Goal: Task Accomplishment & Management: Complete application form

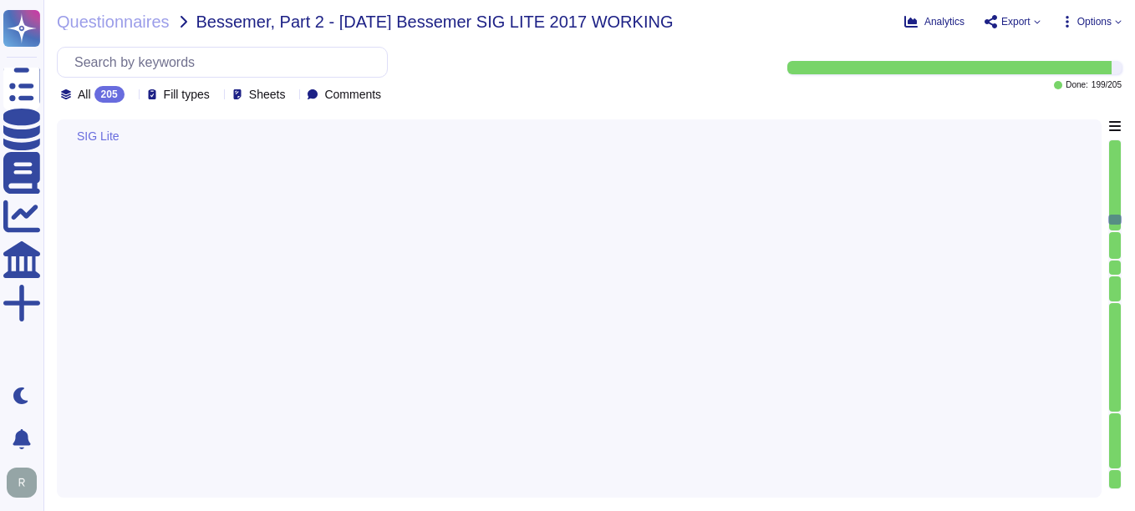
type textarea "Citation Ltd conducts an annual inspection to support clients in the review pro…"
type textarea "Reassessment is carried out immediately if any of the components of the work si…"
type textarea "Sectigo performs a review of supplier classifications and relationships as part…"
type textarea "All incidents shall be logged, with incidents tracked from the point of entry t…"
type textarea "Yes, there is a vendor management program in place, which includes a Supplier &…"
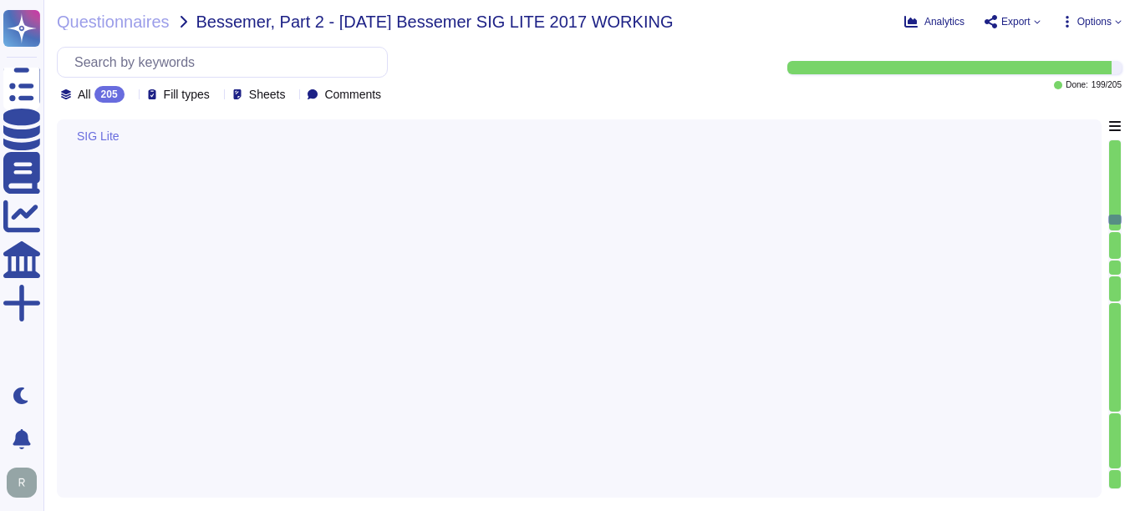
type textarea "No, external parties, including third party vendors, do not have access to scop…"
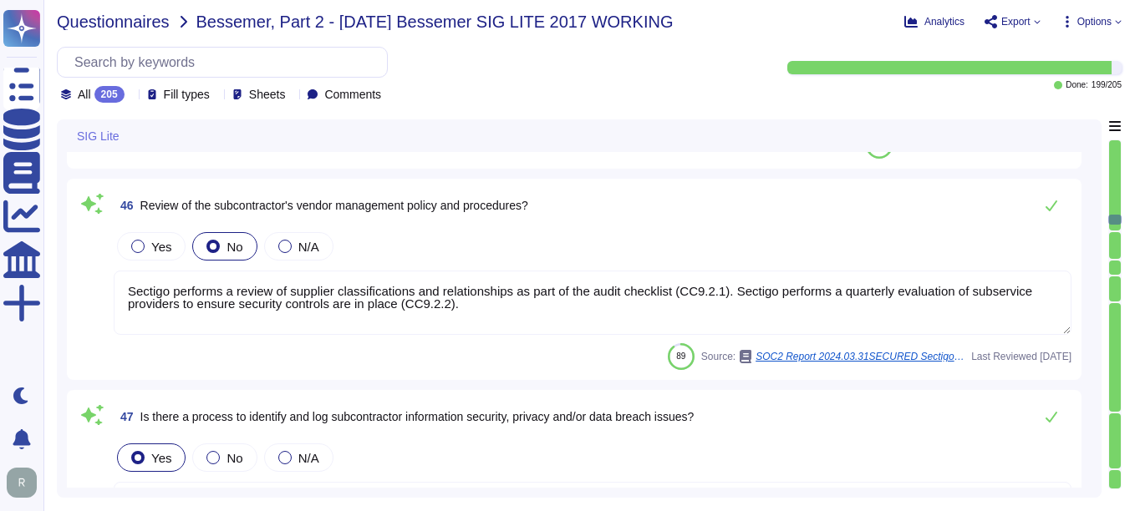
click at [99, 24] on span "Questionnaires" at bounding box center [113, 21] width 113 height 17
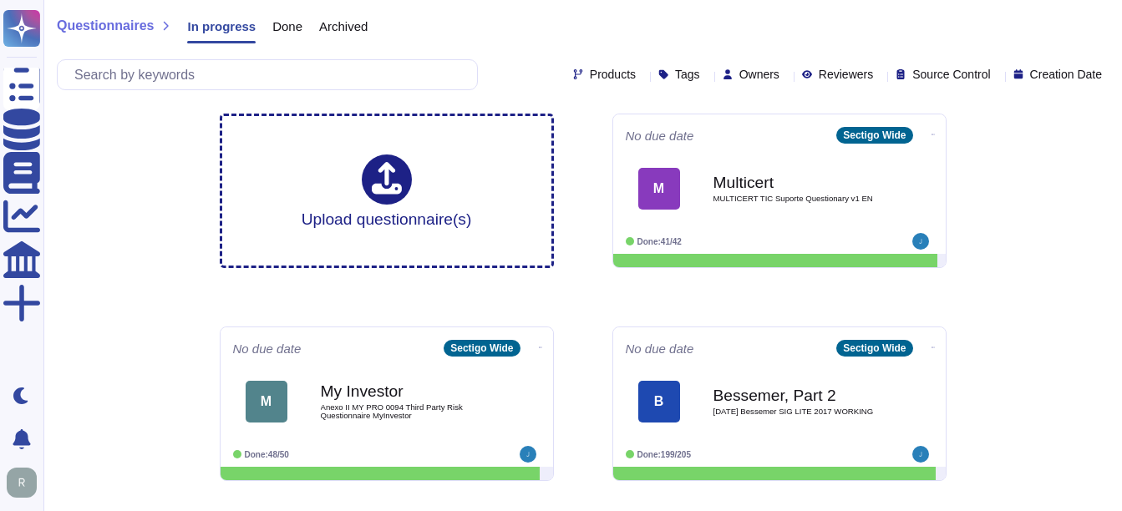
click at [277, 20] on span "Done" at bounding box center [287, 26] width 30 height 13
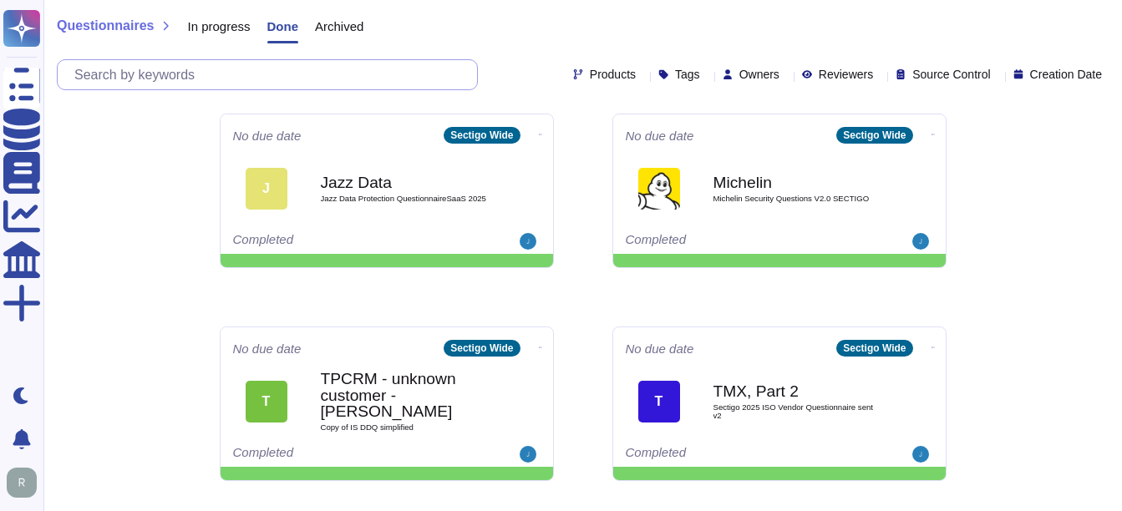
click at [233, 69] on input "text" at bounding box center [271, 74] width 411 height 29
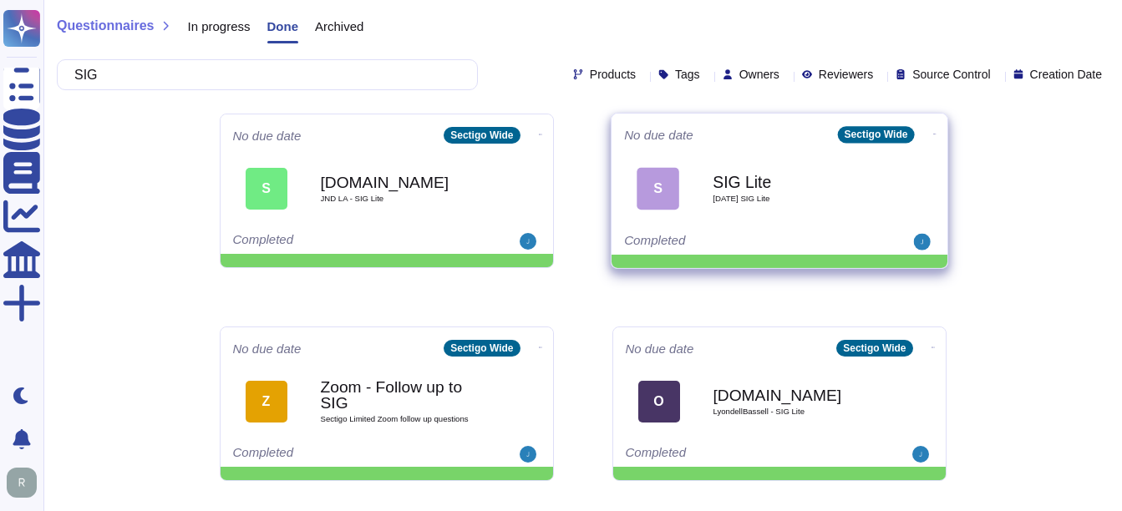
type input "SIG"
click at [782, 218] on div "SIG Lite [DATE] SIG Lite" at bounding box center [797, 189] width 169 height 68
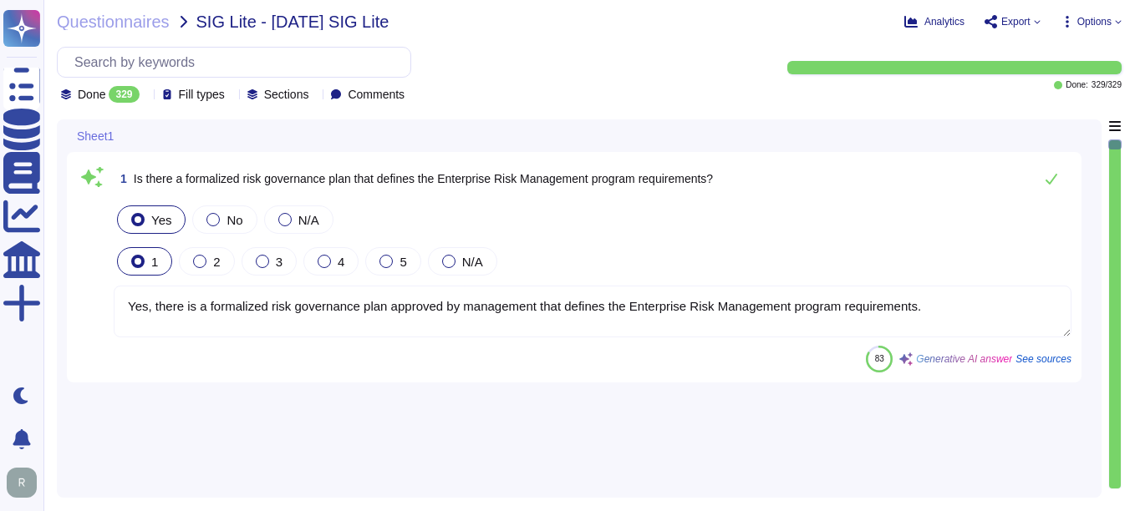
type textarea "Yes, there is a formalized risk governance plan approved by management that def…"
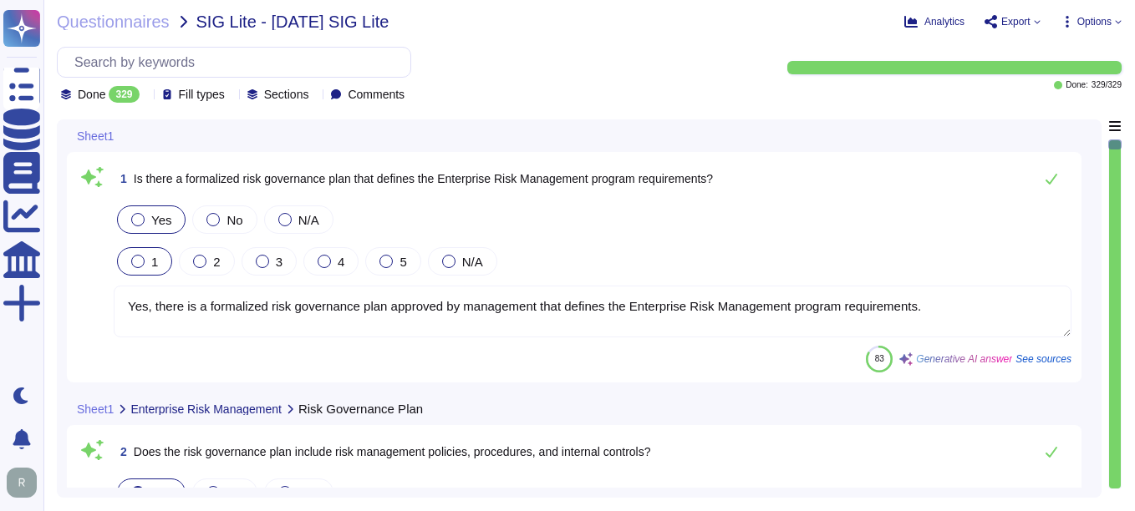
type textarea "Yes, the risk governance plan includes risk management policies, procedures, an…"
type textarea "Yes, our risk governance program includes a comprehensive assessment of a range…"
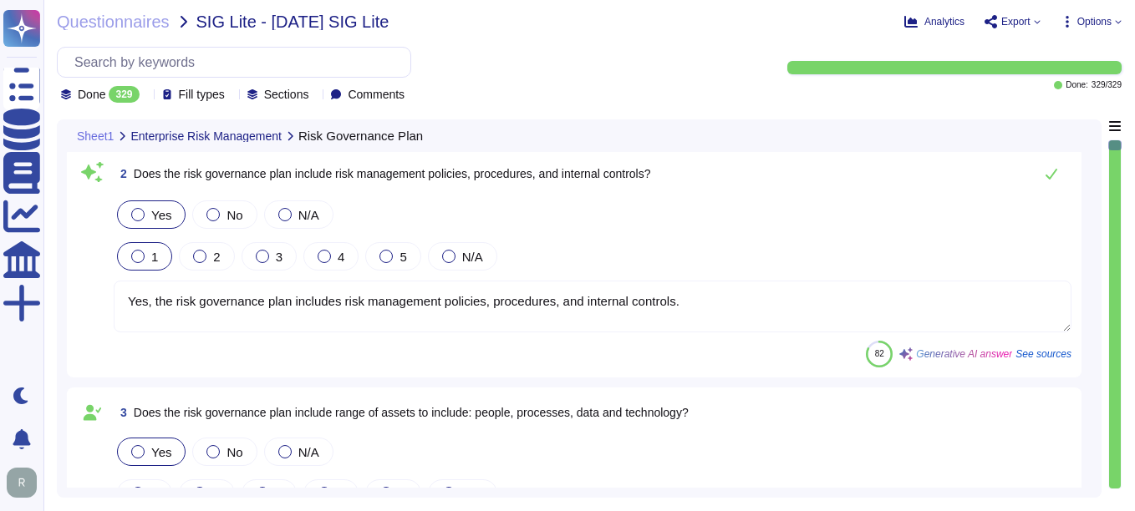
type textarea "Yes, Sectigo has adopted a formalized risk assessment process that identifies, …"
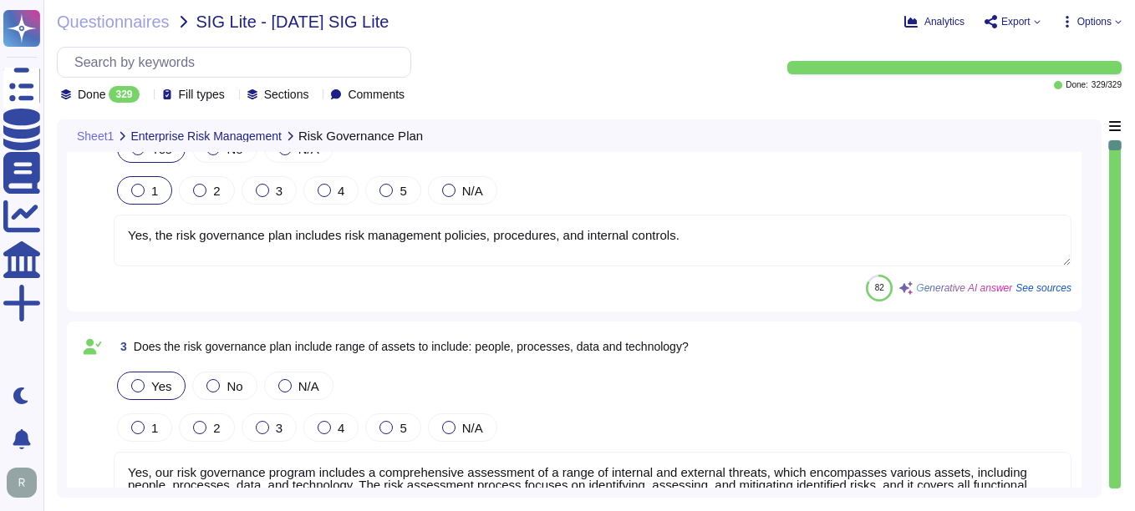
type textarea "Yes, Sectigo has a defined process to identify and manage the risk response and…"
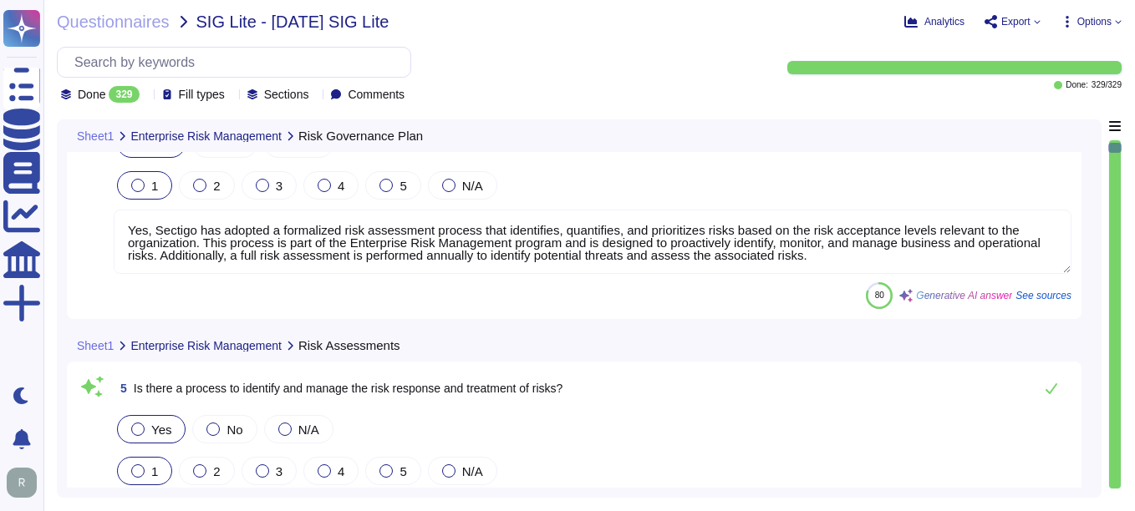
type textarea "No, subcontractors do not have access to scoped systems and data or processing …"
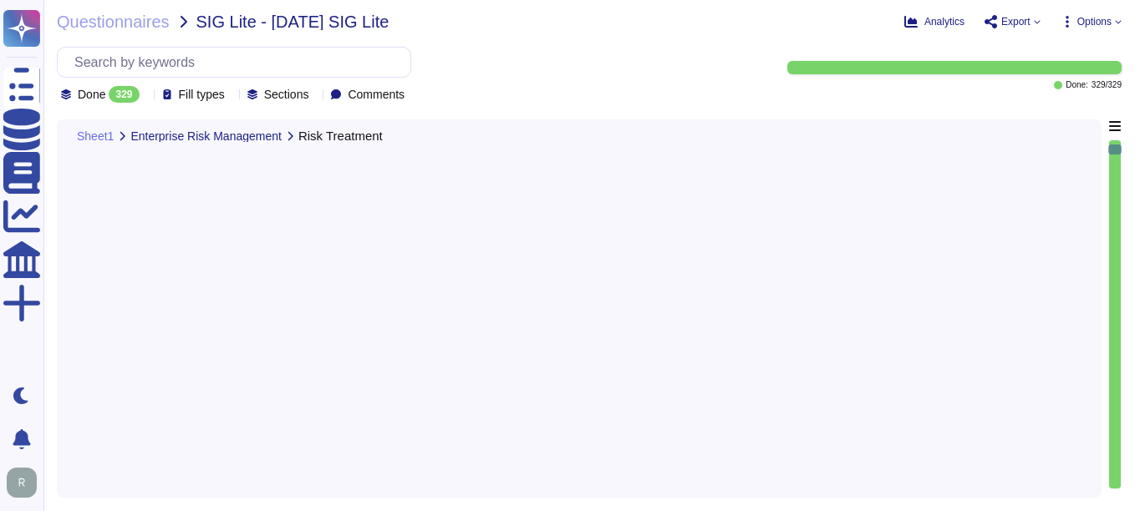
type textarea "There is a documented third-party risk management program in place for vendors.…"
type textarea "We do not use subcontractors for this service."
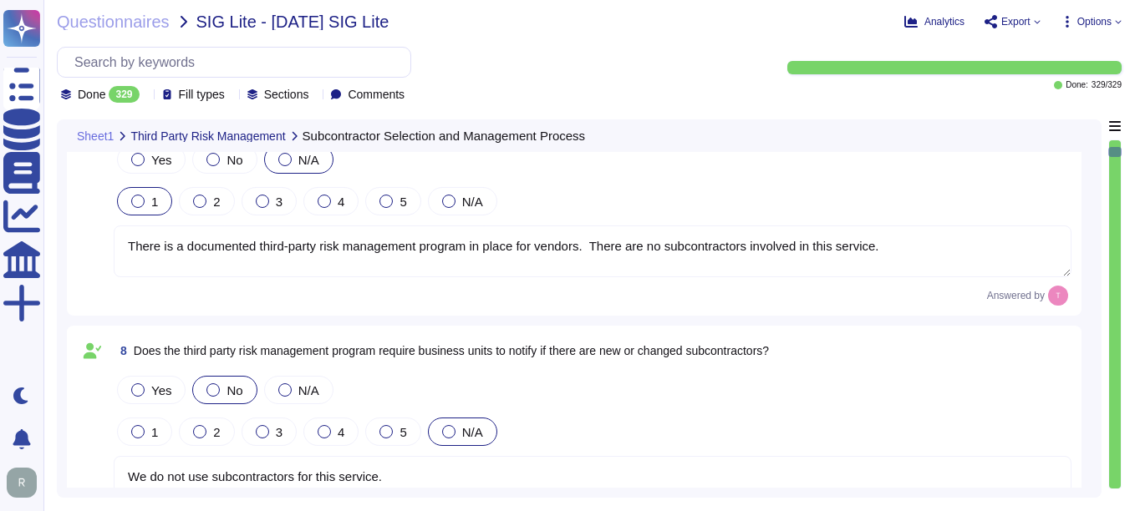
scroll to position [2005, 0]
type textarea "We do not use subcontractors for this service."
type textarea "We perform background checks on all contractors. We do not use subcontractors f…"
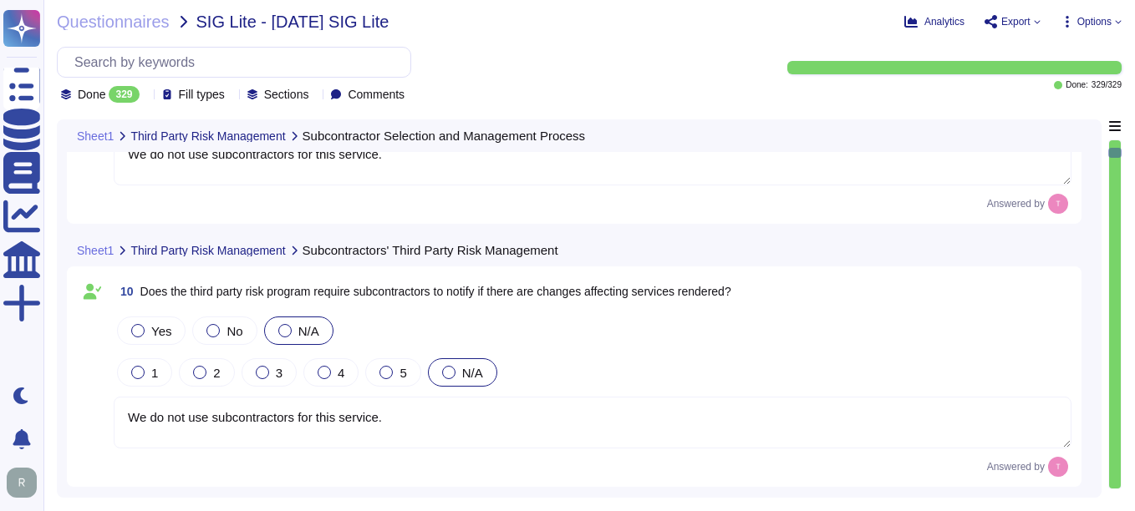
type textarea "We do not use subcontractors for this service."
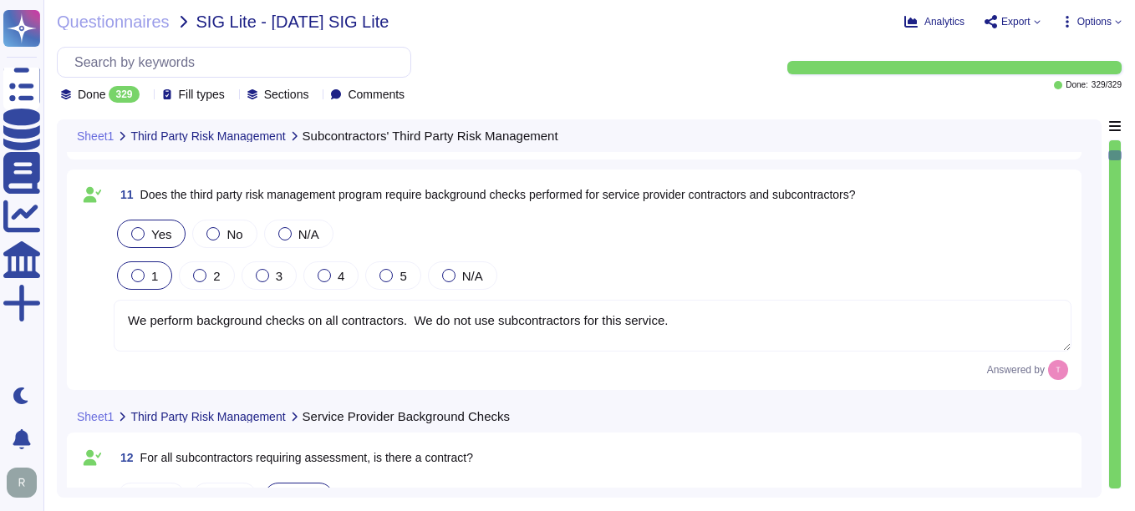
type textarea "We do not use subcontractors for this service."
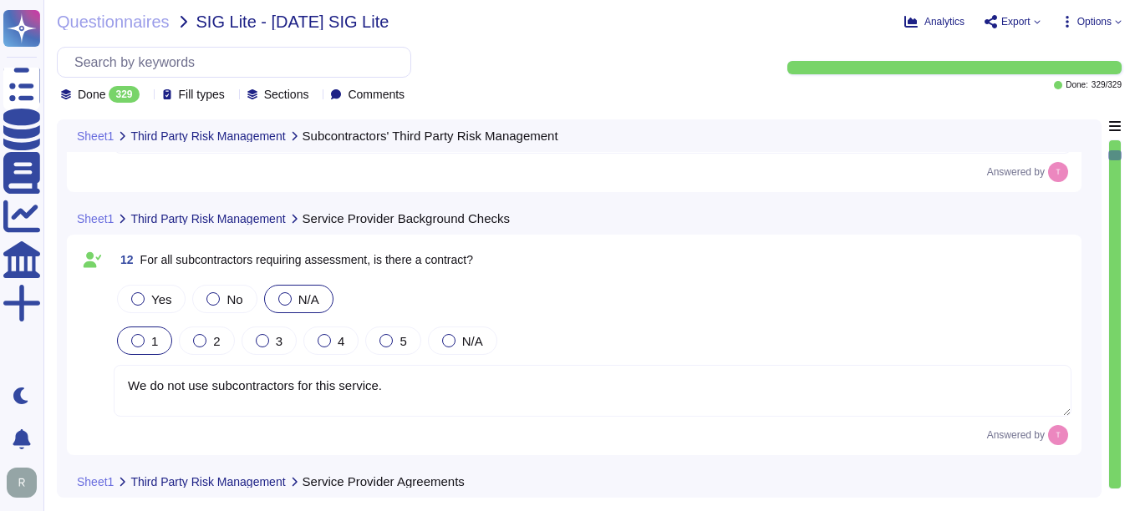
type textarea "We do not use subcontractors for this service."
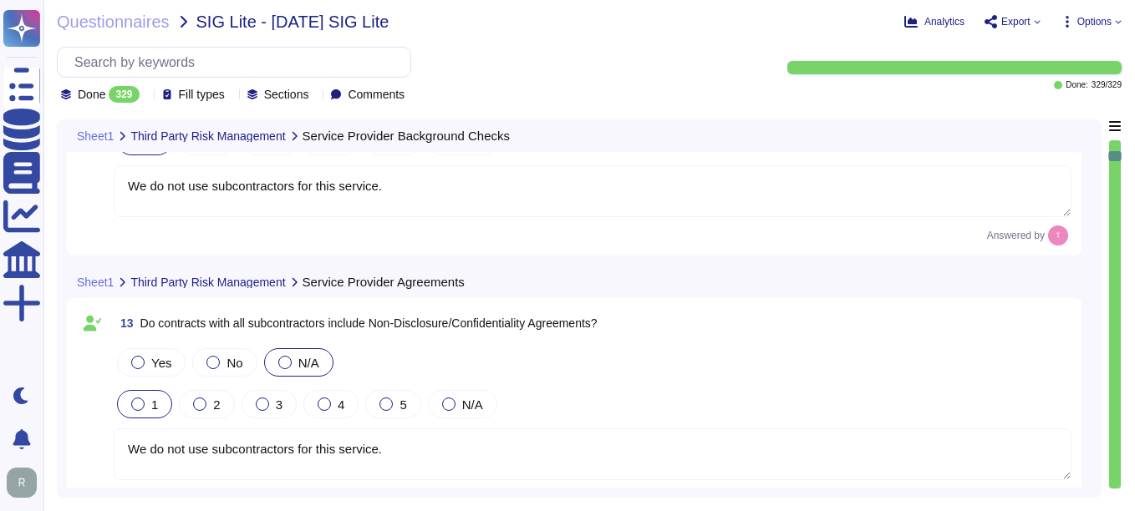
type textarea "We do not use subcontractors for this service."
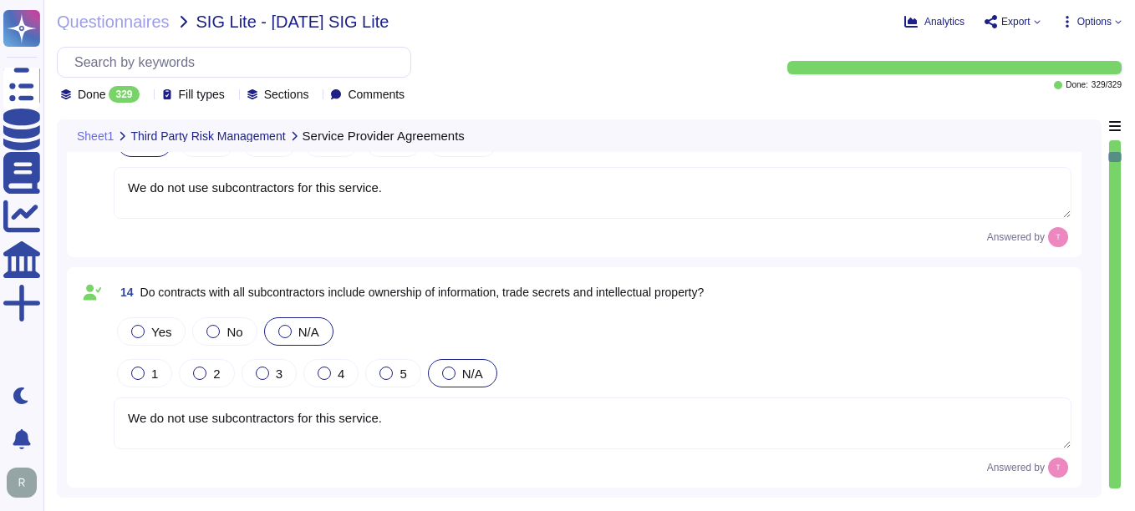
type textarea "We do not use subcontractors for this service."
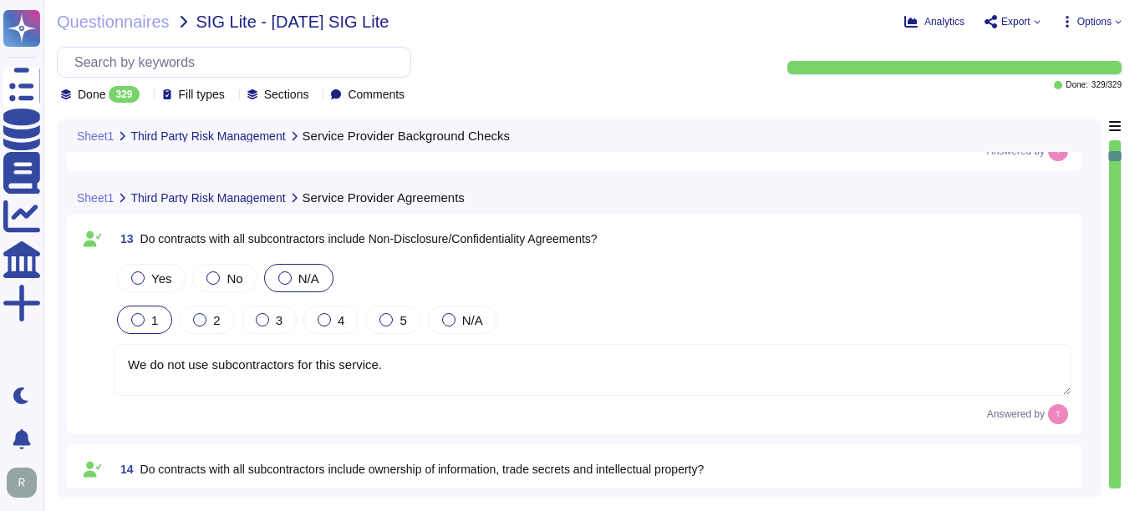
type textarea "We do not use subcontractors for this service."
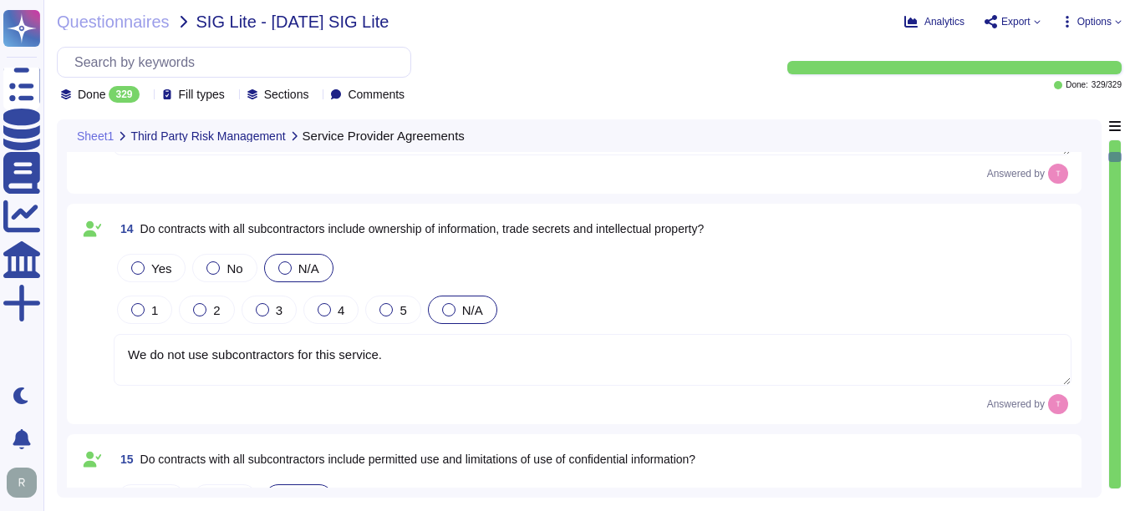
type textarea "We do not use subcontractors for this service."
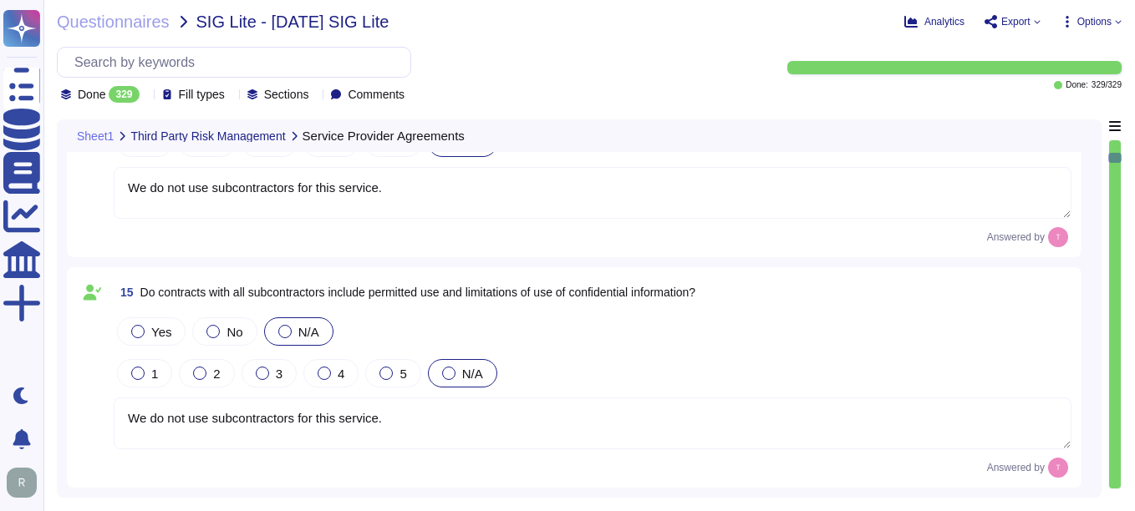
type textarea "We do not use subcontractors for this service."
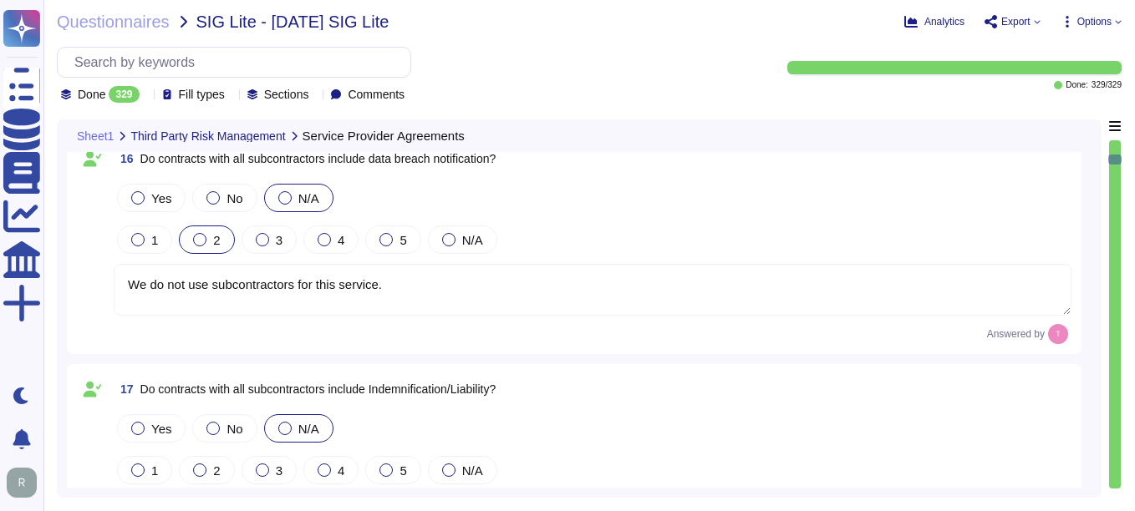
type textarea "We do not use subcontractors for this service."
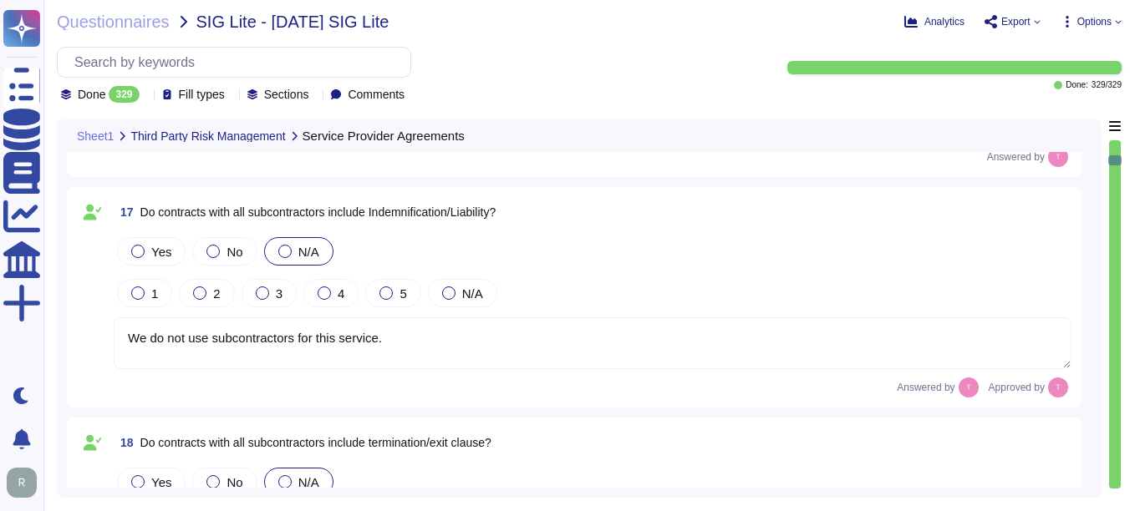
type textarea "Yes, the third-party risk management program includes owners assigned to mainta…"
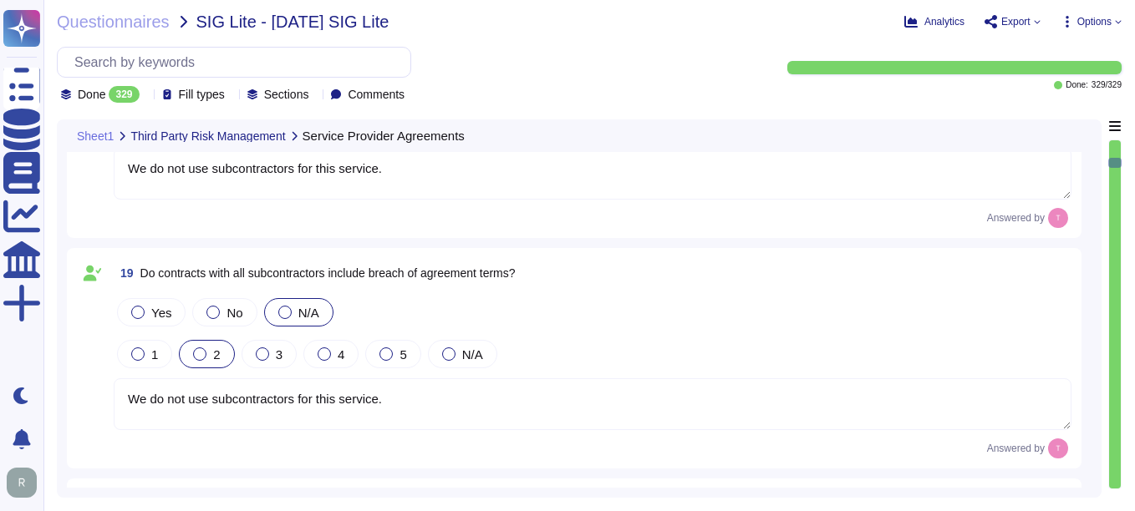
type textarea "Remediation reporting includes a process to capture, maintain, and track inform…"
type textarea "There policies are available under NDA."
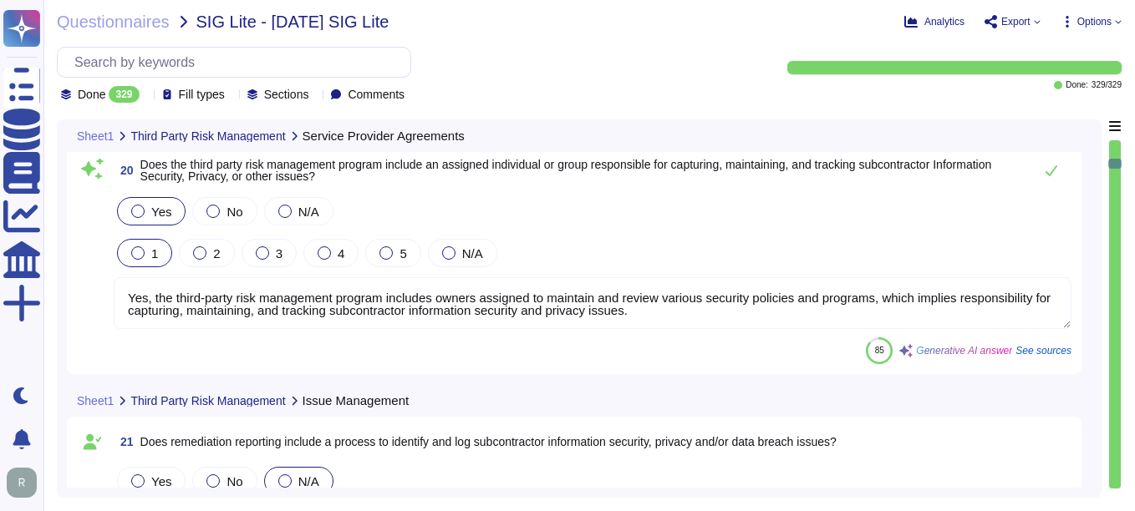
type textarea "Yes, all security policies, standards, and procedures have been assigned to an …"
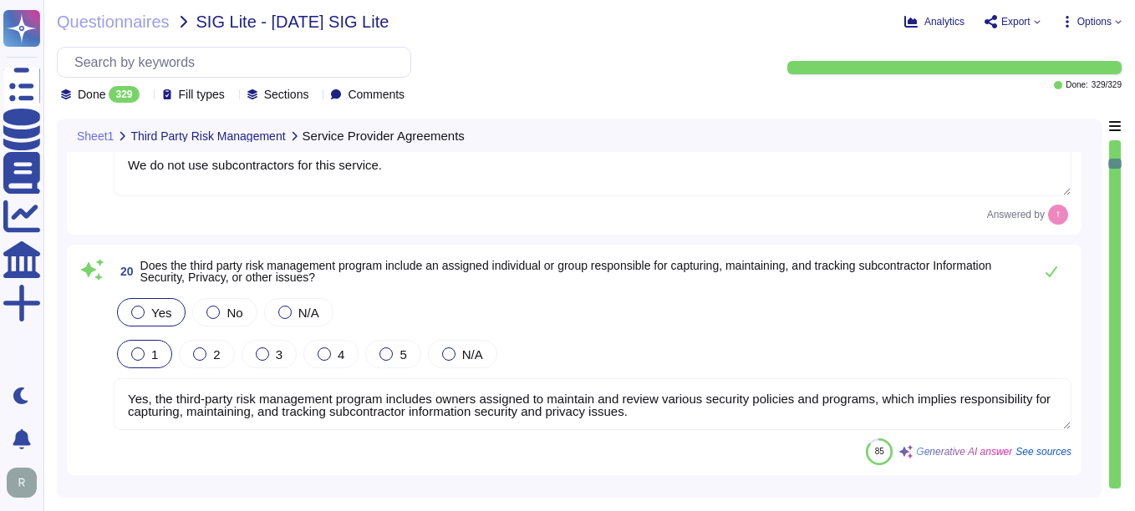
scroll to position [4428, 0]
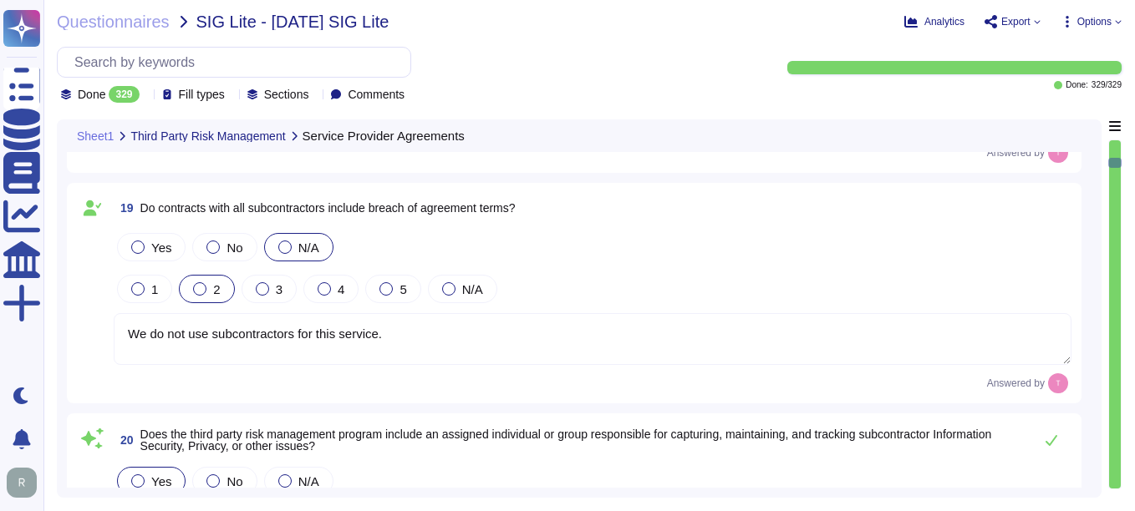
type textarea "We do not use subcontractors for this service."
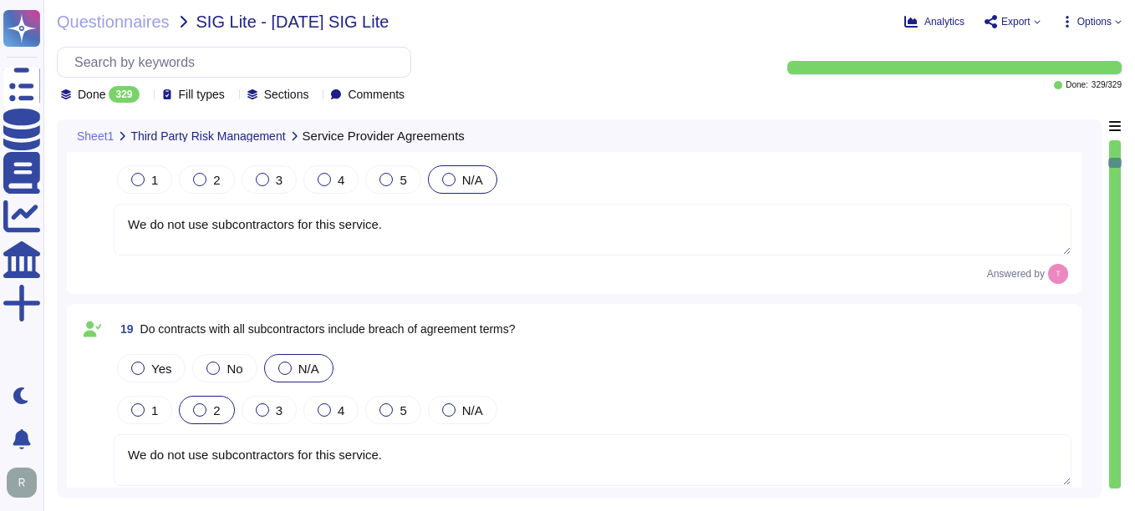
type textarea "We do not use subcontractors for this service."
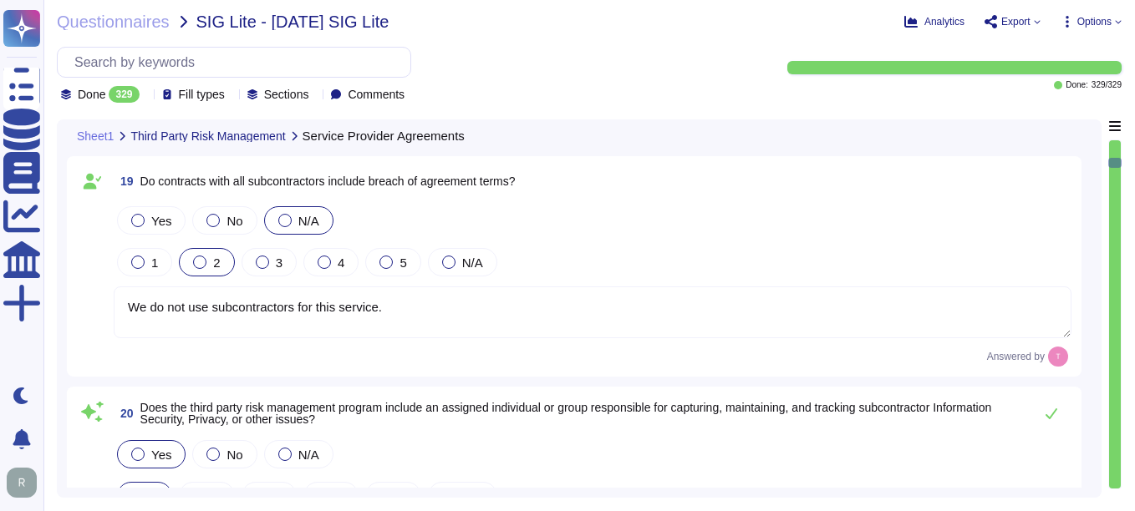
type textarea "There policies are available under NDA."
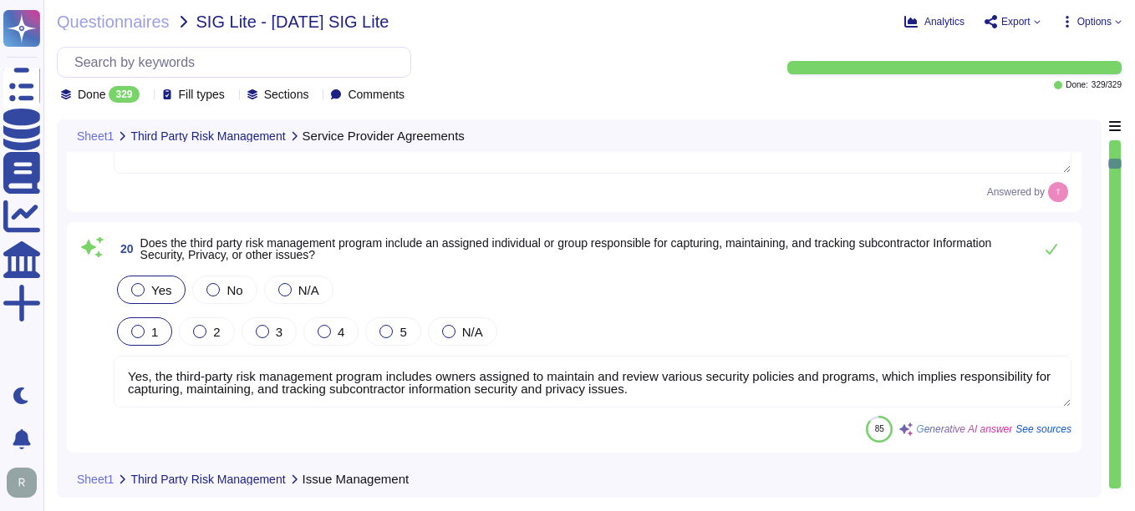
scroll to position [4595, 0]
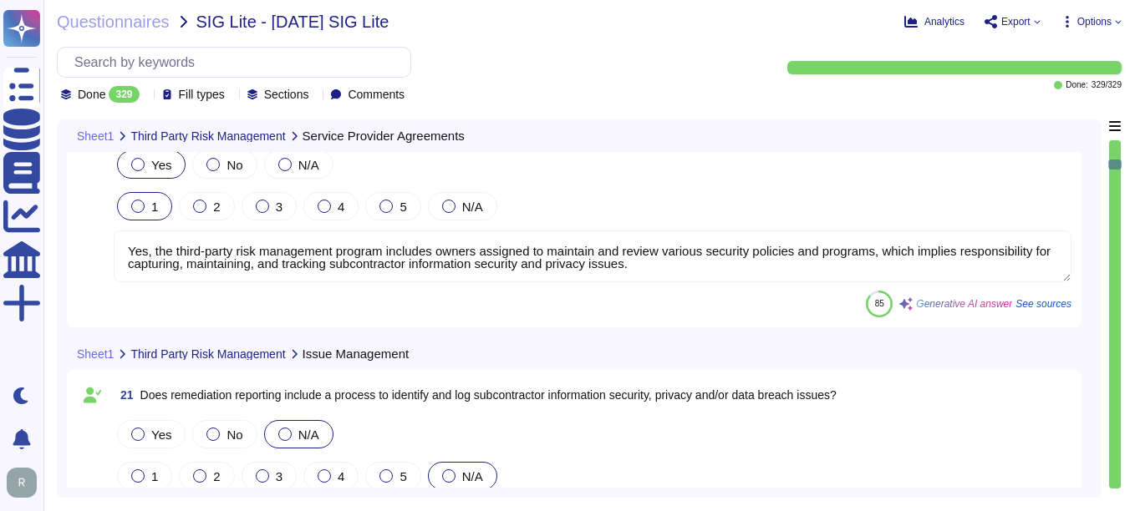
type textarea "Yes, all security policies, standards, and procedures have been assigned to an …"
click at [132, 59] on input "text" at bounding box center [238, 62] width 344 height 29
paste input "No, X. I am working in the Internal Audit team under the Compliance Department."
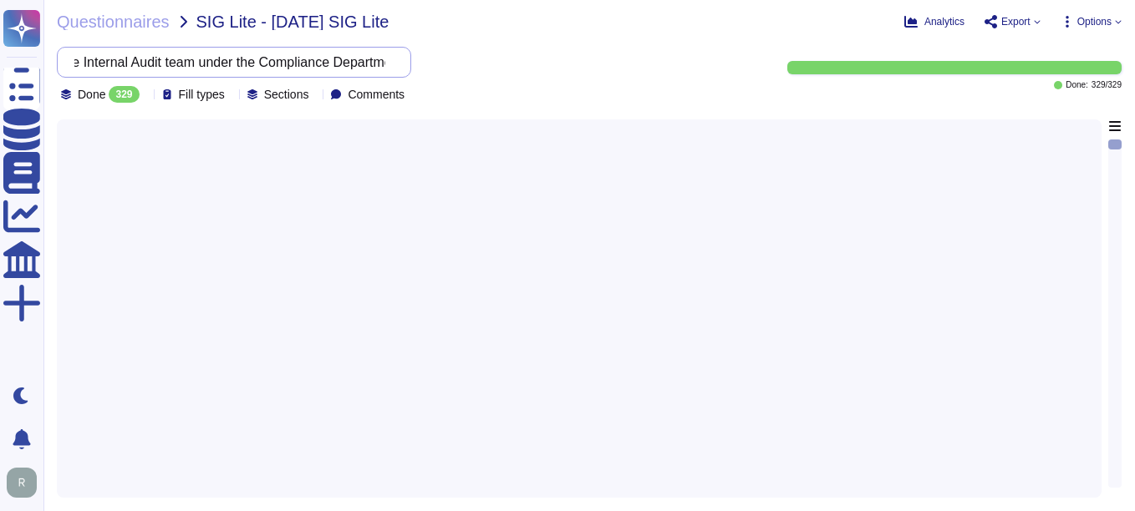
type input "No, X. I am working in the Internal Audit team under the Compliance Department."
click at [311, 266] on div at bounding box center [579, 303] width 1024 height 368
drag, startPoint x: 93, startPoint y: 62, endPoint x: 576, endPoint y: 54, distance: 483.8
click at [576, 54] on div "No, X. I am working in the Internal Audit team under the Compliance Department.…" at bounding box center [405, 75] width 696 height 56
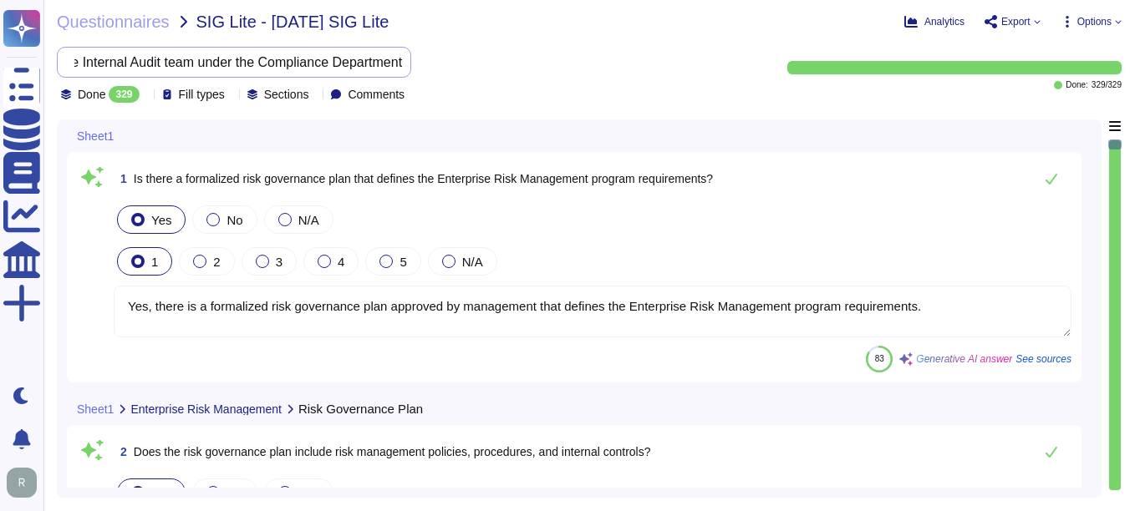
scroll to position [0, 0]
type textarea "Yes, there is a formalized risk governance plan approved by management that def…"
type textarea "Yes, the risk governance plan includes risk management policies, procedures, an…"
type textarea "Yes, our risk governance program includes a comprehensive assessment of a range…"
paste input "Are responsibilities for asset protection and for carrying out specific informa…"
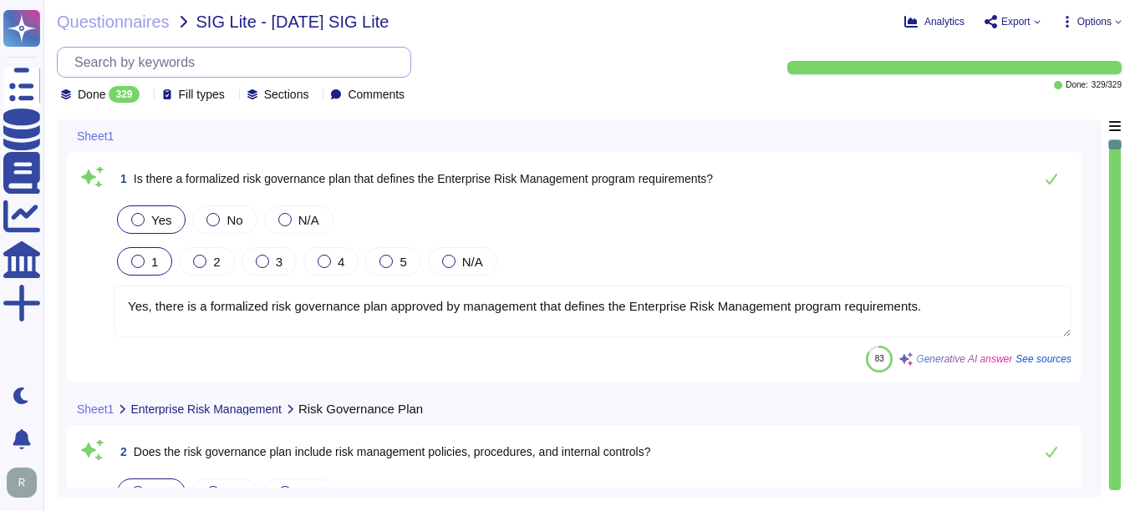
scroll to position [0, 604]
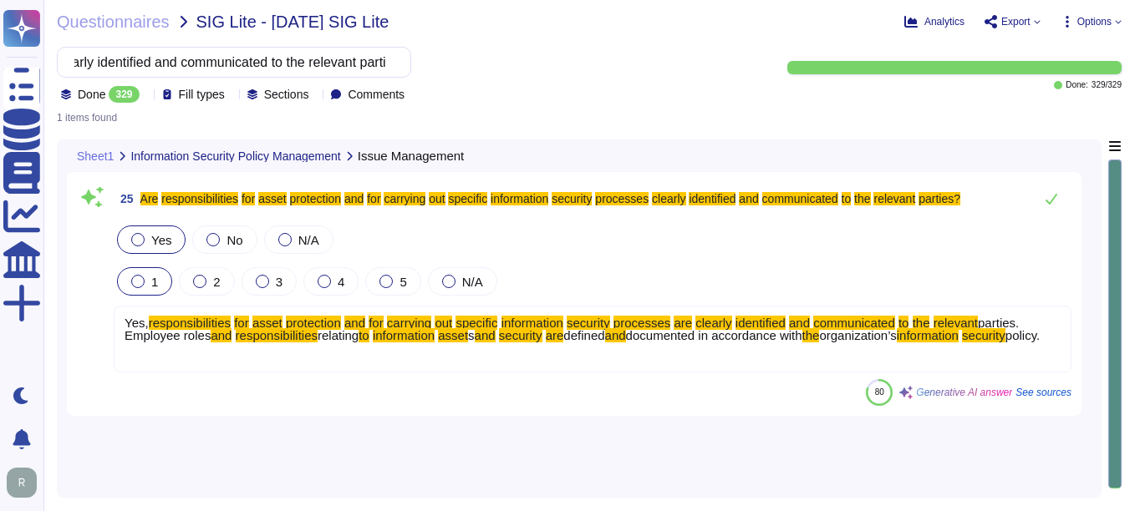
type input "Are responsibilities for asset protection and for carrying out specific informa…"
click at [166, 369] on div "Yes, responsibilities for asset protection and for carrying out specific inform…" at bounding box center [592, 339] width 957 height 67
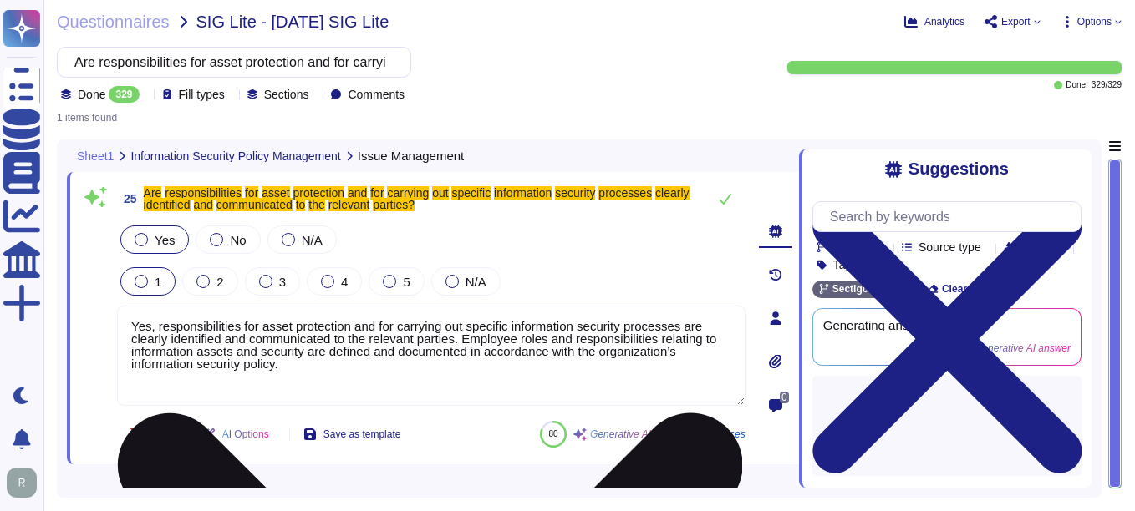
type textarea "Yes, responsibilities for asset protection and for carrying out specific inform…"
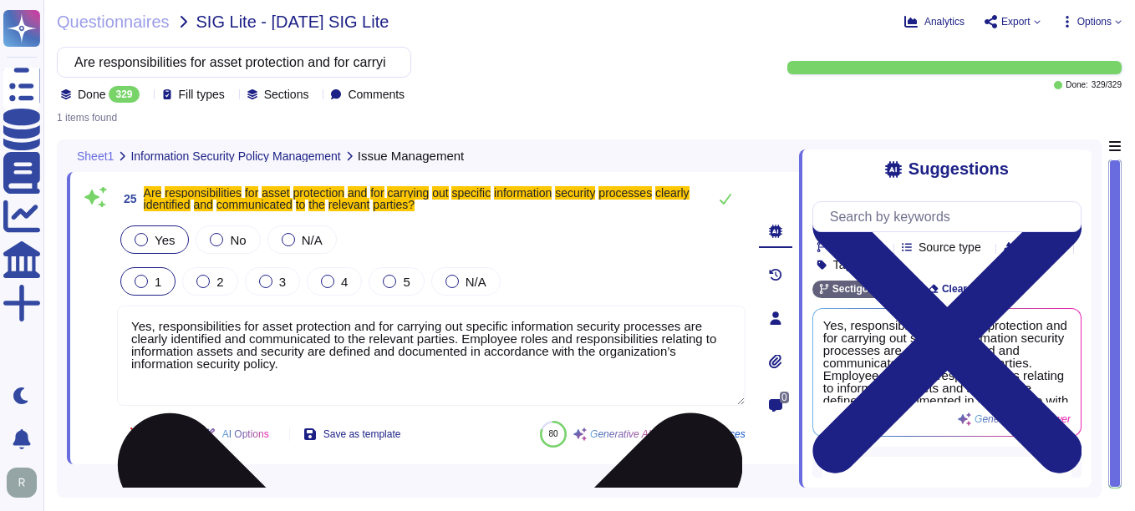
drag, startPoint x: 132, startPoint y: 325, endPoint x: 310, endPoint y: 386, distance: 188.1
click at [310, 386] on textarea "Yes, responsibilities for asset protection and for carrying out specific inform…" at bounding box center [431, 356] width 628 height 100
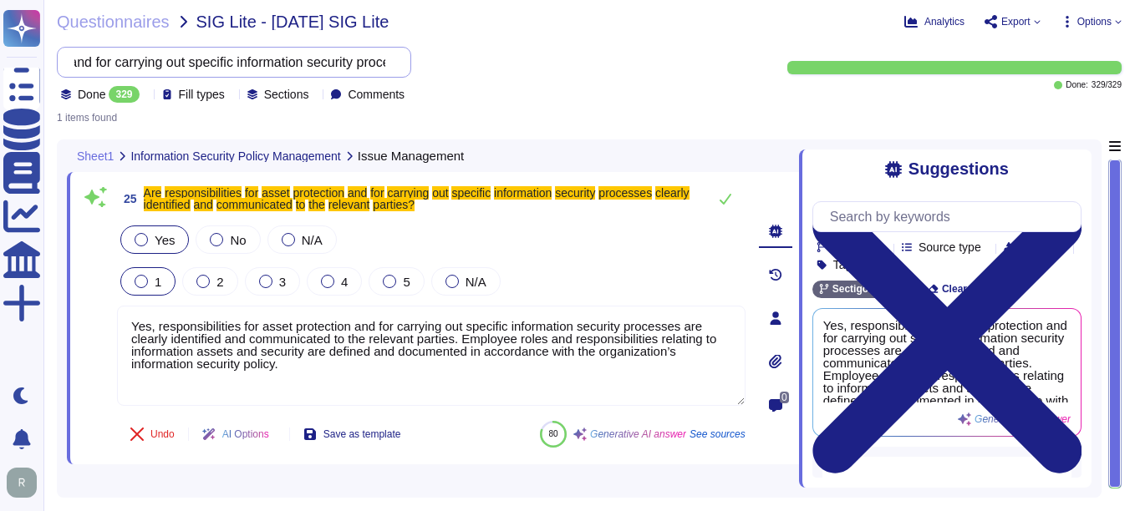
scroll to position [0, 604]
drag, startPoint x: 91, startPoint y: 66, endPoint x: 486, endPoint y: 67, distance: 395.2
click at [486, 67] on div "Are responsibilities for asset protection and for carrying out specific informa…" at bounding box center [405, 75] width 696 height 56
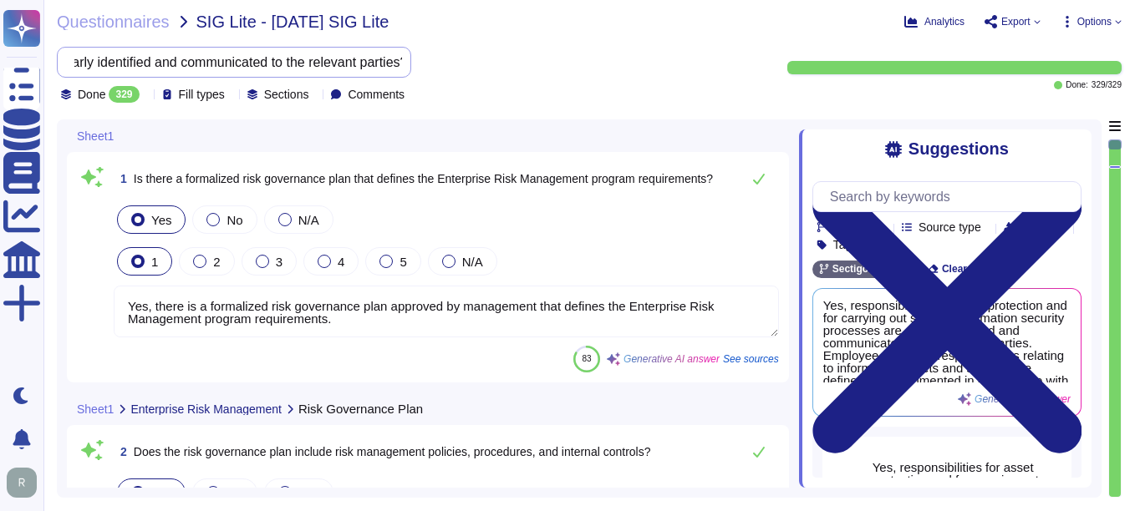
type textarea "Yes, the risk governance plan includes risk management policies, procedures, an…"
type textarea "Yes, our risk governance program includes a comprehensive assessment of a range…"
type textarea "Yes, there is a formalized risk governance plan approved by management that def…"
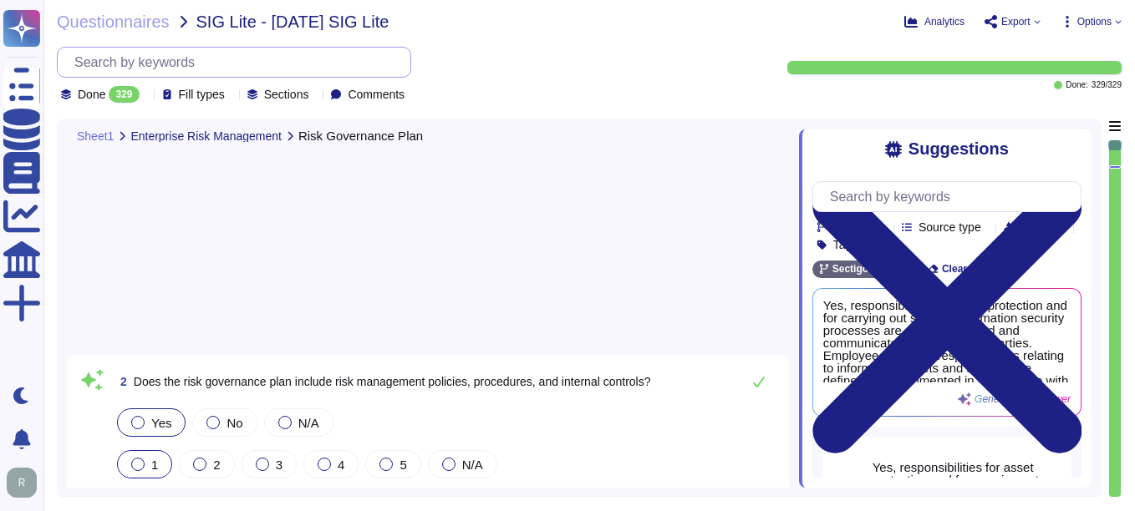
type textarea "Yes, Sectigo has adopted a formalized risk assessment process that identifies, …"
type textarea "Yes, Sectigo has a defined process to identify and manage the risk response and…"
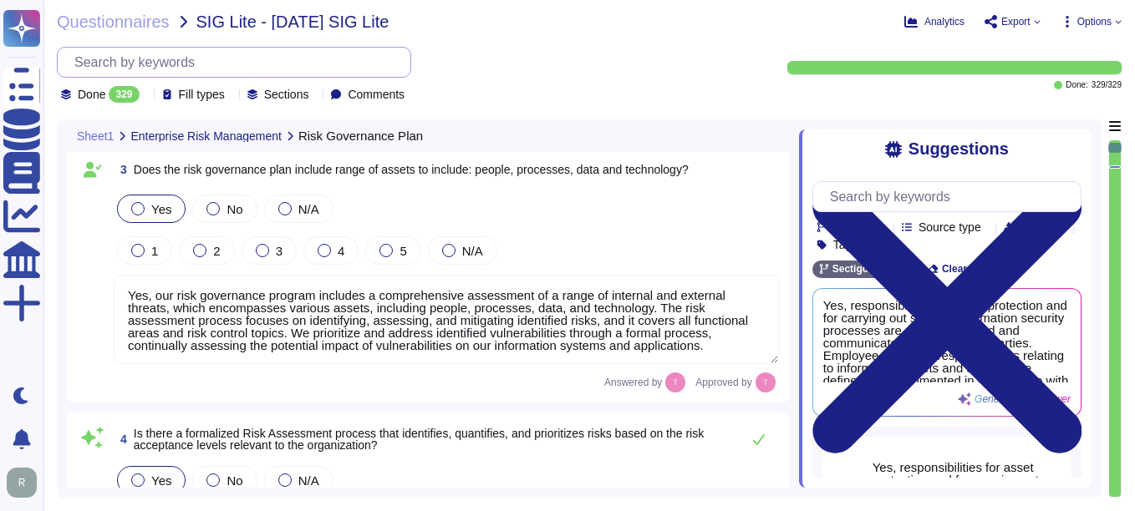
scroll to position [1003, 0]
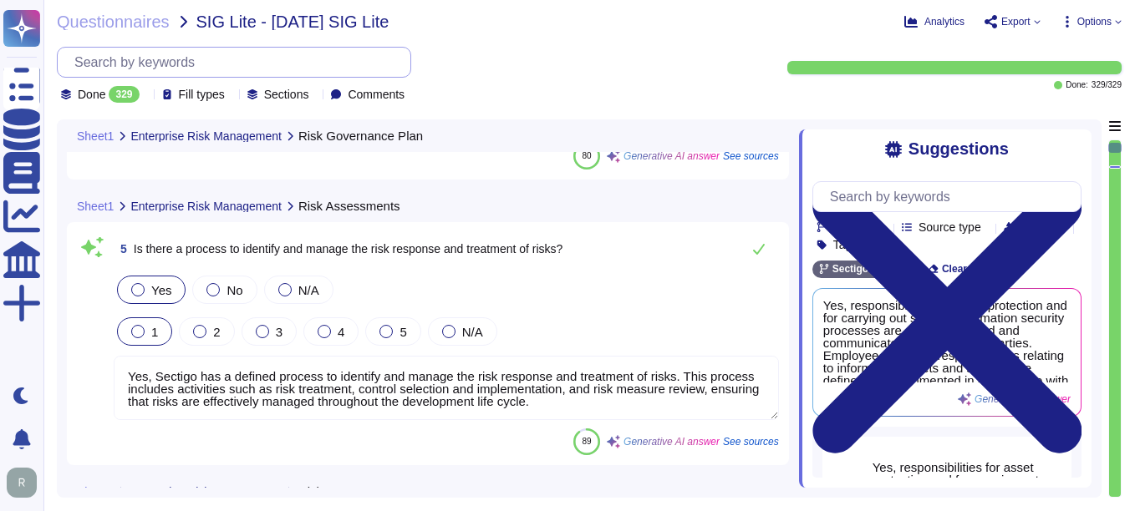
type textarea "No, subcontractors do not have access to scoped systems and data or processing …"
type textarea "There is a documented third-party risk management program in place for vendors.…"
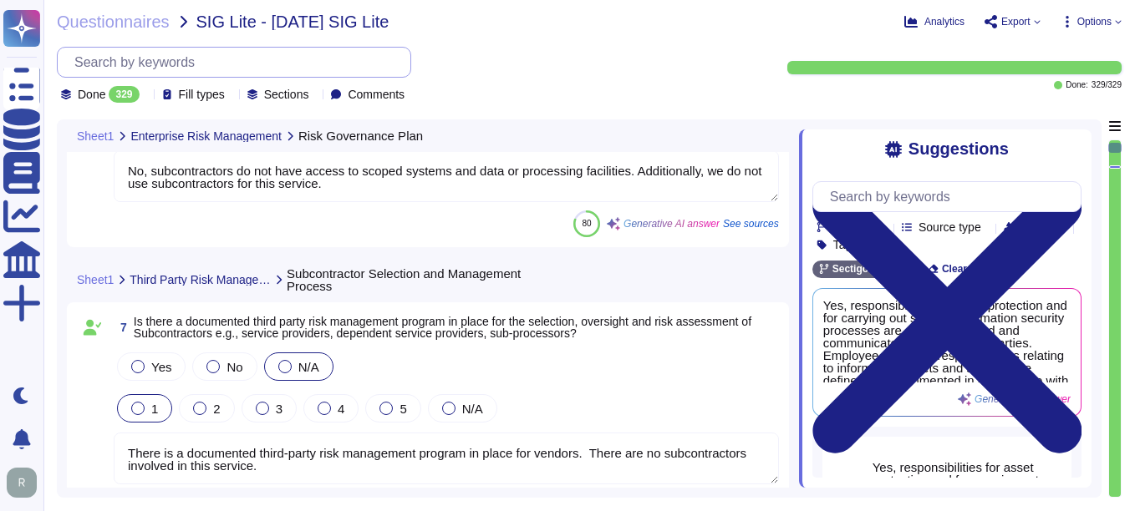
scroll to position [1504, 0]
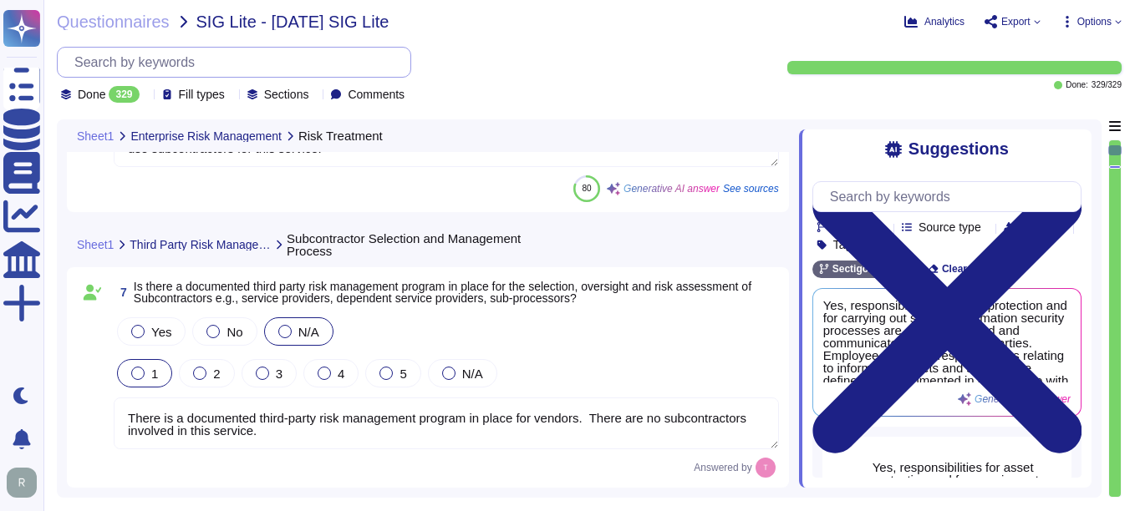
type textarea "We do not use subcontractors for this service."
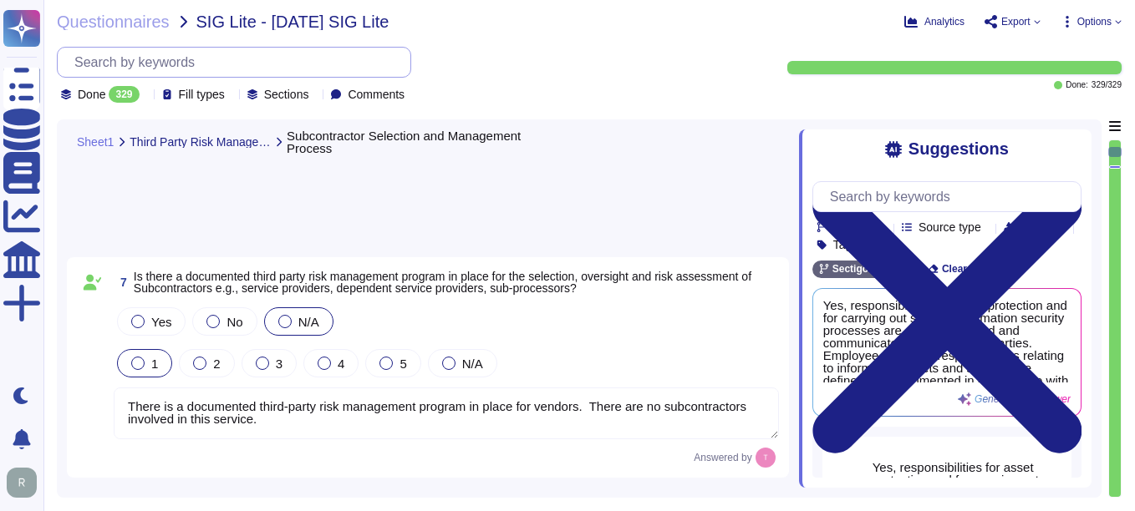
type textarea "We do not use subcontractors for this service."
type textarea "We perform background checks on all contractors. We do not use subcontractors f…"
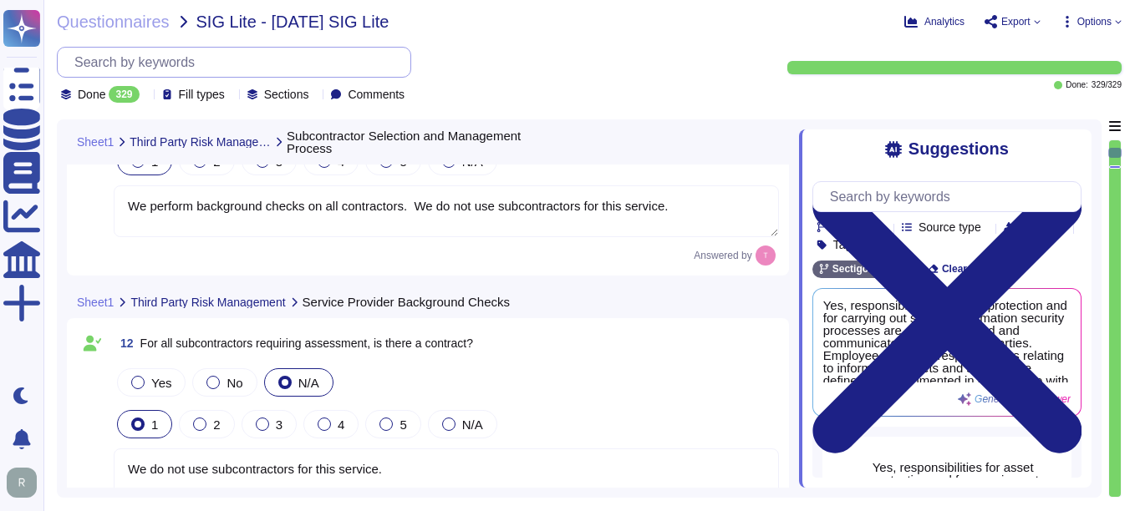
type textarea "We do not use subcontractors for this service."
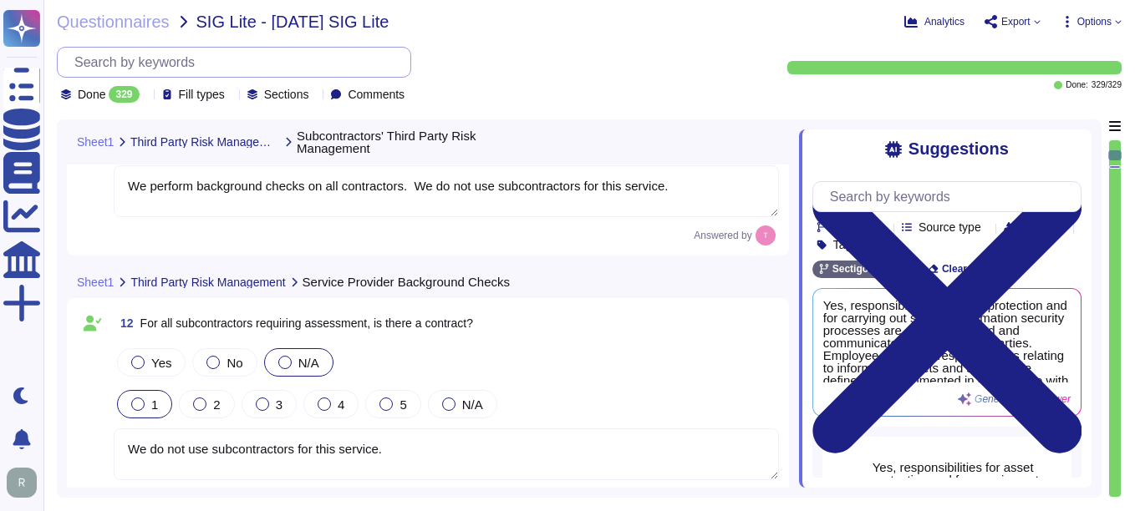
type textarea "We do not use subcontractors for this service."
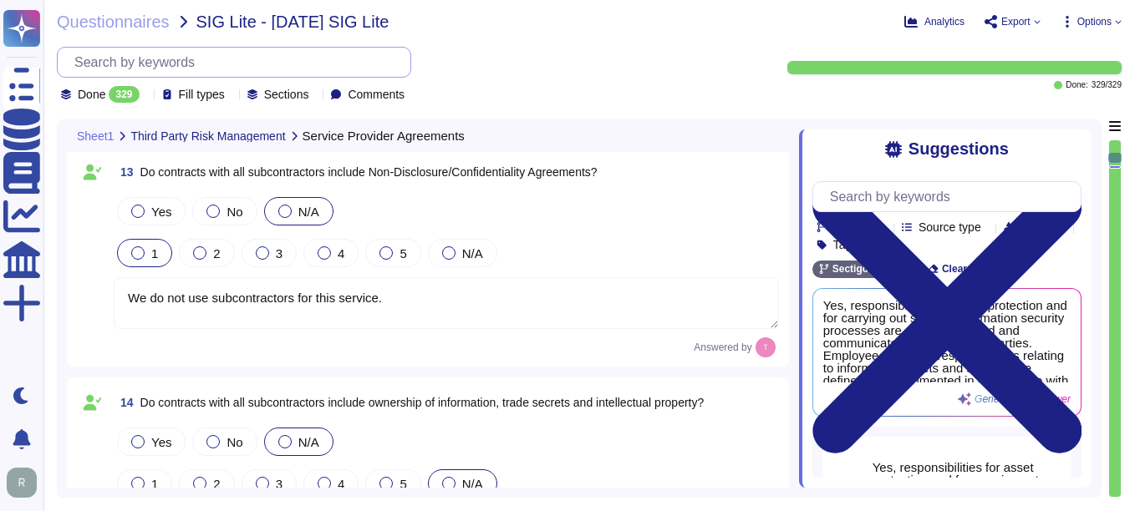
type textarea "We do not use subcontractors for this service."
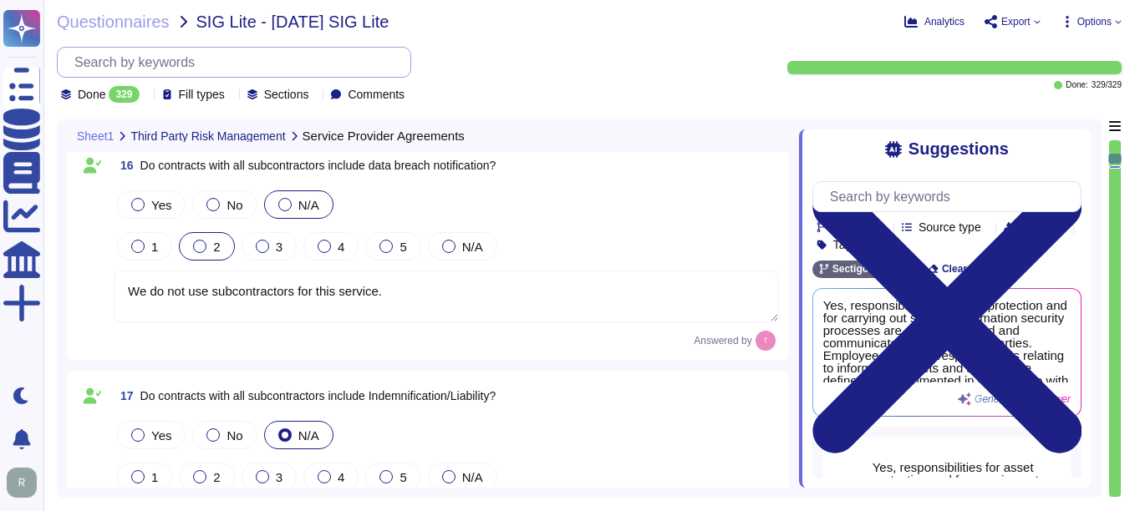
type textarea "We do not use subcontractors for this service."
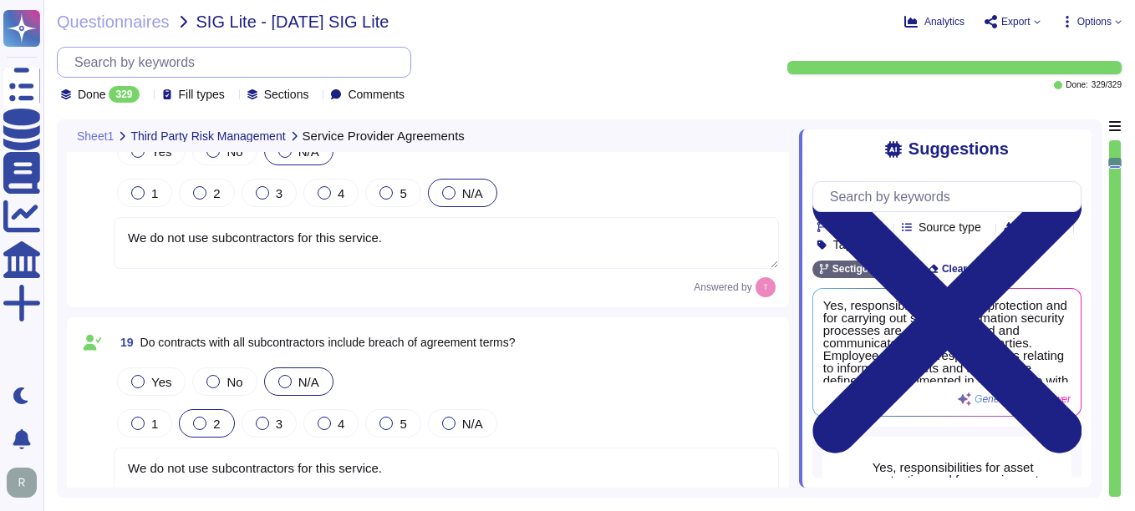
type textarea "Yes, the third-party risk management program includes owners assigned to mainta…"
type textarea "Remediation reporting includes a process to capture, maintain, and track inform…"
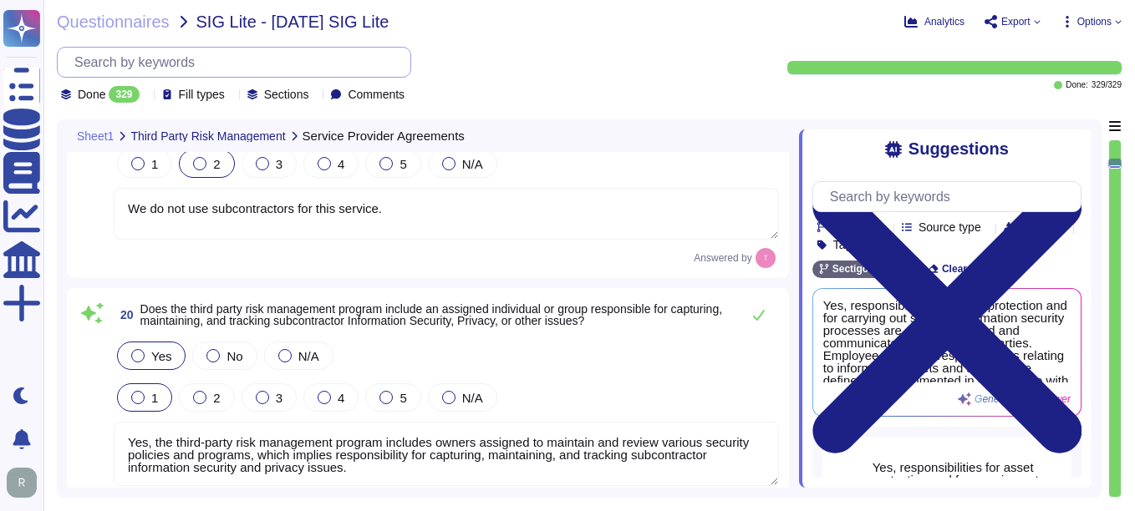
type textarea "There policies are available under NDA."
type textarea "Yes, all security policies, standards, and procedures have been assigned to an …"
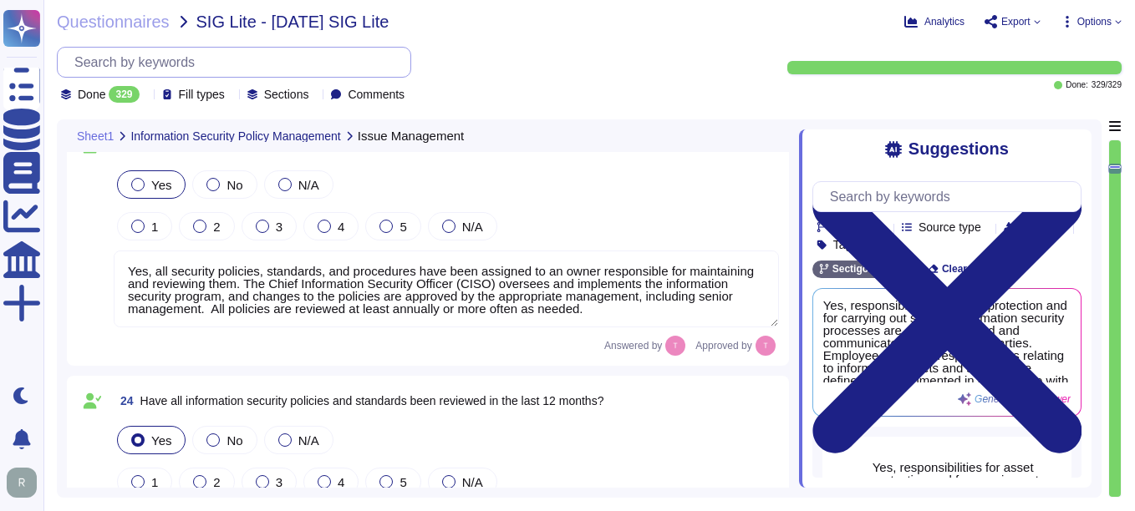
type textarea "All policies are reviewed at least annually."
type textarea "Yes, responsibilities for asset protection and for carrying out specific inform…"
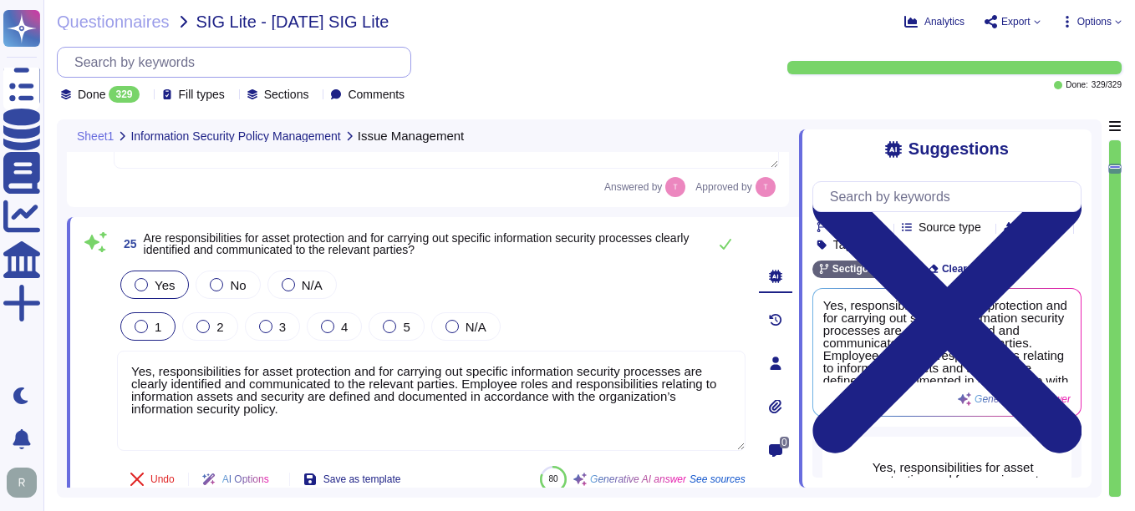
type textarea "Information security personnel, specifically the Chief Information Security Off…"
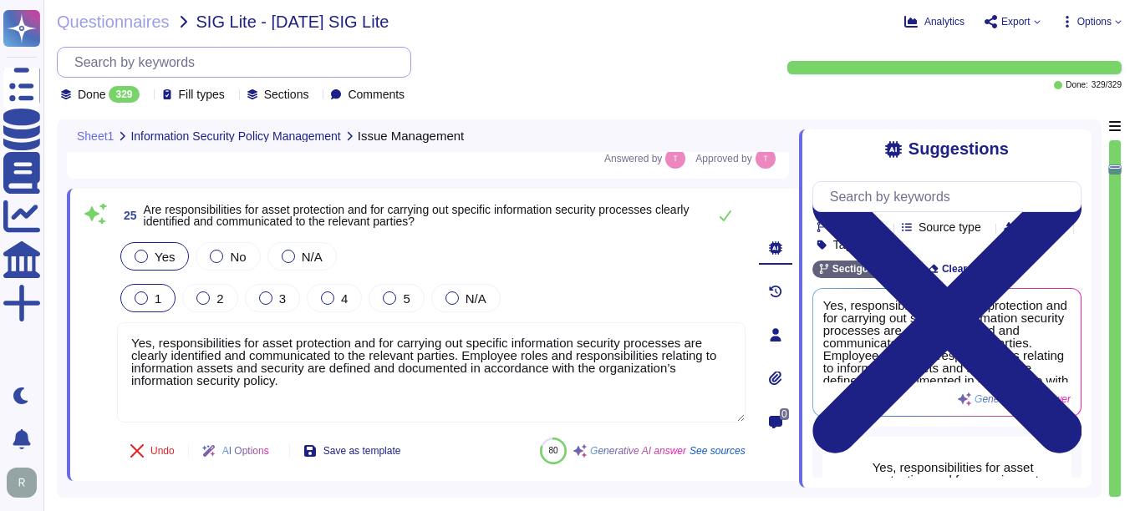
type textarea "Yes, information security personnel, including the Chief Information Security O…"
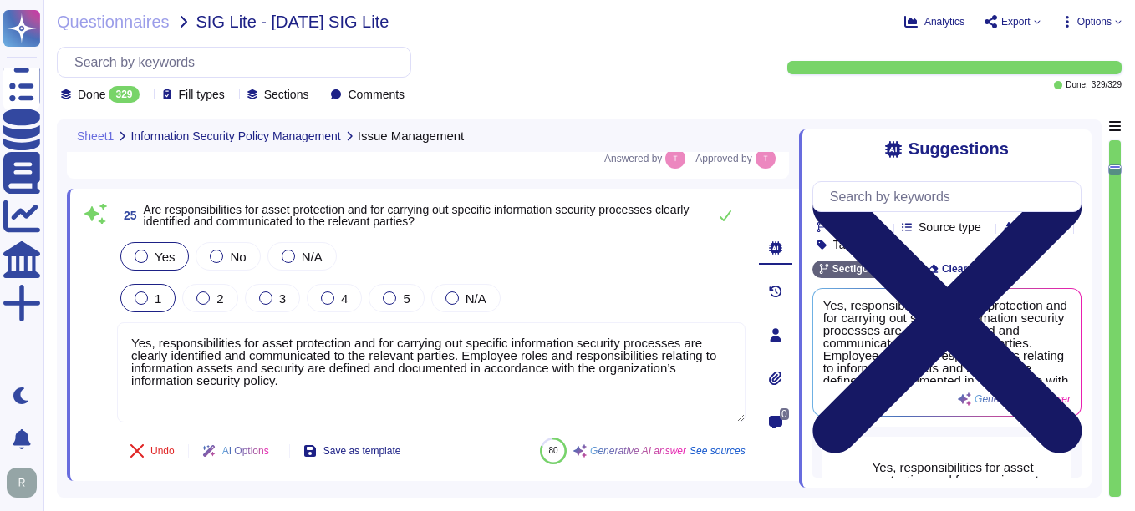
click at [1063, 147] on icon at bounding box center [946, 319] width 269 height 359
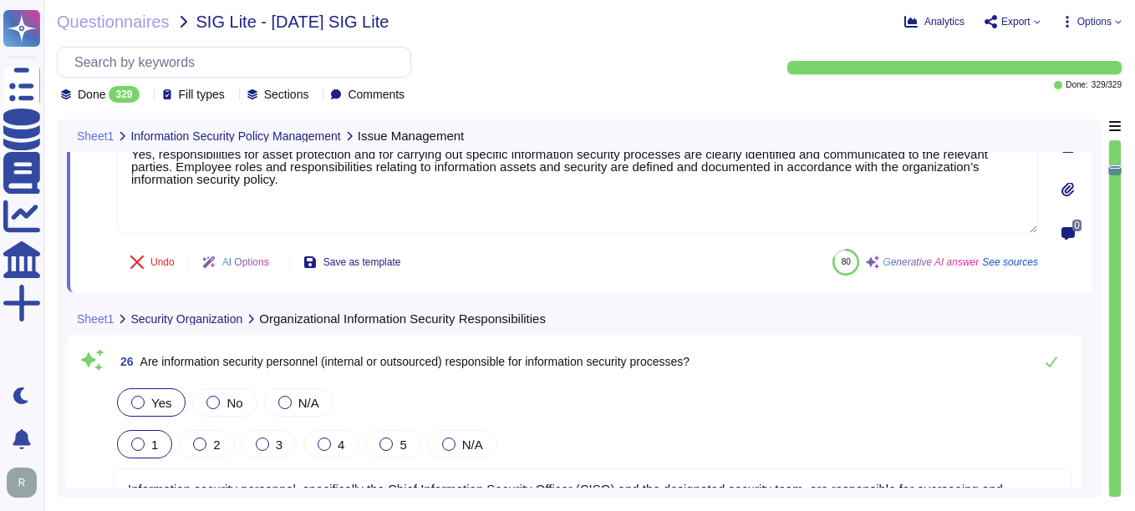
scroll to position [6099, 0]
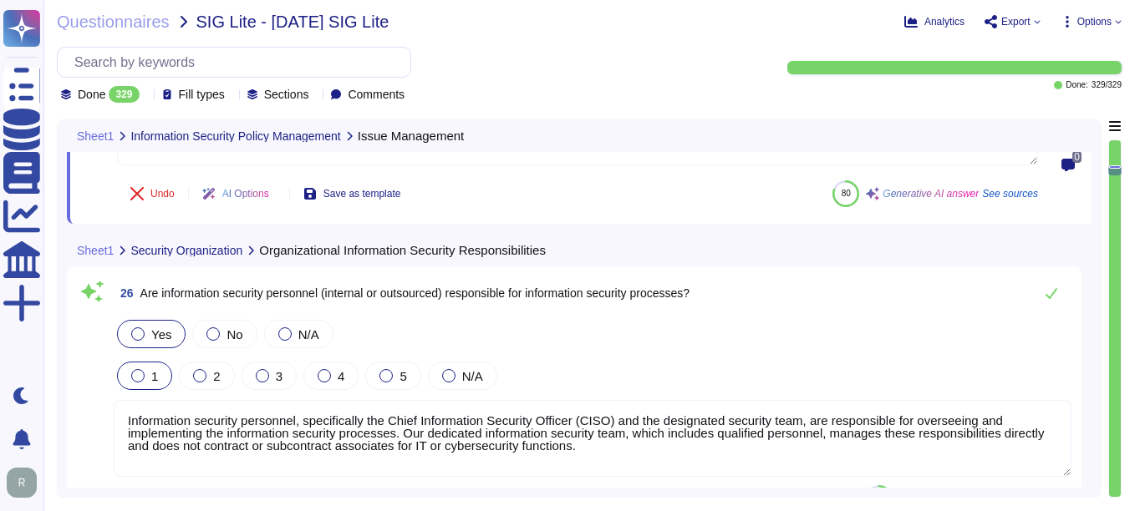
type textarea "Yes, we have a dedicated security team overseeing continuous monitoring and a c…"
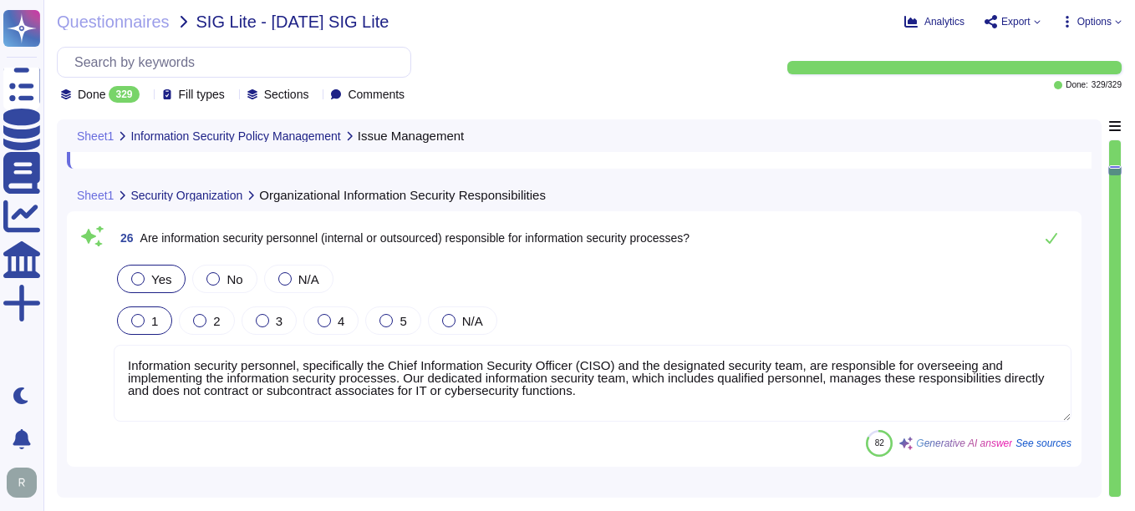
scroll to position [6182, 0]
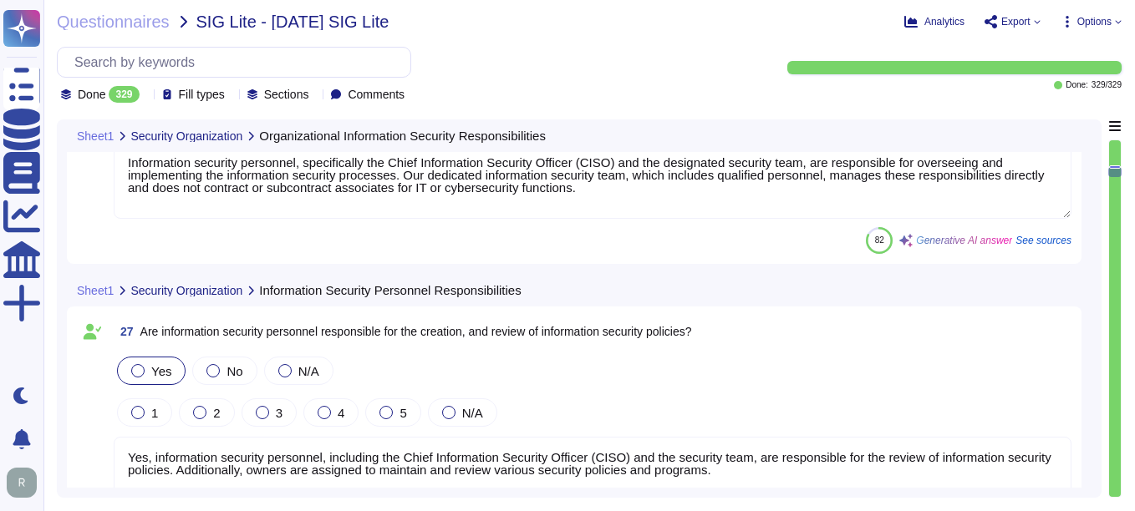
type textarea "Yes, all projects involving scoped systems and data go through some form of inf…"
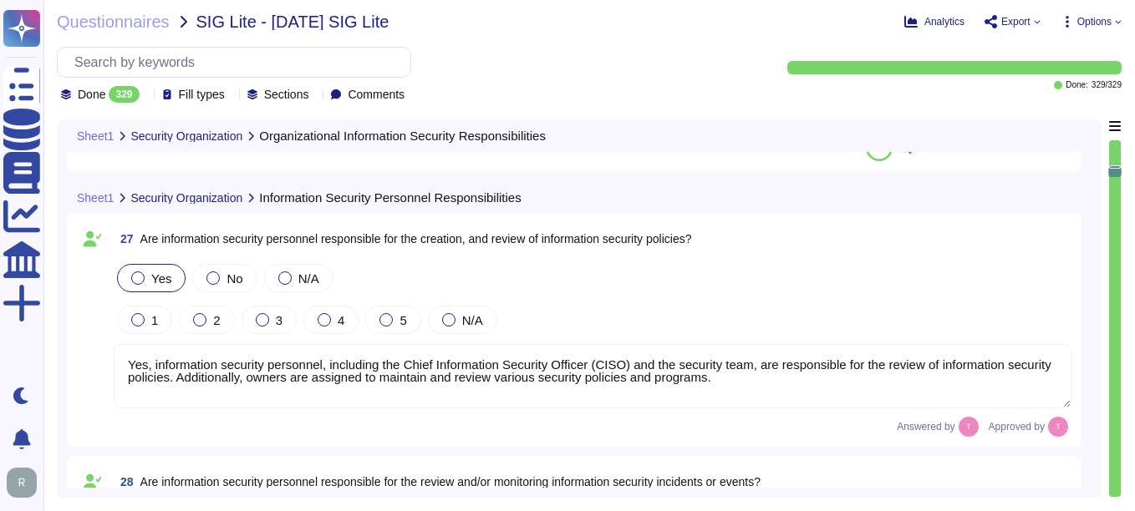
drag, startPoint x: 125, startPoint y: 363, endPoint x: 734, endPoint y: 404, distance: 609.6
click at [734, 404] on textarea "Yes, information security personnel, including the Chief Information Security O…" at bounding box center [592, 376] width 957 height 64
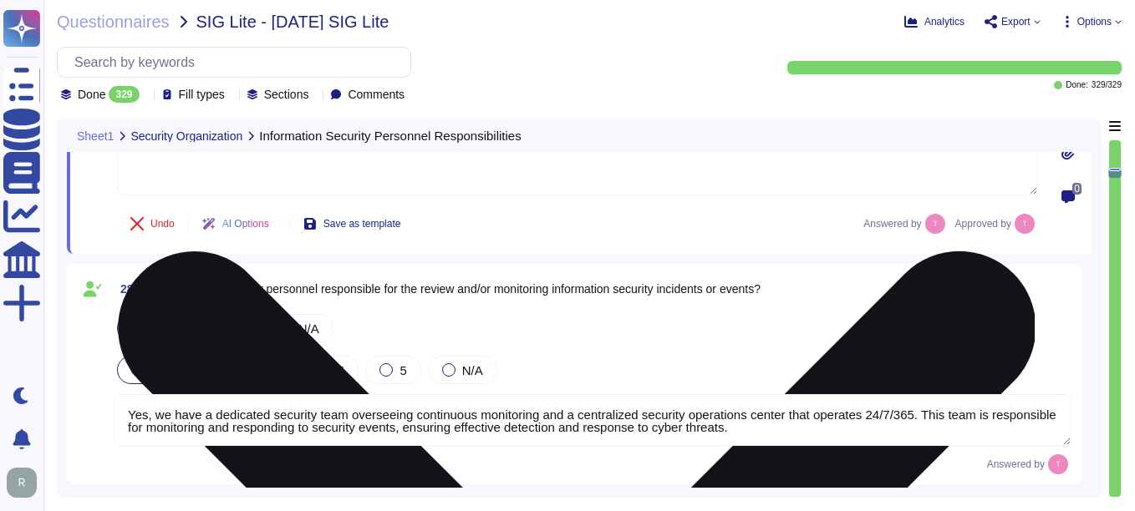
type textarea "Yes, there is an asset management program in place that is approved by manageme…"
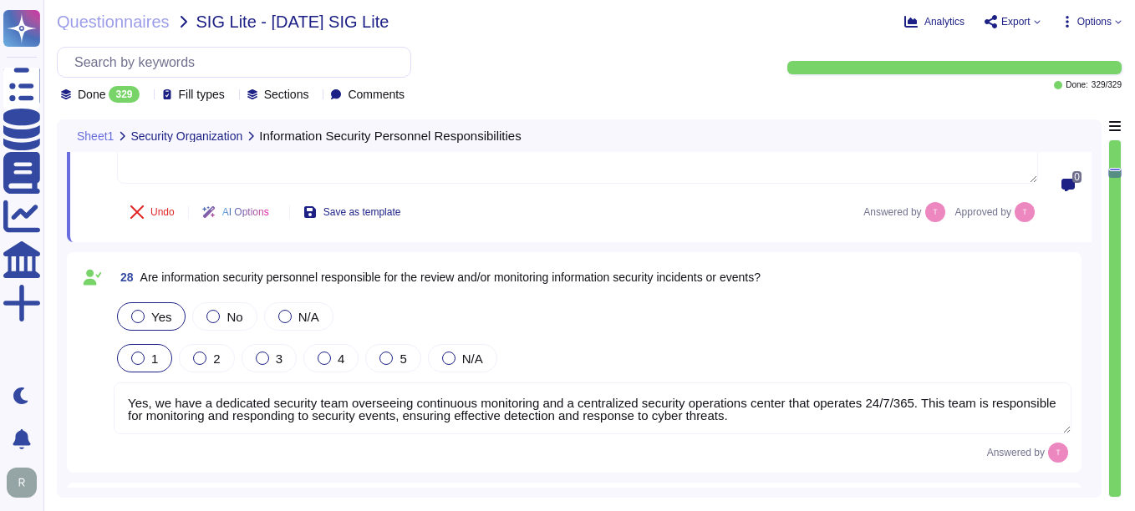
scroll to position [2, 0]
drag, startPoint x: 125, startPoint y: 397, endPoint x: 807, endPoint y: 424, distance: 682.2
click at [807, 424] on textarea "Yes, we have a dedicated security team overseeing continuous monitoring and a c…" at bounding box center [592, 409] width 957 height 52
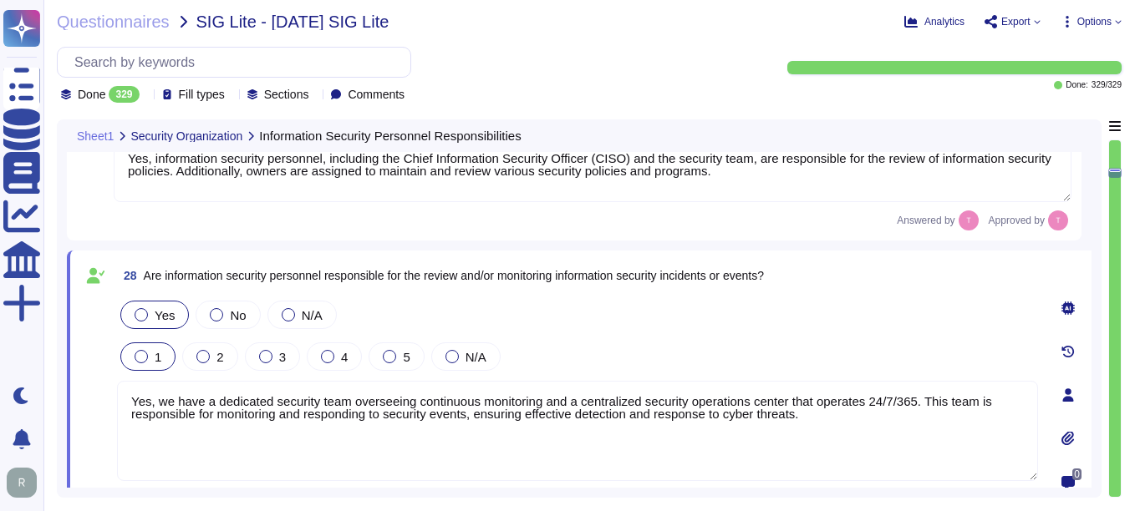
scroll to position [6600, 0]
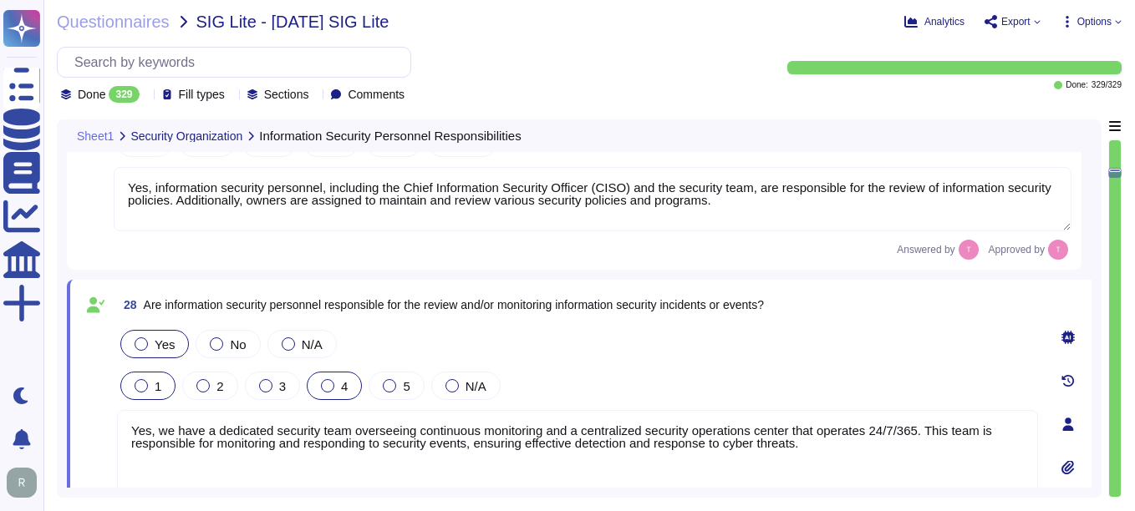
type textarea "Yes, there is an asset management program in place that is approved by manageme…"
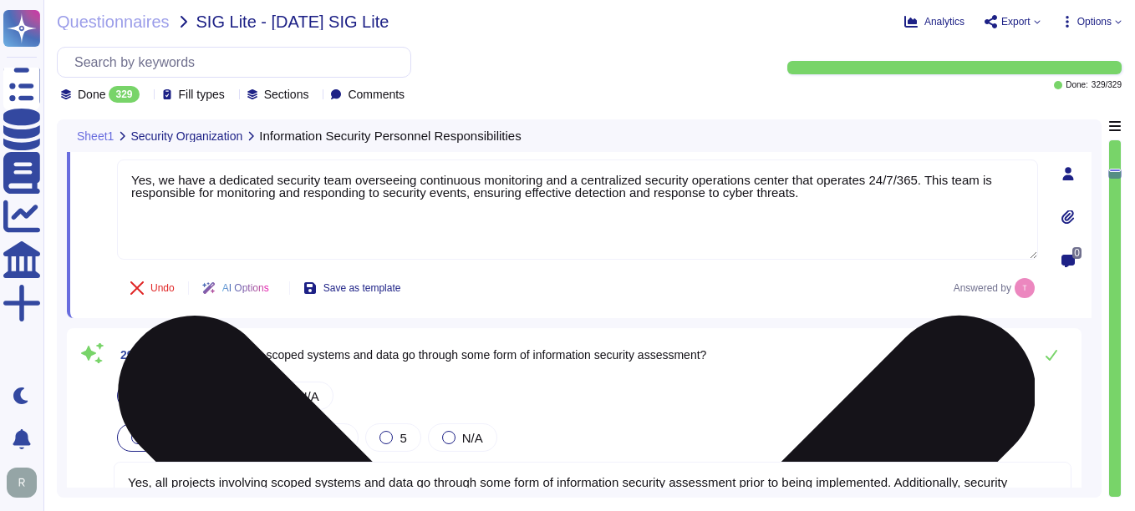
type textarea "Yes, the organization maintains an inventory of both hardware and software asse…"
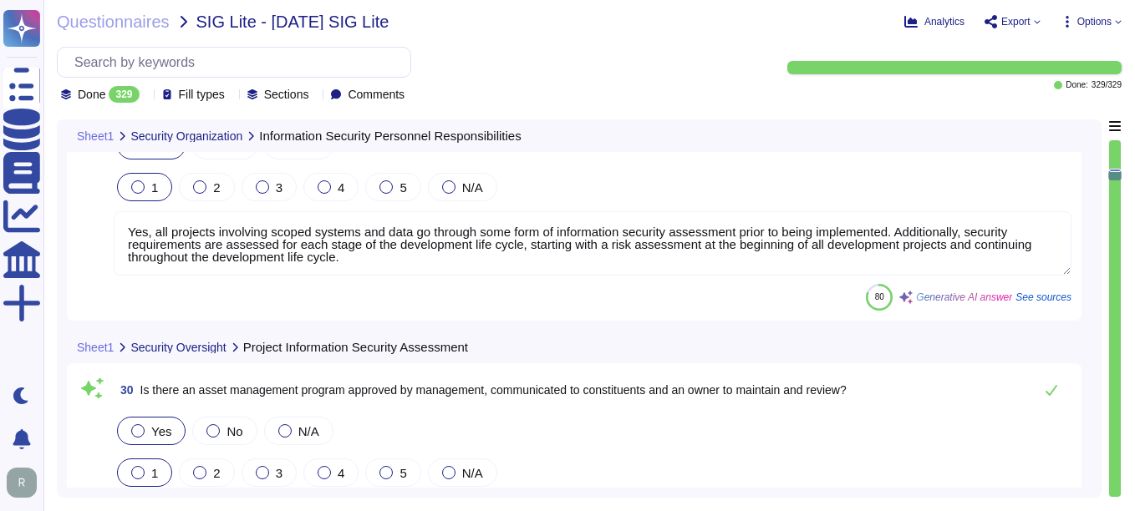
scroll to position [2, 0]
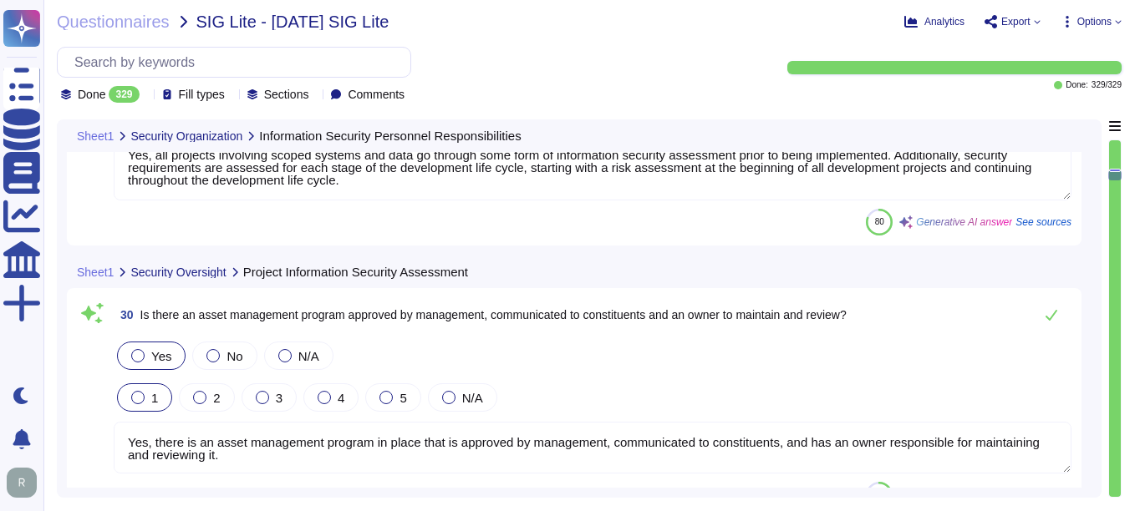
type textarea "Yes, there is an Acceptable Use Policy for information and associated assets th…"
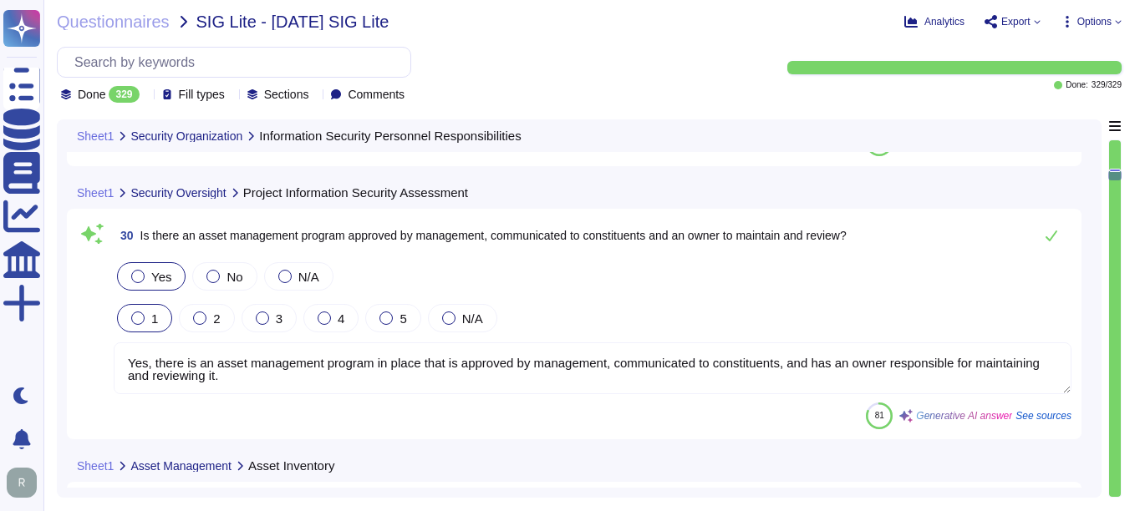
scroll to position [7268, 0]
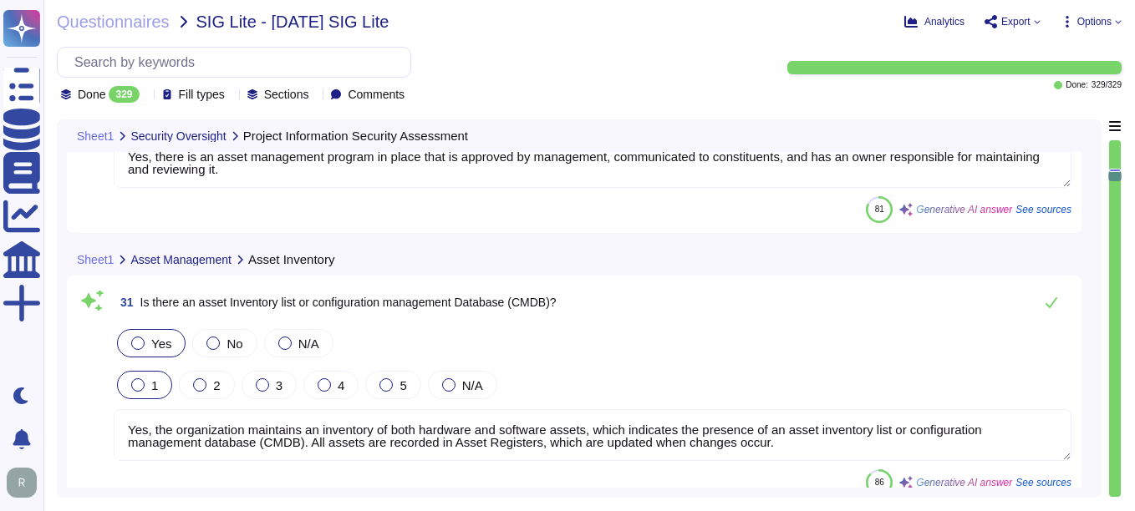
type textarea "Yes, there is a process to verify the return of company assets, including compu…"
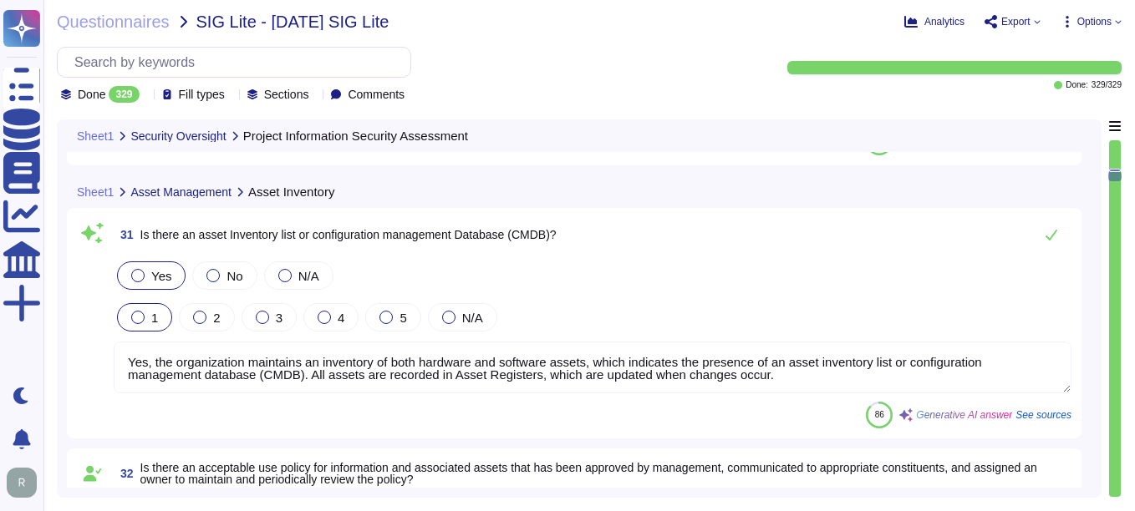
scroll to position [7519, 0]
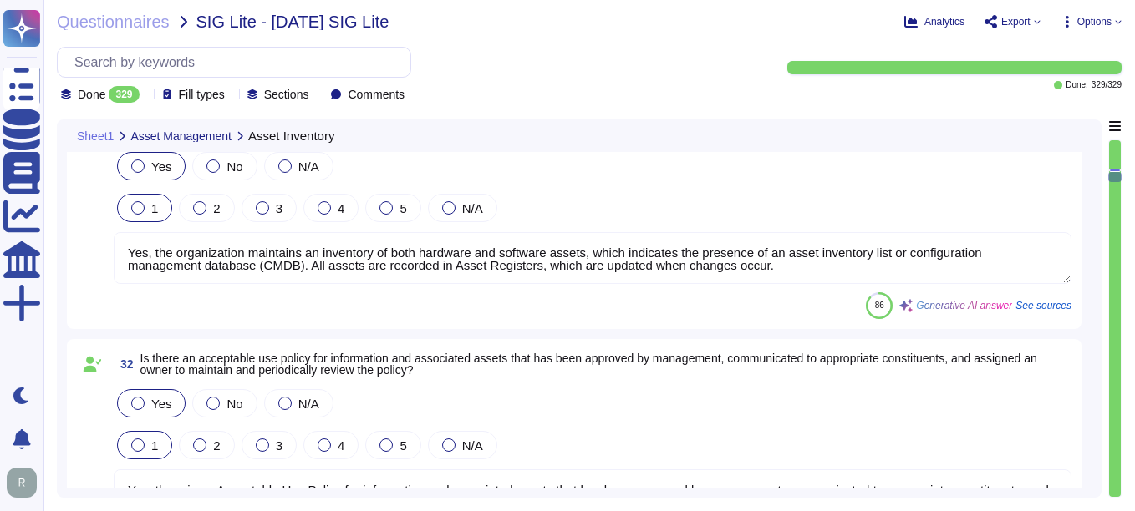
type textarea "Yes, information is classified according to legal or regulatory requirements, b…"
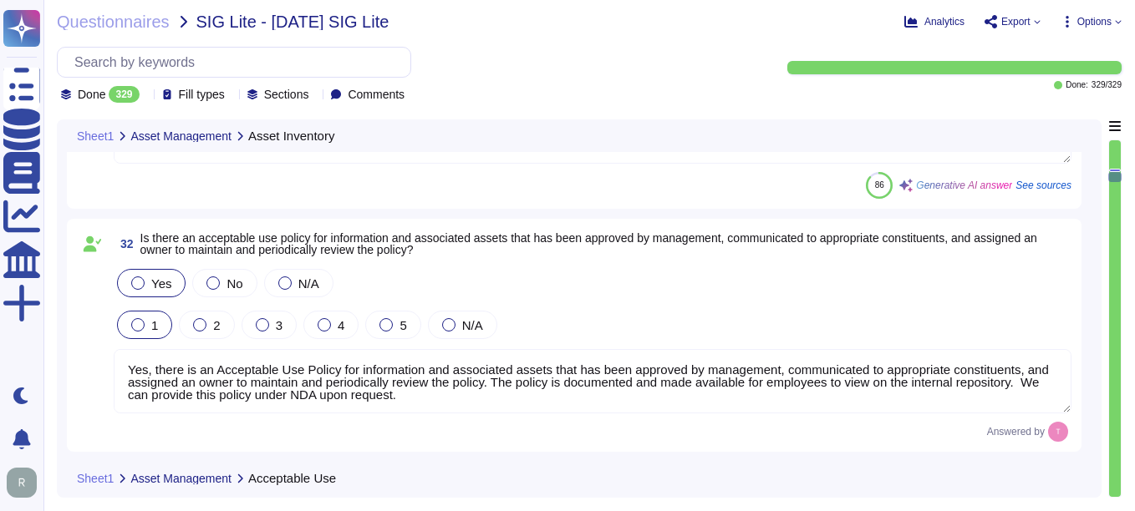
scroll to position [7769, 0]
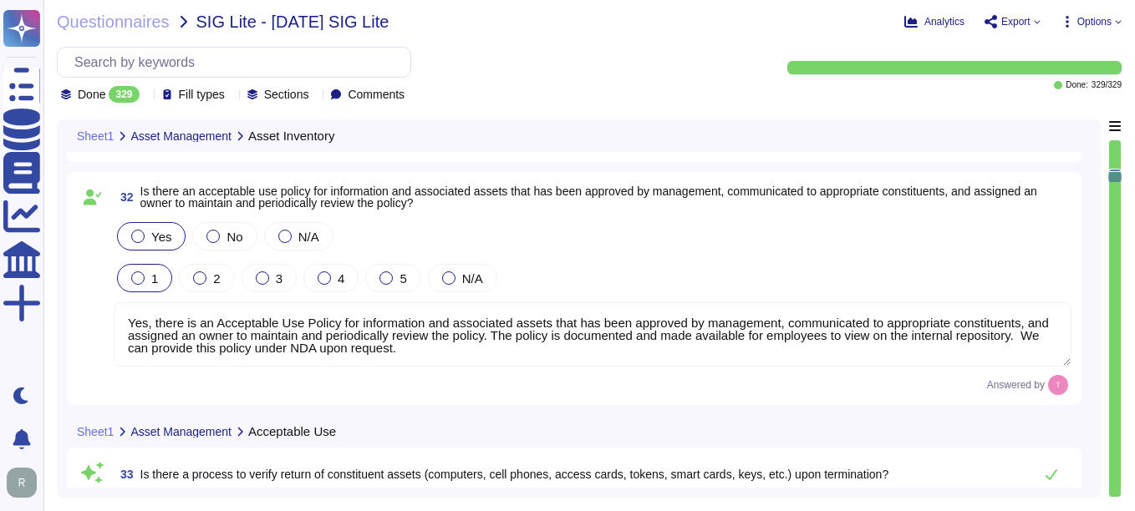
drag, startPoint x: 1022, startPoint y: 334, endPoint x: 801, endPoint y: 344, distance: 220.8
click at [801, 344] on textarea "Yes, there is an Acceptable Use Policy for information and associated assets th…" at bounding box center [592, 334] width 957 height 64
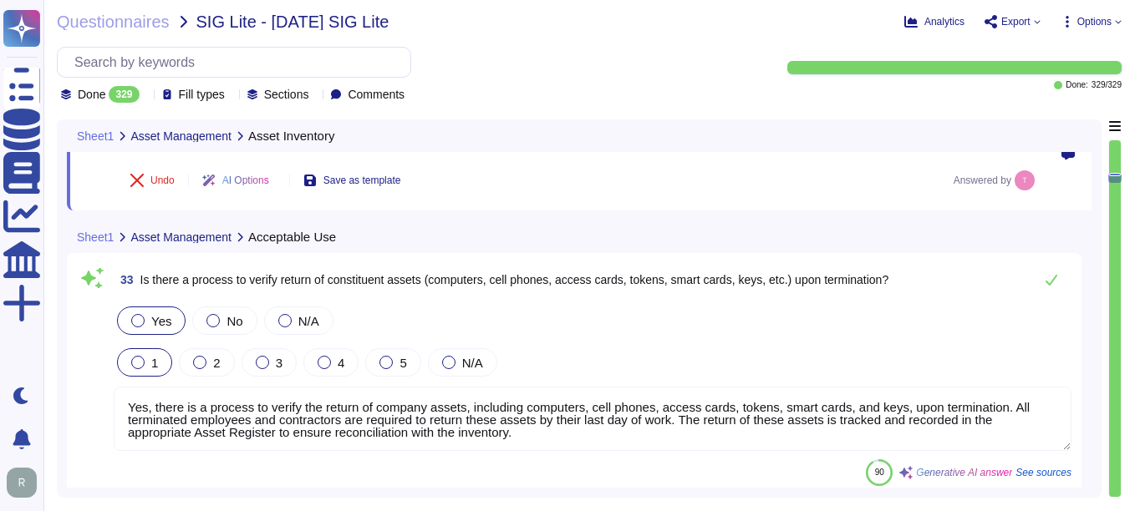
type textarea "Yes, all information assets within the scope of the Information Security Manage…"
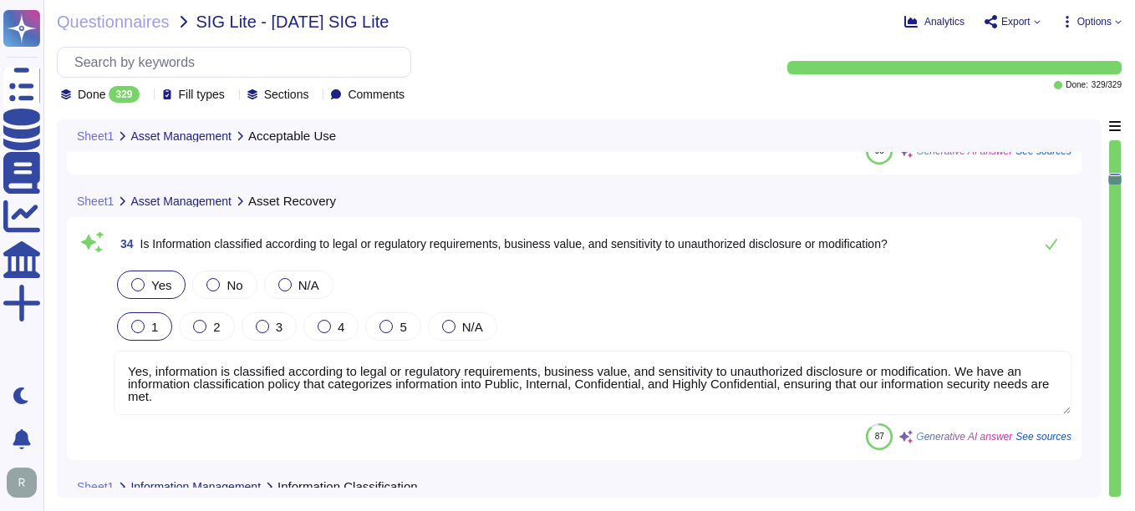
scroll to position [8354, 0]
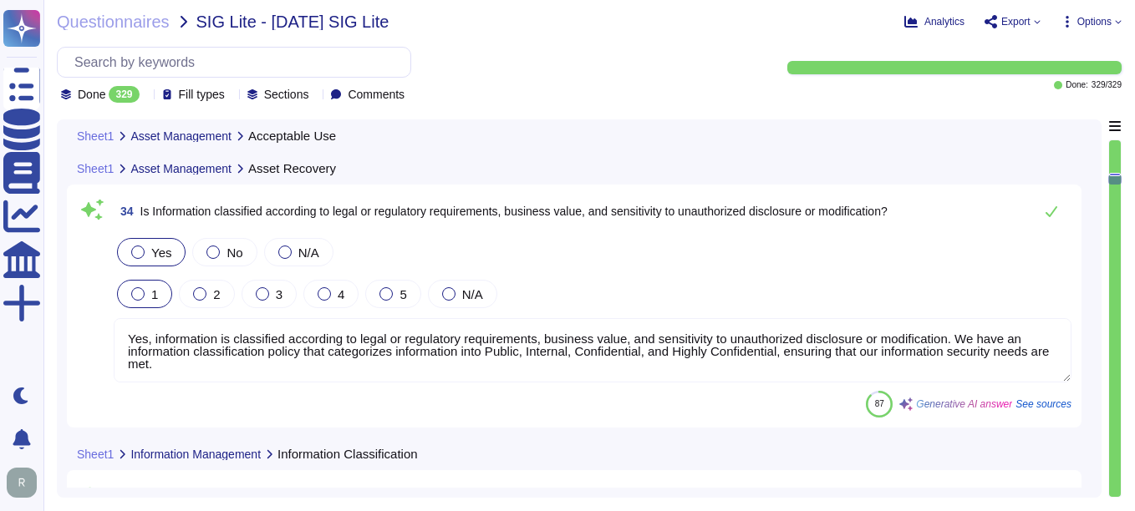
type textarea "Yes, owners are responsible to approve and periodically review access to Inform…"
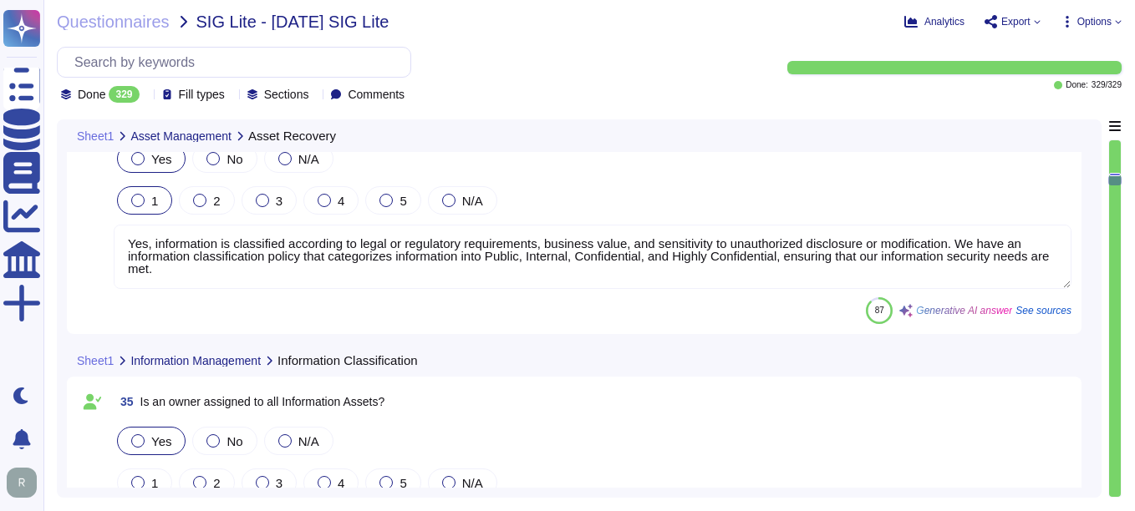
type textarea "Yes, we have a policy for information handling that is consistent with its clas…"
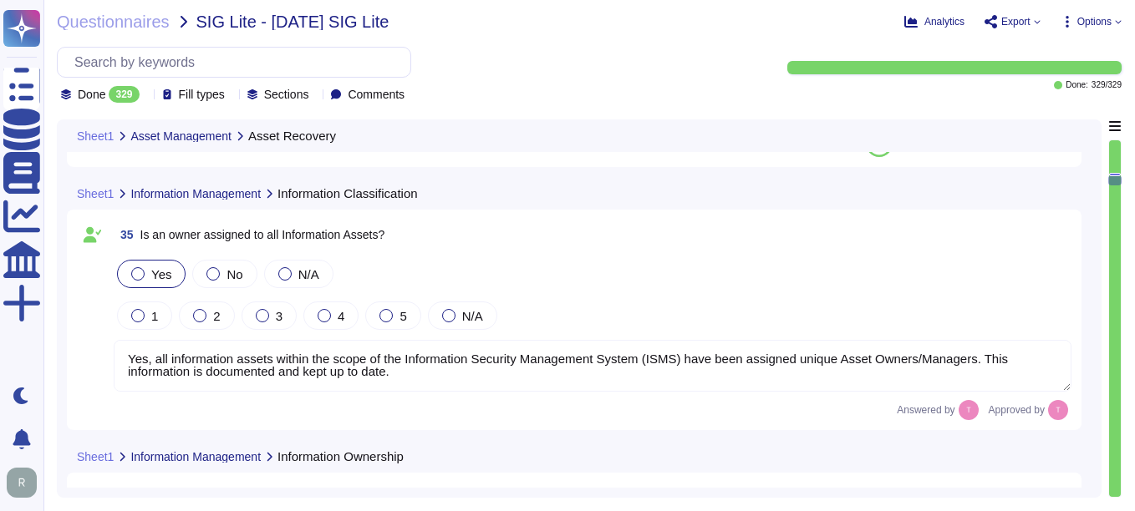
drag, startPoint x: 129, startPoint y: 357, endPoint x: 398, endPoint y: 379, distance: 269.1
click at [398, 379] on textarea "Yes, all information assets within the scope of the Information Security Manage…" at bounding box center [592, 366] width 957 height 52
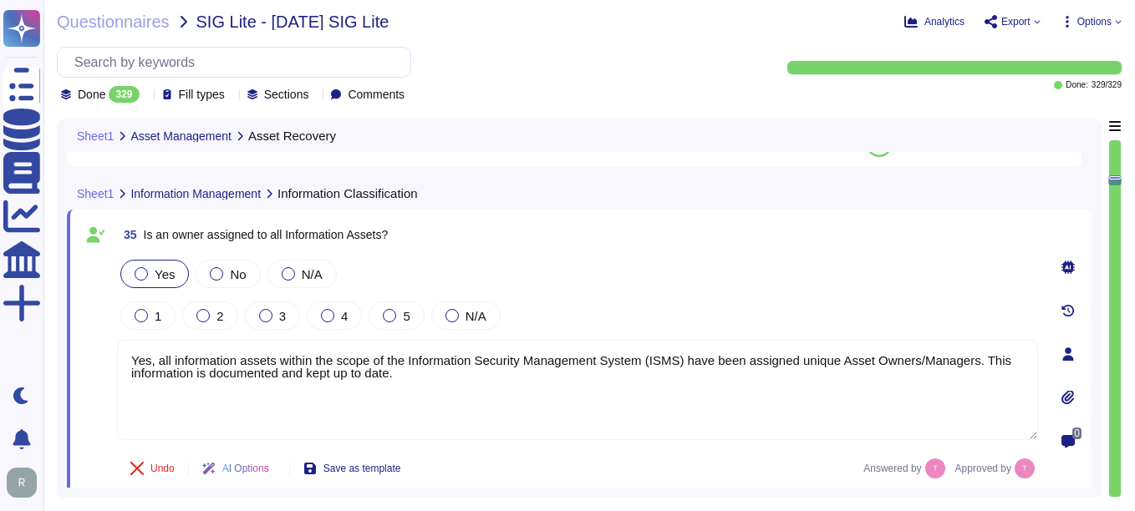
scroll to position [0, 0]
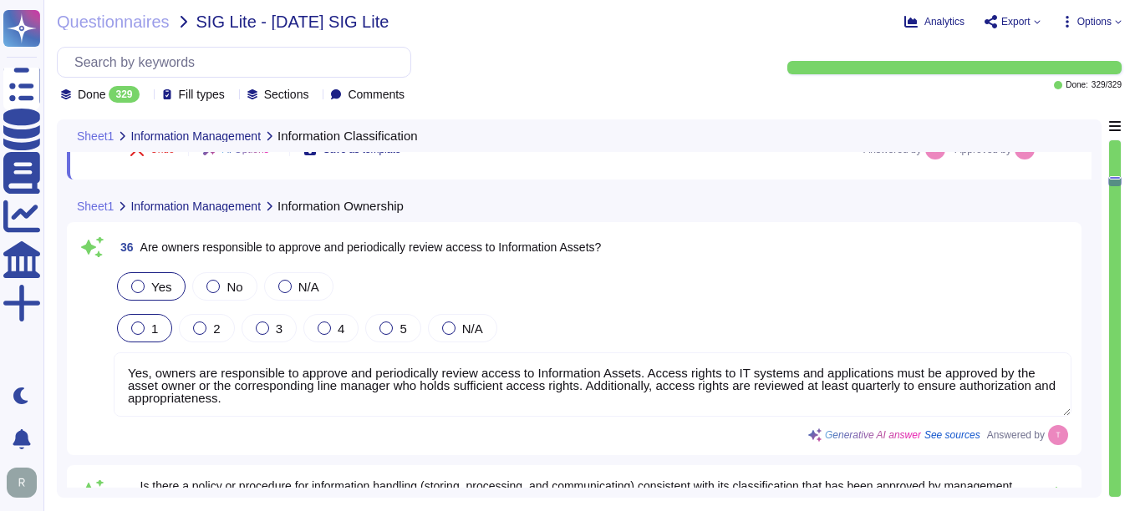
type textarea "Yes, the policy for information handling includes encryption requirements. It s…"
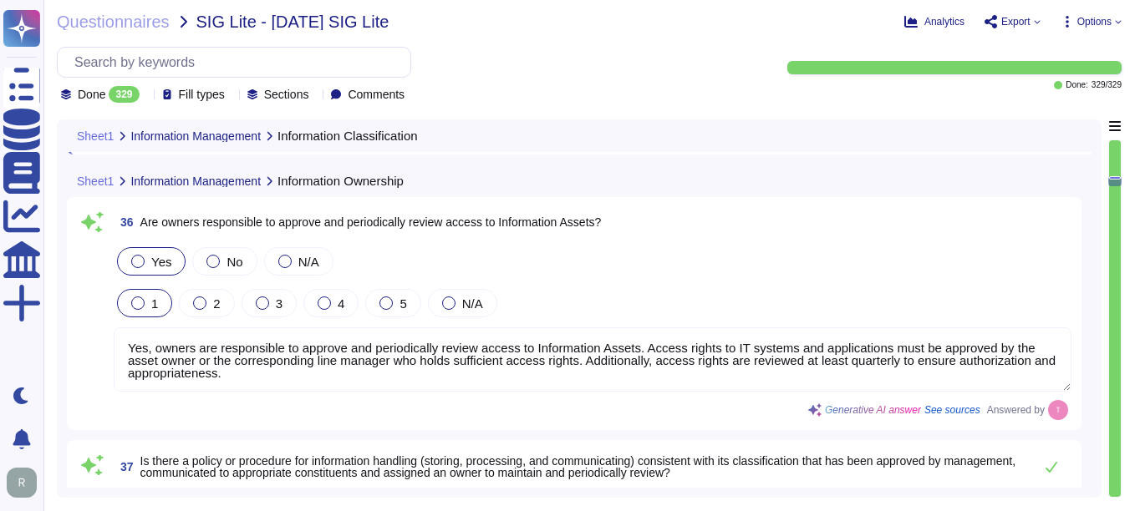
scroll to position [2, 0]
drag, startPoint x: 125, startPoint y: 343, endPoint x: 281, endPoint y: 386, distance: 161.1
click at [281, 386] on textarea "Yes, owners are responsible to approve and periodically review access to Inform…" at bounding box center [592, 359] width 957 height 64
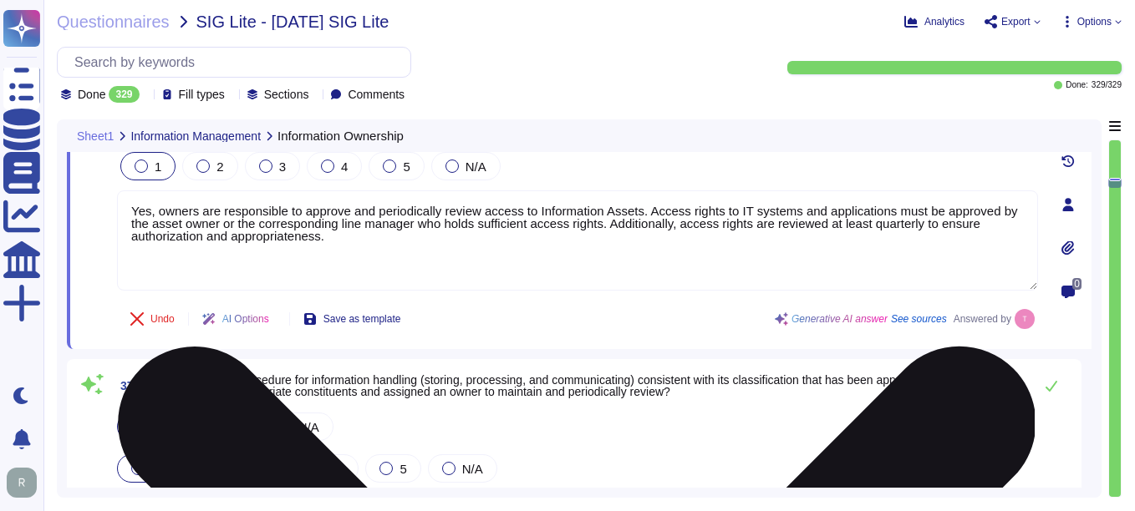
scroll to position [9106, 0]
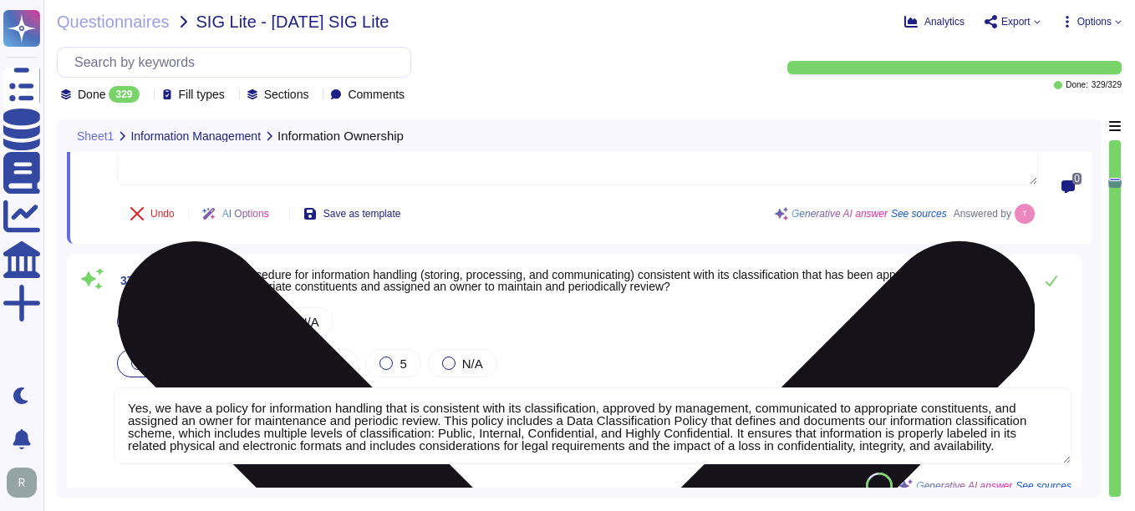
type textarea "Yes, the procedure for information handling includes storage requirements and a…"
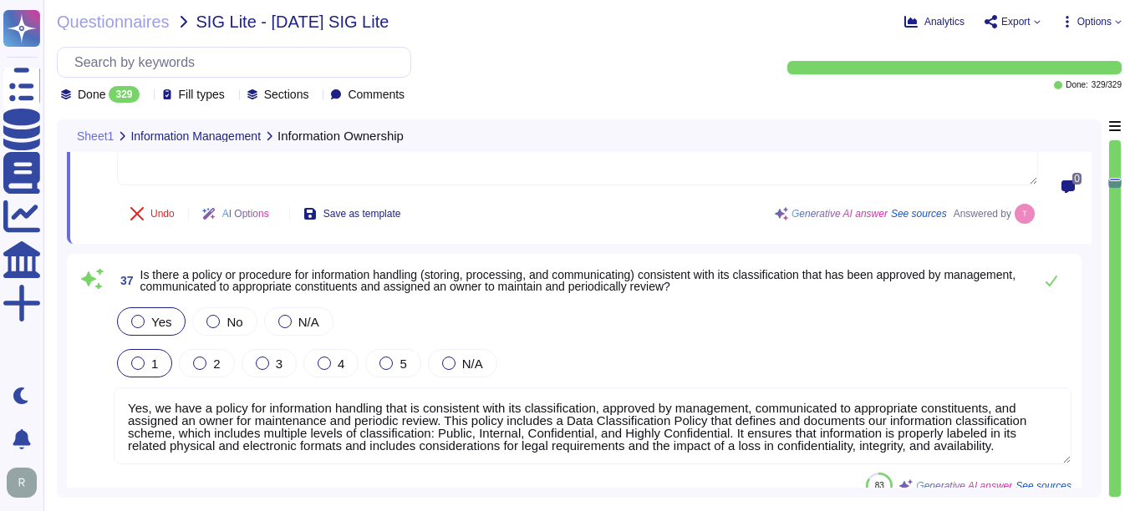
scroll to position [2, 0]
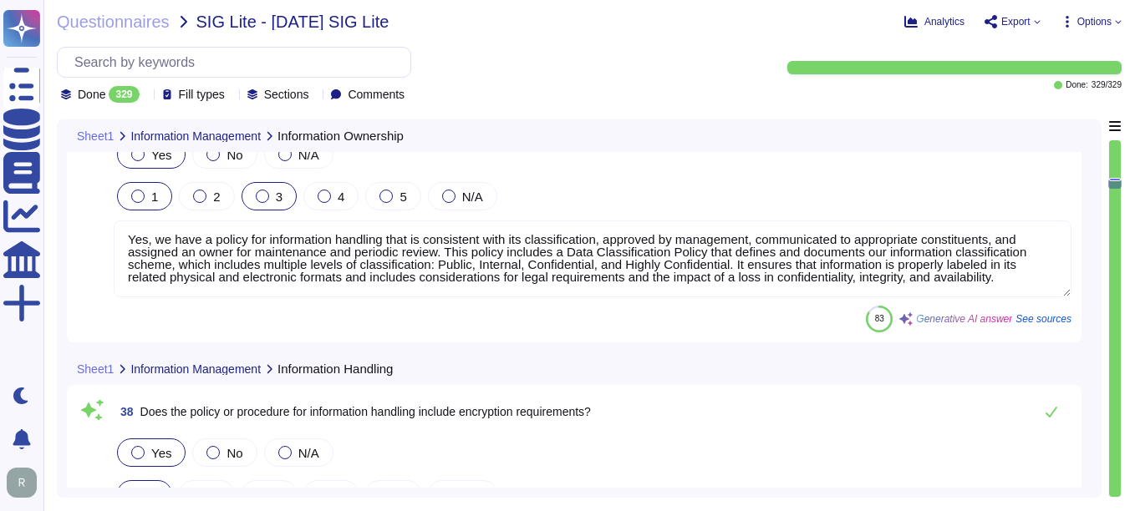
type textarea "Yes, the policy includes electronic transmission security requirements, establi…"
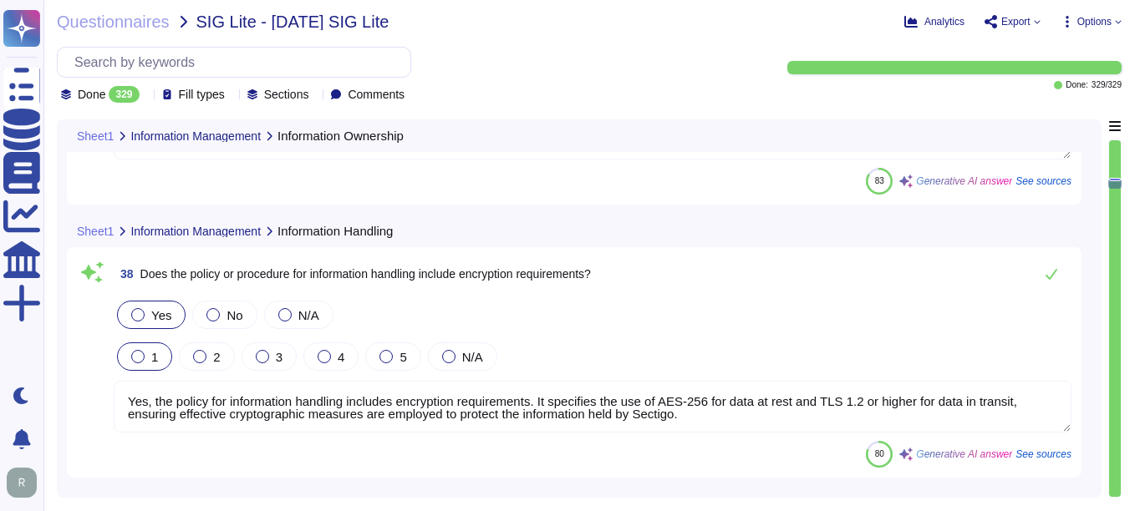
scroll to position [9440, 0]
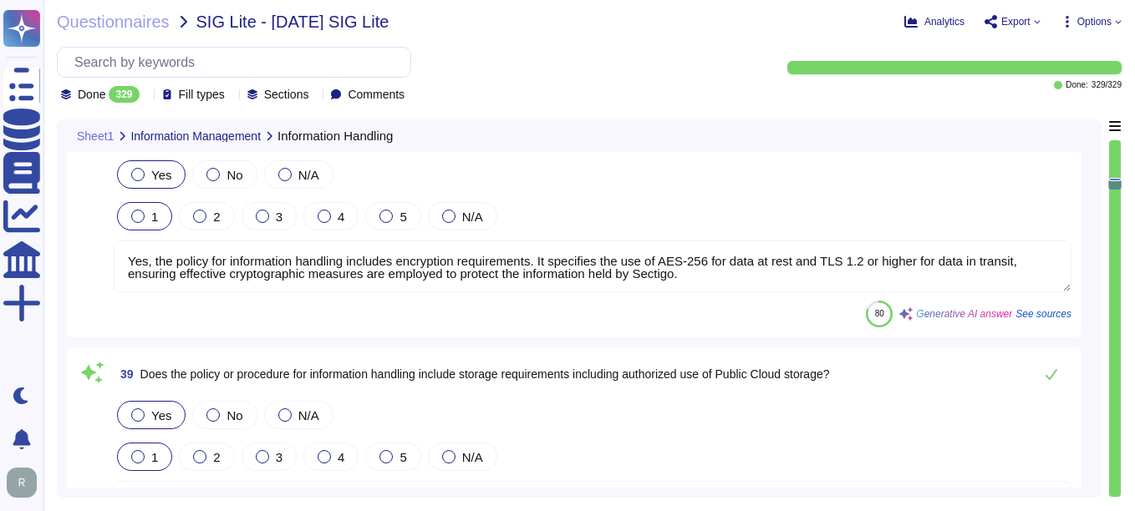
type textarea "Yes, the policy for information handling includes requirements for removable me…"
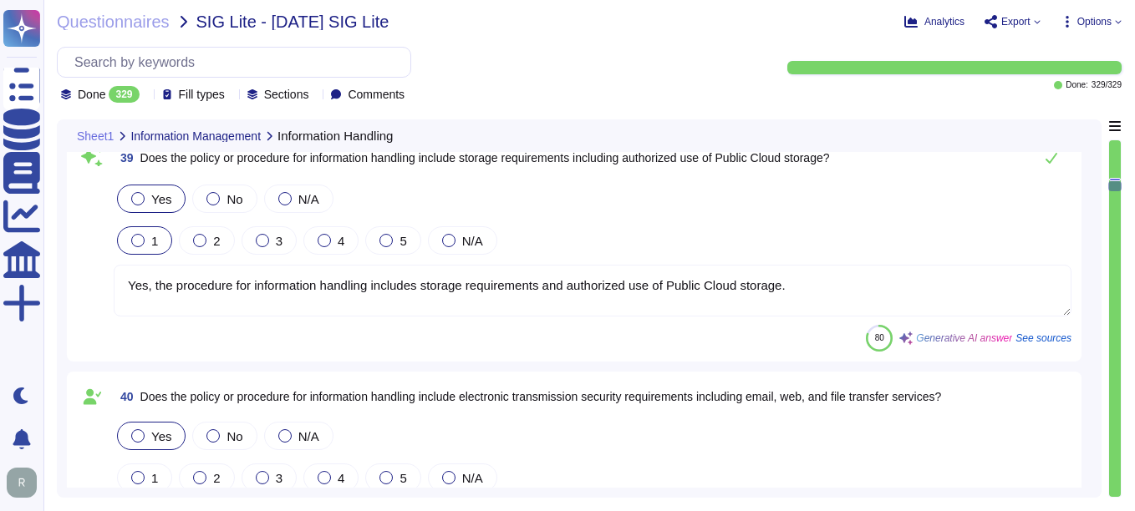
type textarea "Yes, there is a data retention/destruction requirement that includes informatio…"
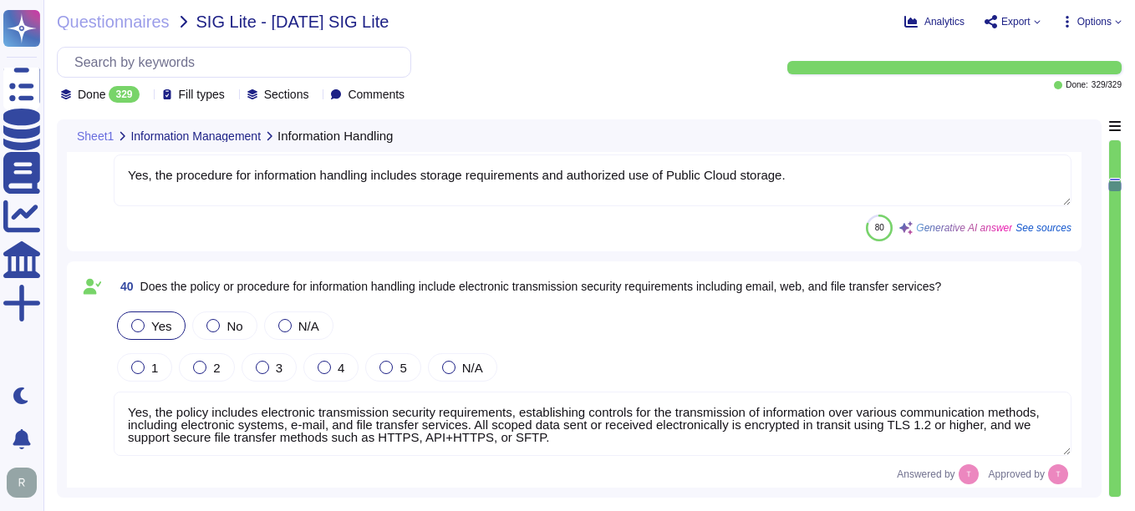
scroll to position [2, 0]
drag, startPoint x: 124, startPoint y: 408, endPoint x: 599, endPoint y: 443, distance: 475.8
click at [599, 443] on textarea "Yes, the policy includes electronic transmission security requirements, establi…" at bounding box center [592, 424] width 957 height 64
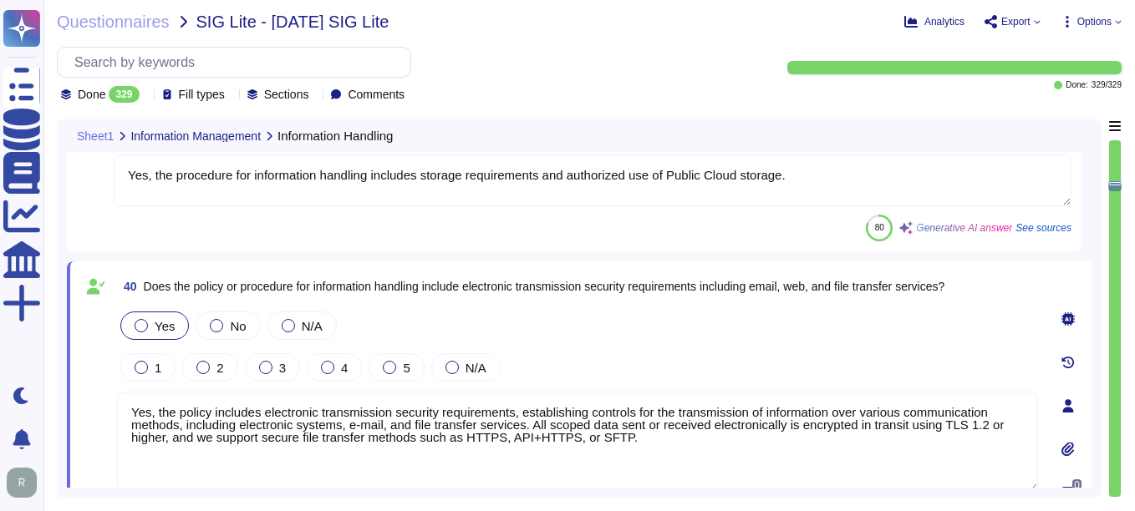
scroll to position [0, 0]
type textarea "Yes, there is a data retention/destruction requirement that includes informatio…"
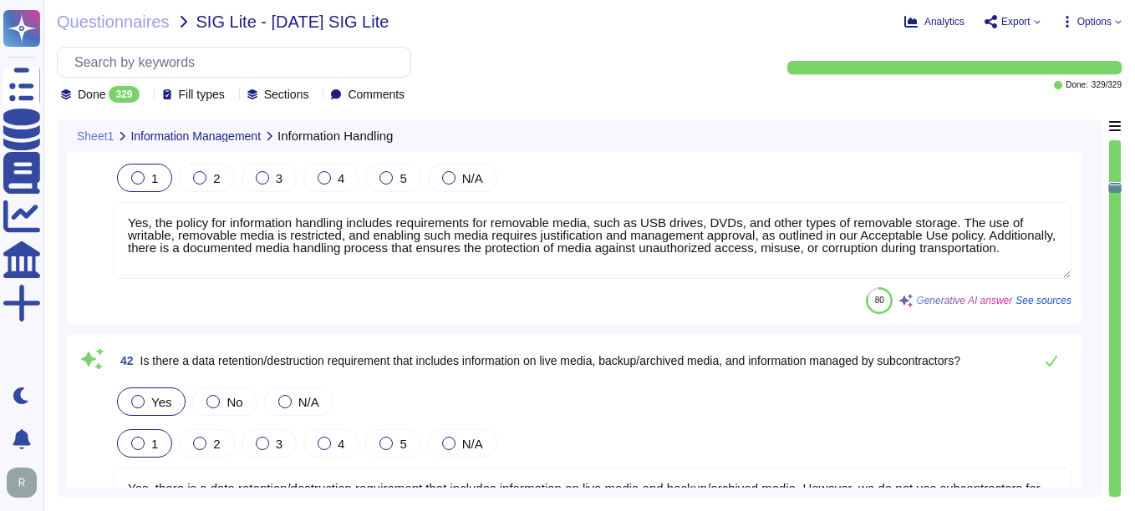
scroll to position [10443, 0]
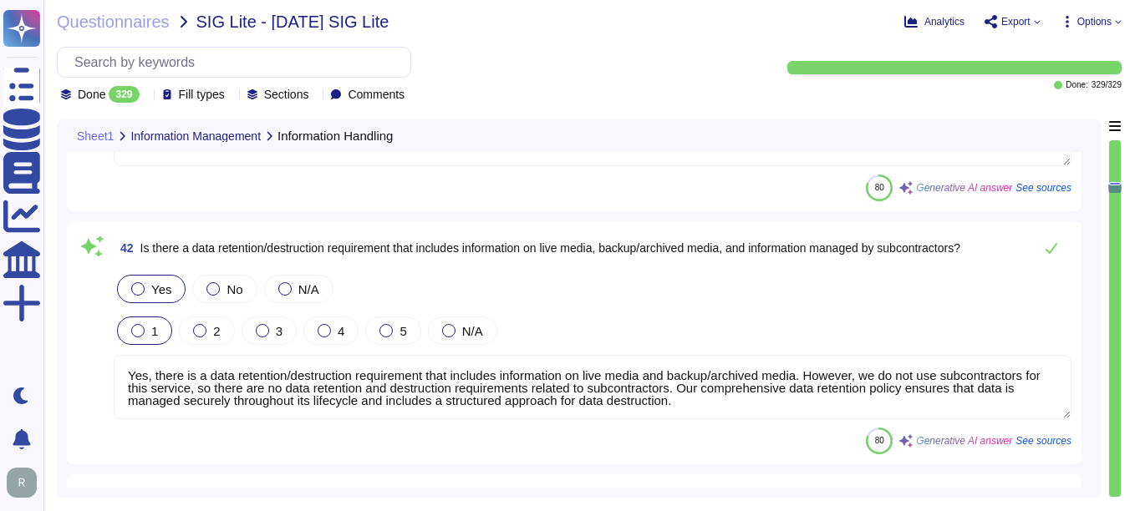
type textarea "We offer a SaaS application, so all"
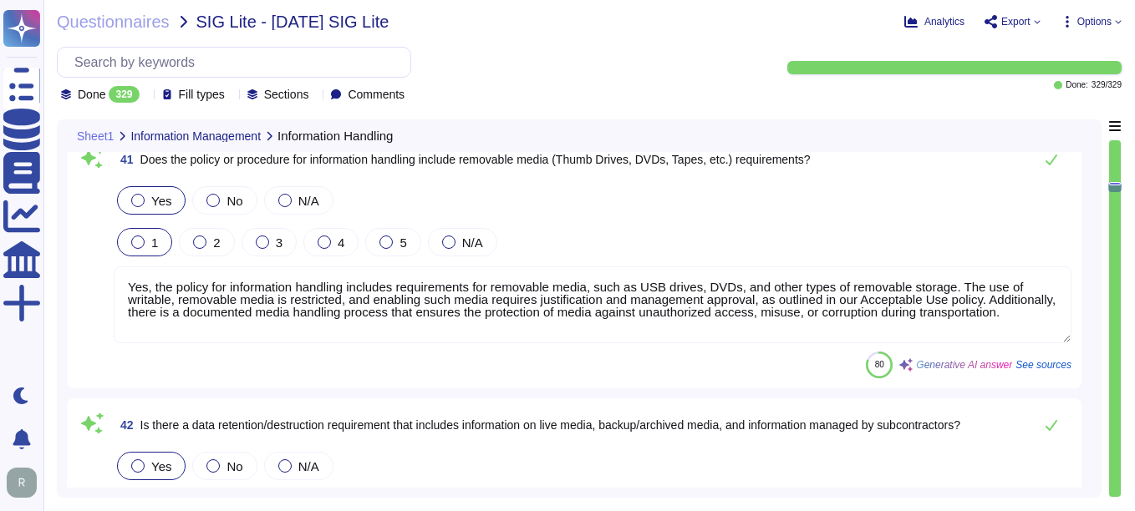
type textarea "Yes, the procedure for information handling includes storage requirements and a…"
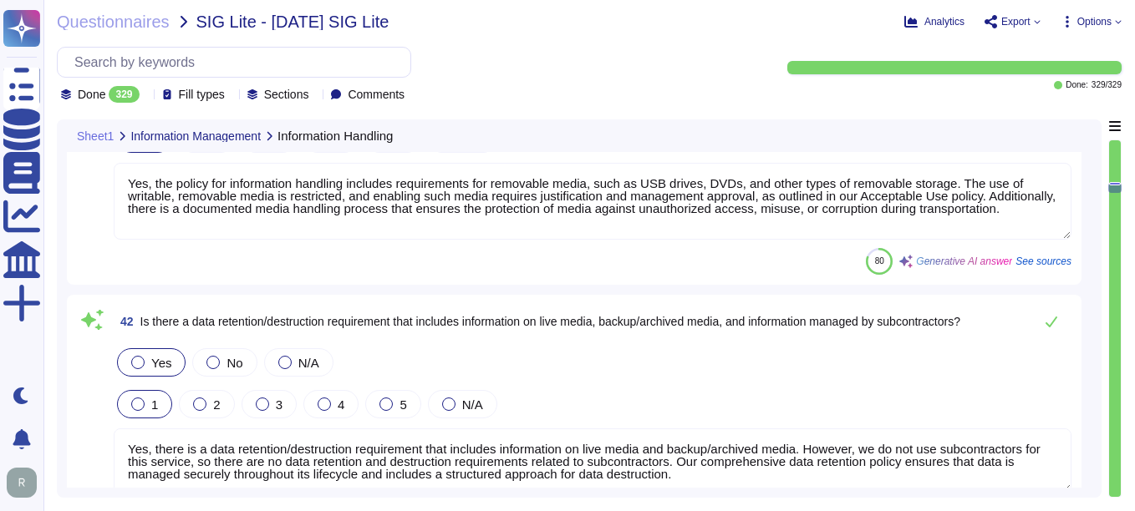
type textarea "We offer a SaaS application, so all"
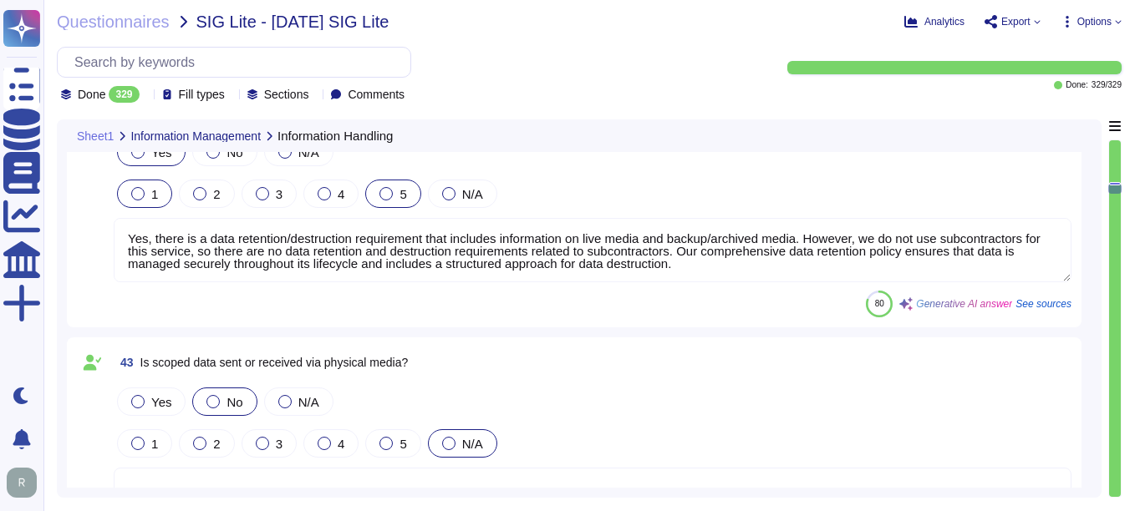
type textarea "Yes, all scoped data sent or received electronically is encrypted in transit us…"
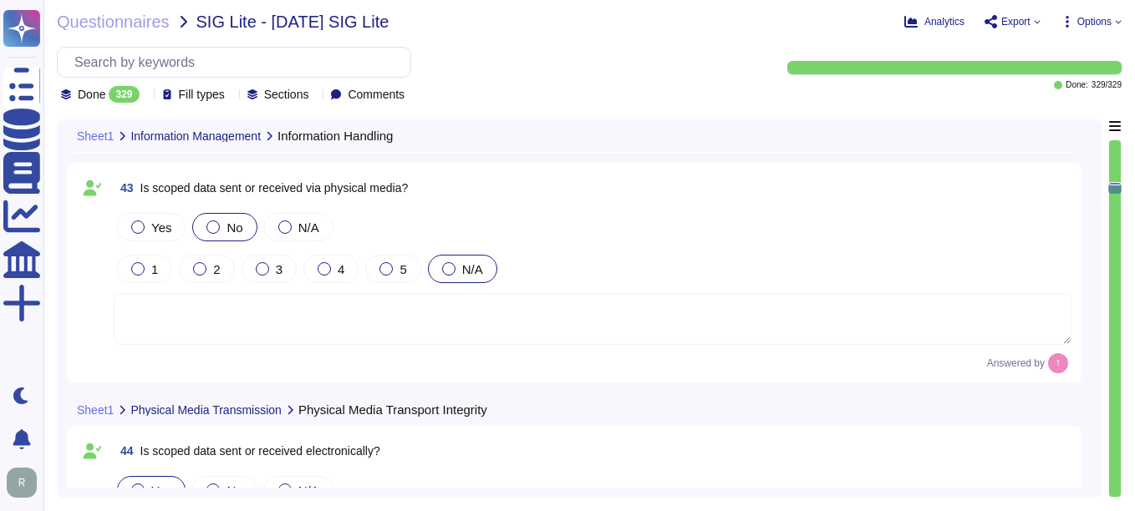
scroll to position [10777, 0]
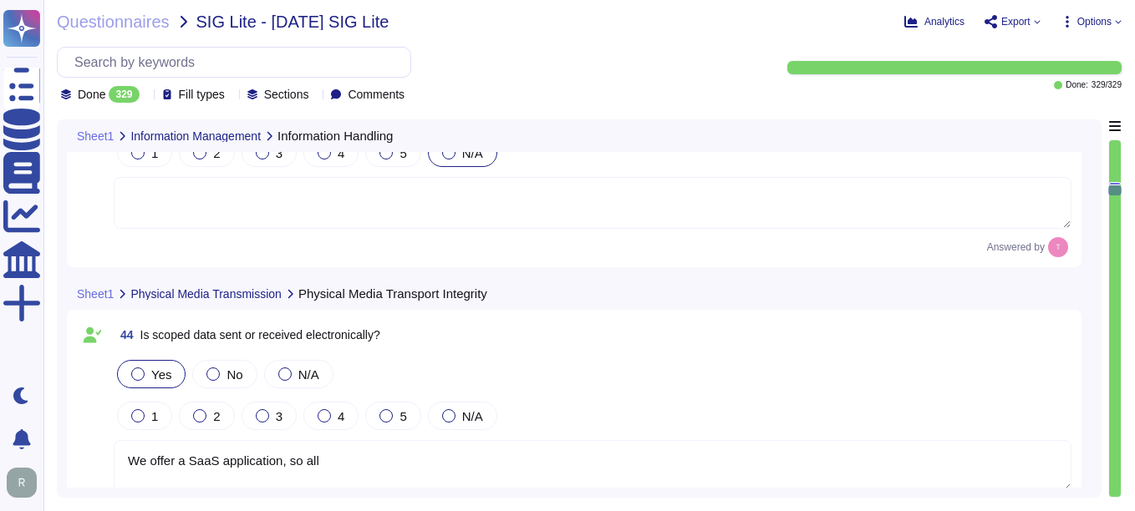
type textarea "Yes, scoped data sent or received electronically includes protection against ma…"
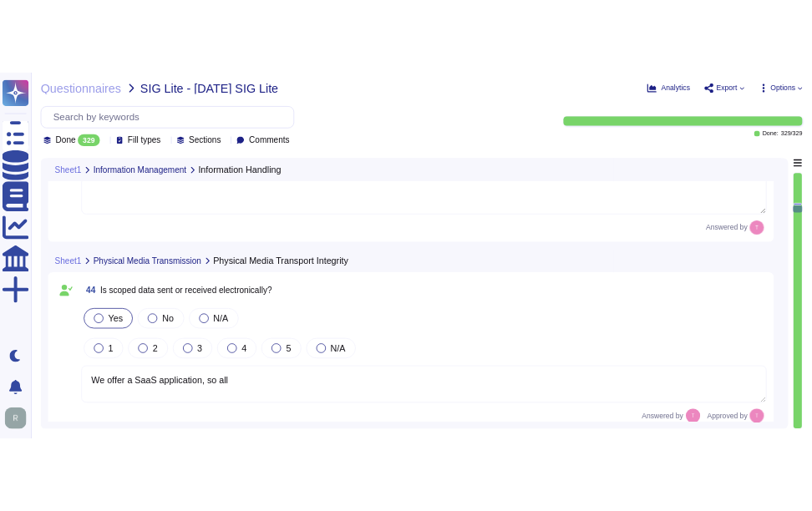
scroll to position [10944, 0]
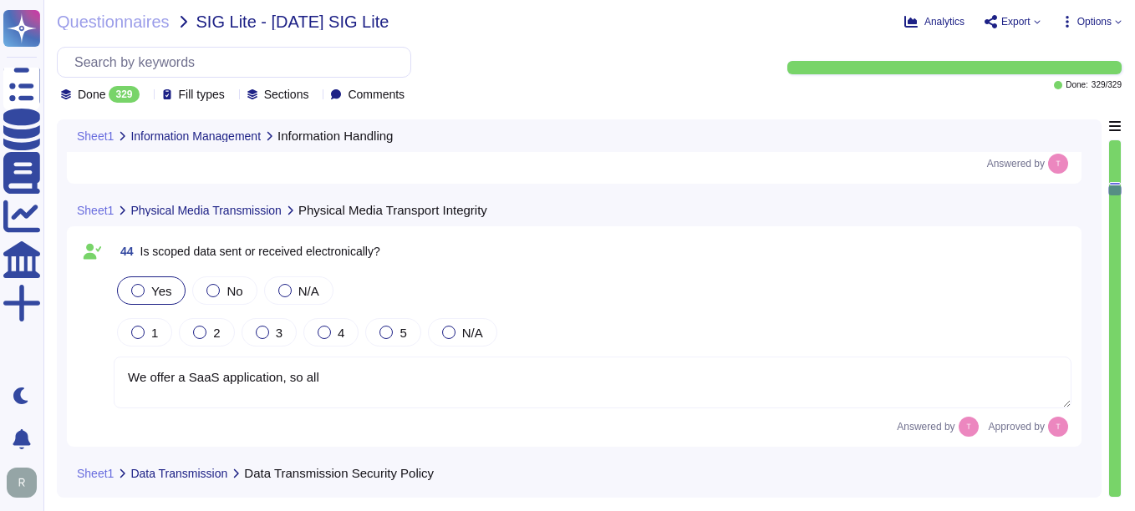
drag, startPoint x: 332, startPoint y: 381, endPoint x: 101, endPoint y: 390, distance: 230.8
click at [101, 390] on div "44 Is scoped data sent or received electronically? Yes No N/A 1 2 3 4 5 N/A We …" at bounding box center [574, 336] width 994 height 201
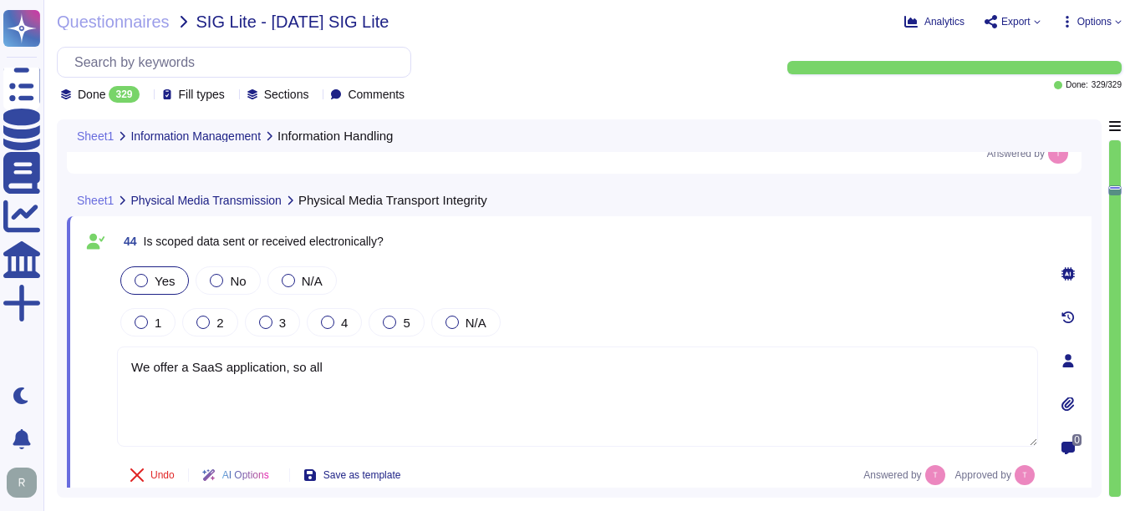
type textarea "Yes, scoped data sent or received electronically includes protection against ma…"
click at [448, 404] on textarea "We offer a SaaS application, so all" at bounding box center [577, 397] width 921 height 100
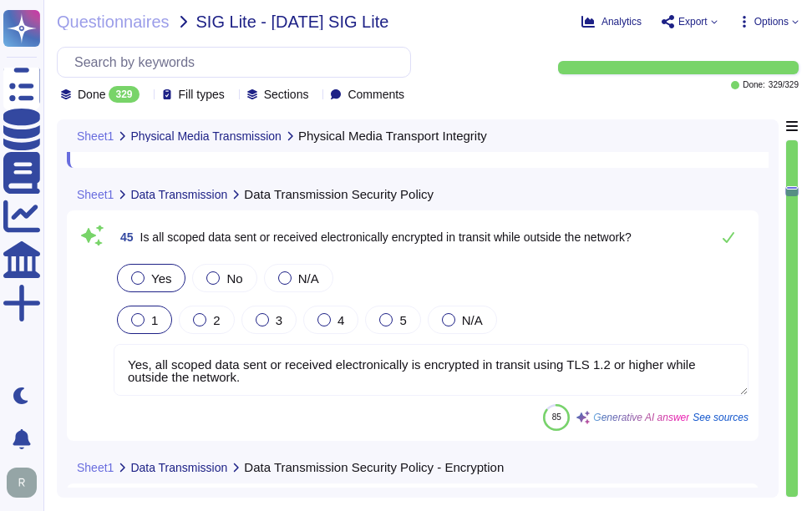
scroll to position [11278, 0]
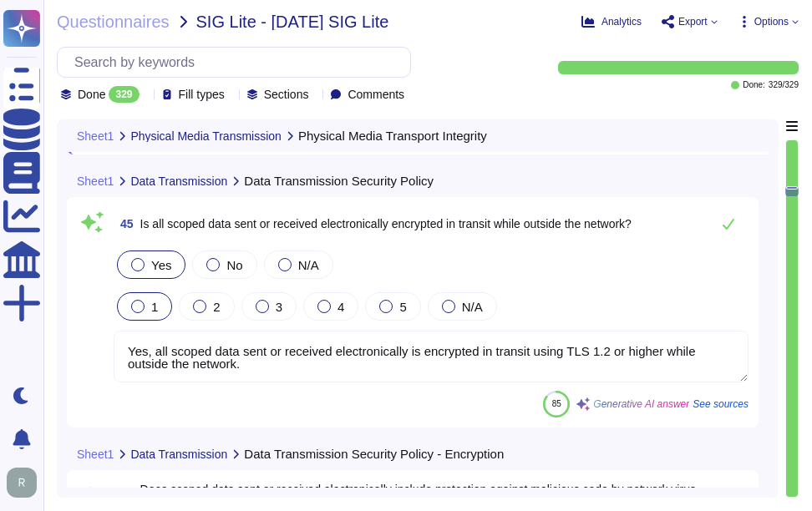
type textarea "Yes, scans performed on incoming and outgoing email include phishing prevention…"
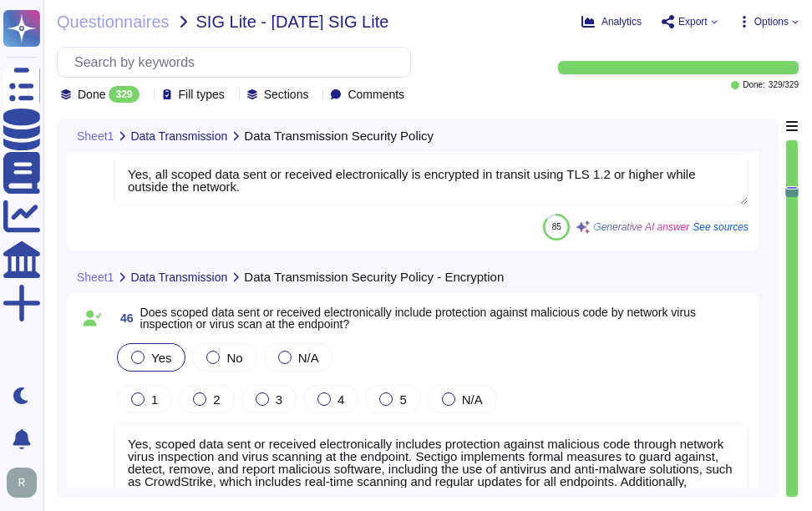
type textarea "No, scoped data are only sent through our SaaS platform and do not include file…"
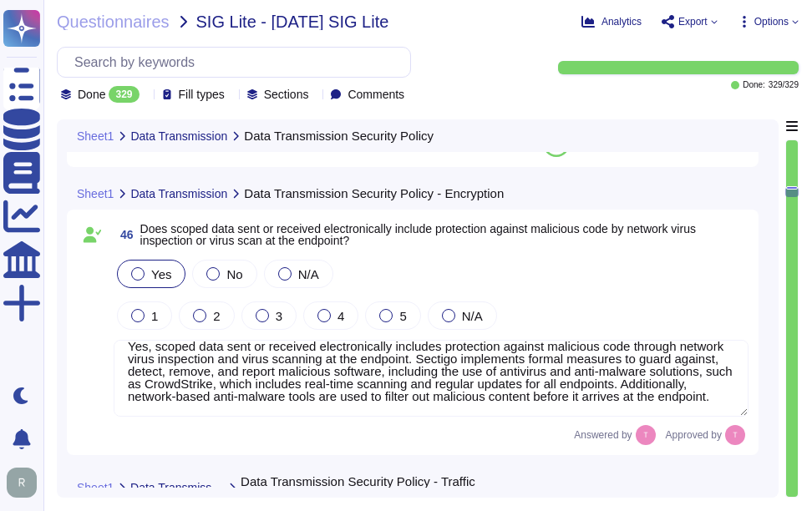
scroll to position [0, 0]
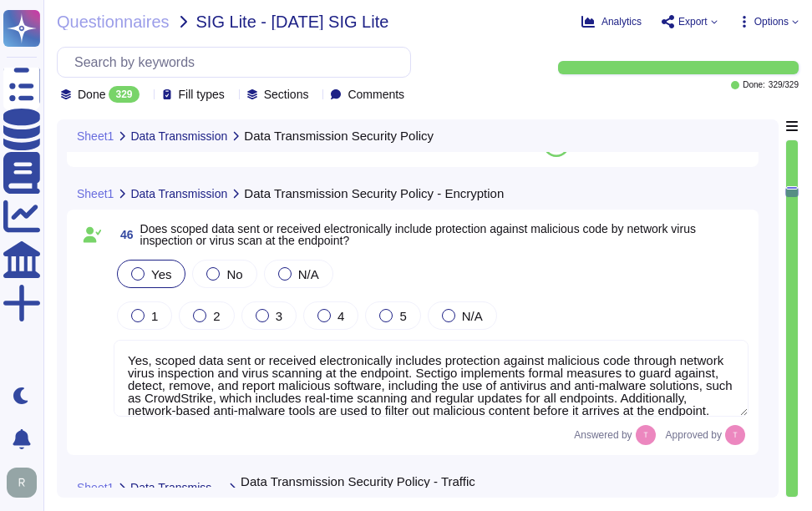
drag, startPoint x: 725, startPoint y: 413, endPoint x: 109, endPoint y: 329, distance: 622.2
click at [109, 329] on div "46 Does scoped data sent or received electronically include protection against …" at bounding box center [413, 333] width 672 height 226
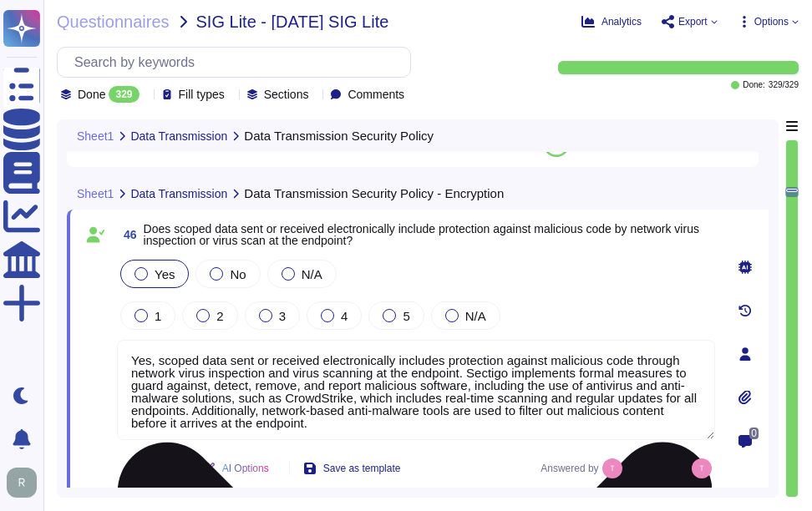
scroll to position [3, 0]
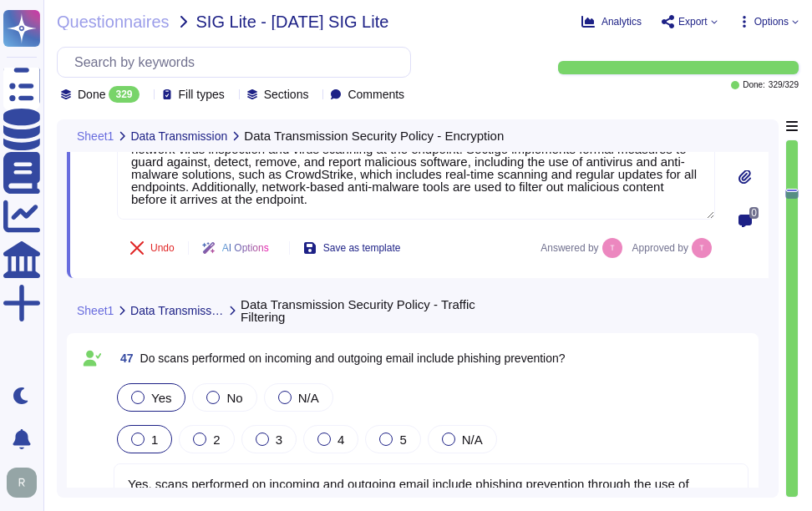
type textarea "Yes, regulated or confidential scoped data is stored electronically in a databa…"
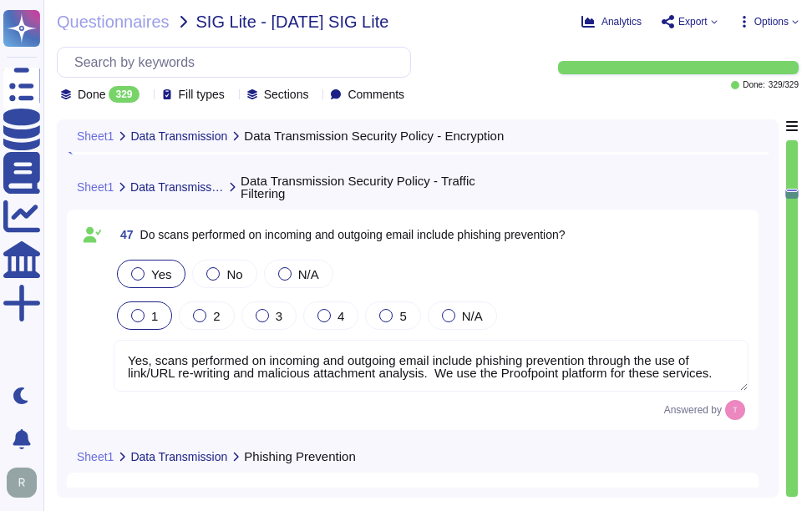
scroll to position [2, 0]
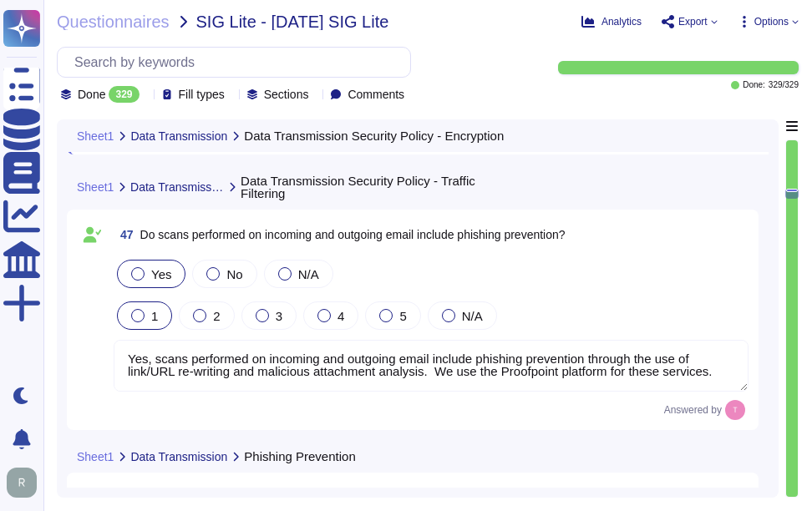
drag, startPoint x: 714, startPoint y: 375, endPoint x: -3, endPoint y: 358, distance: 717.8
click at [0, 358] on html "Questionnaires Knowledge Base Documents Analytics CAIQ / SIG More Dark mode Not…" at bounding box center [406, 255] width 812 height 511
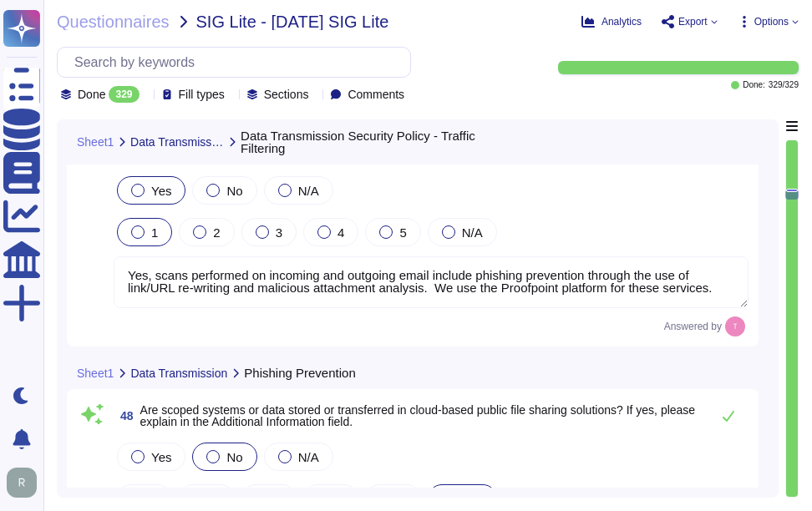
scroll to position [12030, 0]
type textarea "Yes, regulated or confidential scoped data is stored in a database. It is encry…"
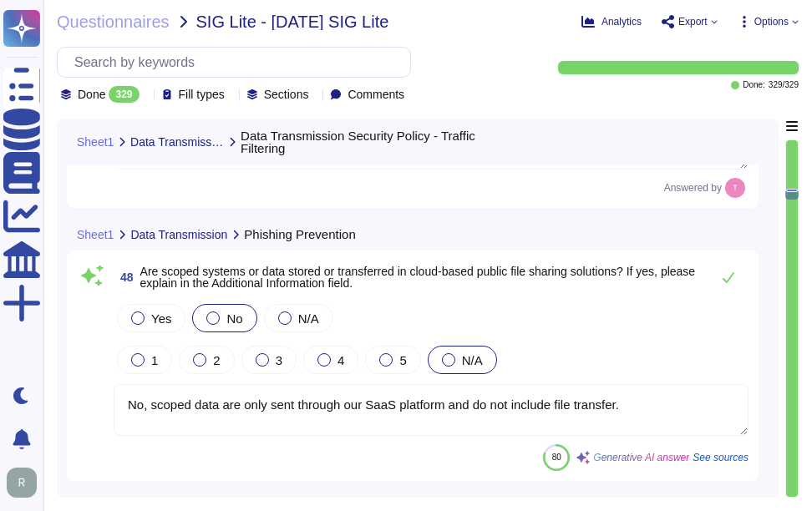
scroll to position [12114, 0]
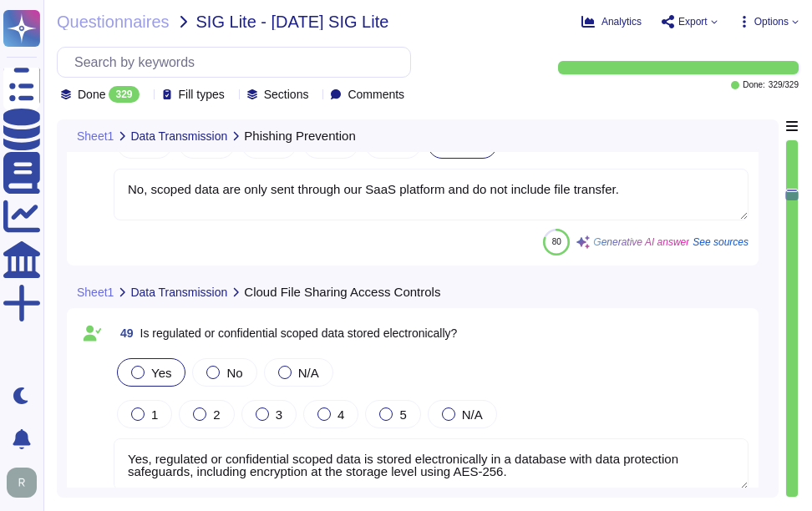
type textarea "Yes, regulated or confidential scoped data is stored electronically in files, a…"
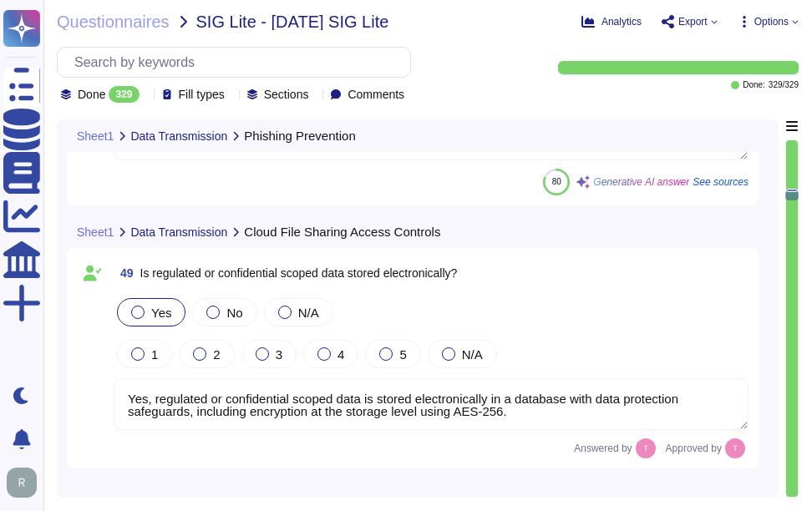
scroll to position [12364, 0]
type textarea "Yes, regulated or confidential scoped data is stored electronically in files, a…"
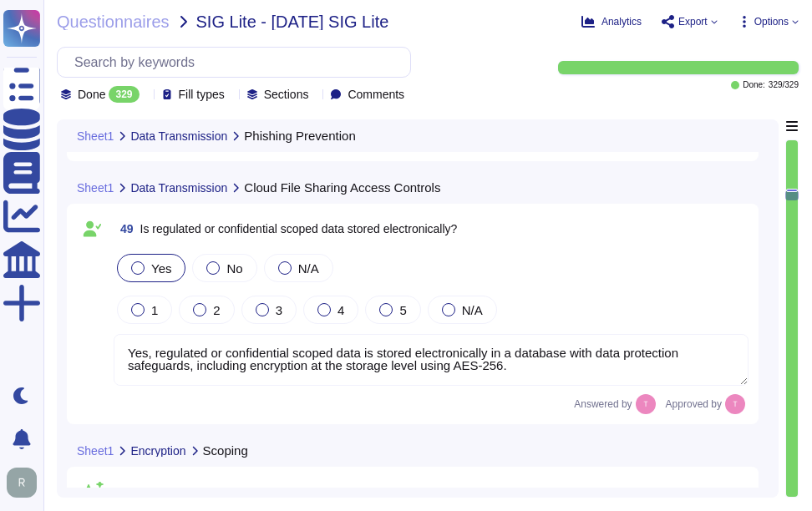
scroll to position [12448, 0]
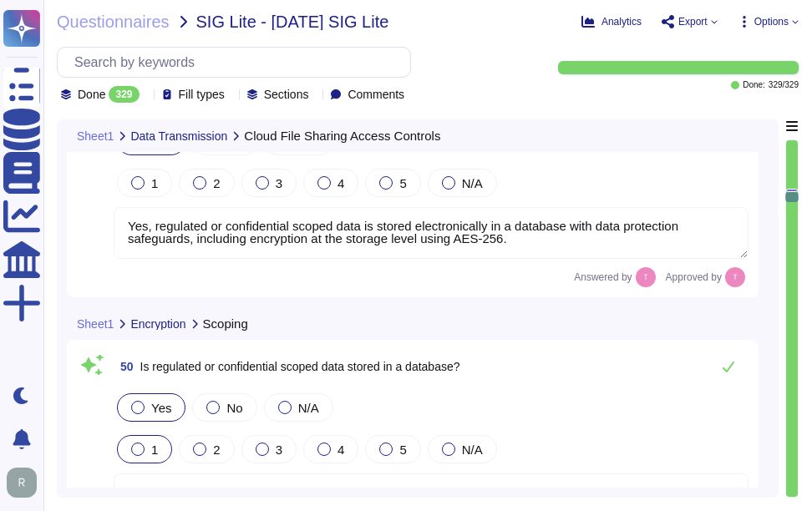
type textarea "Yes, encryption keys are managed and maintained securely for scoped data. We ut…"
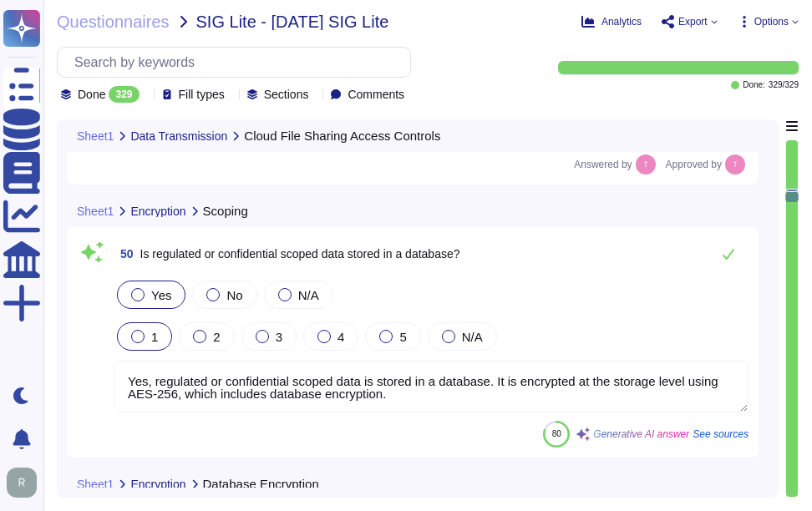
scroll to position [2, 0]
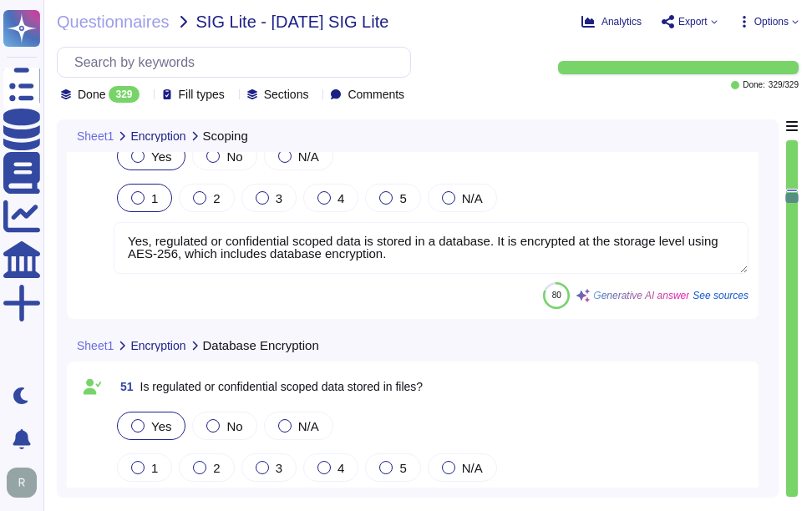
type textarea "Yes, encryption keys are generated in a manner consistent with key management i…"
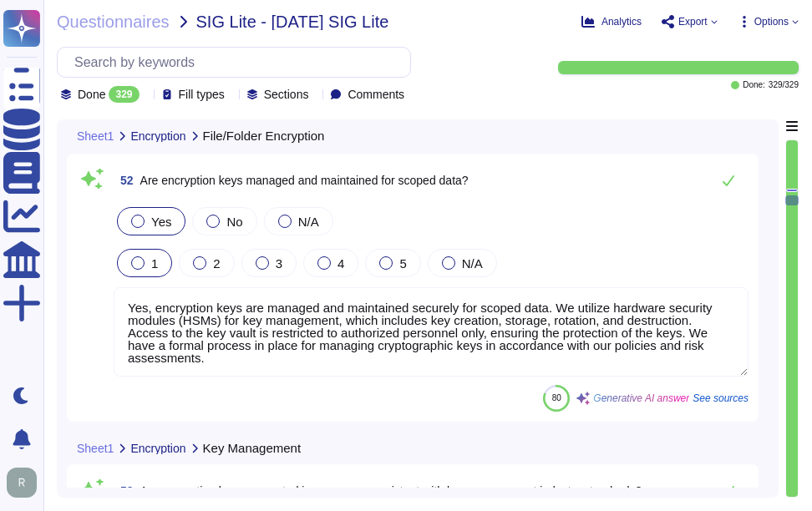
scroll to position [13200, 0]
type textarea "Yes, customers manage their own encryption keys, which includes the ability to …"
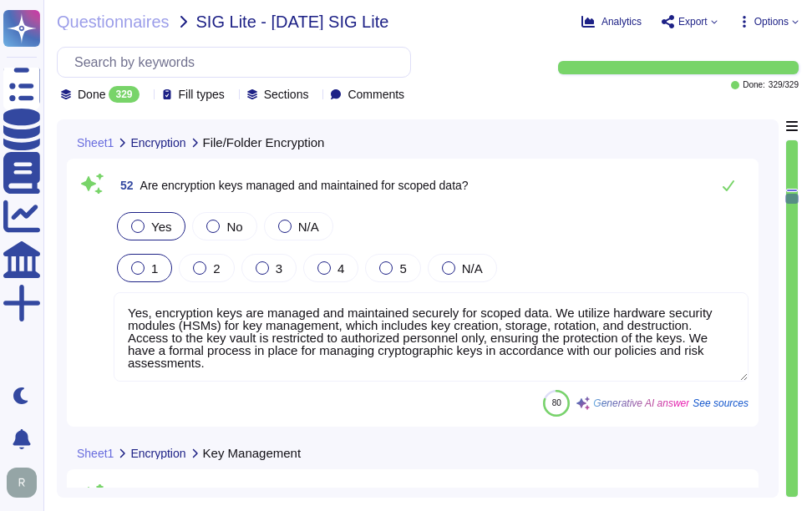
type textarea "Yes, regulated or confidential scoped data is stored electronically in files, a…"
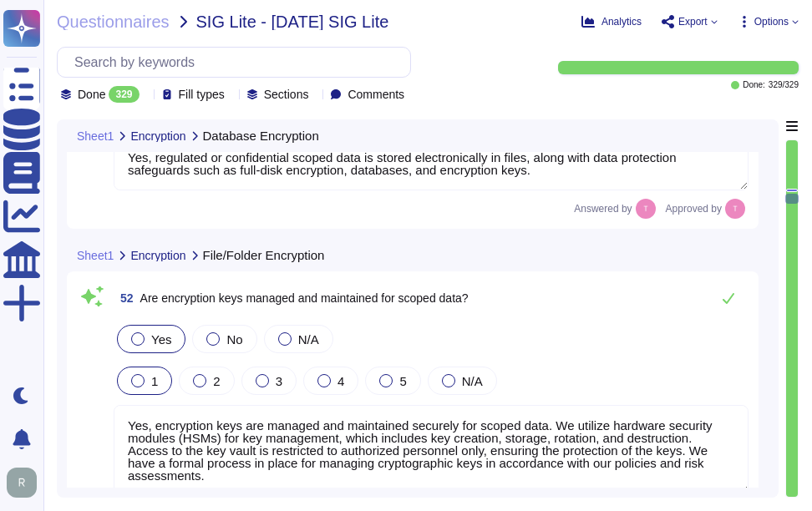
scroll to position [13116, 0]
type textarea "Yes, customers manage their own encryption keys, which includes the ability to …"
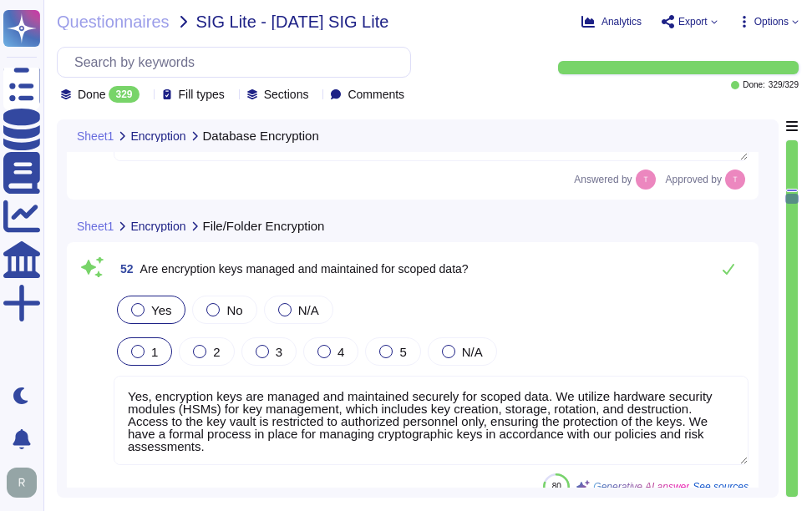
scroll to position [2, 0]
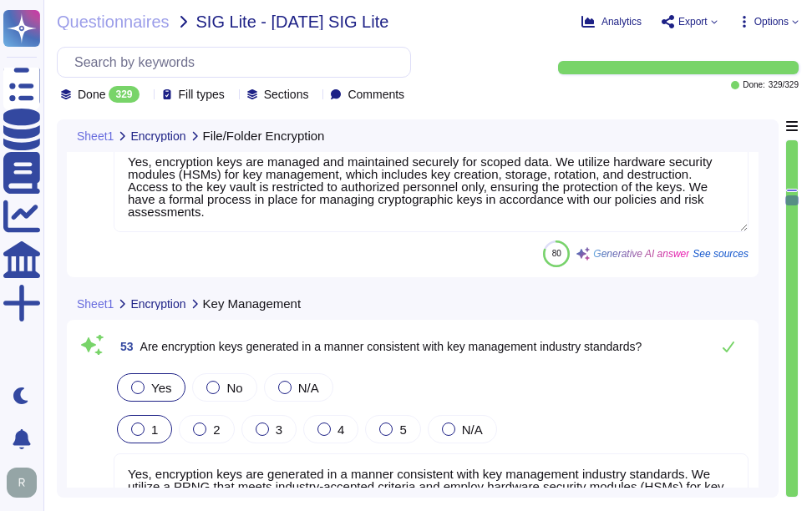
type textarea "A small number of senior Sectigo personnel with advanced privileges are able to…"
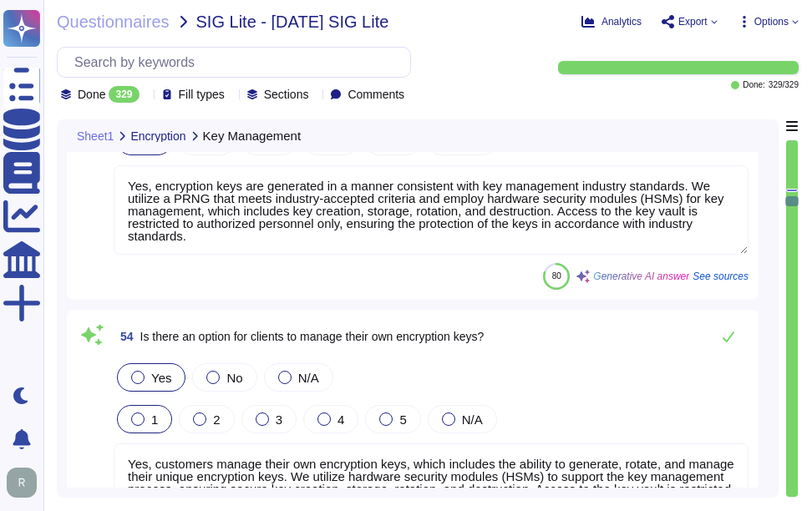
type textarea "No."
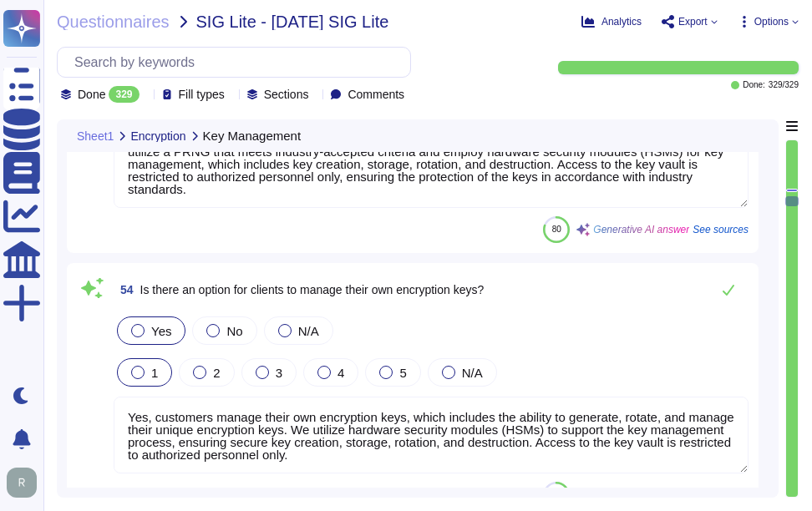
scroll to position [13701, 0]
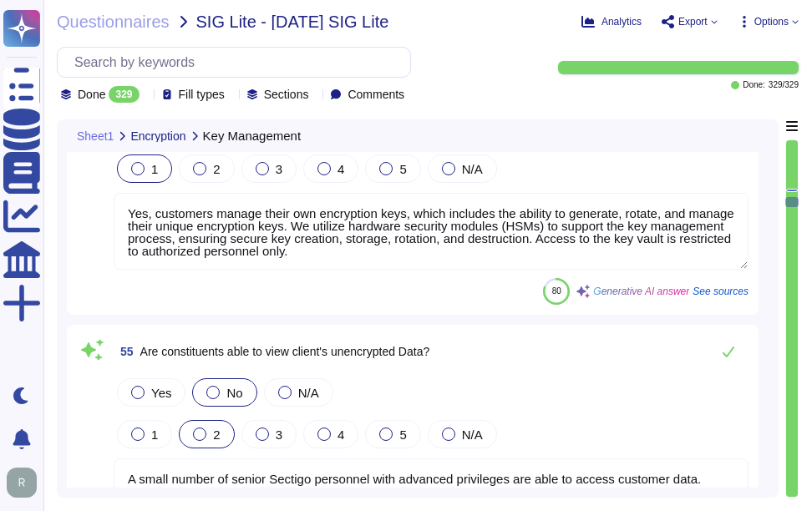
type textarea "Yes, Human Resource policies are approved by management, communicated to consti…"
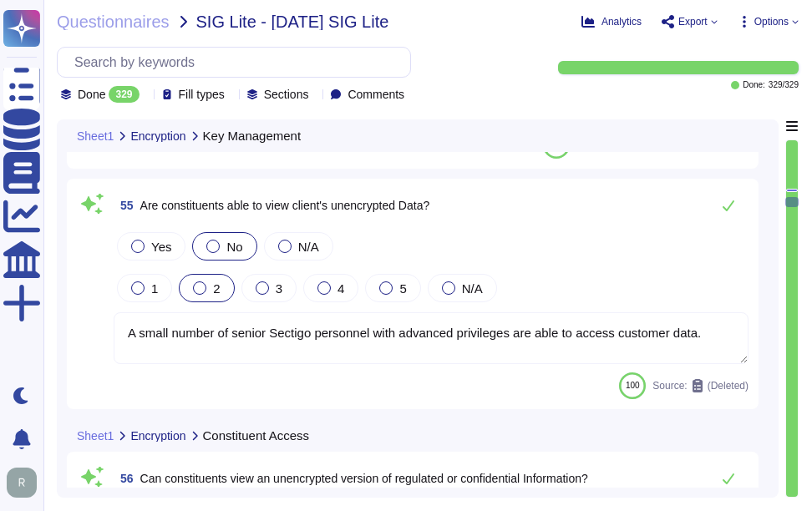
scroll to position [14035, 0]
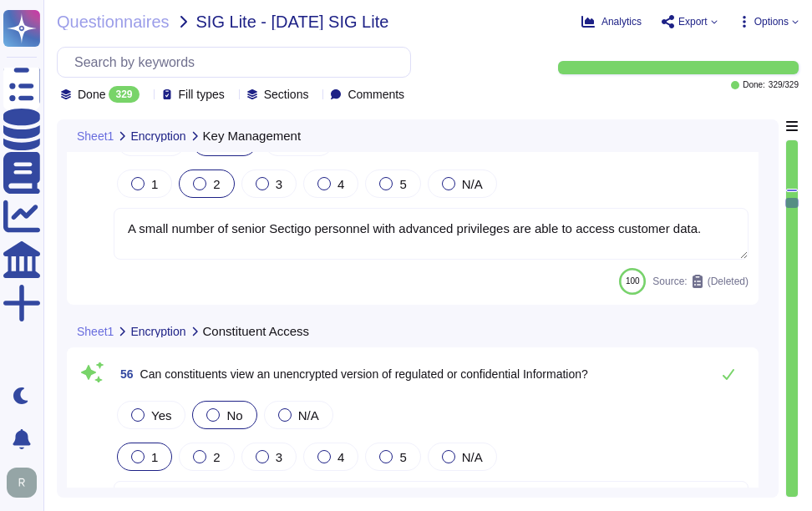
type textarea "Yes. All employees, including contractors, undergo background checks before hir…"
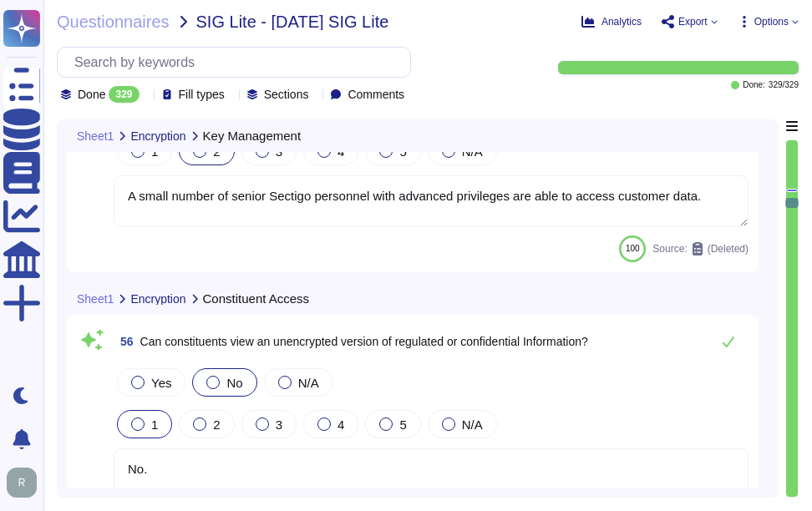
scroll to position [14202, 0]
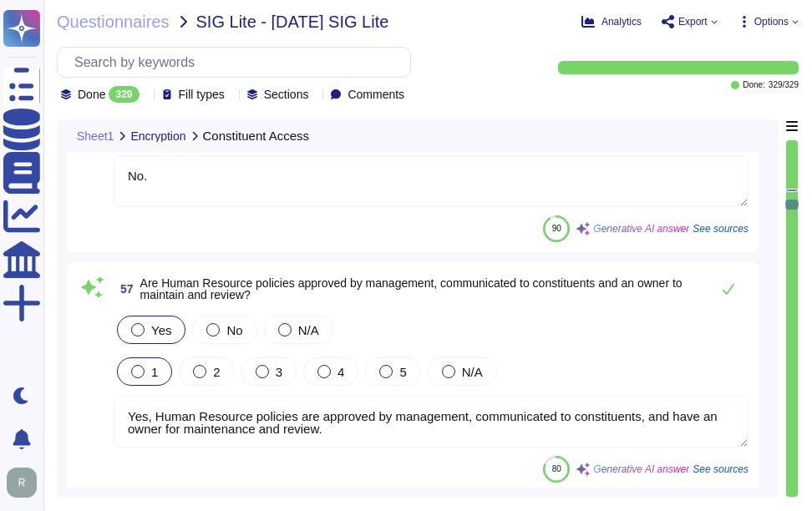
type textarea "Yes, the background screening criteria include criminal screening for all emplo…"
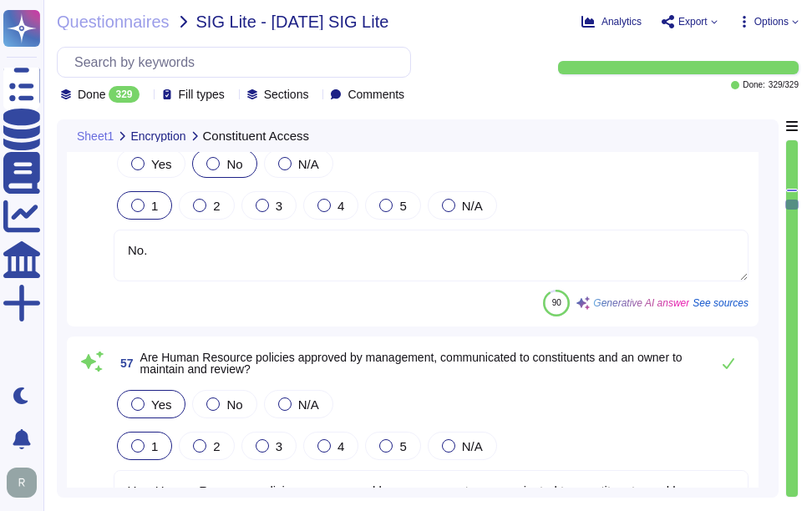
scroll to position [14369, 0]
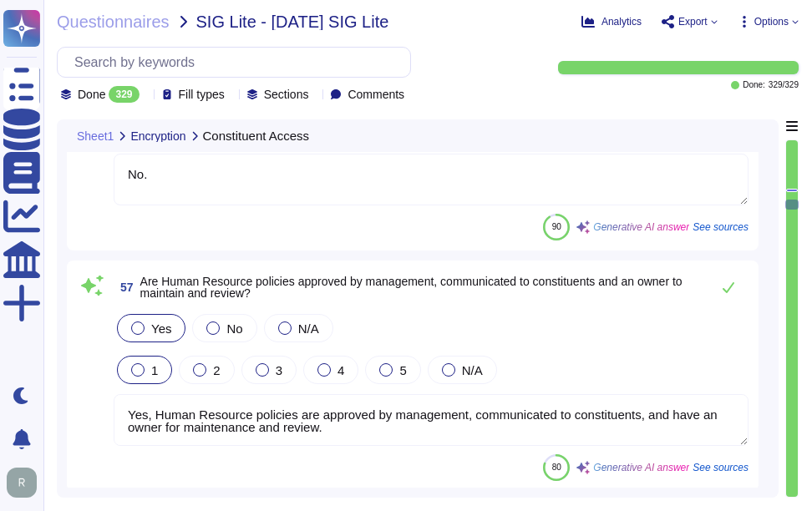
type textarea "Yes, the background screening criteria include criminal screening for all emplo…"
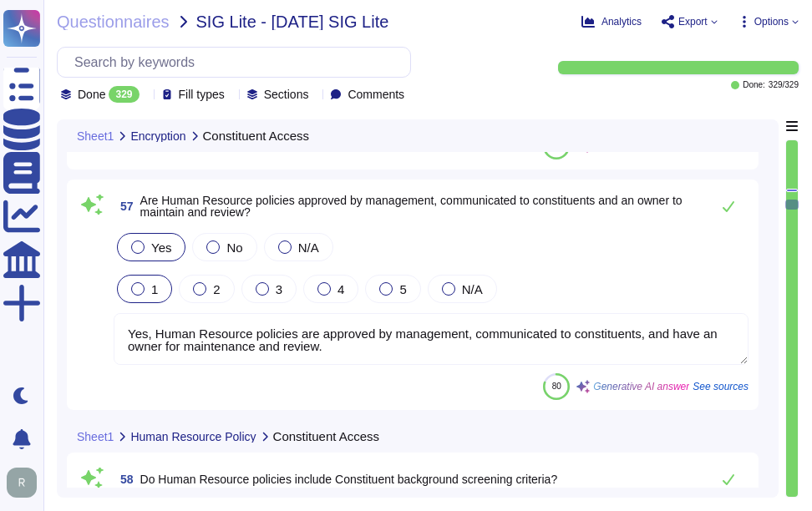
scroll to position [14536, 0]
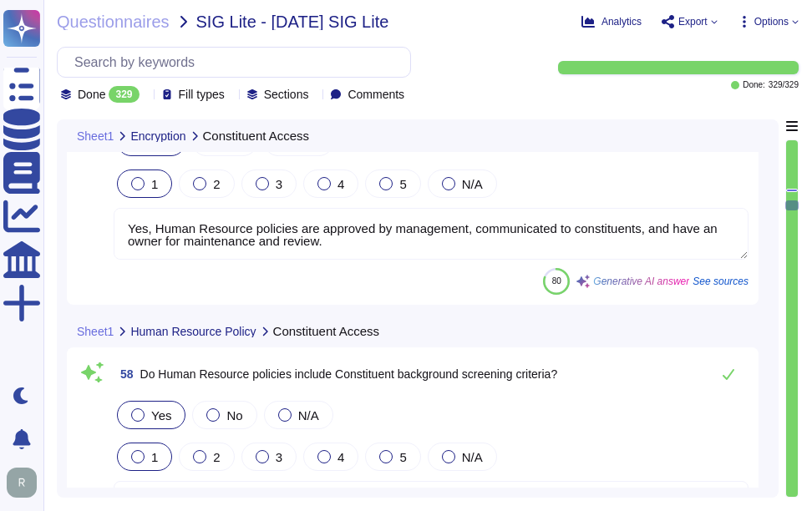
type textarea "Yes, constituents are required to attend security awareness training. All emplo…"
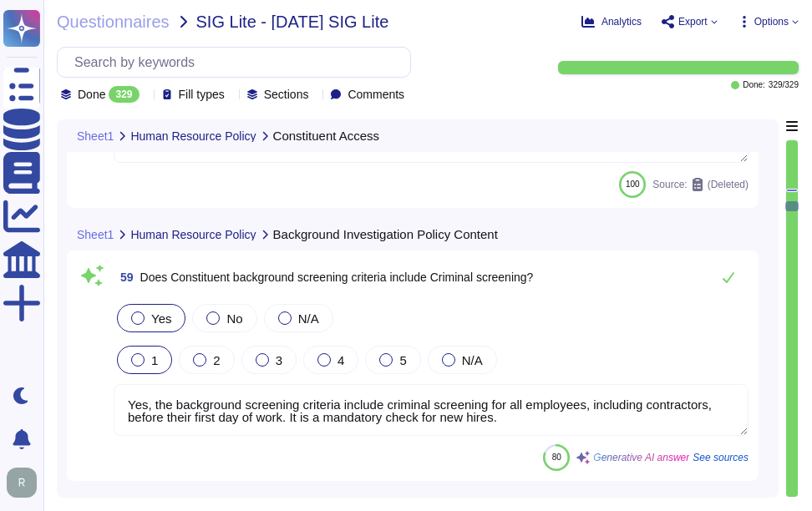
scroll to position [14954, 0]
type textarea "Yes, the security awareness training program includes an explanation of constit…"
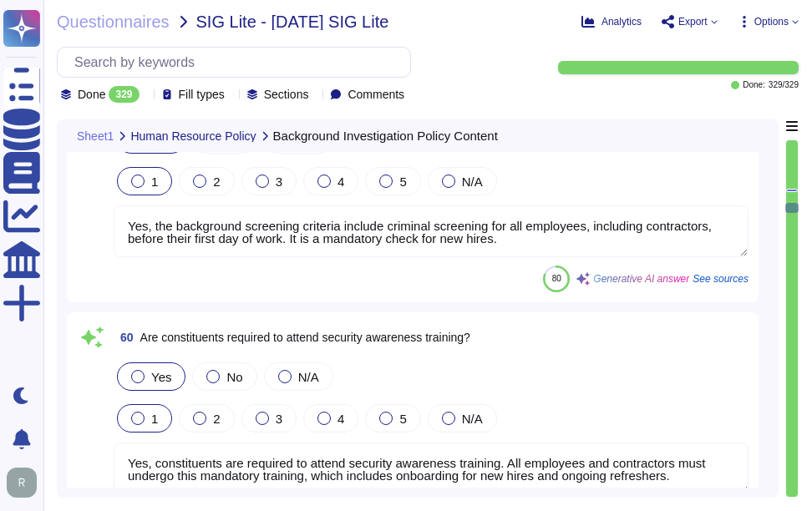
type textarea "Yes, the security awareness training program includes new hires, who are requir…"
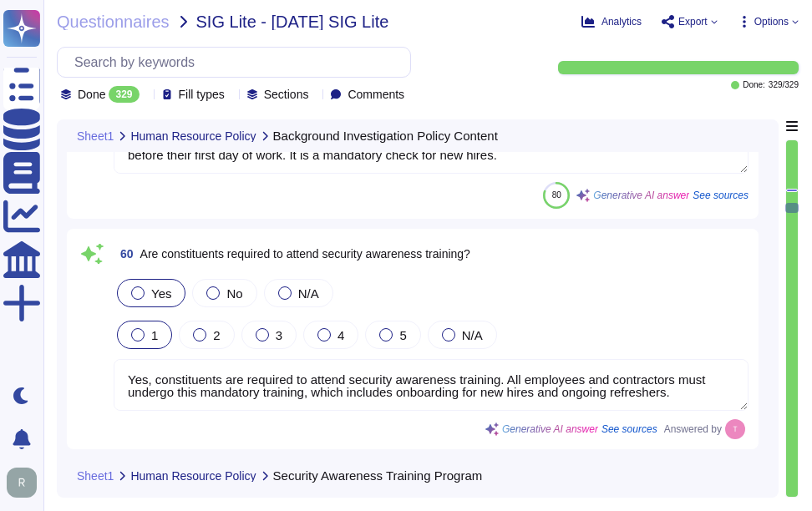
scroll to position [2, 0]
drag, startPoint x: 568, startPoint y: 397, endPoint x: 609, endPoint y: 395, distance: 41.0
click at [609, 395] on textarea "Yes, constituents are required to attend security awareness training. All emplo…" at bounding box center [431, 385] width 635 height 52
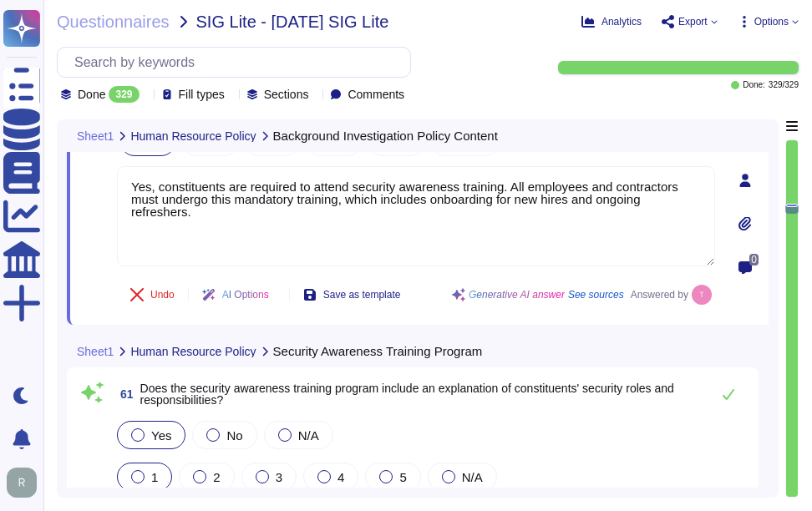
scroll to position [15455, 0]
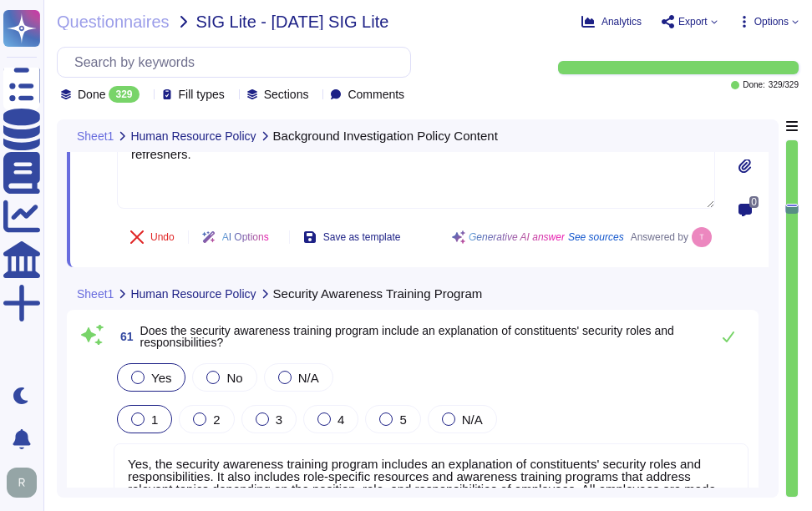
type textarea "Yes, the Human Resource policy includes a disciplinary process for non-complian…"
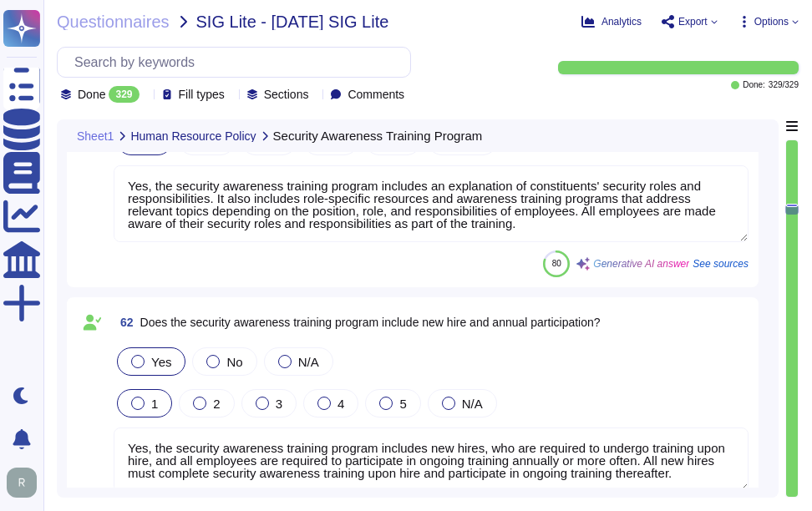
type textarea "Yes, the Human Resource policy includes termination and change of status proces…"
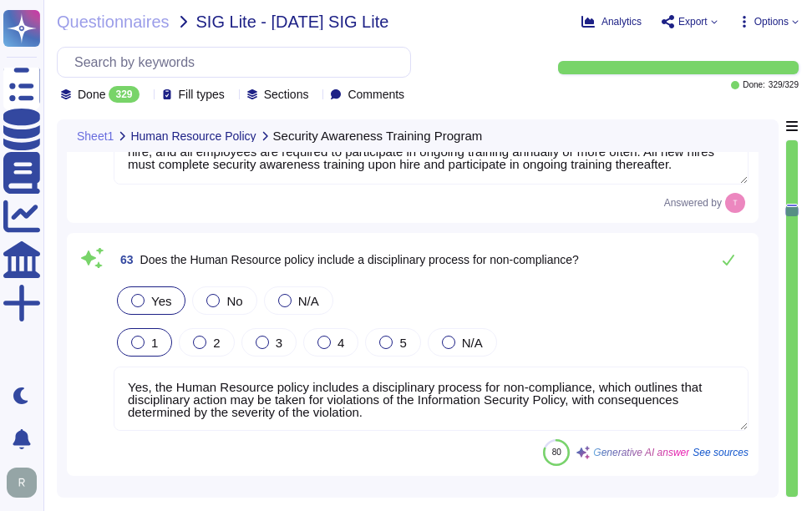
scroll to position [16040, 0]
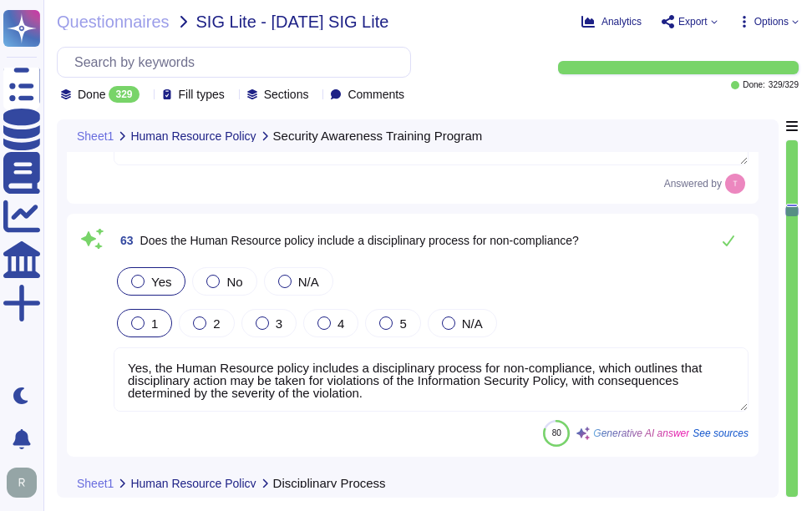
type textarea "Yes, electronic access to systems containing scoped data is removed within 24 h…"
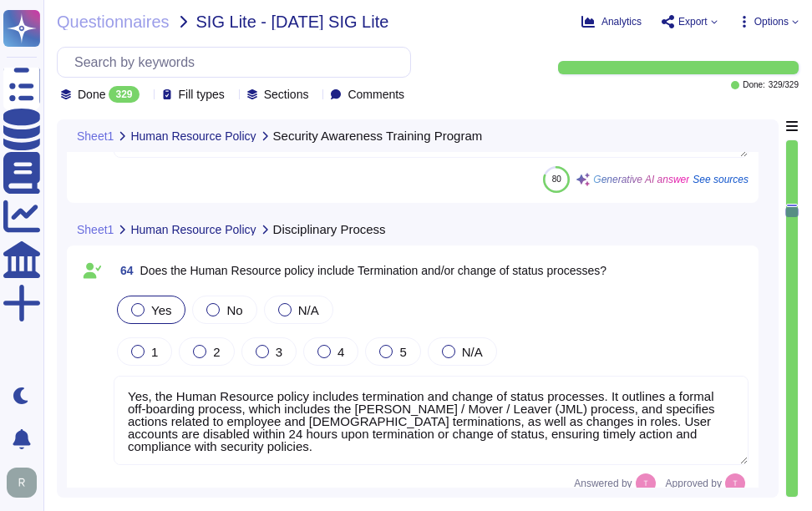
scroll to position [16291, 0]
type textarea "Yes, there is a physical security program approved by management, communicated …"
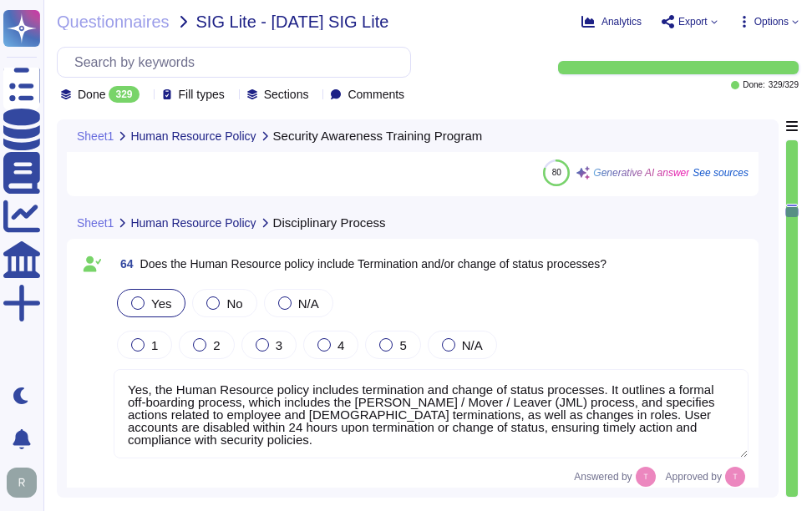
drag, startPoint x: 127, startPoint y: 384, endPoint x: 168, endPoint y: 440, distance: 69.3
click at [168, 440] on textarea "Yes, the Human Resource policy includes termination and change of status proces…" at bounding box center [431, 413] width 635 height 89
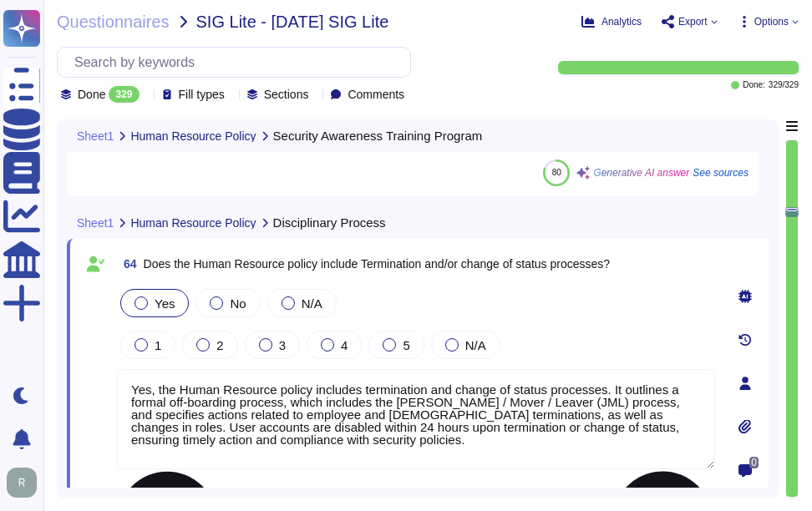
type textarea "Yes, there is a physical security program approved by management, communicated …"
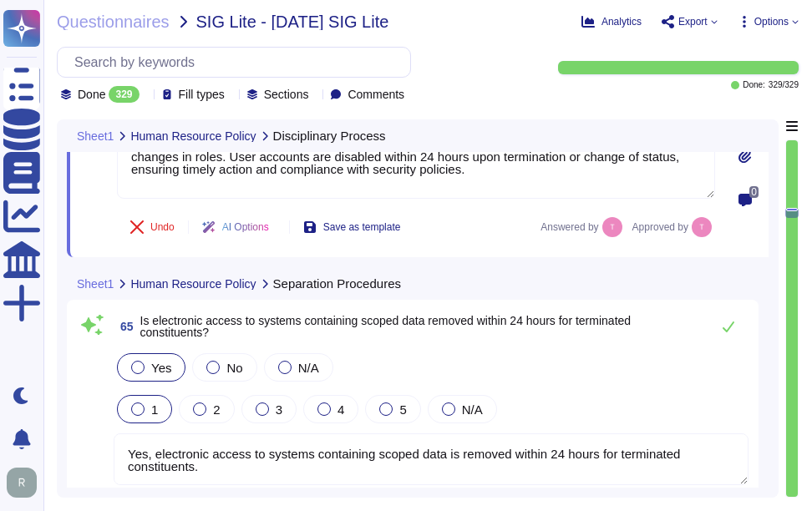
type textarea "Yes, there are physical security controls for all secured facilities, including…"
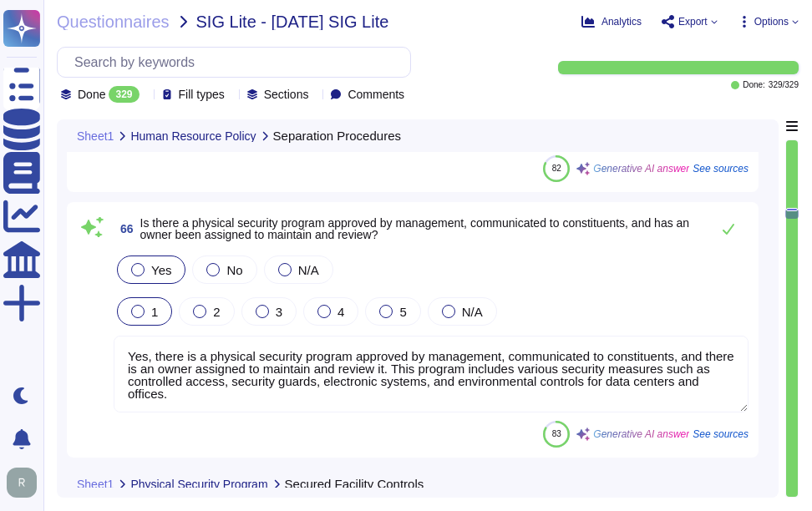
scroll to position [16876, 0]
type textarea "Yes, the physical security controls include electronic controlled access system…"
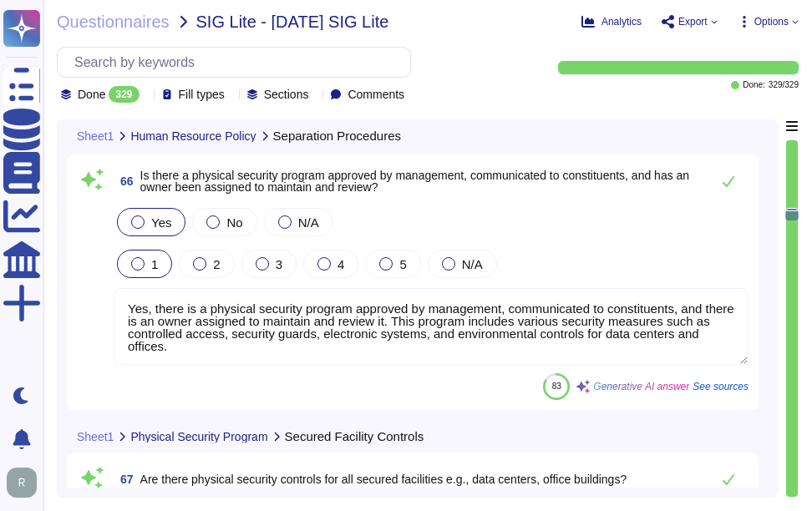
scroll to position [16959, 0]
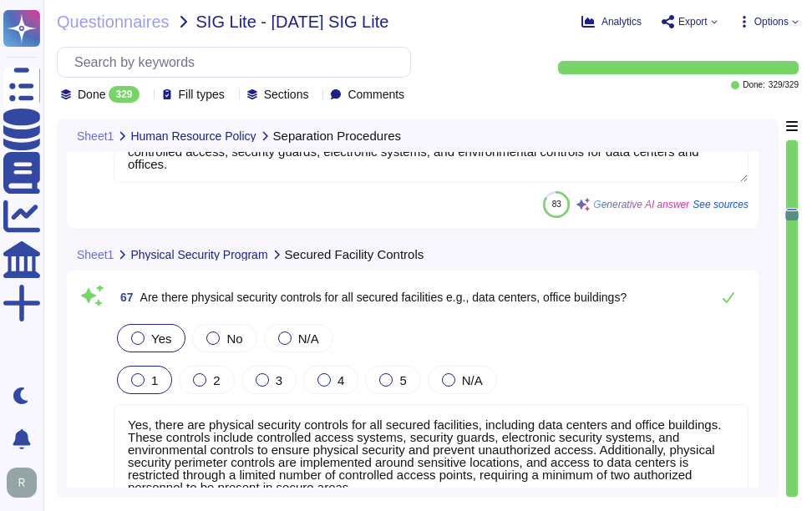
type textarea "Yes, the physical security controls include entry and exit doors that are secur…"
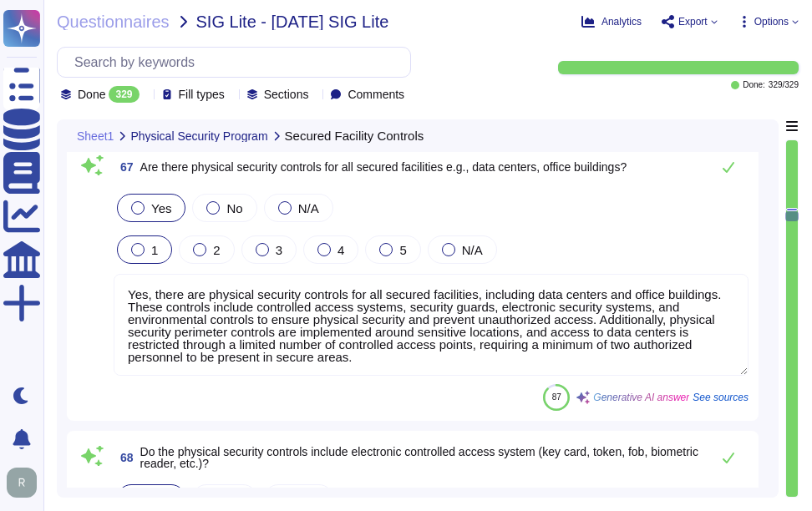
scroll to position [2, 0]
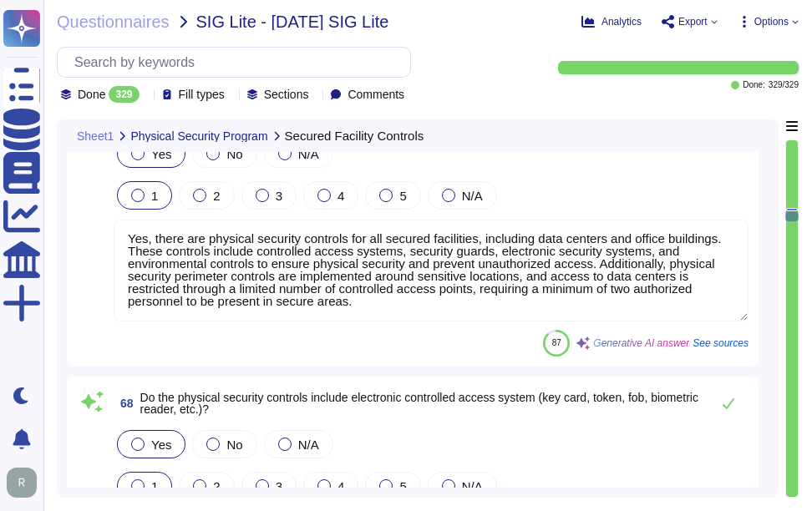
type textarea "Yes, there are physical access controls that include restricted access and logs…"
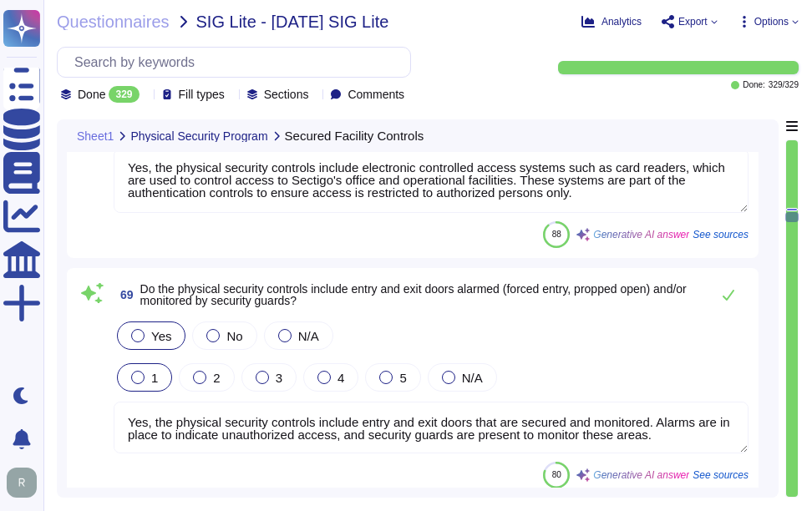
scroll to position [17628, 0]
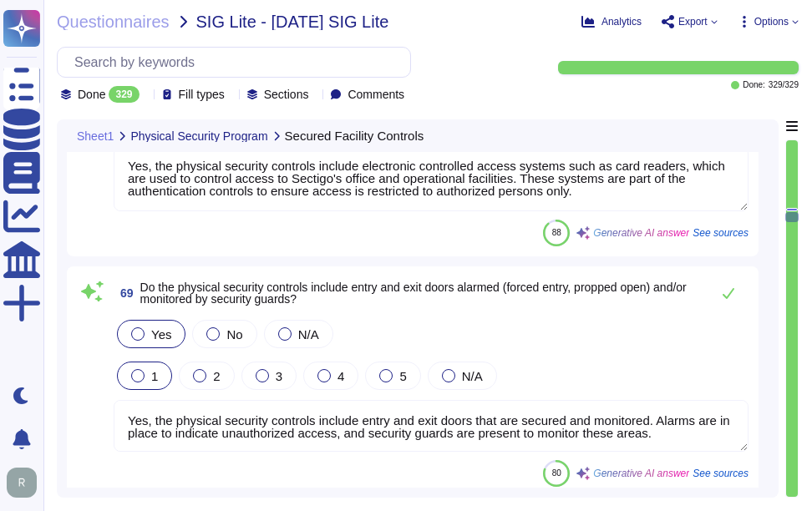
type textarea "Yes, physical access controls include the collection of access equipment such a…"
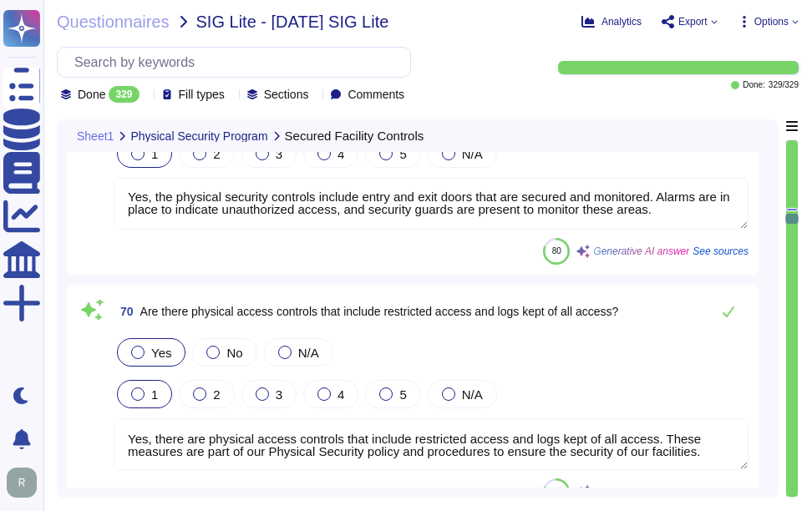
type textarea "Yes, physical access control procedures are documented within the Physical & En…"
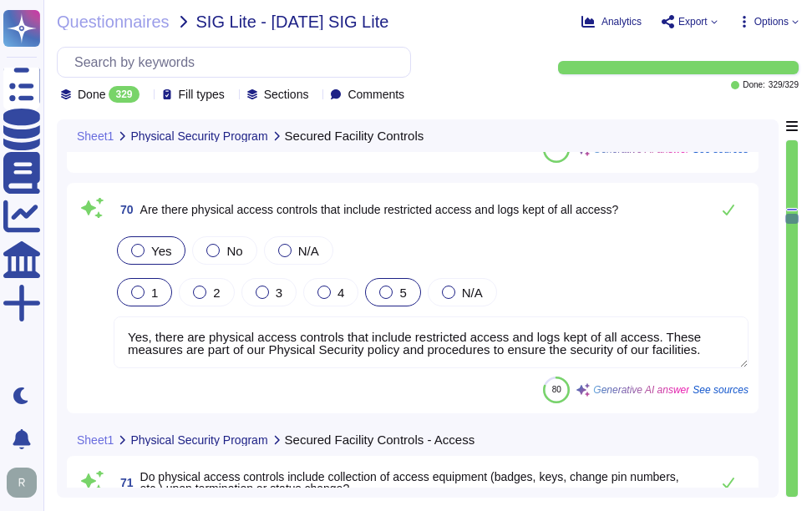
scroll to position [18045, 0]
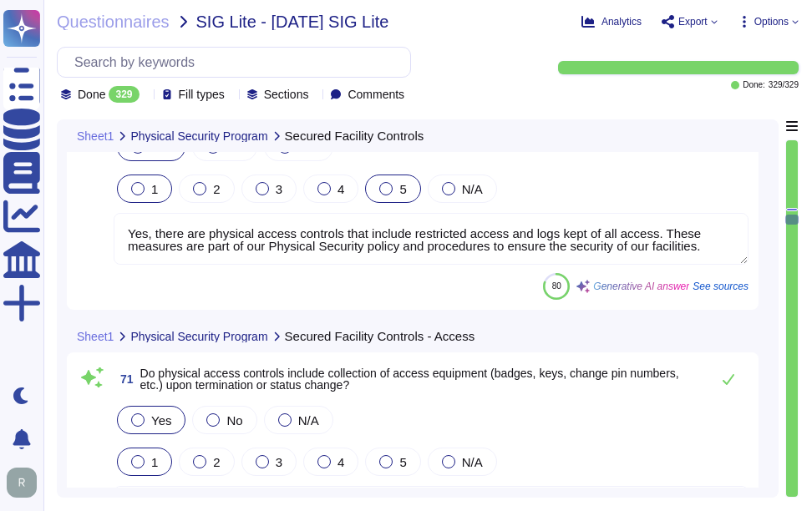
type textarea "Yes, physical access controls require reporting of lost or stolen access cards/…"
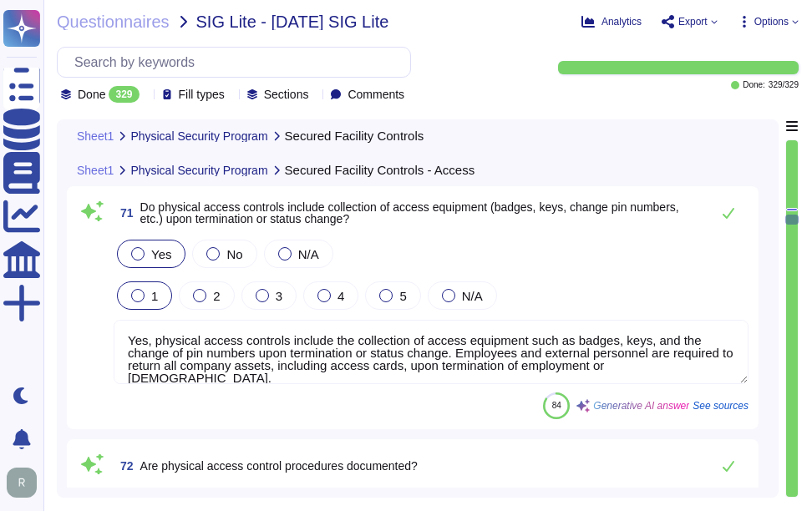
scroll to position [18212, 0]
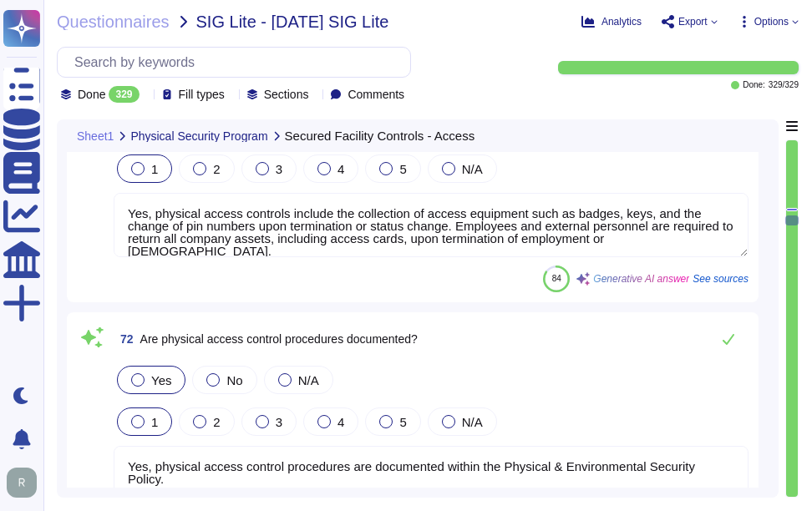
type textarea "Yes, there are environmental controls in secured facilities to protect computer…"
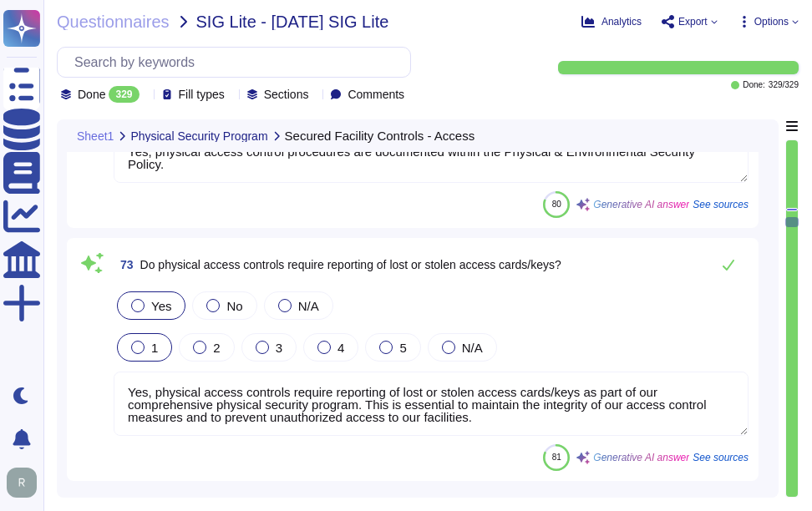
scroll to position [18630, 0]
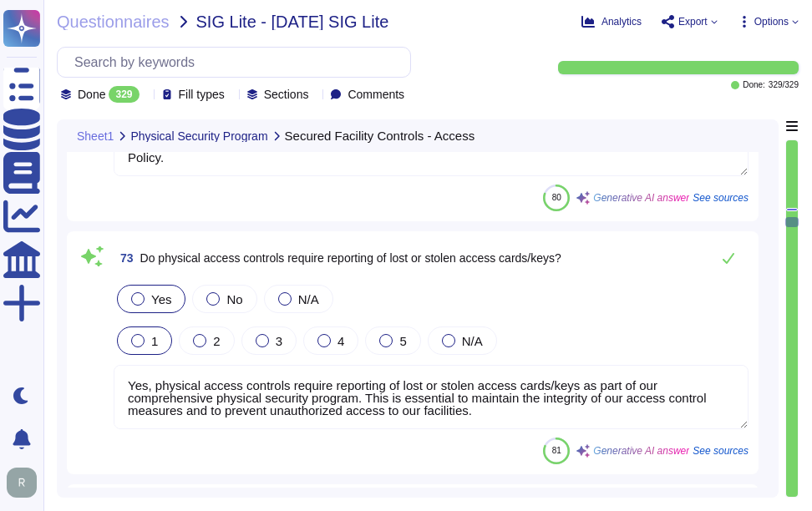
type textarea "Yes, visitors are permitted in the facility, but they must be escorted by an em…"
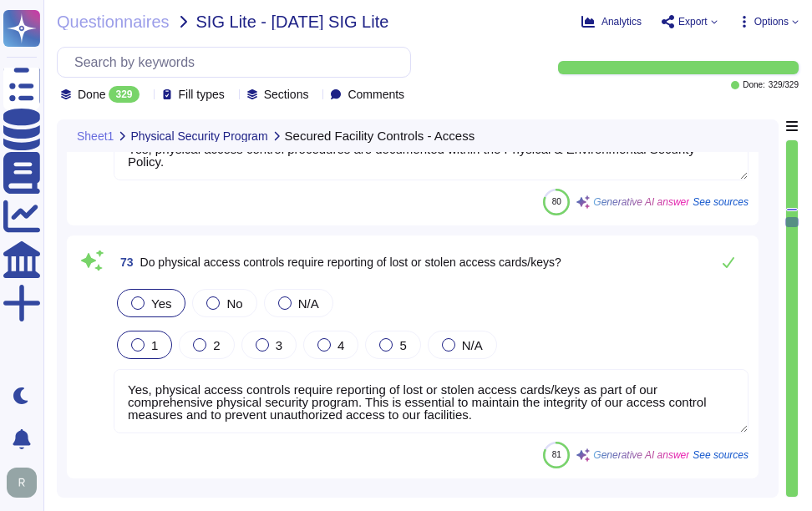
type textarea "Yes, visitors are permitted in the facility, but they must be escorted by an em…"
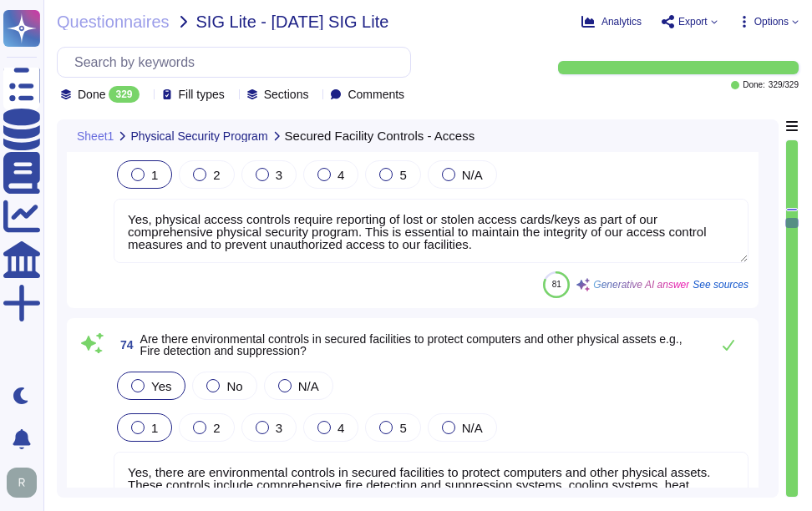
scroll to position [18797, 0]
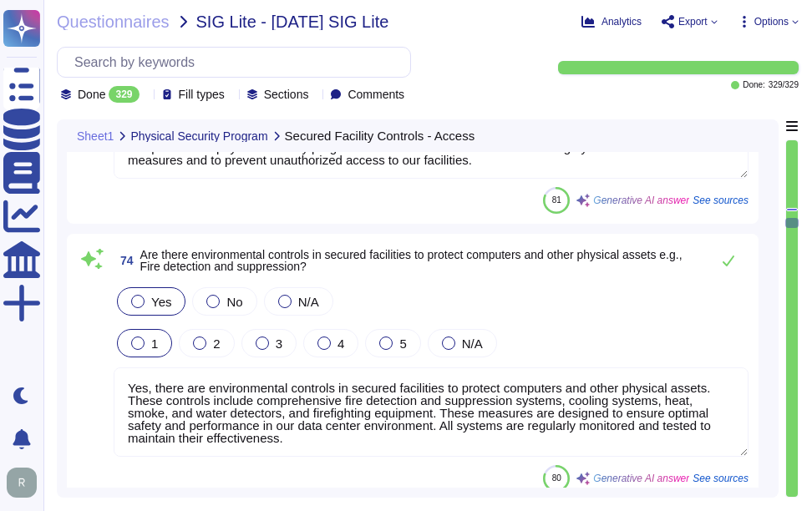
type textarea "Yes, the scoped systems and data reside in our colocation centers from [GEOGRAP…"
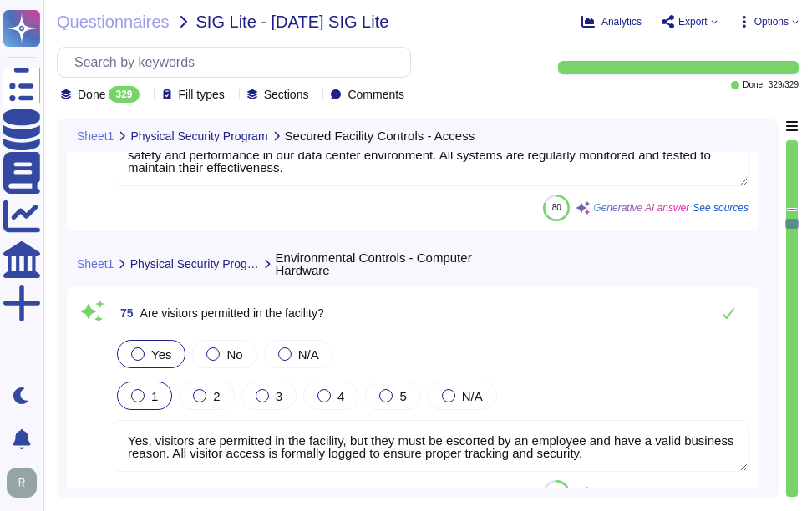
type textarea "Yes, locking screensavers on unattended system displays or locks on consoles ar…"
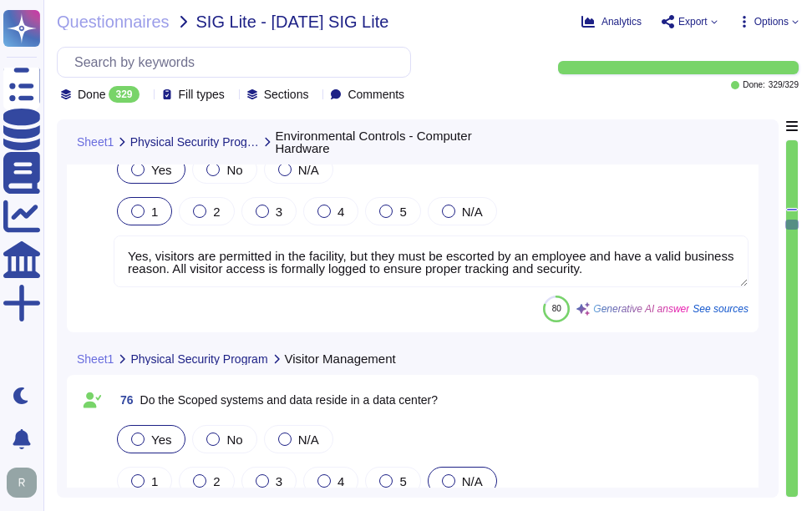
type textarea "Yes, there is a procedure for equipment removal from the data center. The remov…"
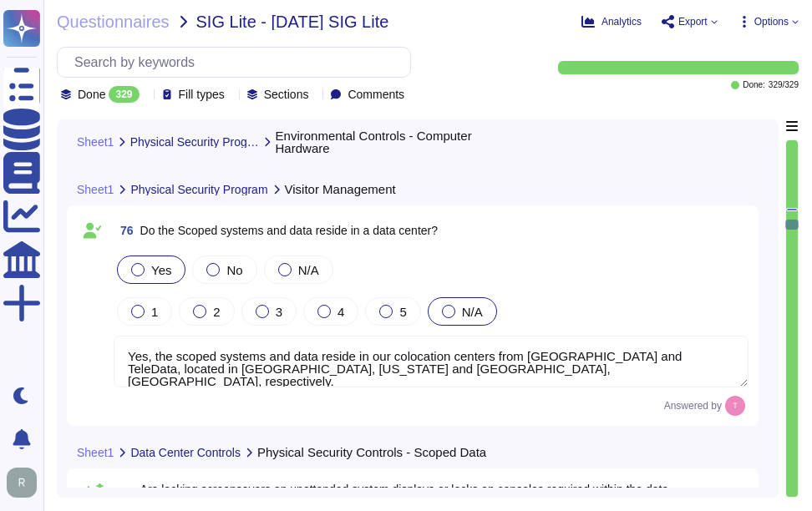
scroll to position [2, 0]
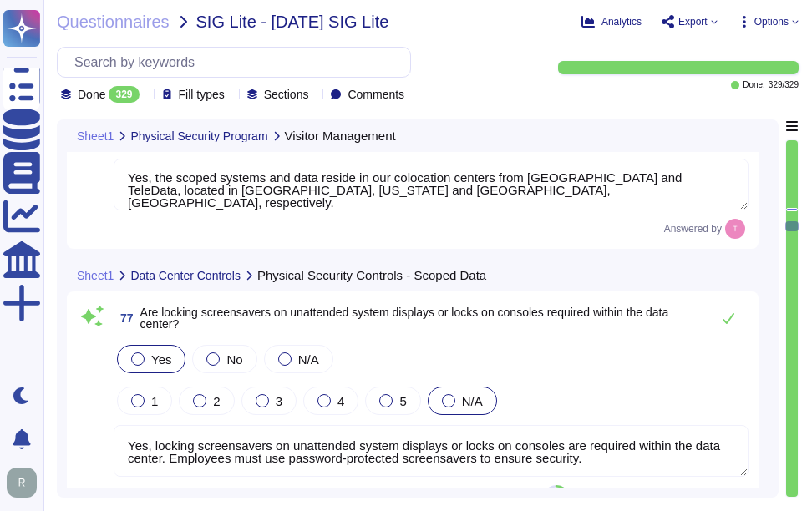
type textarea "Yes, management approved operating procedures are utilized. Sectigo has documen…"
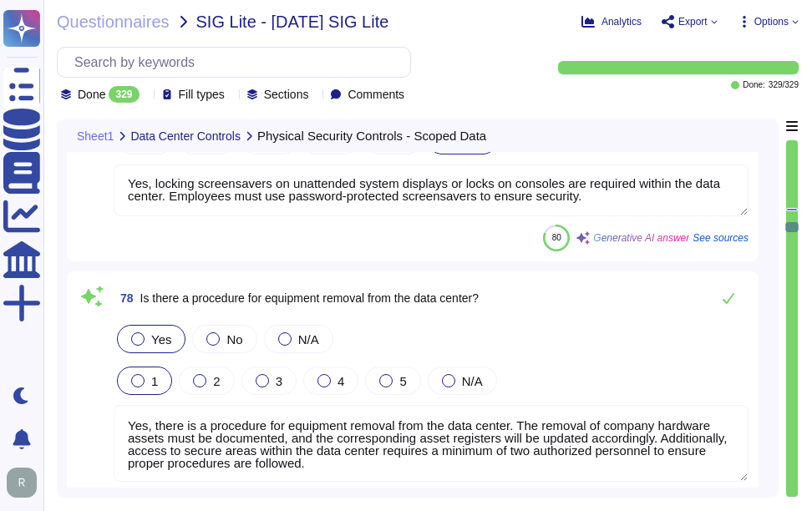
type textarea "Yes, there is an operational Change Management/Change Control policy that has b…"
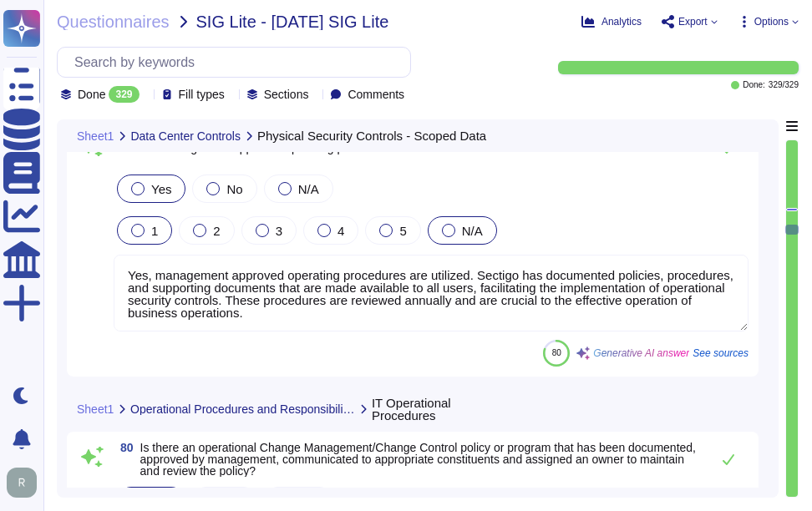
type textarea "Yes, all changes to the production environment, including network, systems, app…"
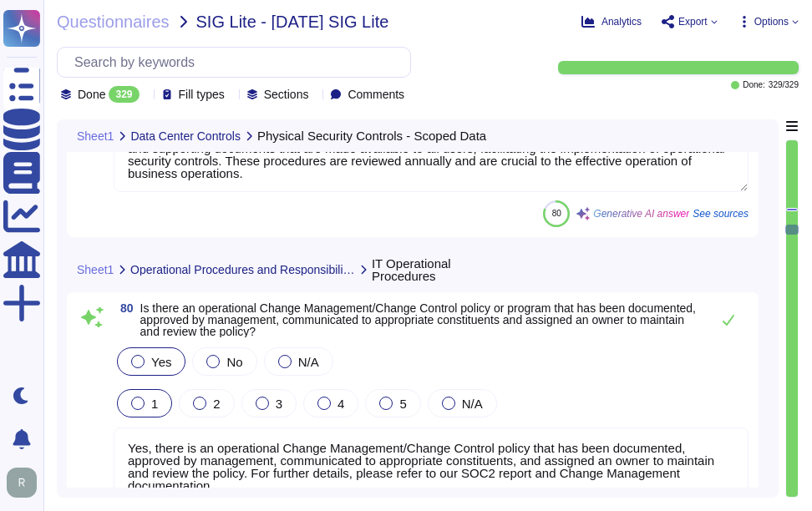
scroll to position [20468, 0]
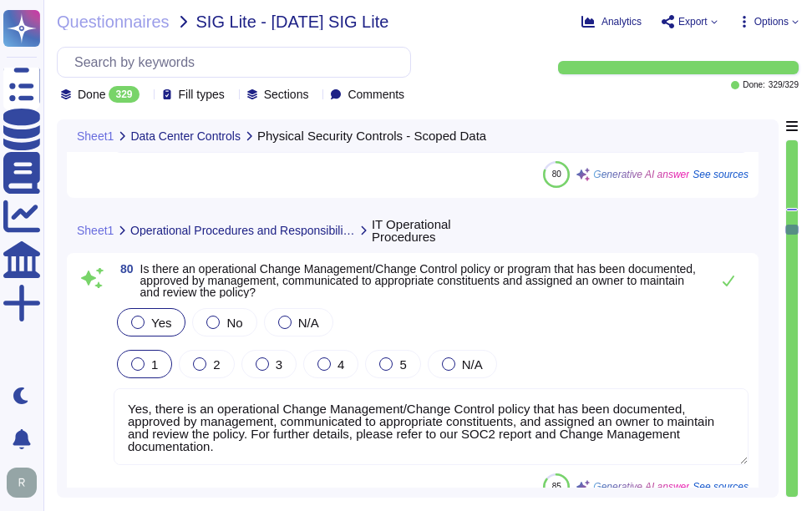
type textarea "Yes, the Change Control process includes a formal process to ensure clients are…"
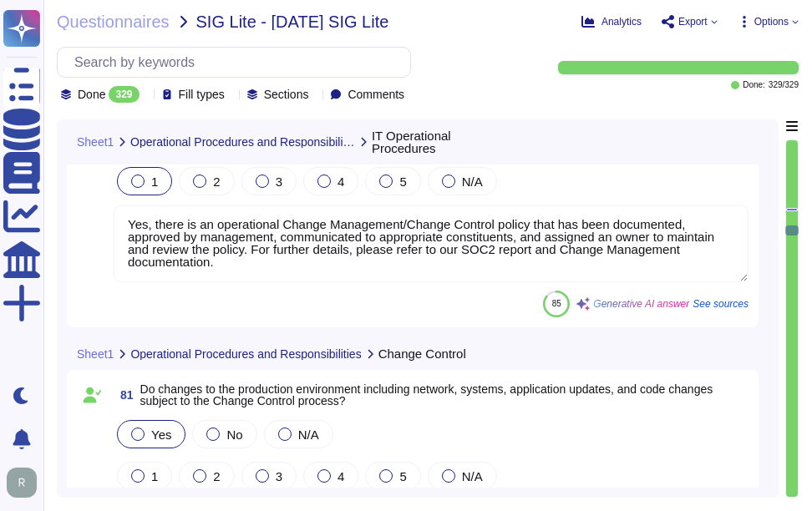
type textarea "Yes, the Change Control process includes a standard scheduled maintenance windo…"
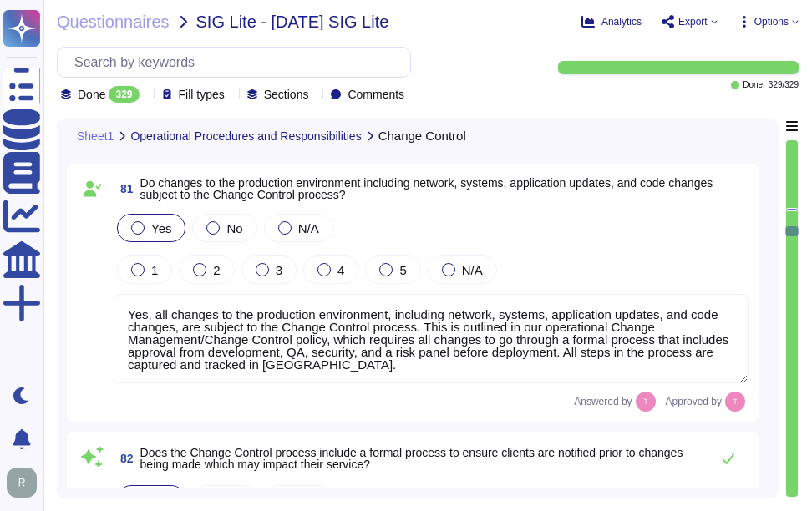
scroll to position [20802, 0]
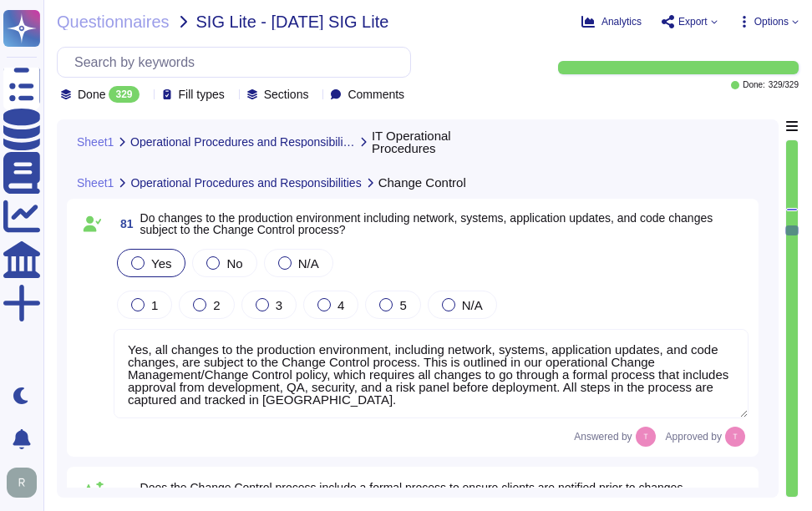
type textarea "Yes, there is an operational Change Management/Change Control policy that has b…"
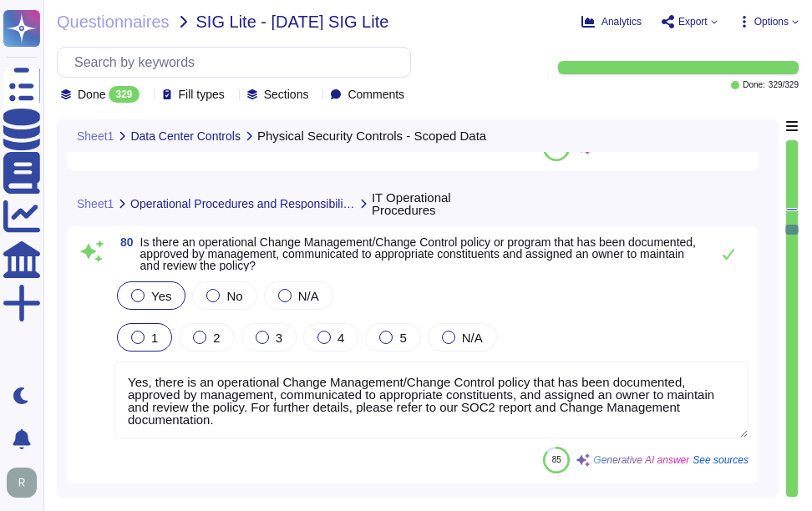
type textarea "Yes, there is a procedure for equipment removal from the data center. The remov…"
type textarea "Yes, management approved operating procedures are utilized. Sectigo has documen…"
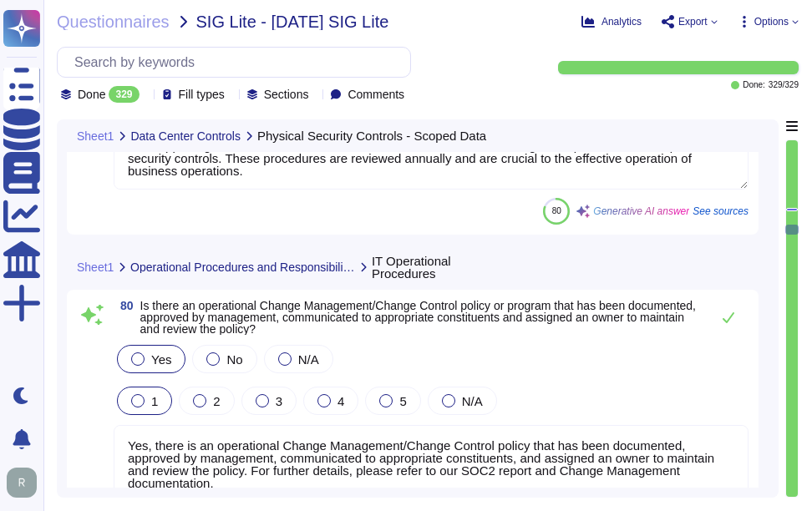
scroll to position [20468, 0]
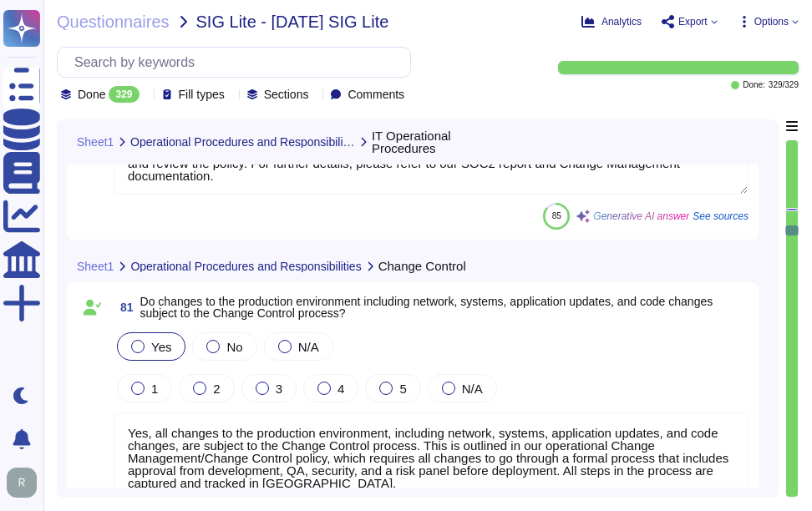
type textarea "Yes, the Change Control process includes a standard scheduled maintenance windo…"
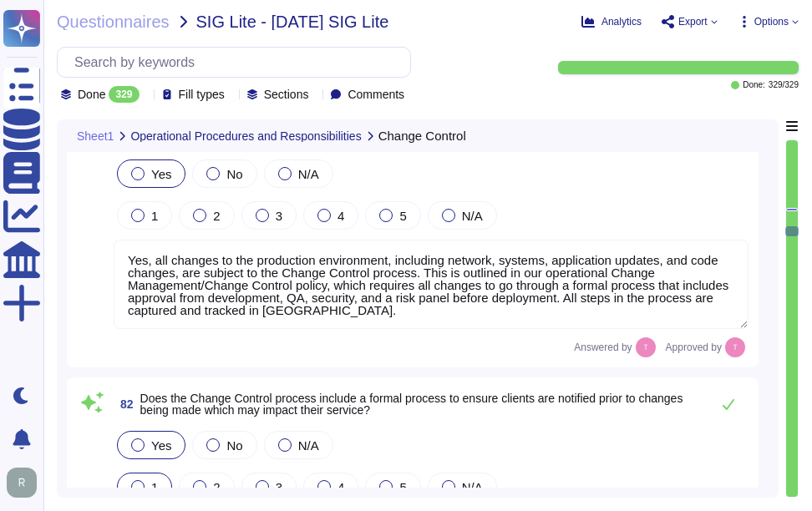
scroll to position [20886, 0]
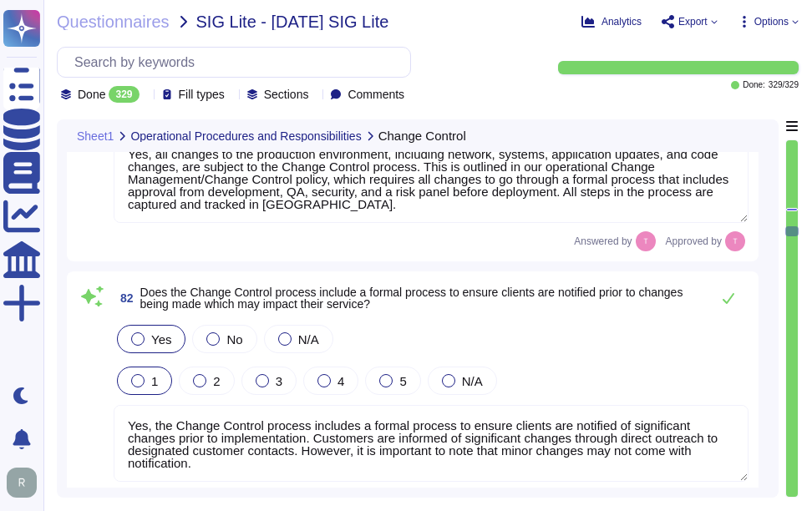
type textarea "Yes, the Change Control process includes a standard scheduled maintenance windo…"
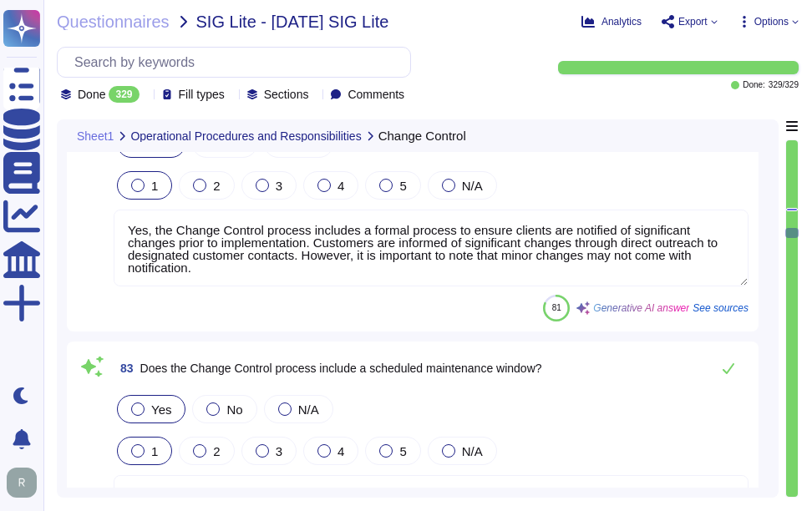
scroll to position [21303, 0]
type textarea "Yes, Information Security requirements are specified and implemented when new s…"
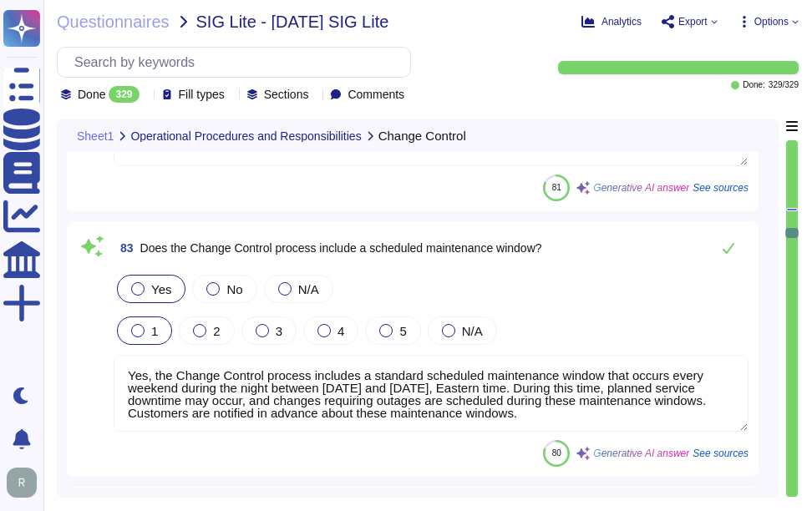
scroll to position [2, 0]
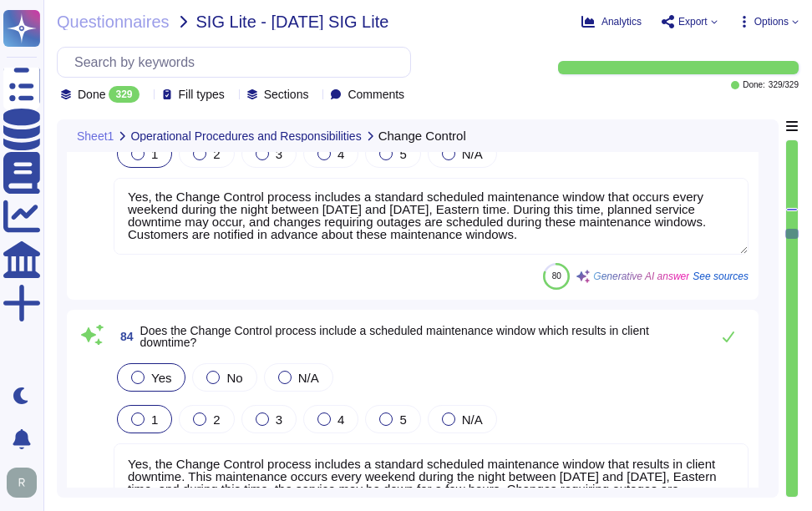
type textarea "Yes, Information Security requirements are specified and implemented when new s…"
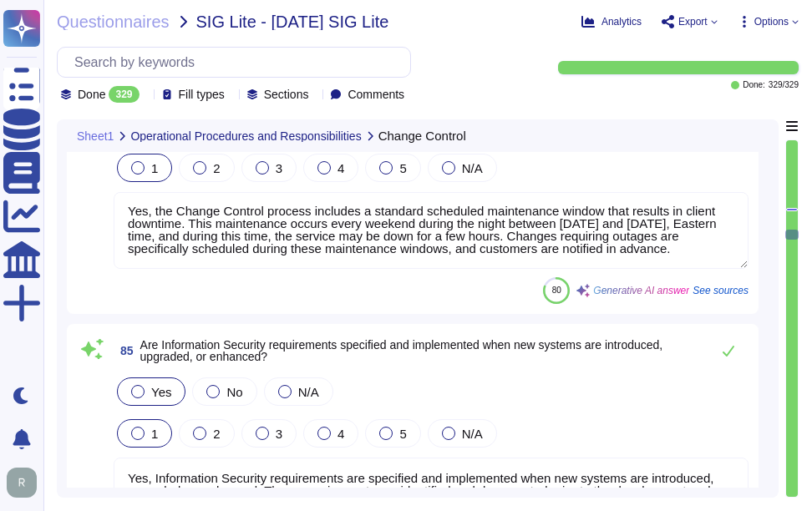
scroll to position [21805, 0]
type textarea "Yes, all information processing system clocks are synchronized to a single refe…"
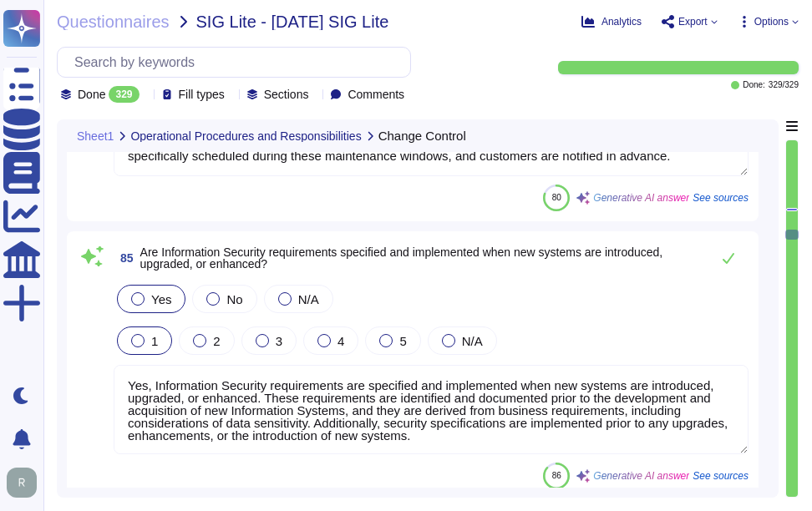
scroll to position [2, 0]
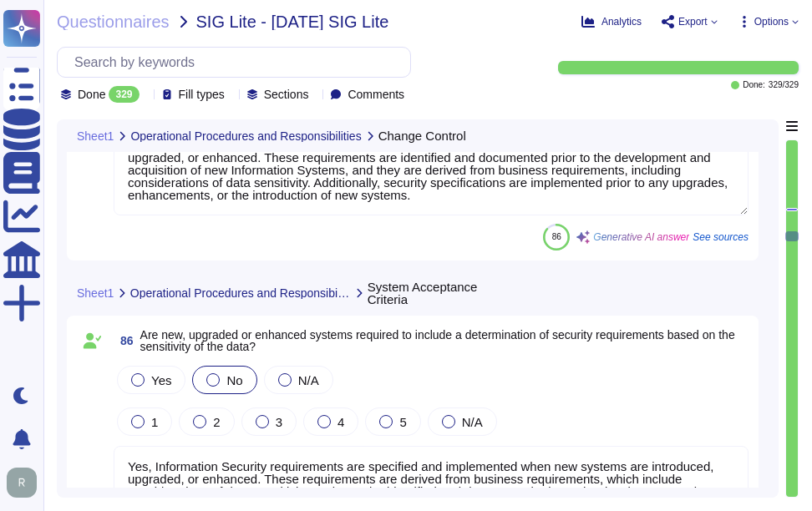
type textarea "Yes, there is an access control program that has been approved by management, c…"
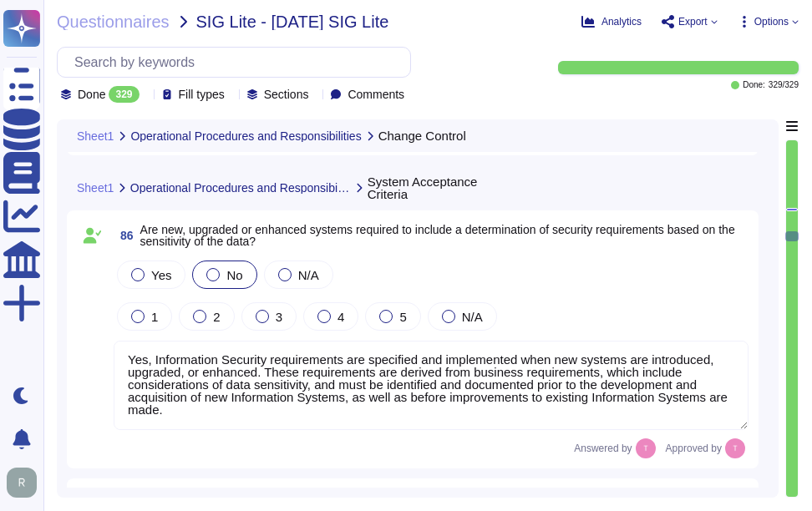
drag, startPoint x: 128, startPoint y: 358, endPoint x: 201, endPoint y: 426, distance: 99.9
click at [201, 426] on textarea "Yes, Information Security requirements are specified and implemented when new s…" at bounding box center [431, 385] width 635 height 89
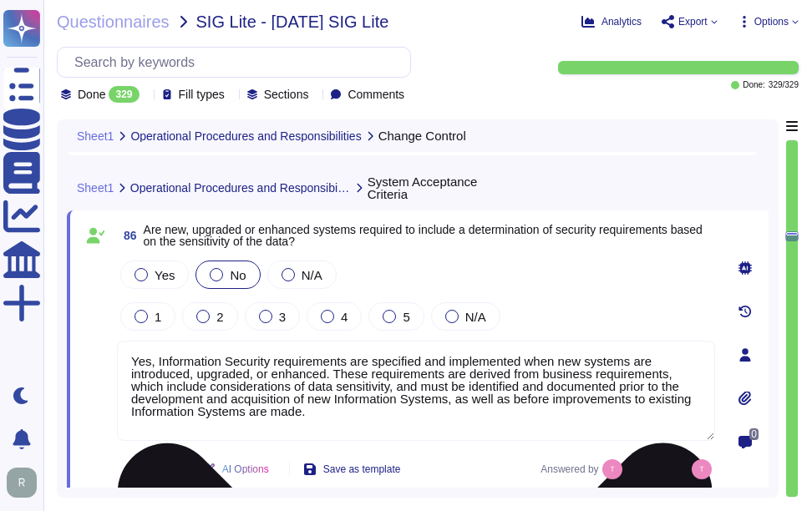
type textarea "Yes, there is an access control program that has been approved by management, c…"
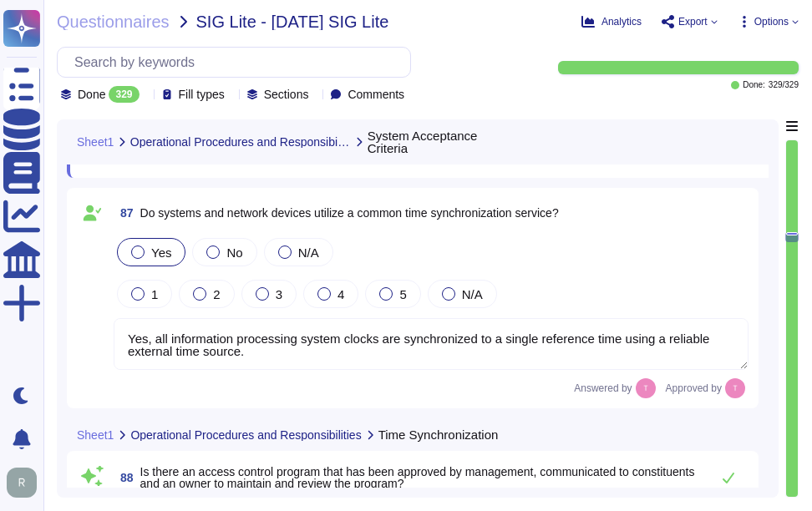
type textarea "A small number of senior Sectigo personnel with advanced privileges are able to…"
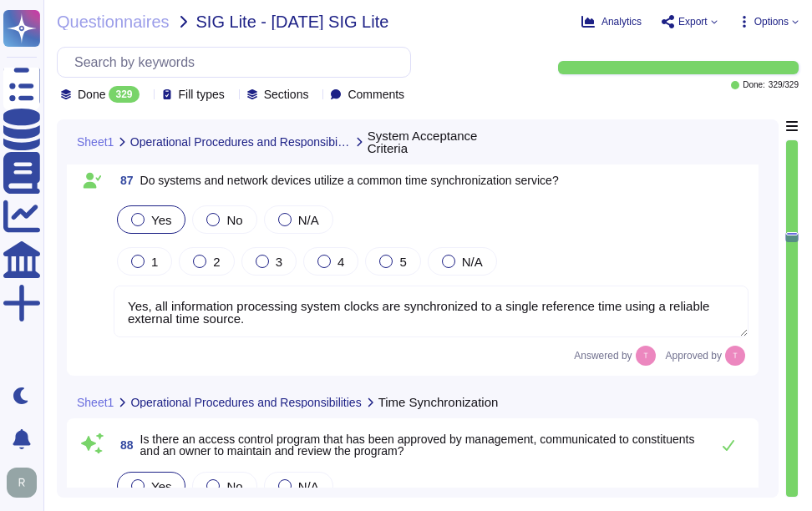
drag, startPoint x: 129, startPoint y: 306, endPoint x: 265, endPoint y: 318, distance: 136.8
click at [265, 318] on textarea "Yes, all information processing system clocks are synchronized to a single refe…" at bounding box center [431, 312] width 635 height 52
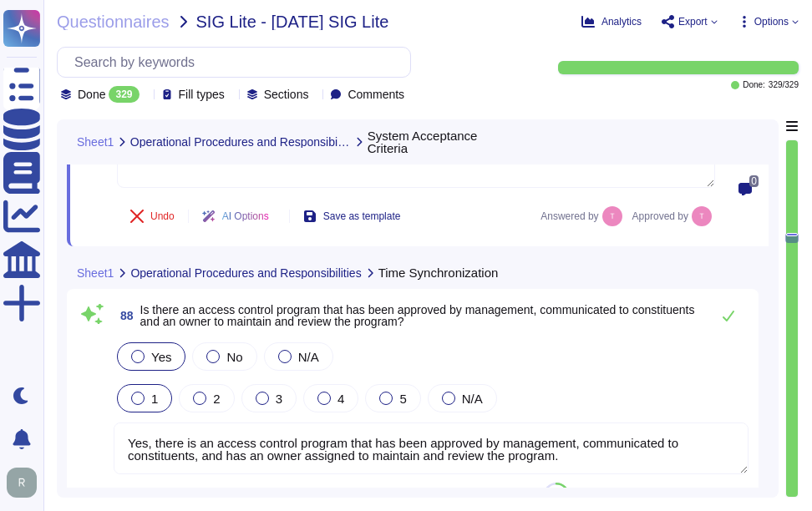
type textarea "Yes, clients are allowed to manage access to their own systems and data. They m…"
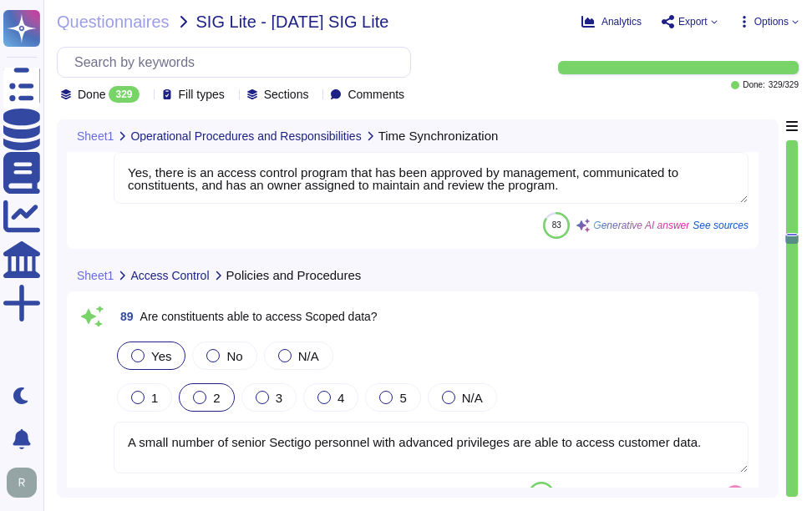
type textarea "Yes, there are rules governing the creation and assignment of IDs. Employees ar…"
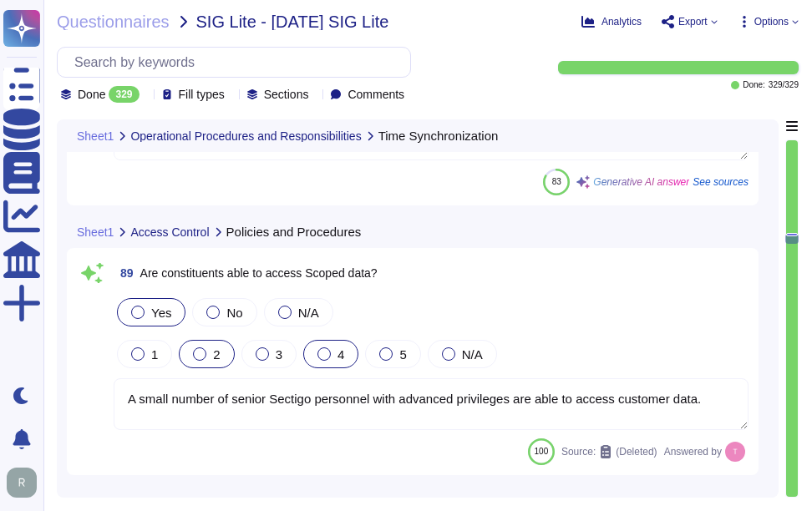
scroll to position [22974, 0]
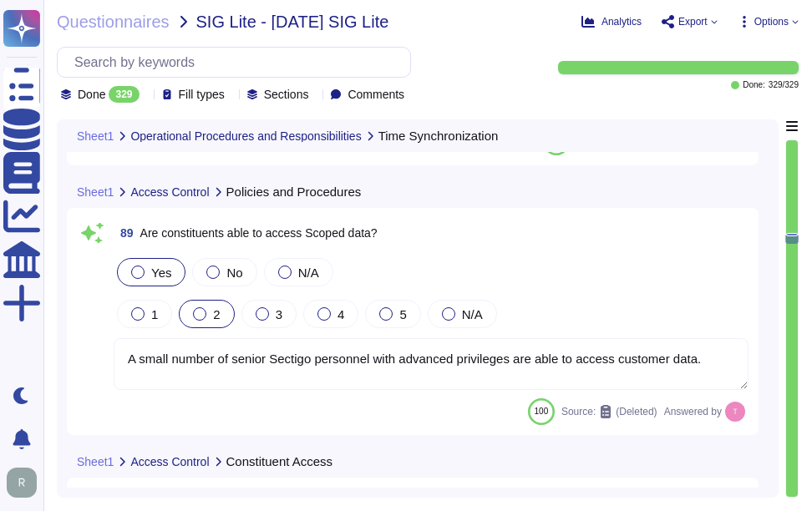
drag, startPoint x: 128, startPoint y: 357, endPoint x: 715, endPoint y: 361, distance: 587.3
click at [715, 361] on textarea "A small number of senior Sectigo personnel with advanced privileges are able to…" at bounding box center [431, 364] width 635 height 52
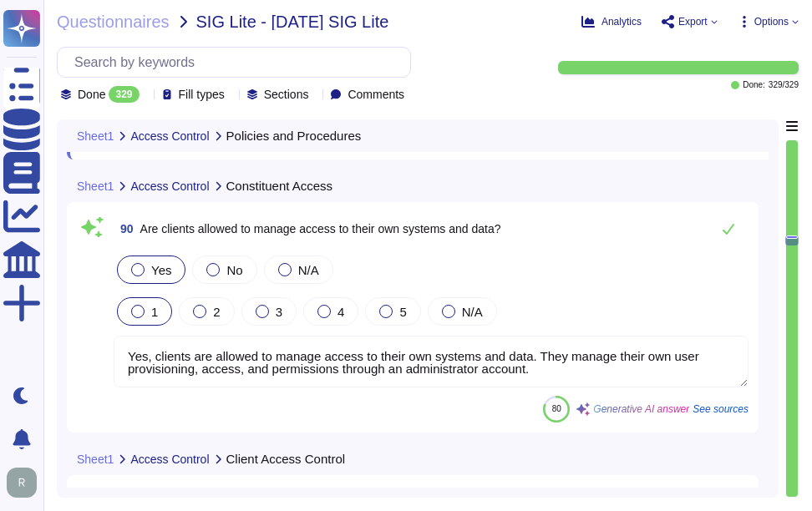
type textarea "Yes, unique IDs are required for authentication to applications, operating syst…"
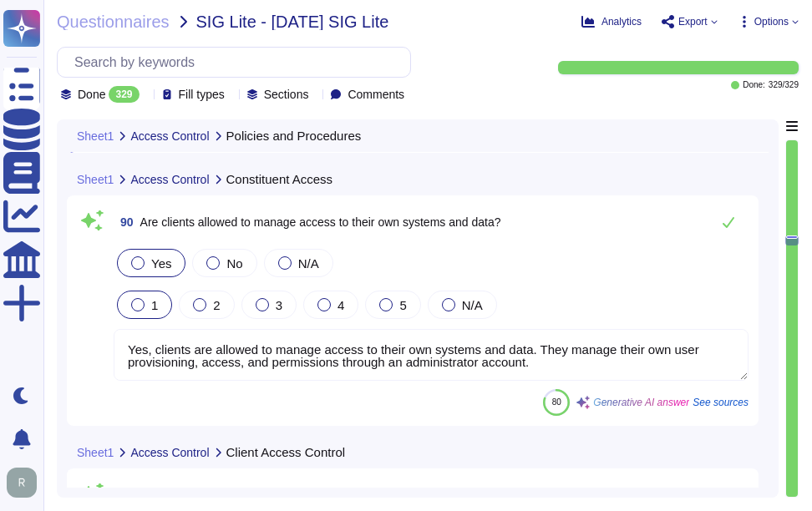
scroll to position [2, 0]
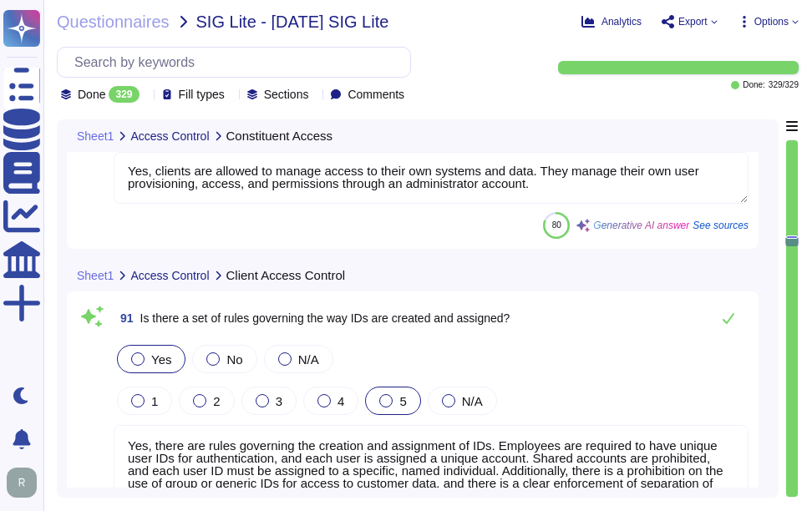
type textarea "Yes, there is a process to request and receive approval for access to systems t…"
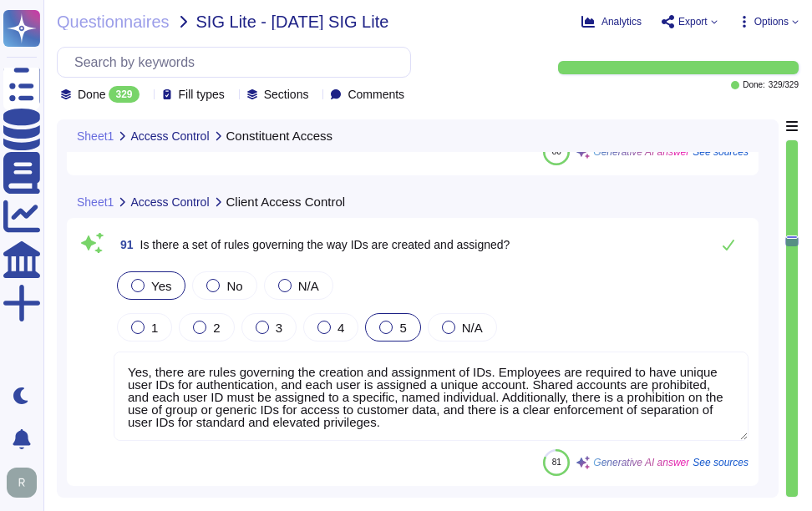
scroll to position [23559, 0]
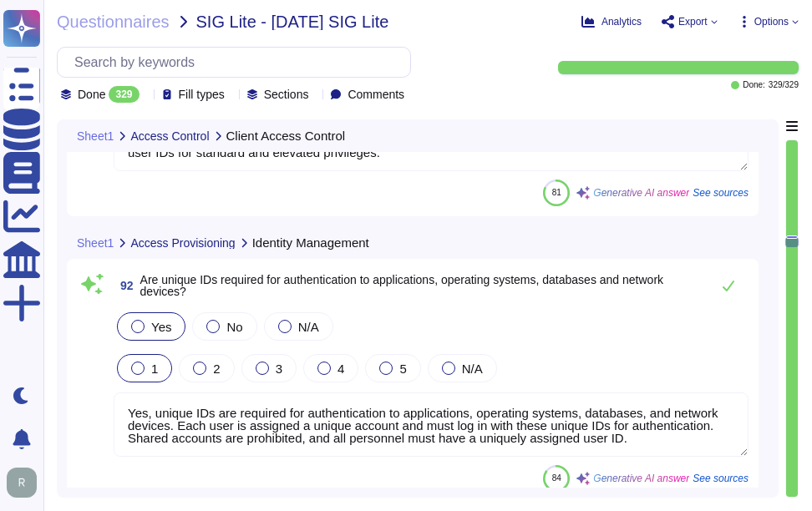
type textarea "Yes, access to applications, operating systems, databases, and network devices …"
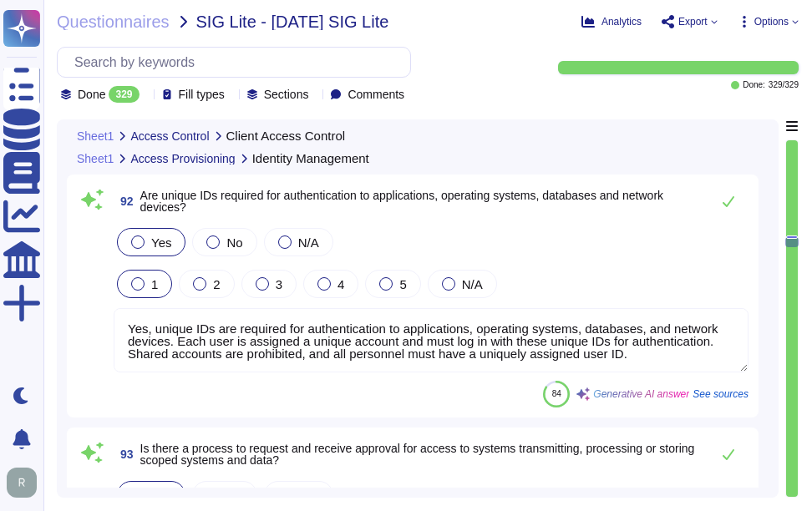
scroll to position [2, 0]
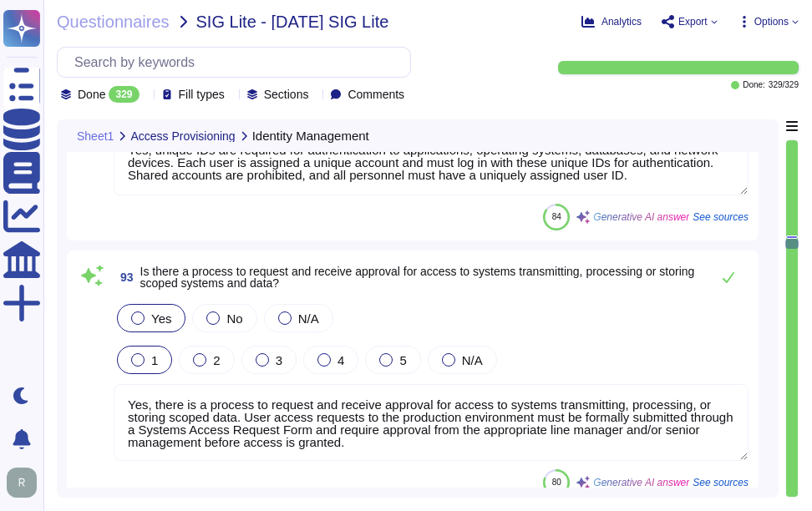
type textarea "Yes, there is segregation of duties for granting access and approving access to…"
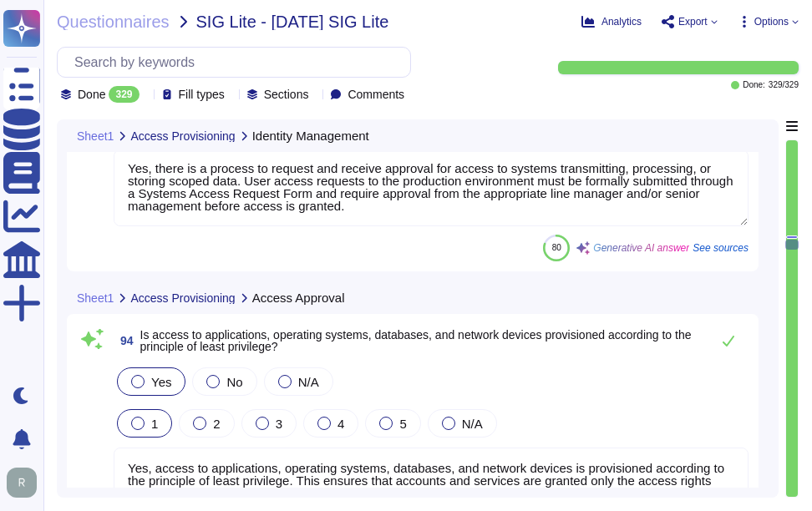
type textarea "Yes, there is segregation of duties for approving and implementing access reque…"
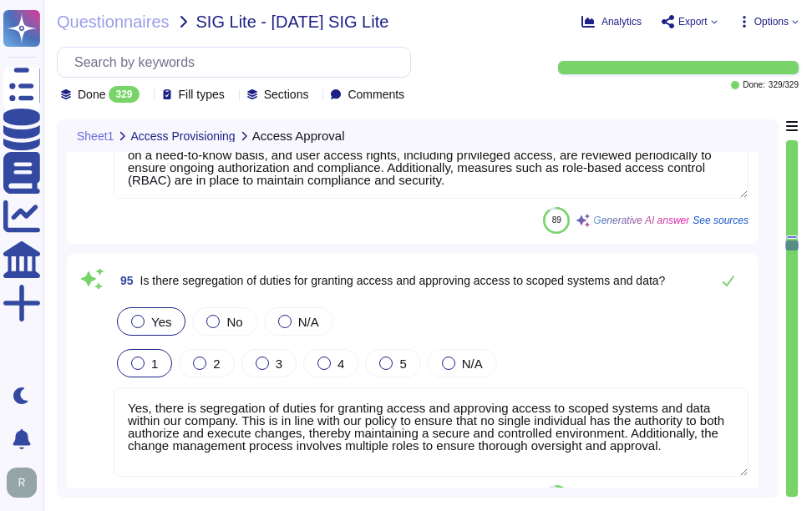
type textarea "Yes, access to systems that store or process scoped data is limited. Access is …"
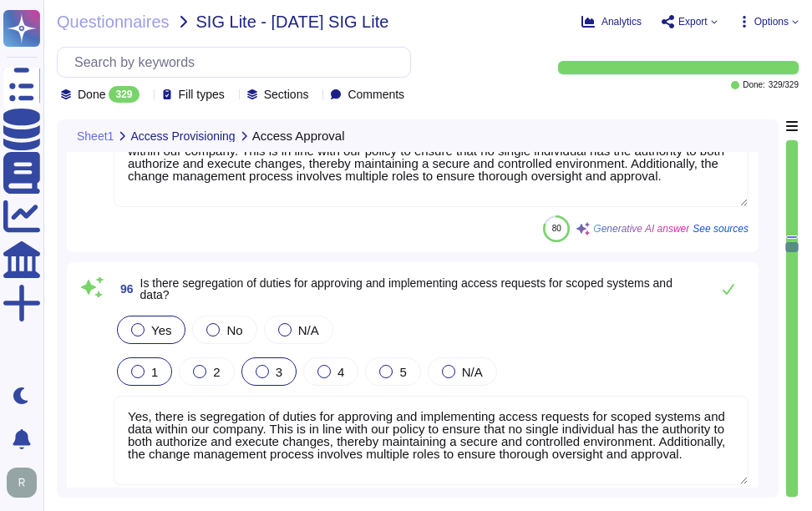
type textarea "Yes, passwords are used. They must meet specific complexity requirements, inclu…"
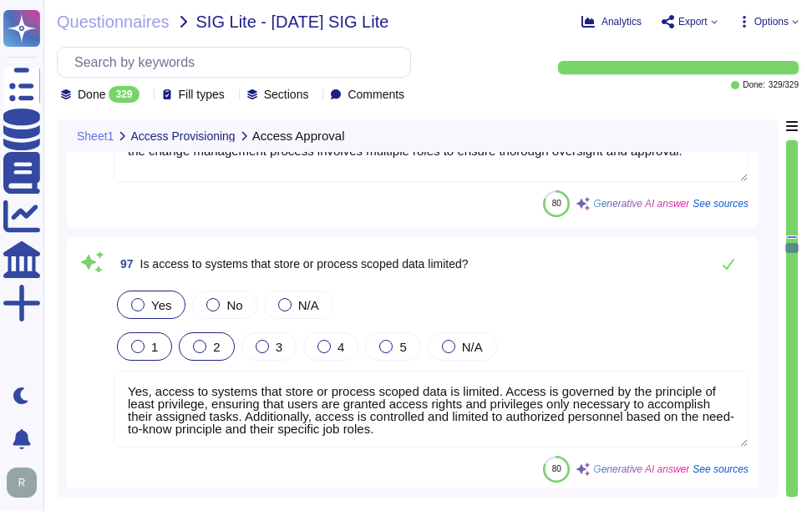
scroll to position [25230, 0]
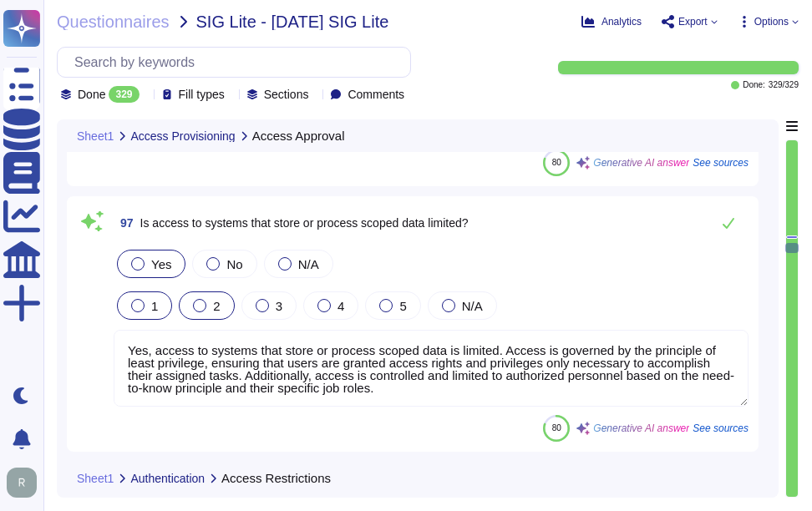
type textarea "Yes, there is a password policy for systems that transmit, process, or store sc…"
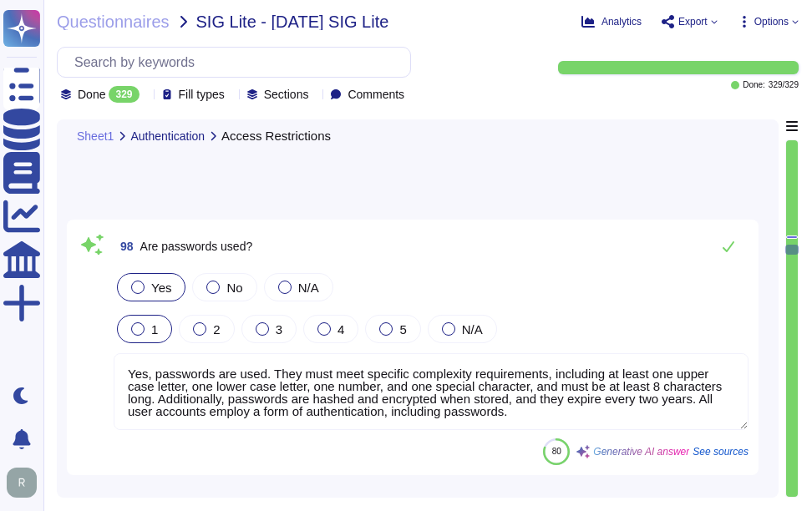
scroll to position [25564, 0]
type textarea "Yes, the password policy applies to both Constituent and client passwords, as i…"
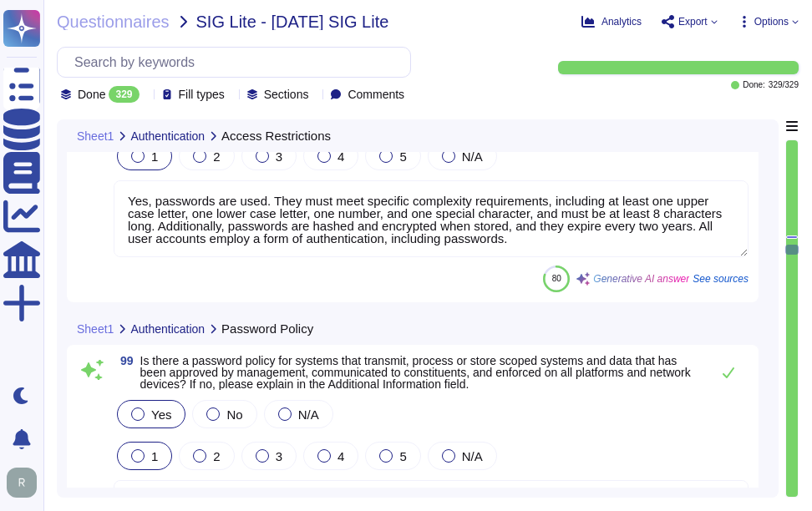
type textarea "Yes, the password policy defines specific length and complexity requirements fo…"
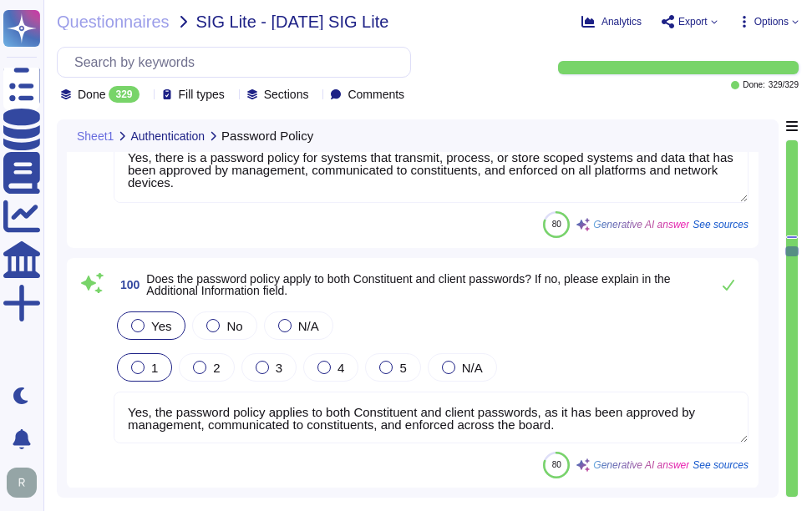
scroll to position [25982, 0]
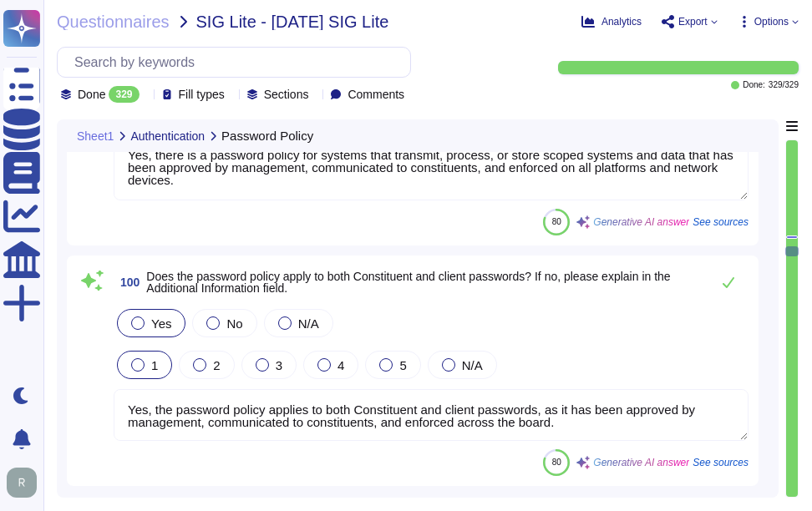
type textarea "Yes, the password policy requires a minimum password length of at least 8 chara…"
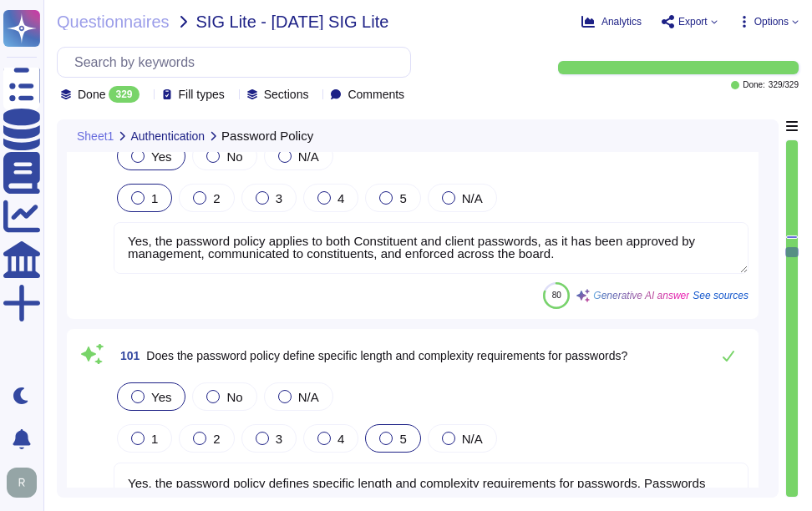
type textarea "Yes, complex passwords are required on systems transmitting, processing, or sto…"
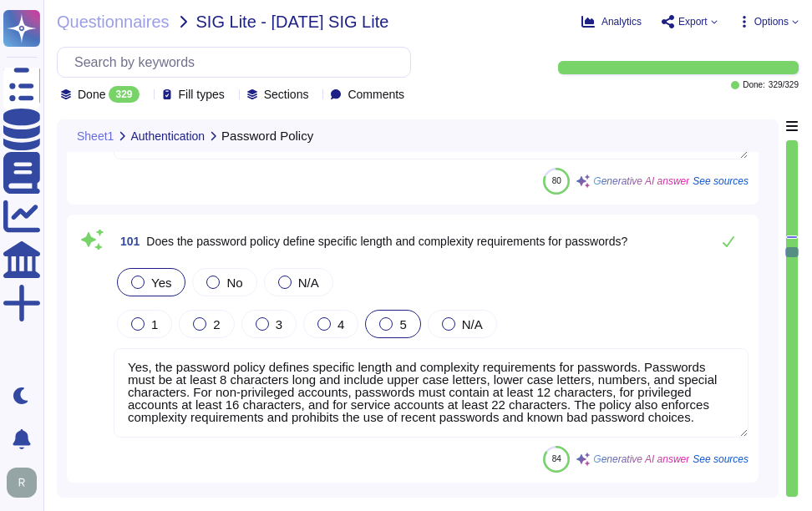
scroll to position [26316, 0]
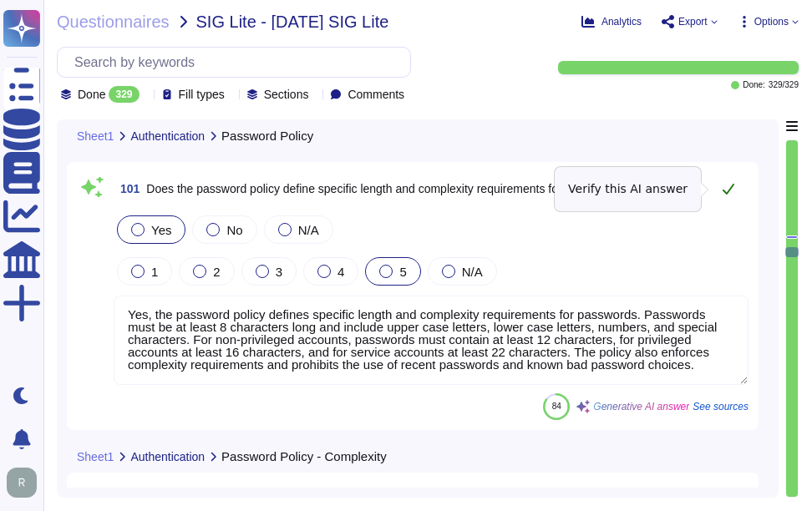
click at [726, 190] on icon at bounding box center [728, 188] width 13 height 13
click at [727, 189] on icon at bounding box center [728, 188] width 13 height 13
click at [728, 190] on icon at bounding box center [728, 188] width 13 height 13
click at [544, 333] on textarea "Yes, the password policy defines specific length and complexity requirements fo…" at bounding box center [431, 340] width 635 height 89
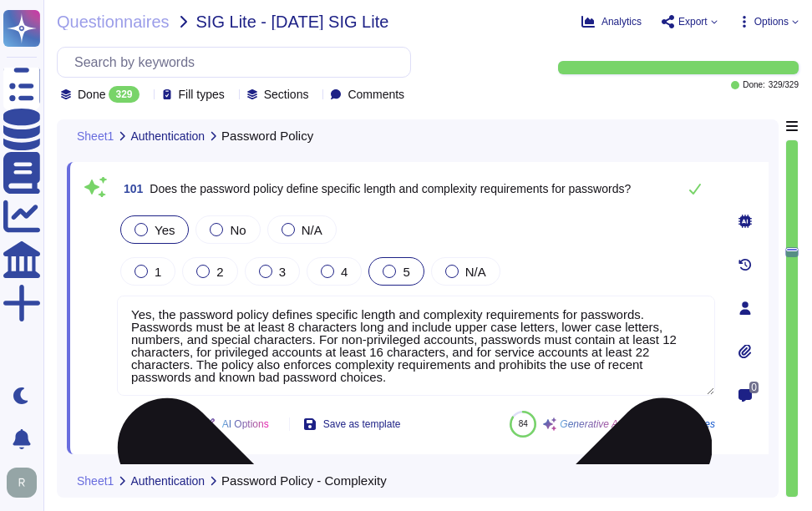
type textarea "Yes, complex passwords are required on systems transmitting, processing, or sto…"
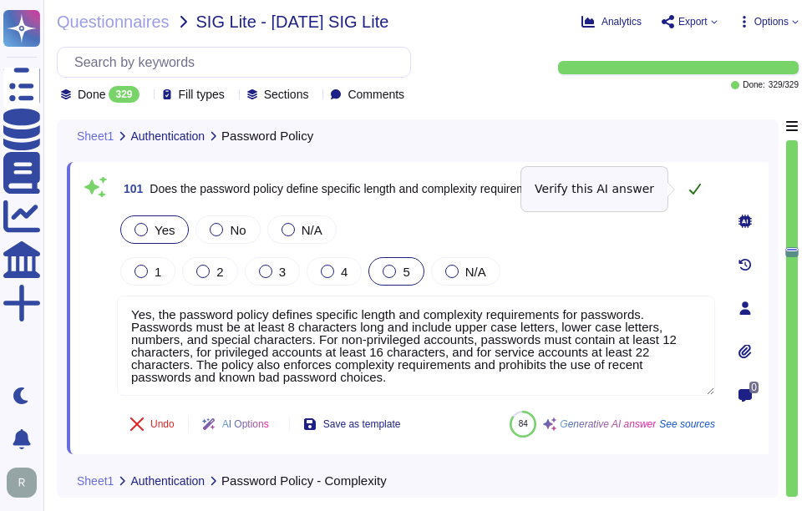
click at [695, 190] on icon at bounding box center [694, 188] width 13 height 13
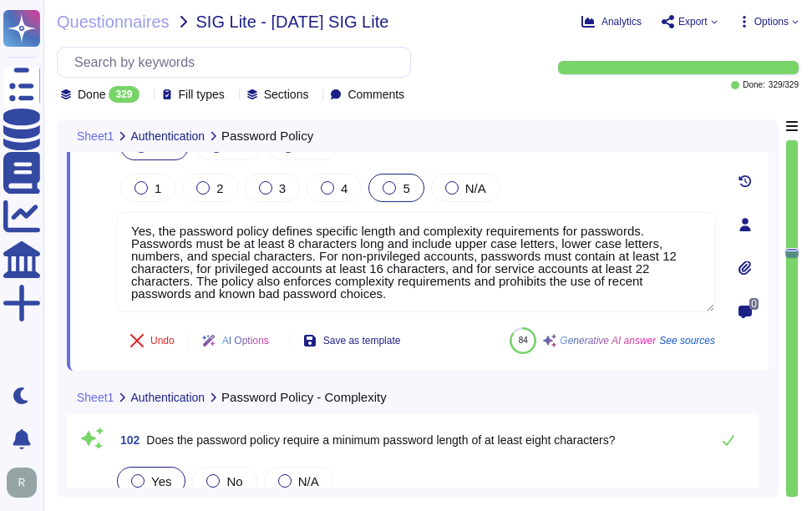
type textarea "Yes, the password policy prohibits the use of password hints or knowledge-based…"
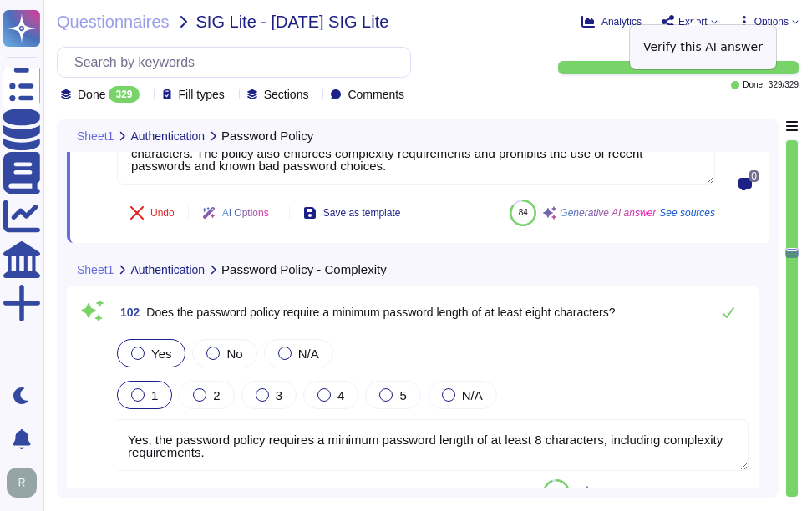
scroll to position [26567, 0]
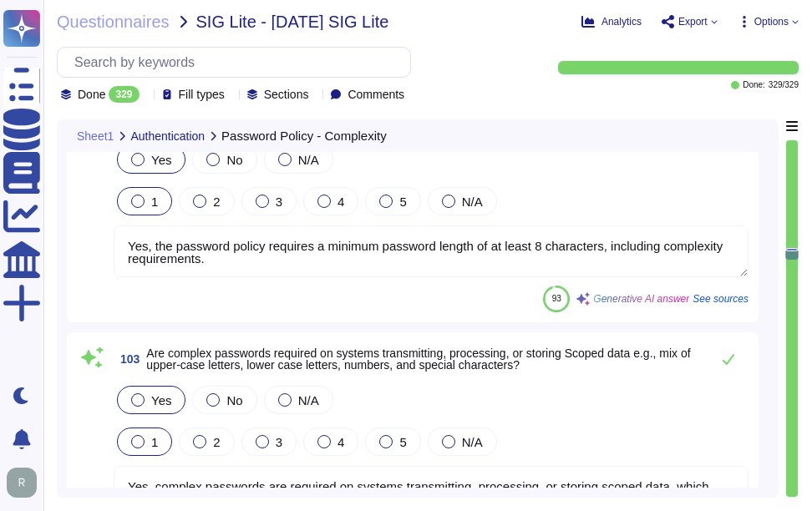
type textarea "Yes, the password policy defines requirements for provisioning and resetting pa…"
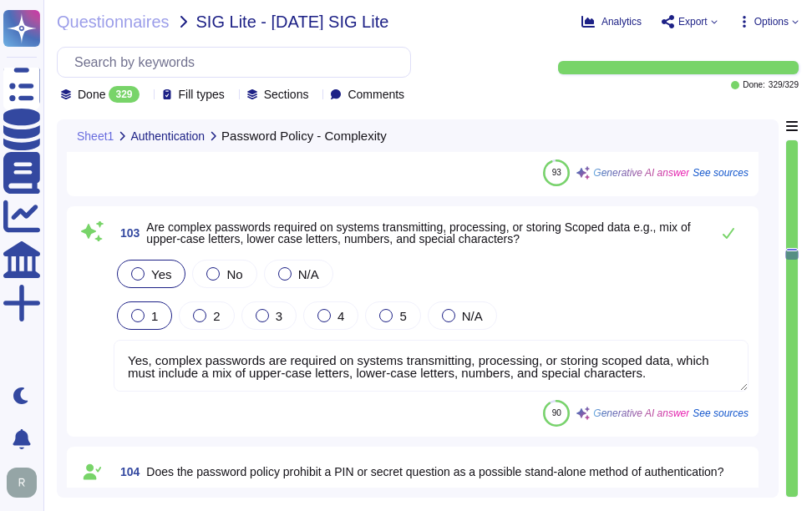
scroll to position [2, 0]
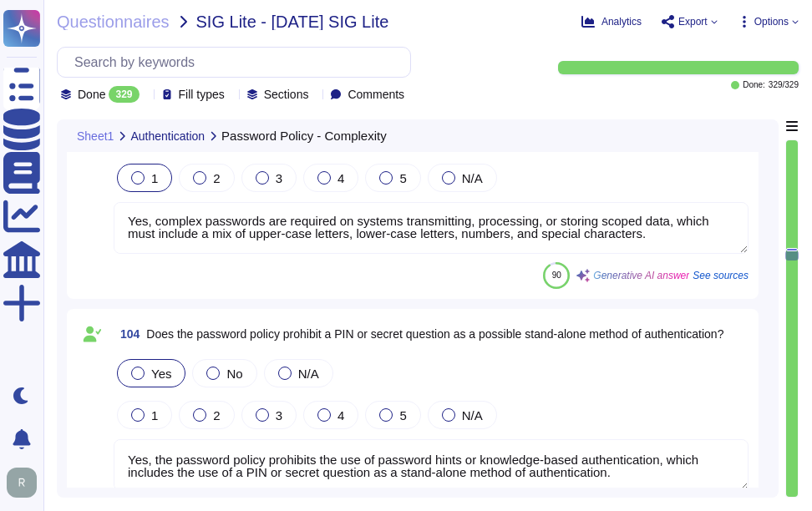
type textarea "Yes, the password policy requires initial and temporary passwords to be changed…"
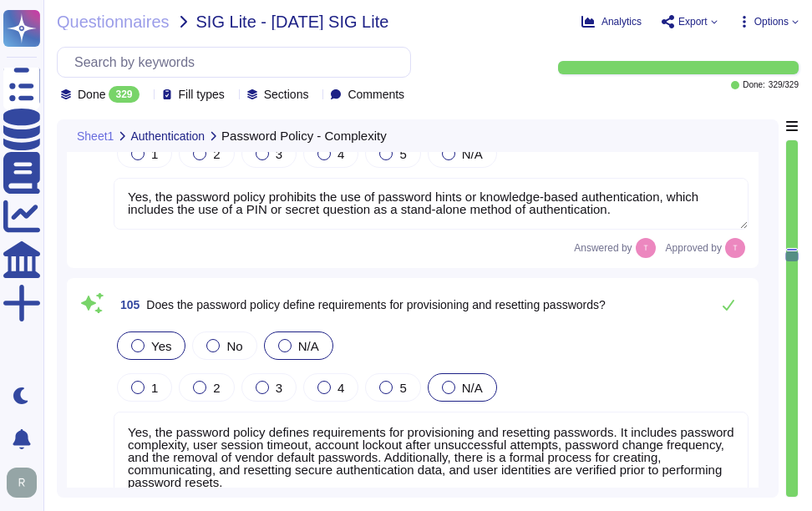
type textarea "Yes, the password policy requires initial and temporary passwords to be unique …"
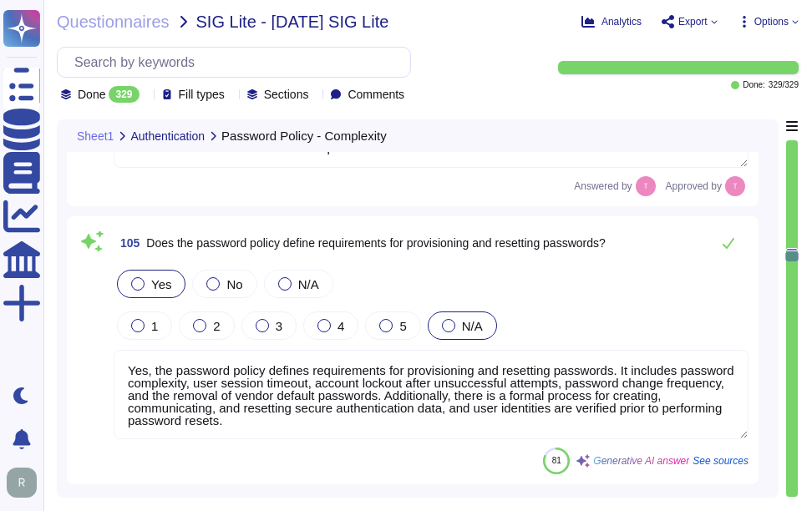
scroll to position [27319, 0]
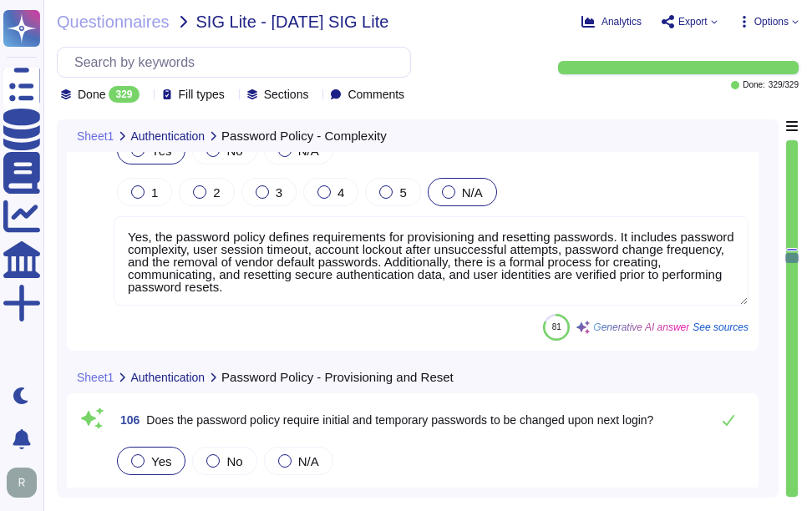
type textarea "Yes, password reset authority is restricted to authorized persons and/or an aut…"
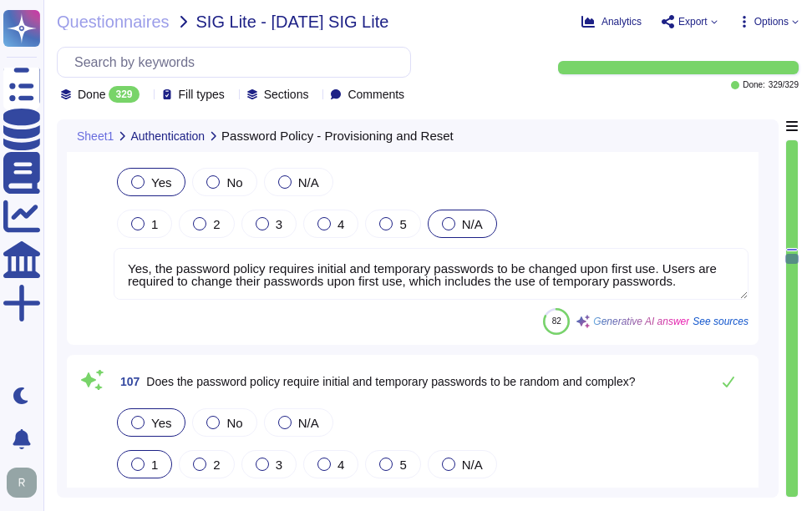
type textarea "Yes, the password policy requires changing passwords at regular intervals, spec…"
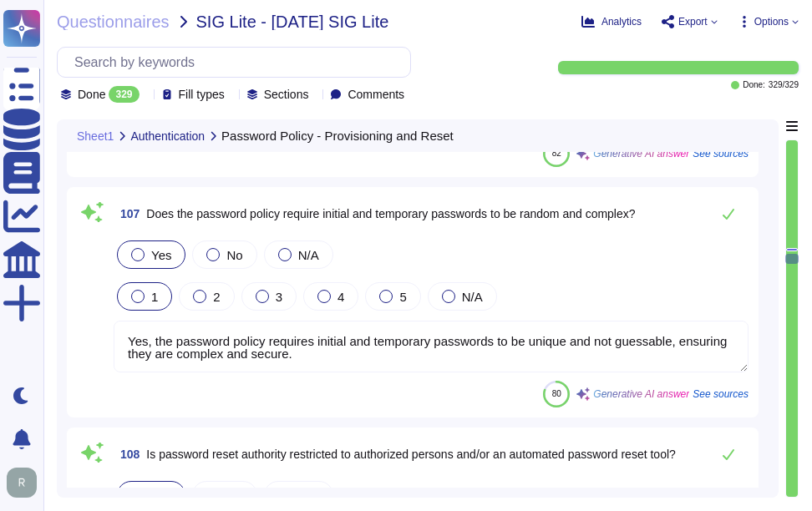
scroll to position [27820, 0]
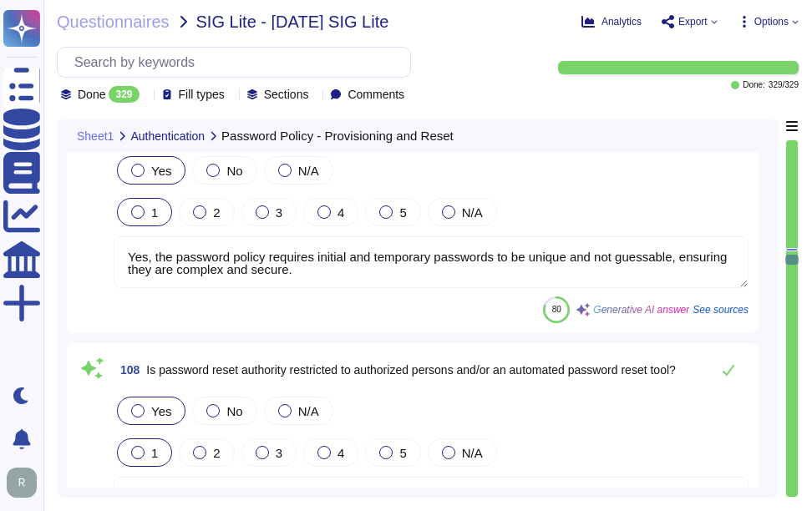
type textarea "Yes, the password policy requires keeping passwords confidential. Users must no…"
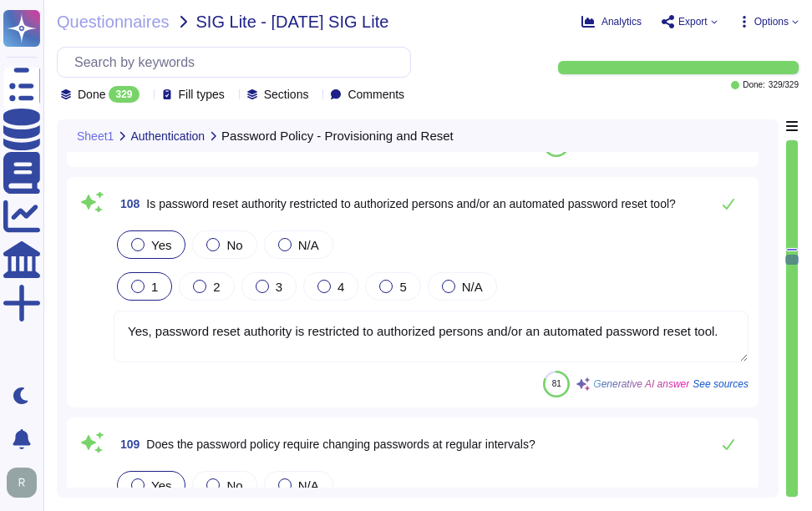
scroll to position [28070, 0]
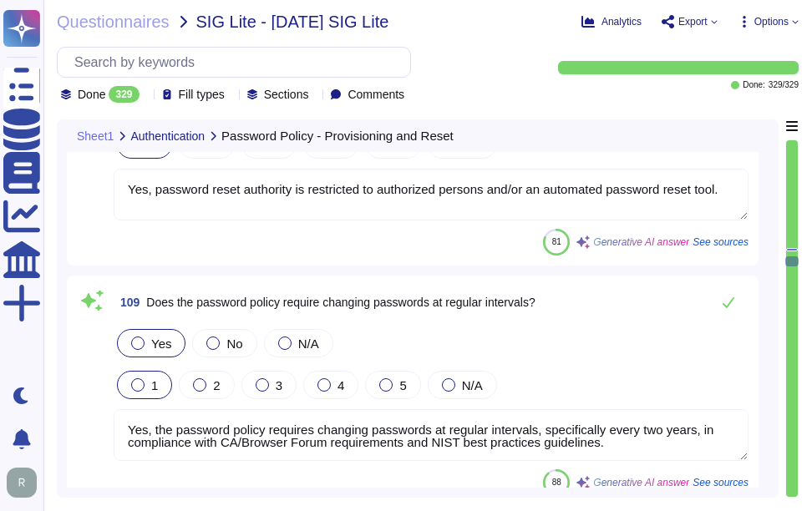
type textarea "Yes, the password policy prohibits users from sharing passwords. Users are requ…"
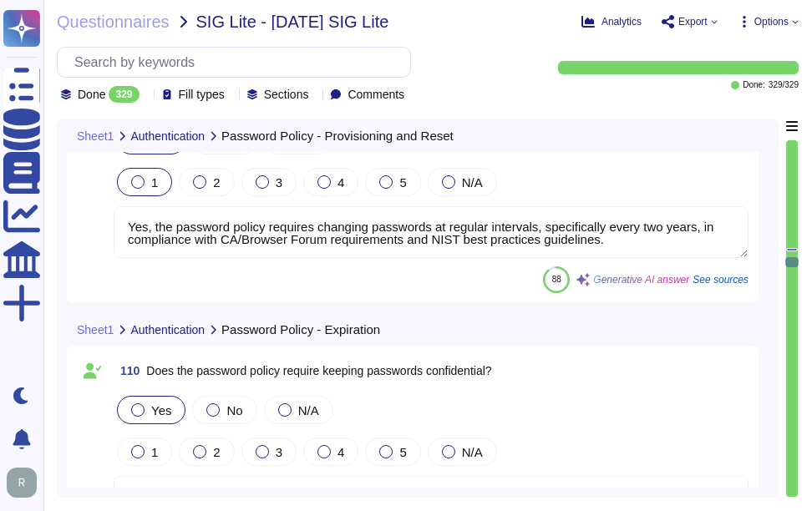
type textarea "Yes, the password policy prohibits keeping an unencrypted record of passwords, …"
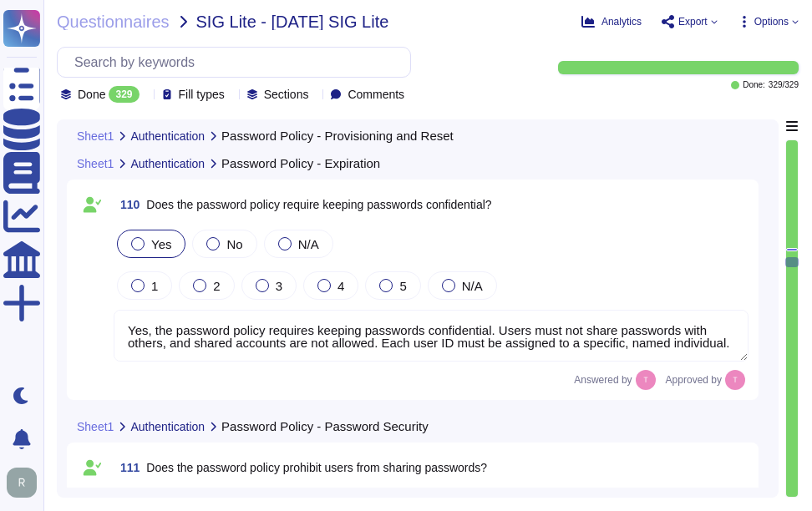
scroll to position [28572, 0]
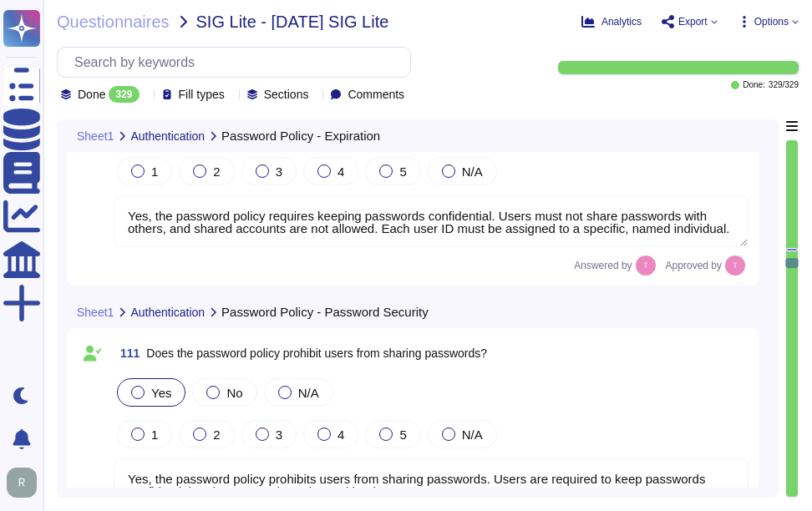
type textarea "Yes, our password policy prohibits including unencrypted passwords in automated…"
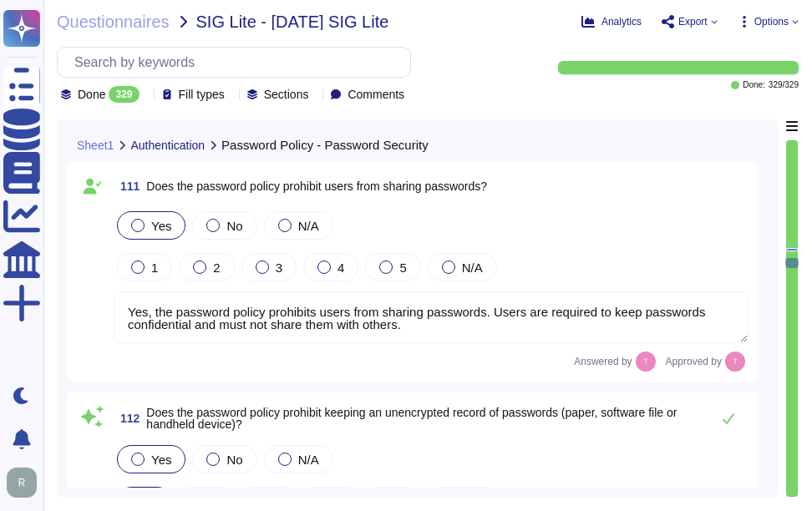
scroll to position [2, 0]
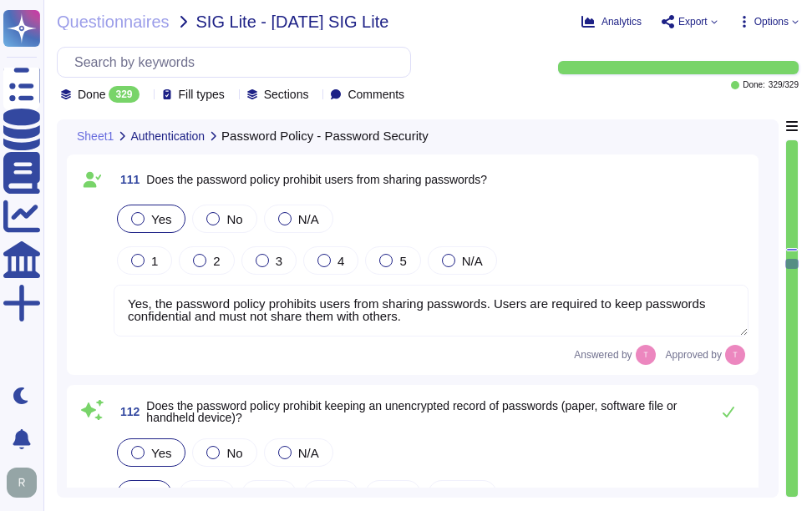
type textarea "Yes, passwords are [SECURITY_DATA] only over secure protocols, ensuring strong …"
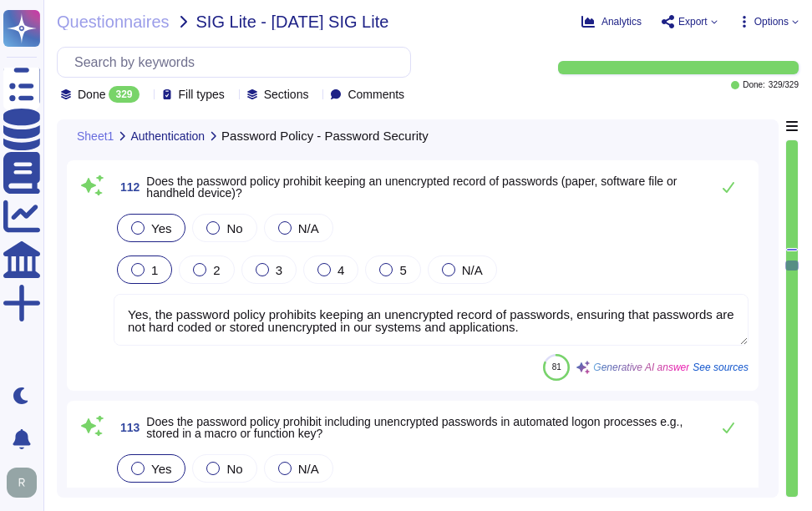
scroll to position [29156, 0]
type textarea "The password policy requires passwords to be hashed in storage using a one-way …"
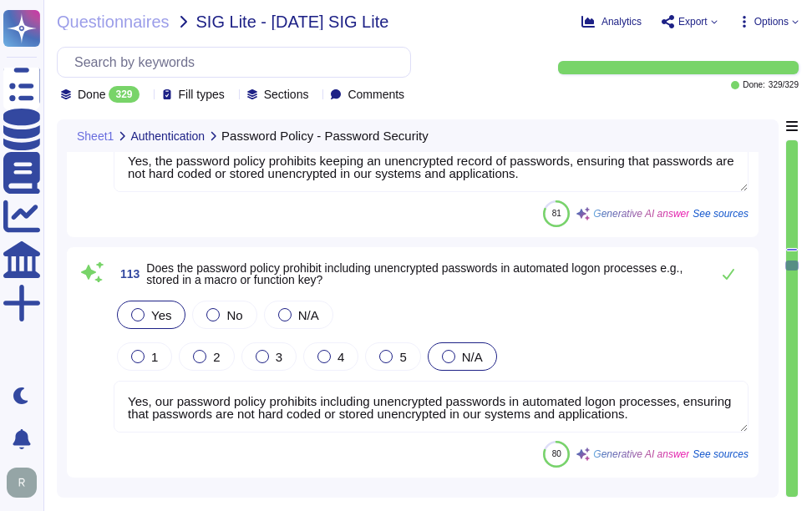
scroll to position [29324, 0]
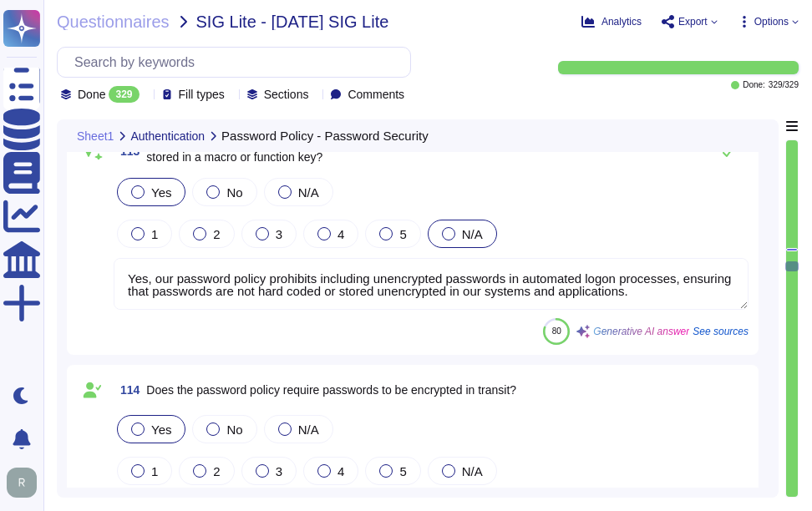
type textarea "Initial user IDs and passwords are [SECURITY_DATA] via separate media, such as …"
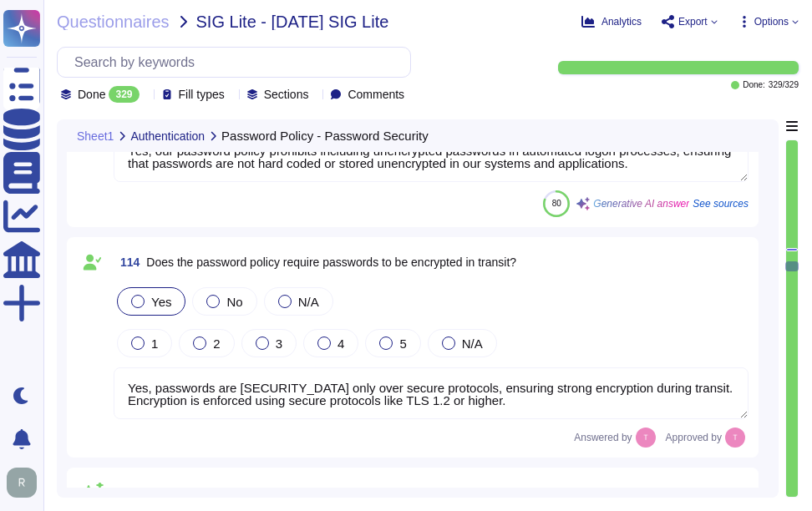
scroll to position [29491, 0]
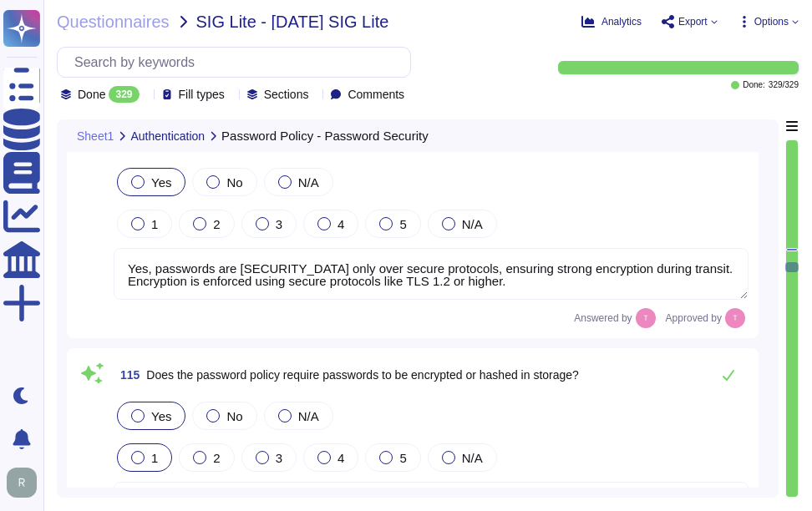
type textarea "Yes, the password policy requires users to change their password immediately if…"
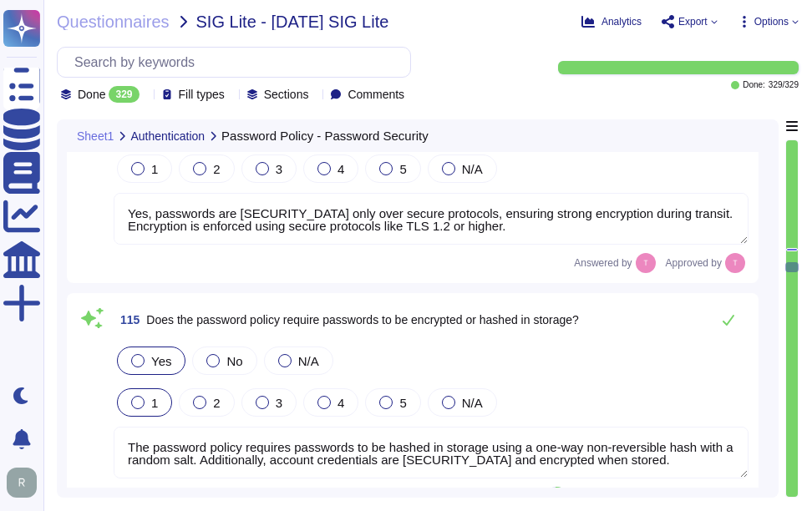
scroll to position [29658, 0]
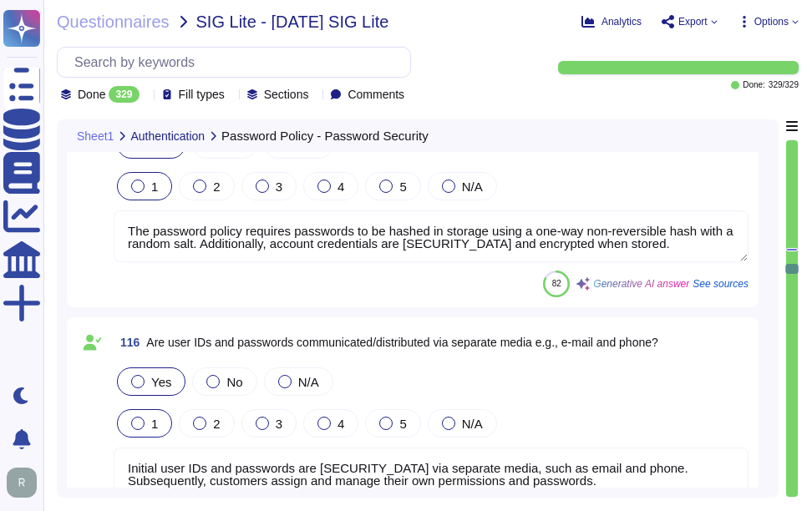
type textarea "Yes, multi-factor authentication is deployed. It is utilized for all remote net…"
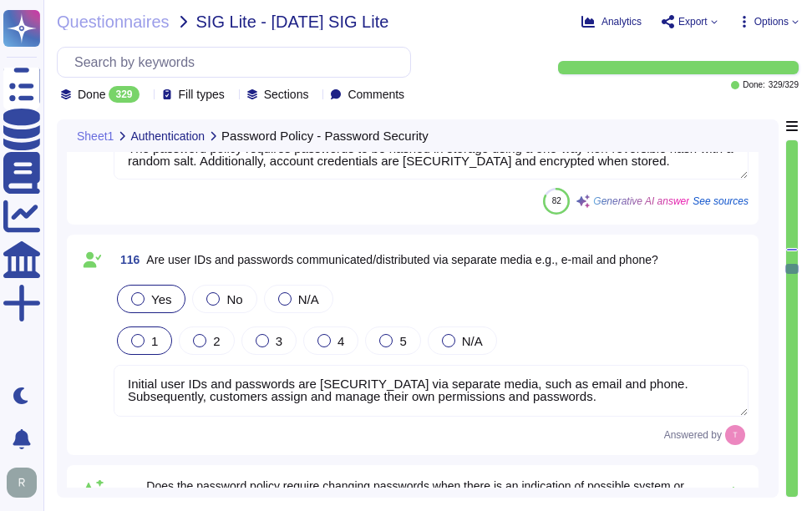
scroll to position [0, 0]
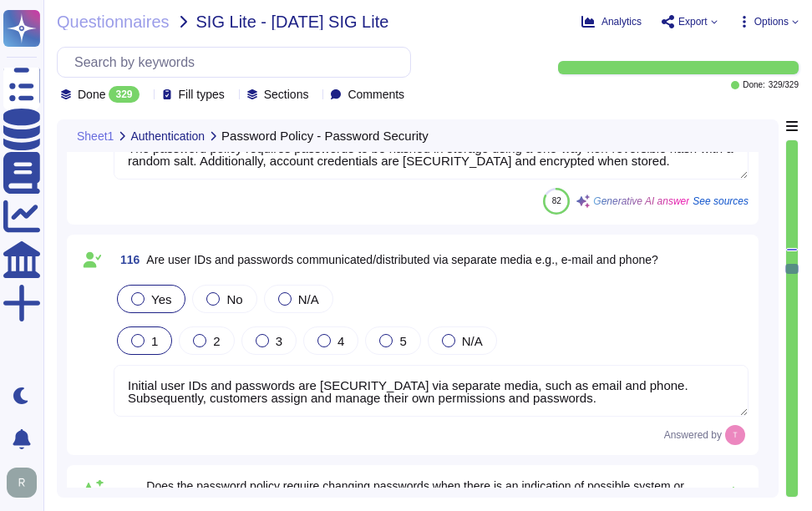
drag, startPoint x: 602, startPoint y: 399, endPoint x: 117, endPoint y: 383, distance: 485.7
click at [117, 383] on textarea "Initial user IDs and passwords are [SECURITY_DATA] via separate media, such as …" at bounding box center [431, 391] width 635 height 52
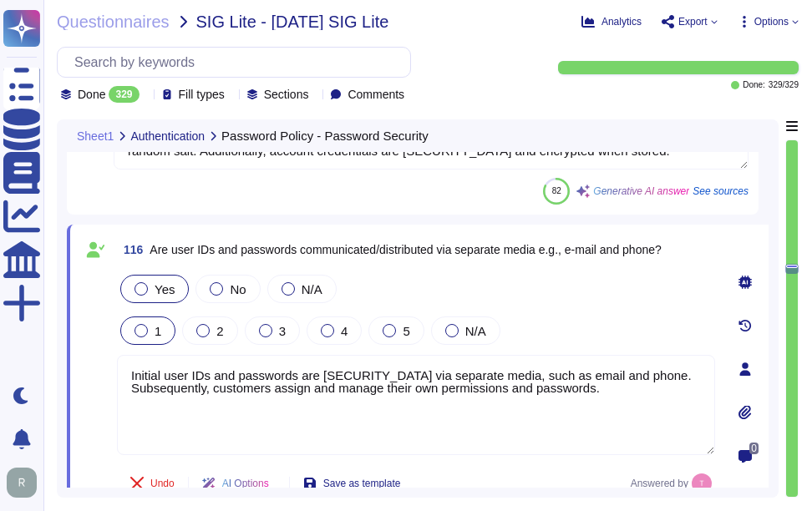
type textarea "Yes, multi-factor authentication is deployed. It is utilized for all remote net…"
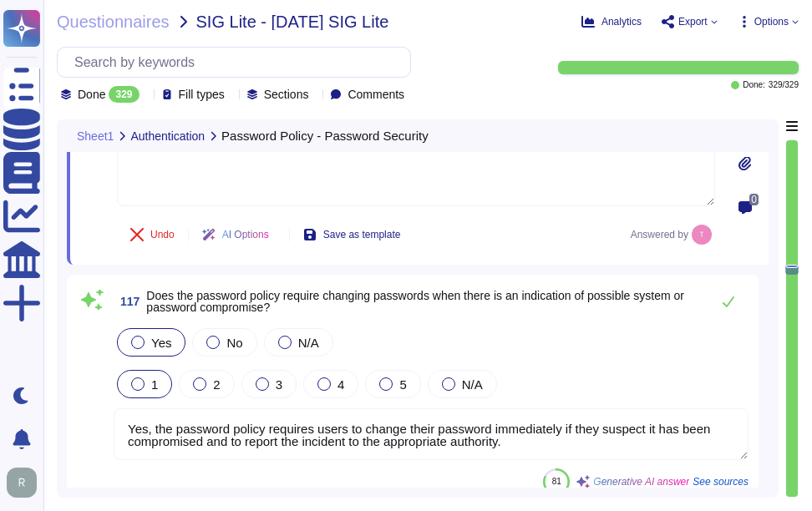
scroll to position [30159, 0]
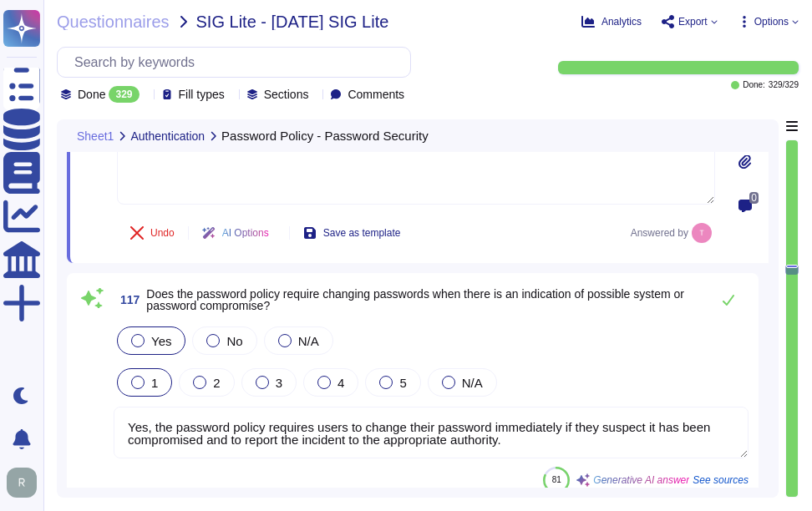
type textarea "Yes, the system policy requires terminating or securing active sessions when fi…"
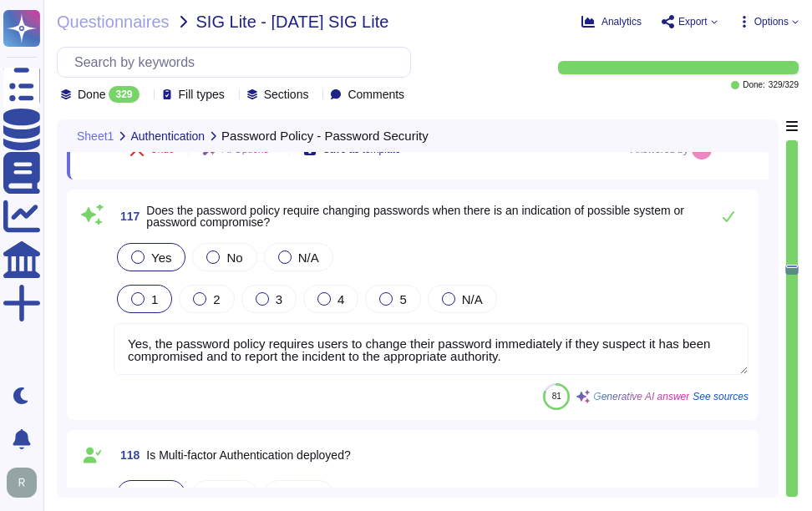
scroll to position [2, 0]
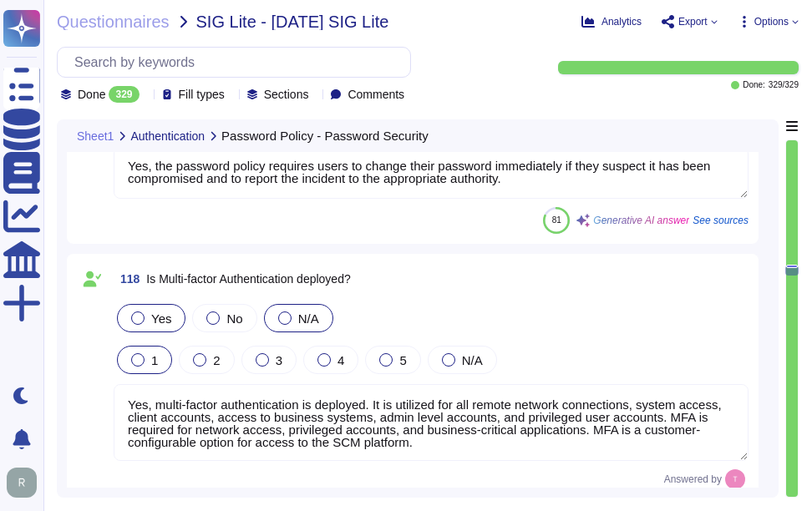
type textarea "Yes, the system policy requires terminating or securing active sessions when fi…"
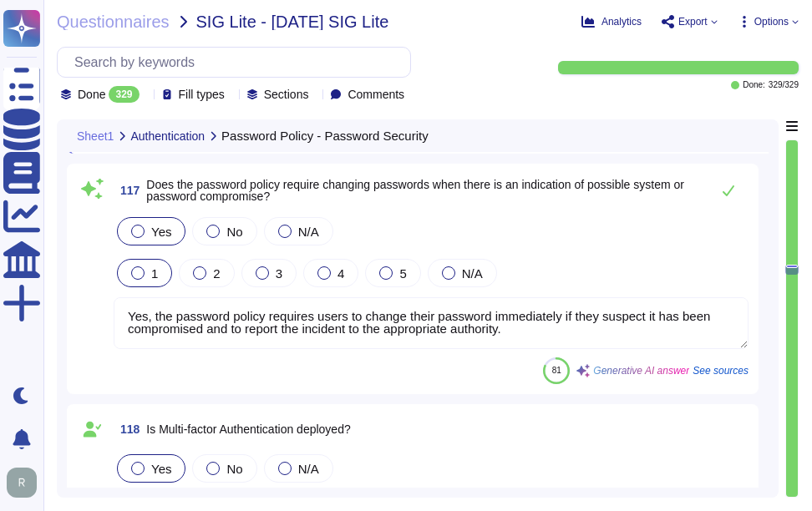
type textarea "The password policy requires passwords to be hashed in storage using a one-way …"
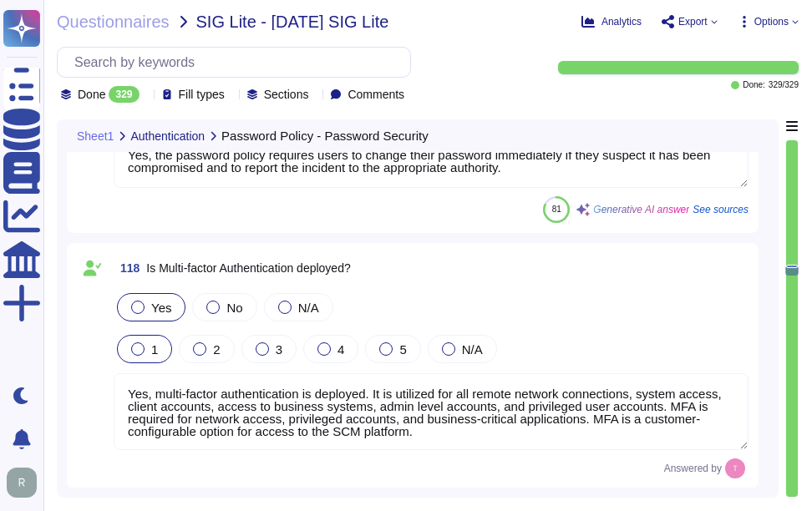
type textarea "Yes, the system policy requires terminating or securing active sessions when fi…"
drag, startPoint x: 424, startPoint y: 437, endPoint x: 101, endPoint y: 387, distance: 326.3
click at [101, 387] on div "118 Is Multi-factor Authentication deployed? Yes No N/A 1 2 3 4 5 N/A Yes, mult…" at bounding box center [413, 366] width 672 height 226
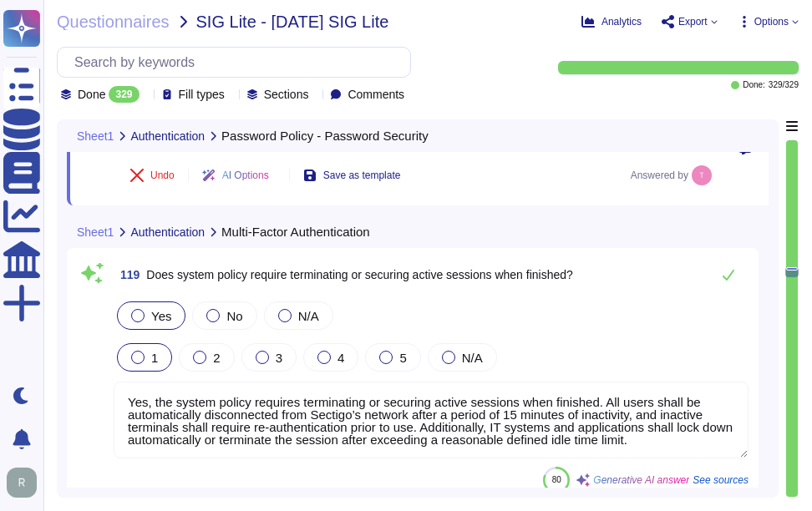
type textarea "Yes, there is a process for reviewing access. This process includes: 1. Frequen…"
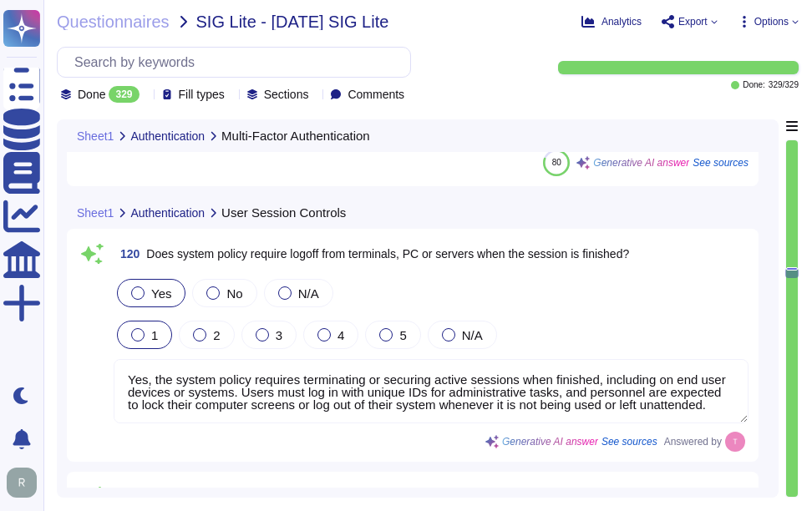
scroll to position [30994, 0]
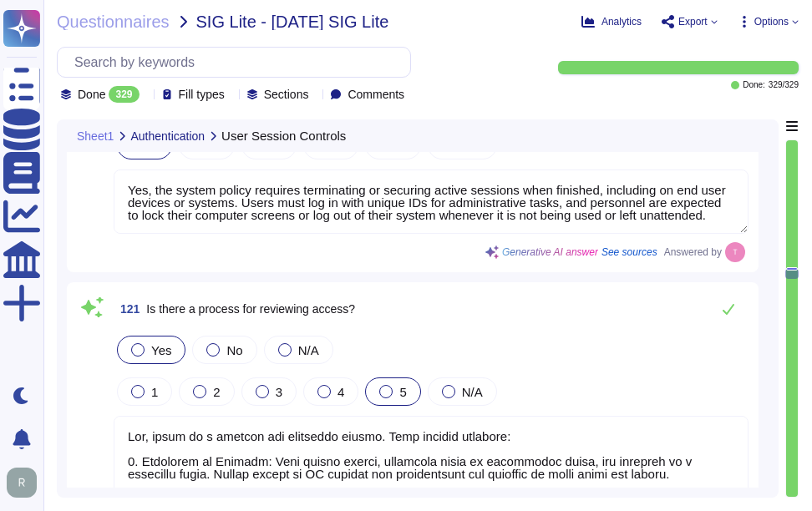
type textarea "Yes, user access rights are reviewed periodically, including on a quarterly bas…"
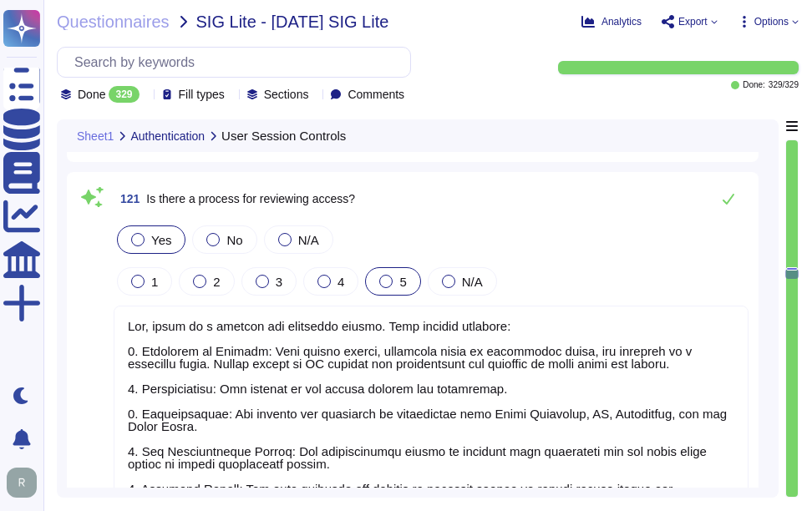
scroll to position [2, 0]
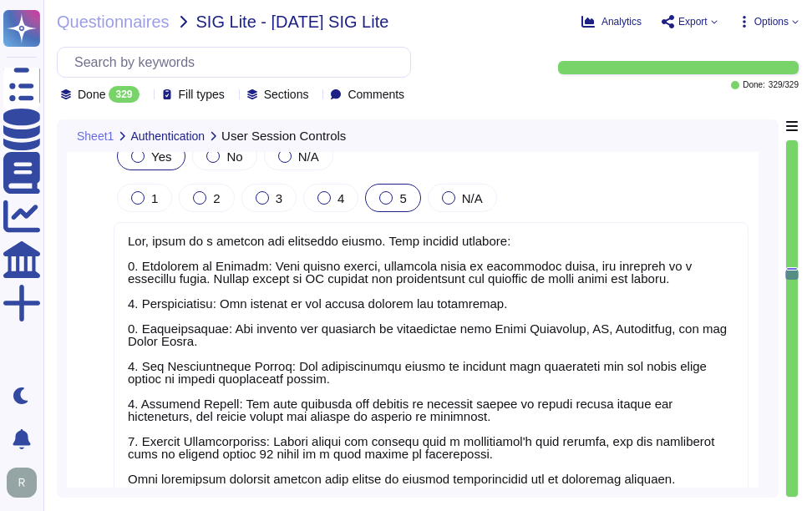
type textarea "Yes, privileged user access rights are reviewed periodically, specifically on a…"
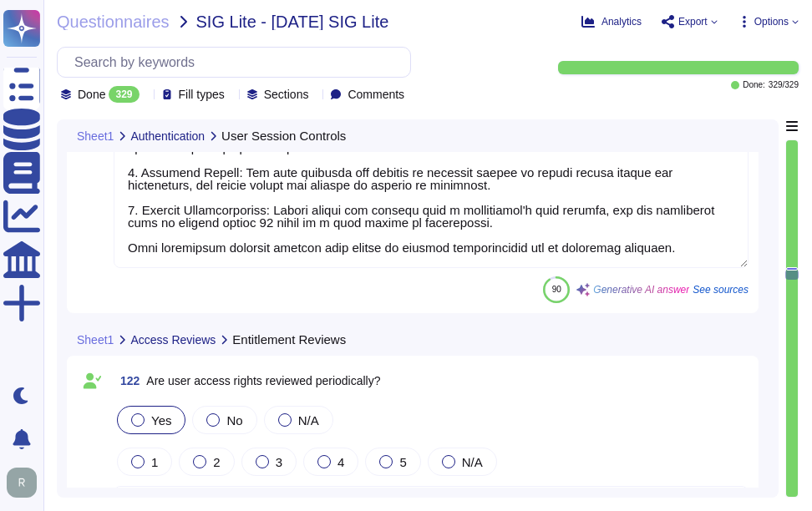
type textarea "Yes, access rights are reviewed when a constituent's role changes. All privileg…"
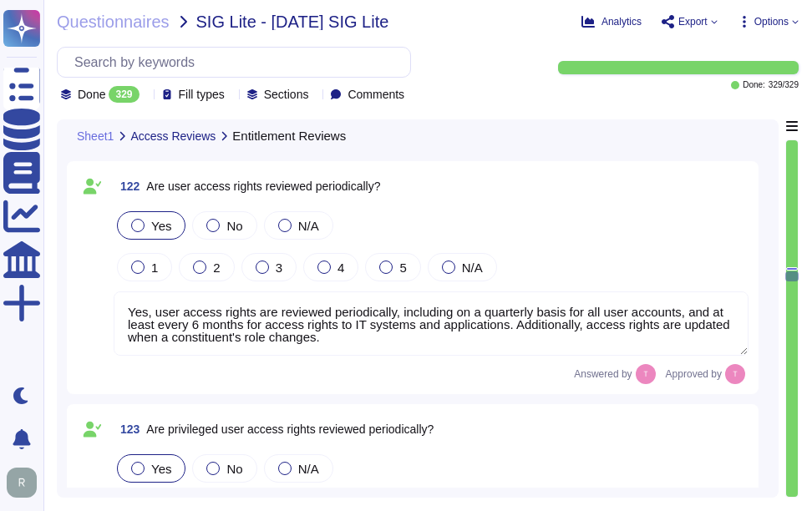
scroll to position [31746, 0]
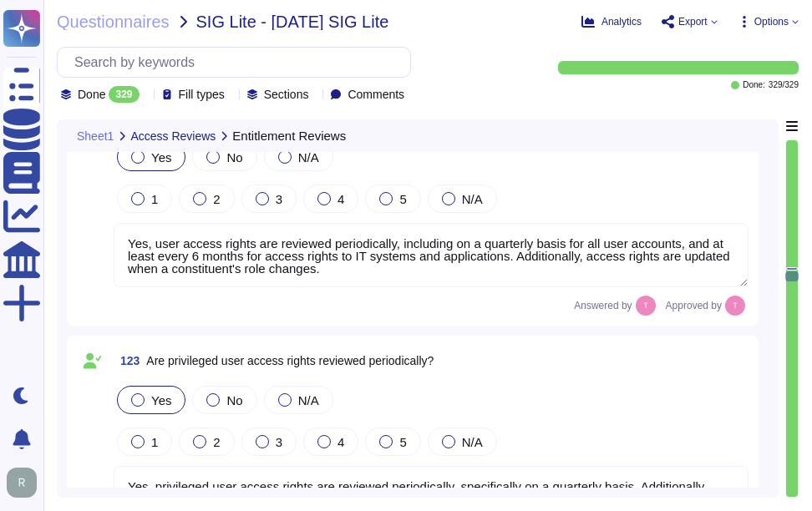
type textarea "Yes, inactive constituent user IDs are disabled and deleted after defined perio…"
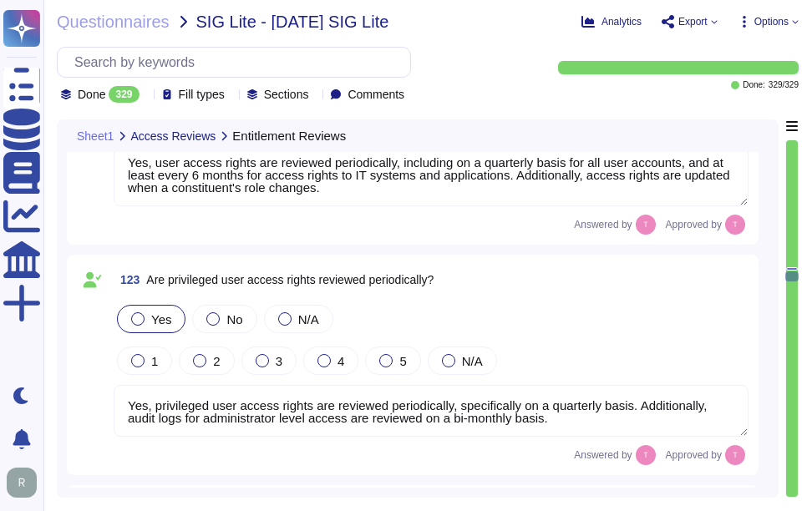
scroll to position [31913, 0]
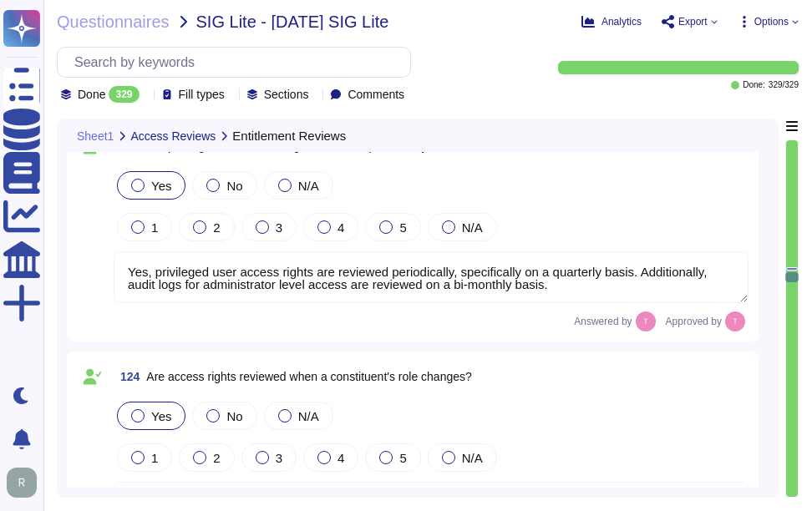
type textarea "Yes, applications are used to transmit, process, or store scoped data, includin…"
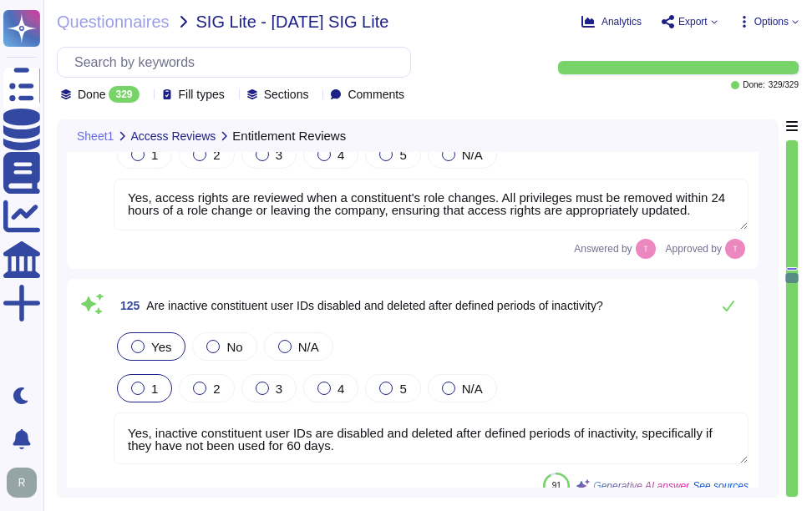
scroll to position [32331, 0]
type textarea "No, all development work is internal, and Sectigo does not engage any third par…"
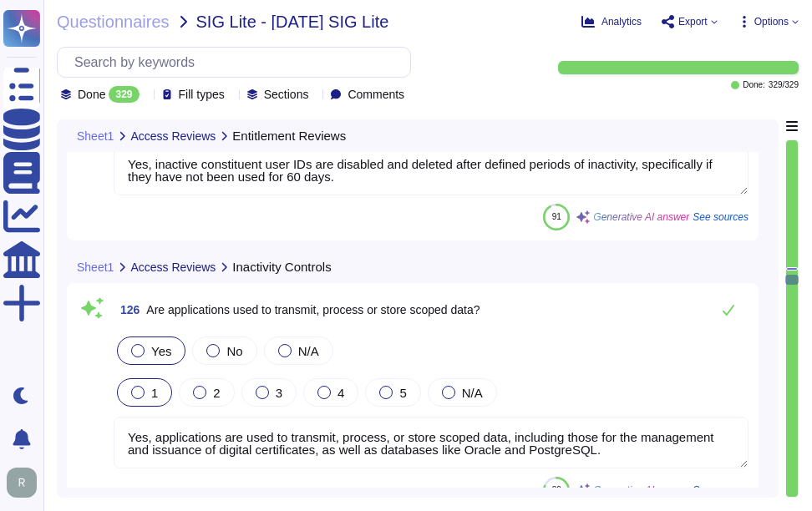
scroll to position [32582, 0]
type textarea "Yes, system, vendor, and service accounts are monitored for usage and are limit…"
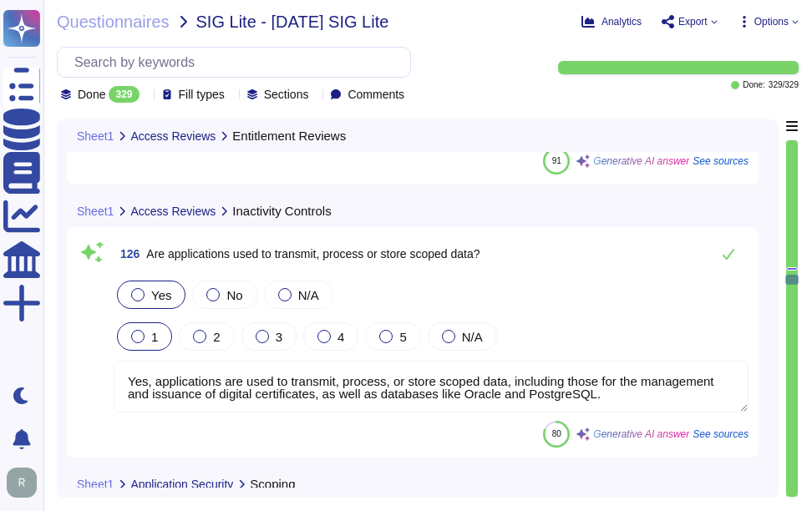
scroll to position [32665, 0]
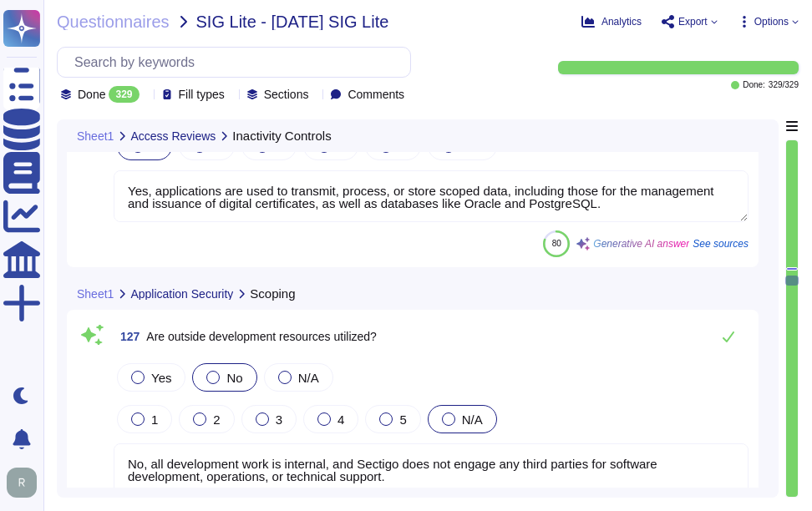
type textarea "Yes, web applications are configured to follow industry best practices, such as…"
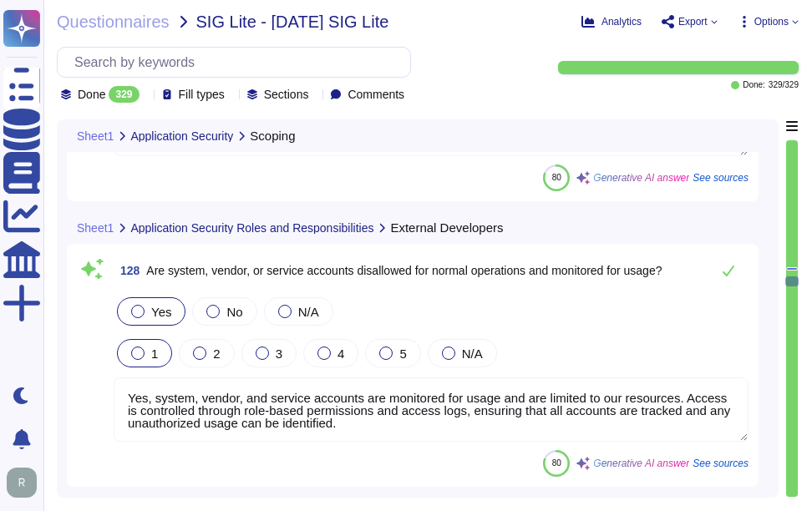
scroll to position [33167, 0]
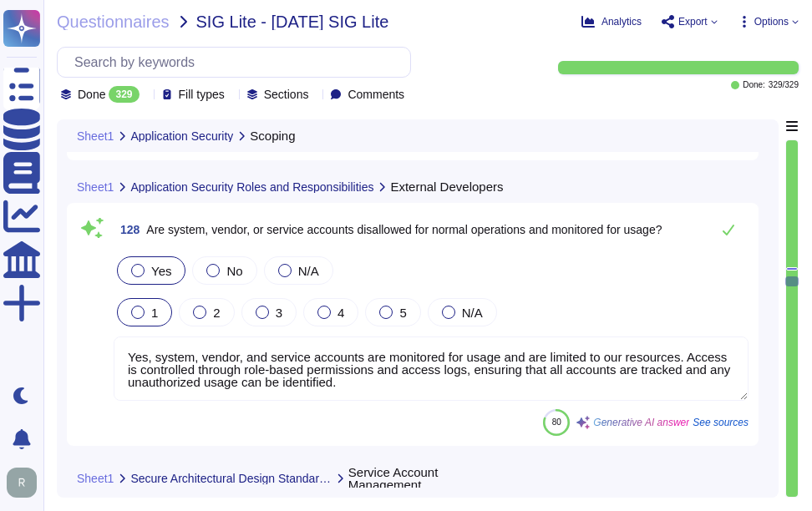
type textarea "Yes, data input into applications is validated. We have processes in place to c…"
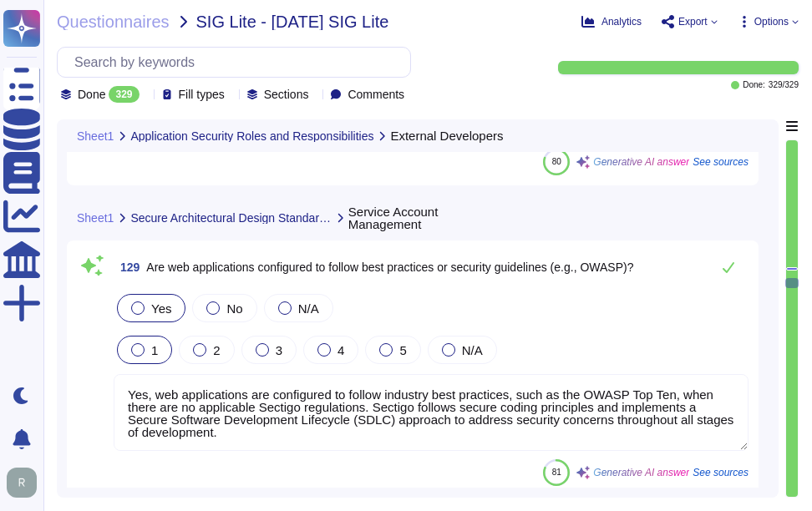
type textarea "No, scoped data is not used in the test, development, or QA environments. Sensi…"
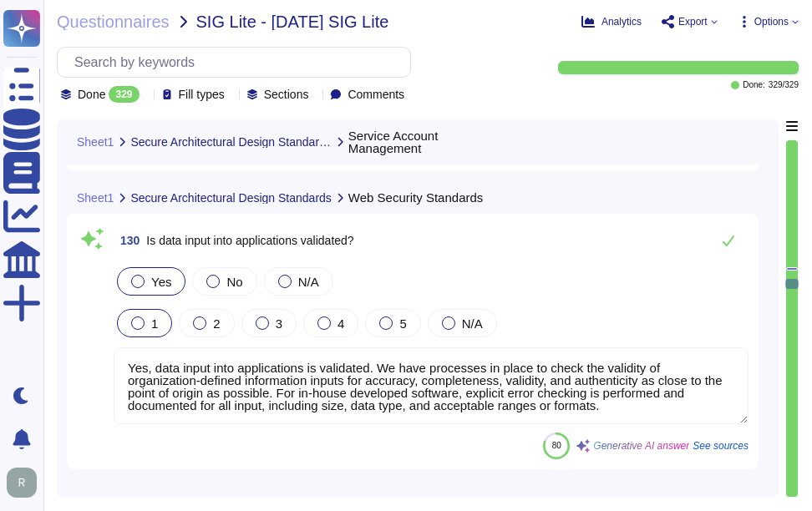
scroll to position [33835, 0]
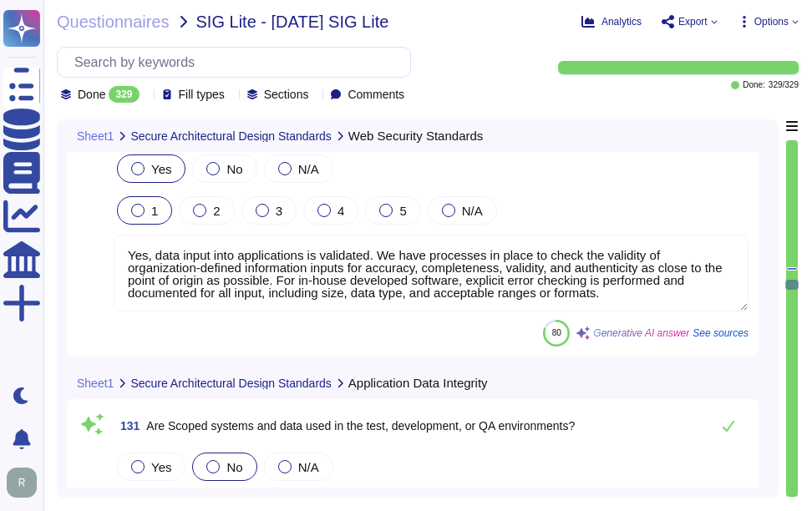
type textarea "Yes, application development is performed internally at Sectigo as part of our …"
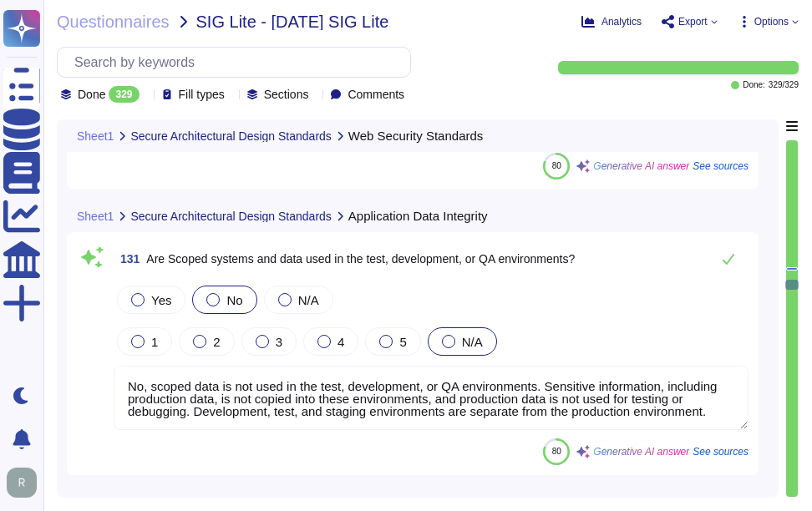
type textarea "Yes, Sectigo has established a formal Software Development Lifecycle (SDLC) pro…"
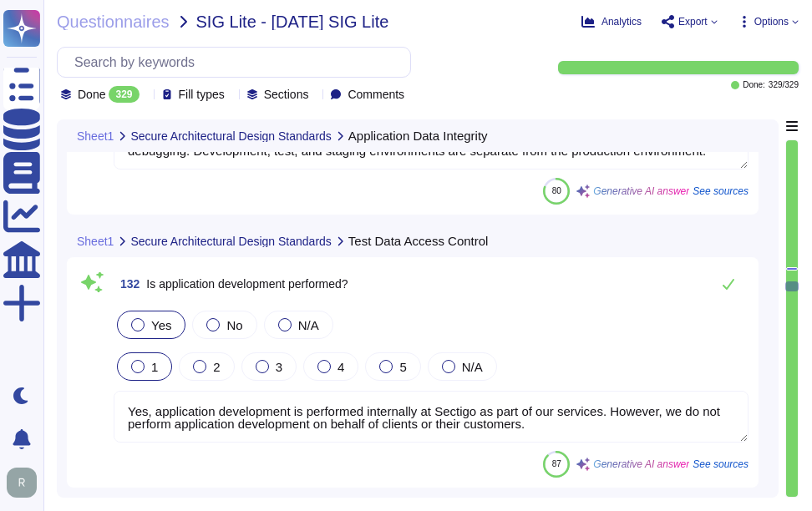
type textarea "Yes, there is a secure software development lifecycle policy that has been appr…"
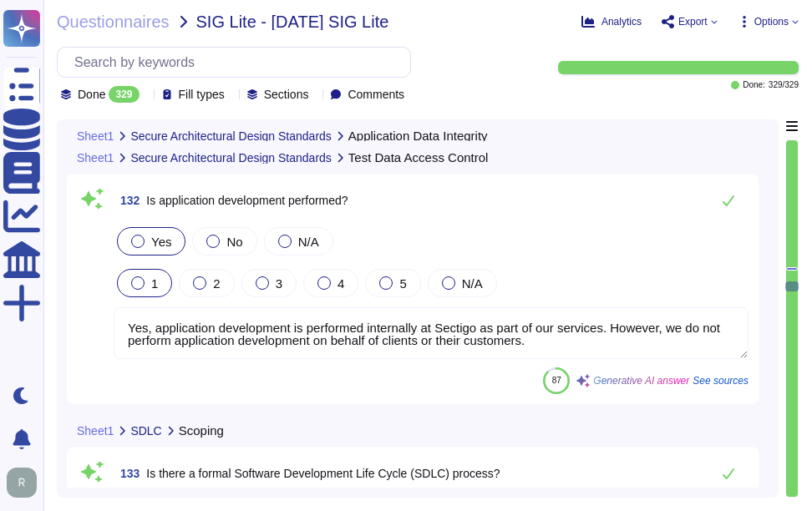
scroll to position [2, 0]
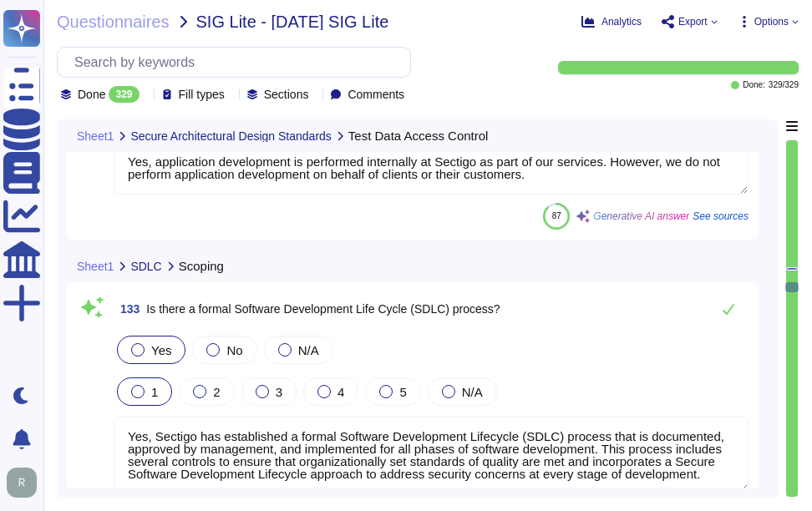
type textarea "Yes, there is a documented application change management/change control process…"
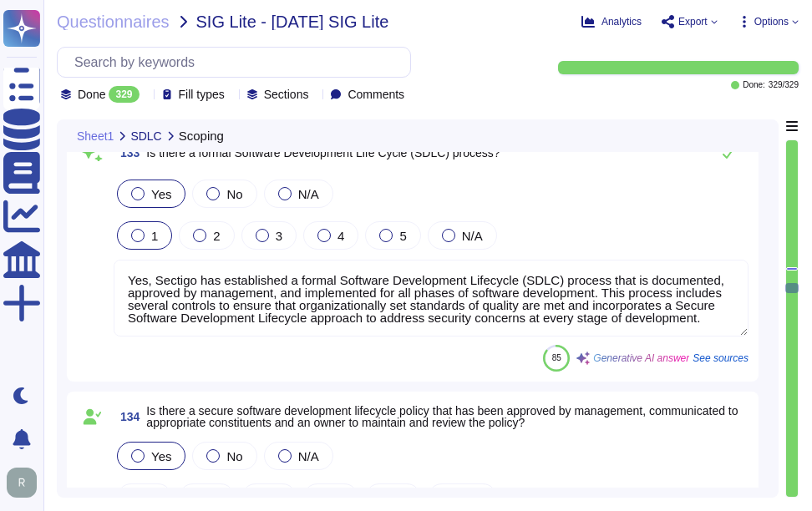
scroll to position [34587, 0]
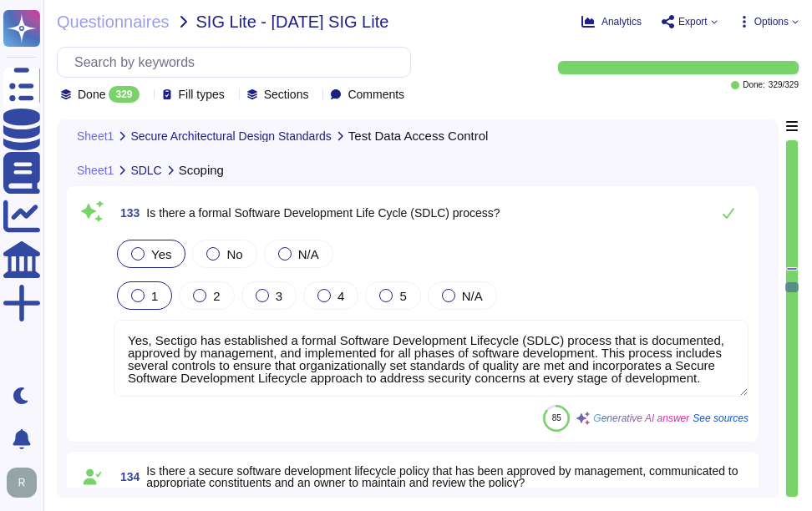
type textarea "Yes, application development is performed internally at Sectigo as part of our …"
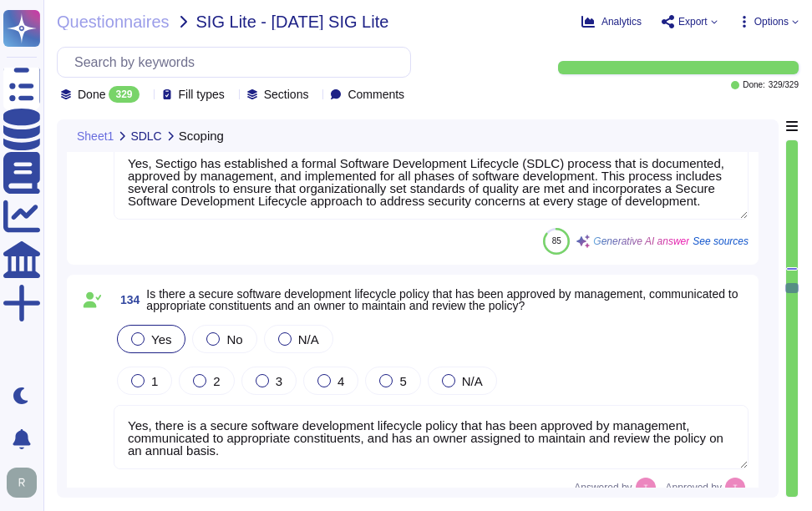
type textarea "Yes, the application Change Management/Change Control process includes change c…"
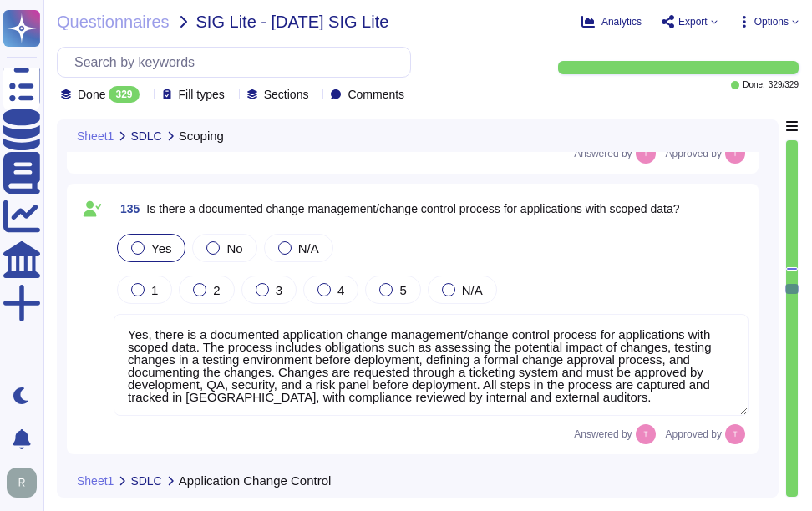
scroll to position [2, 0]
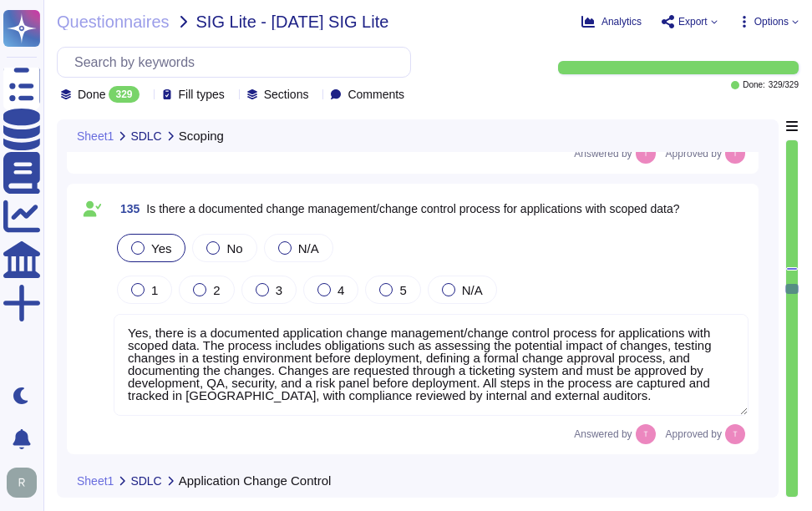
drag, startPoint x: 206, startPoint y: 401, endPoint x: 569, endPoint y: 417, distance: 363.8
click at [569, 417] on div "Yes, there is a documented application change management/change control process…" at bounding box center [431, 366] width 635 height 104
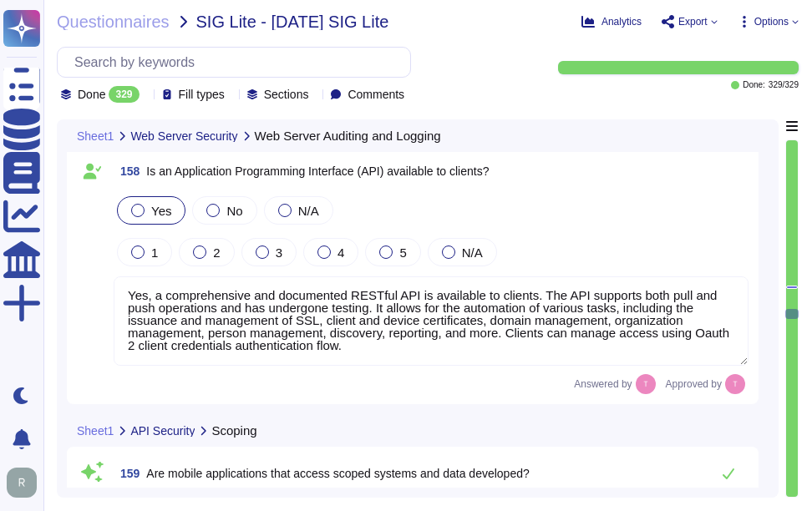
drag, startPoint x: 129, startPoint y: 297, endPoint x: 363, endPoint y: 357, distance: 241.3
click at [363, 357] on textarea "Yes, a comprehensive and documented RESTful API is available to clients. The AP…" at bounding box center [431, 321] width 635 height 89
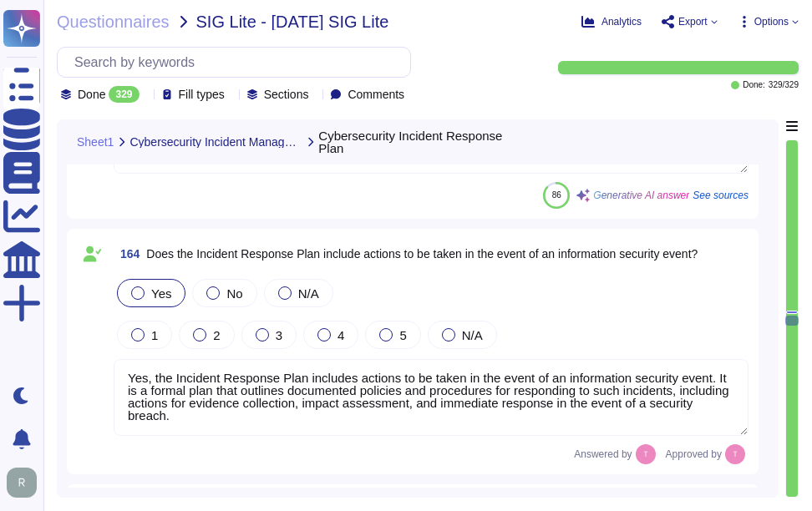
drag, startPoint x: 125, startPoint y: 378, endPoint x: 222, endPoint y: 431, distance: 110.7
click at [222, 431] on textarea "Yes, the Incident Response Plan includes actions to be taken in the event of an…" at bounding box center [431, 397] width 635 height 77
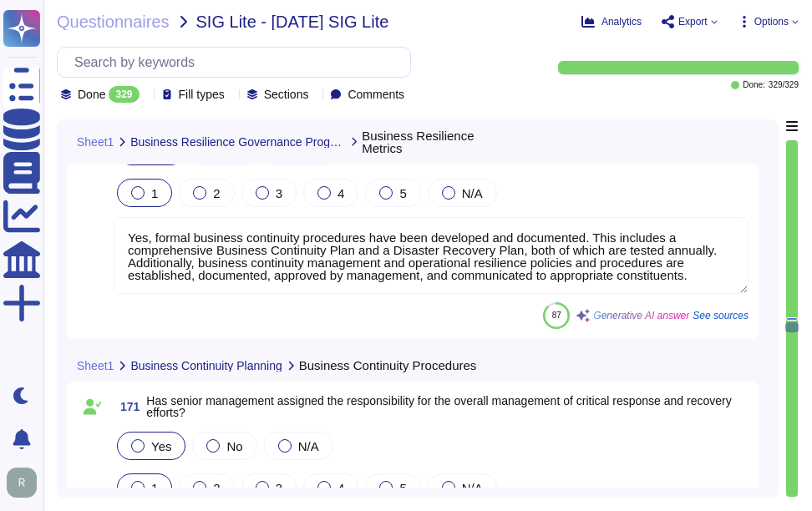
scroll to position [44719, 0]
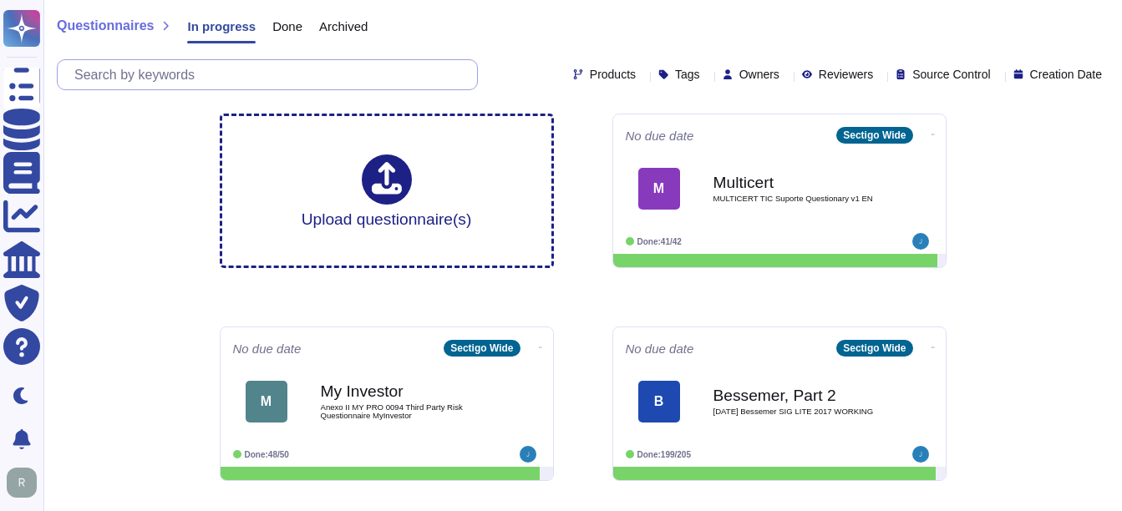
click at [202, 84] on input "text" at bounding box center [271, 74] width 411 height 29
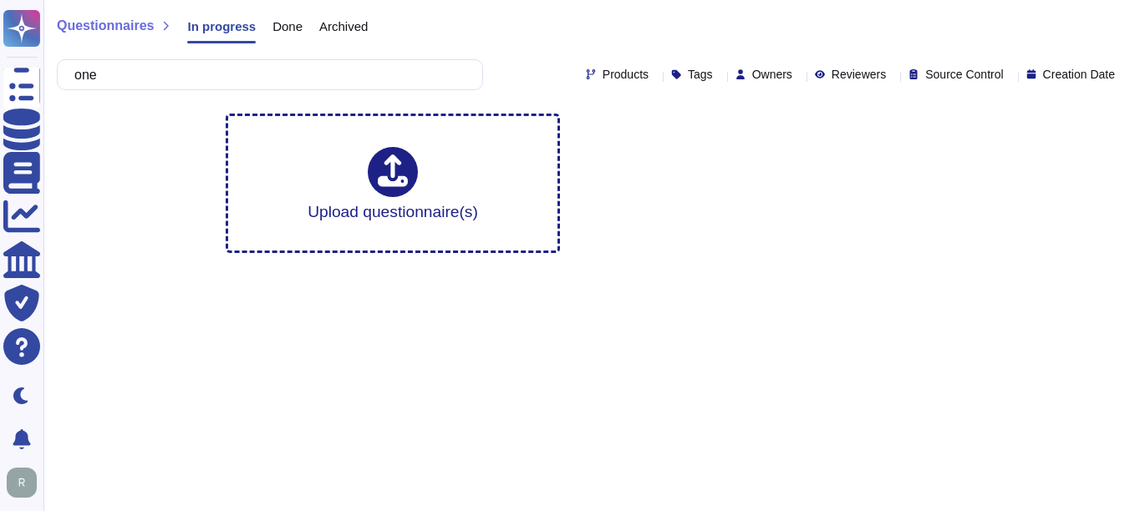
click at [282, 20] on span "Done" at bounding box center [287, 26] width 30 height 13
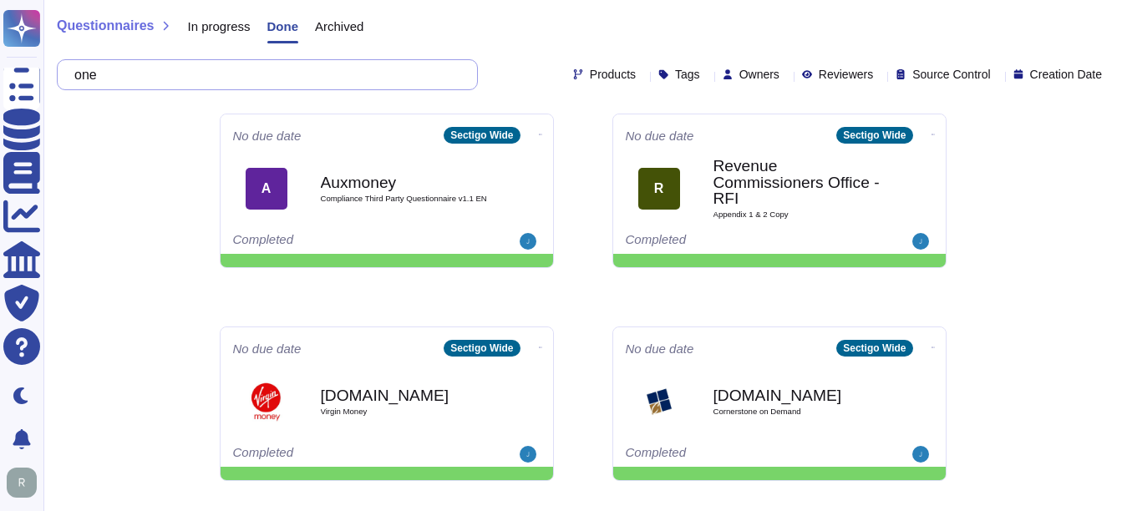
click at [199, 71] on input "one" at bounding box center [263, 74] width 394 height 29
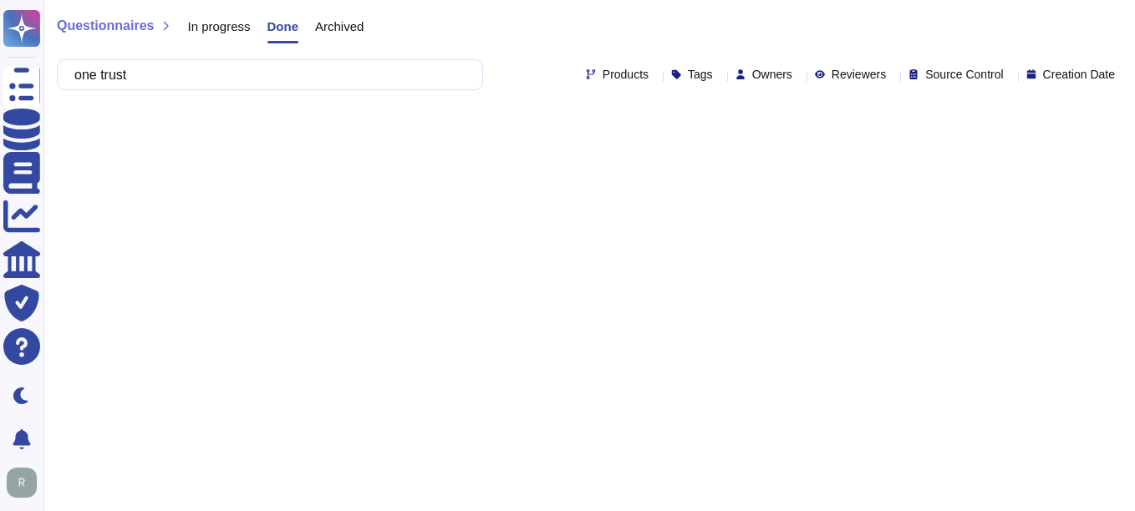
click at [299, 127] on html "Questionnaires Knowledge Base Documents Analytics CAIQ / SIG Trust Center Help …" at bounding box center [567, 63] width 1135 height 127
click at [199, 26] on span "In progress" at bounding box center [218, 26] width 63 height 13
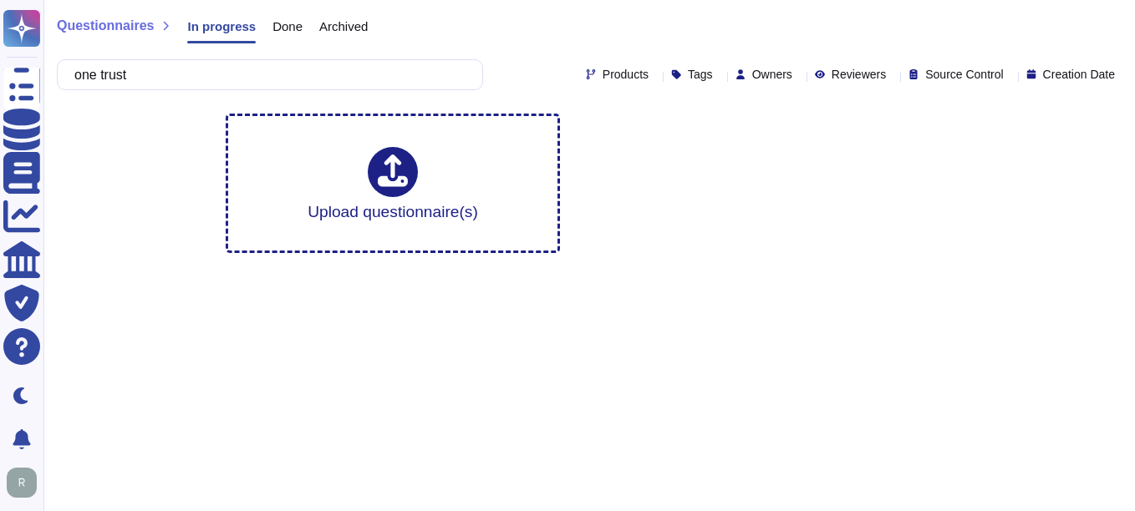
click at [292, 29] on span "Done" at bounding box center [287, 26] width 30 height 13
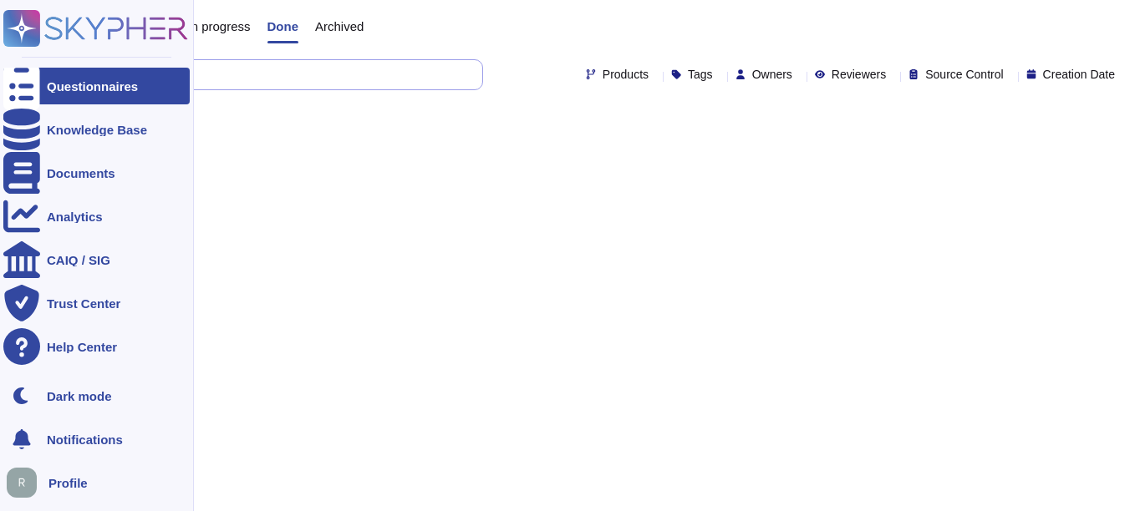
drag, startPoint x: 206, startPoint y: 78, endPoint x: 2, endPoint y: 77, distance: 204.7
click at [2, 77] on div "Questionnaires Knowledge Base Documents Analytics CAIQ / SIG Trust Center Help …" at bounding box center [567, 63] width 1135 height 127
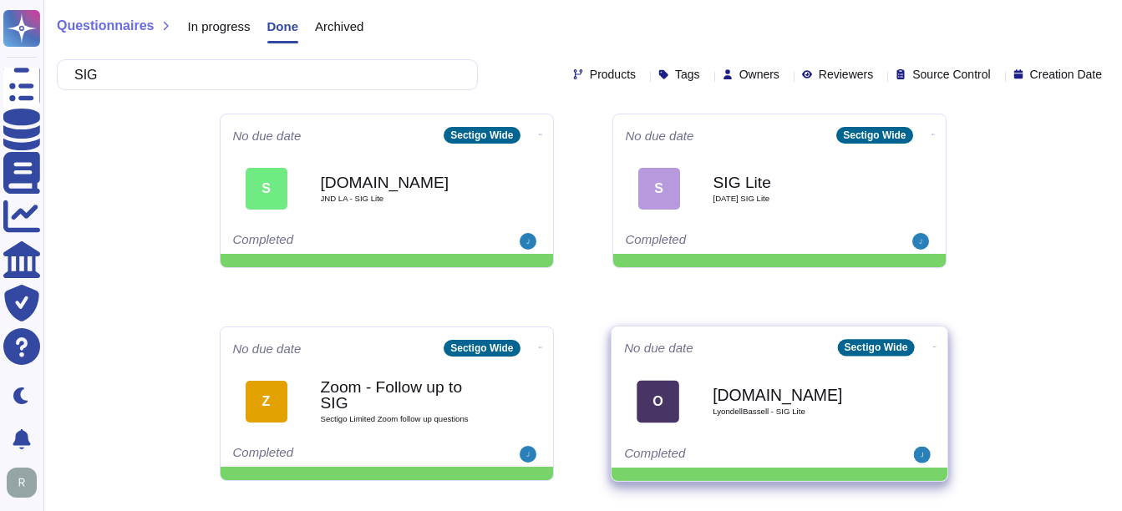
type input "SIG"
click at [809, 429] on div "[DOMAIN_NAME] LyondellBassell - SIG Lite" at bounding box center [797, 402] width 169 height 68
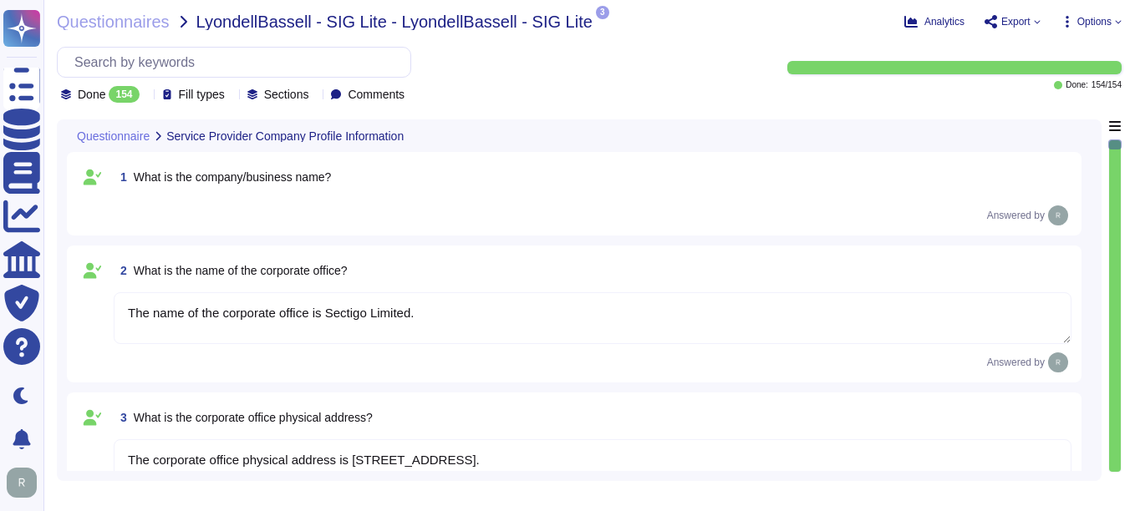
type textarea "The name of the corporate office is Sectigo Limited."
type textarea "The corporate office physical address is [STREET_ADDRESS]."
type textarea "The country of origin or incorporation of the company/business is the [GEOGRAPH…"
type textarea "The backup sites are located in [GEOGRAPHIC_DATA], [US_STATE], and [GEOGRAPHIC_…"
click at [166, 58] on input "text" at bounding box center [238, 62] width 344 height 29
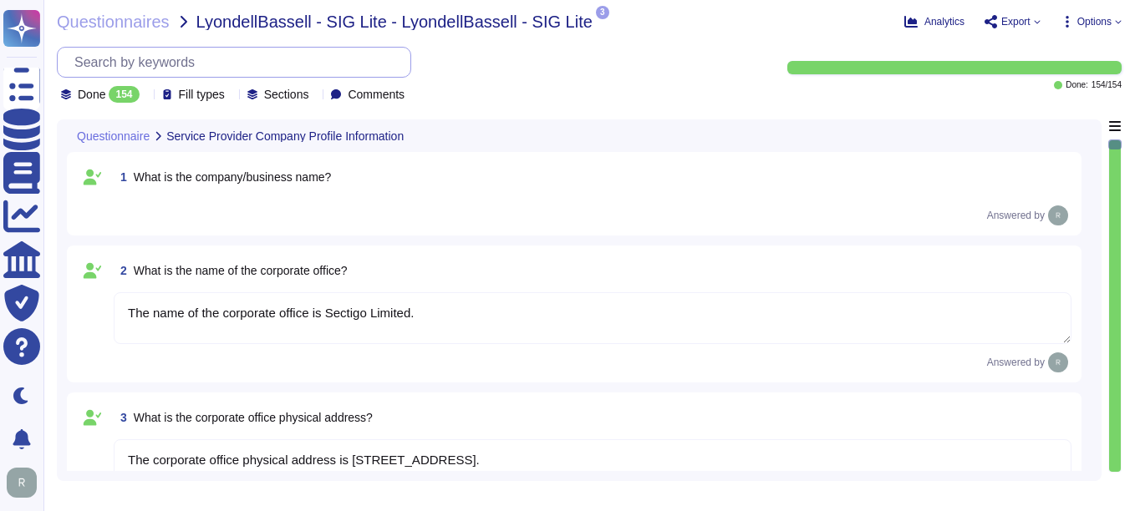
paste input "Is scoped data sent or received electronically?"
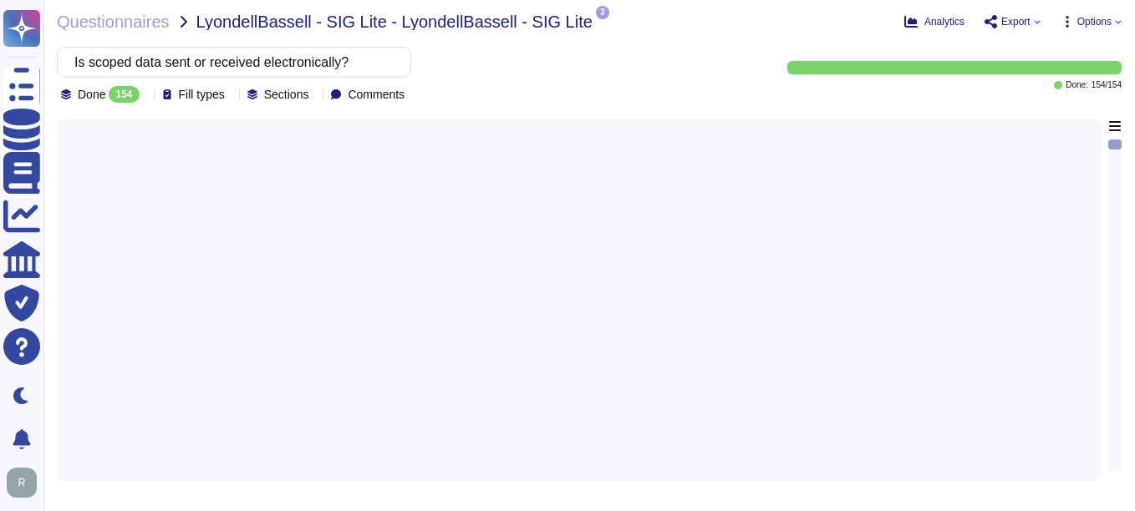
type input "Is scoped data sent or received electronically?"
click at [467, 362] on div at bounding box center [579, 295] width 1024 height 352
click at [150, 14] on span "Questionnaires" at bounding box center [113, 21] width 113 height 17
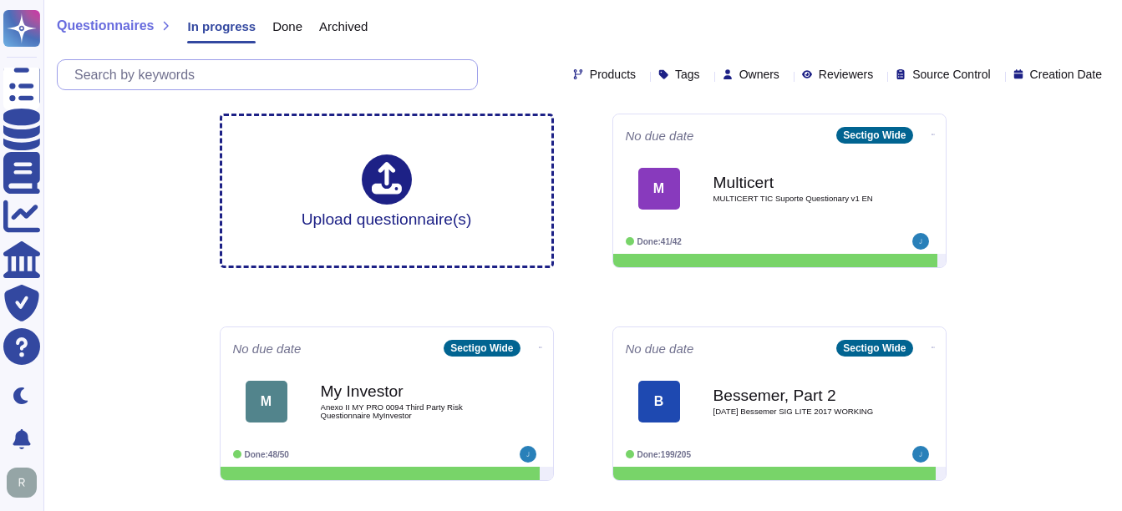
click at [208, 79] on input "text" at bounding box center [271, 74] width 411 height 29
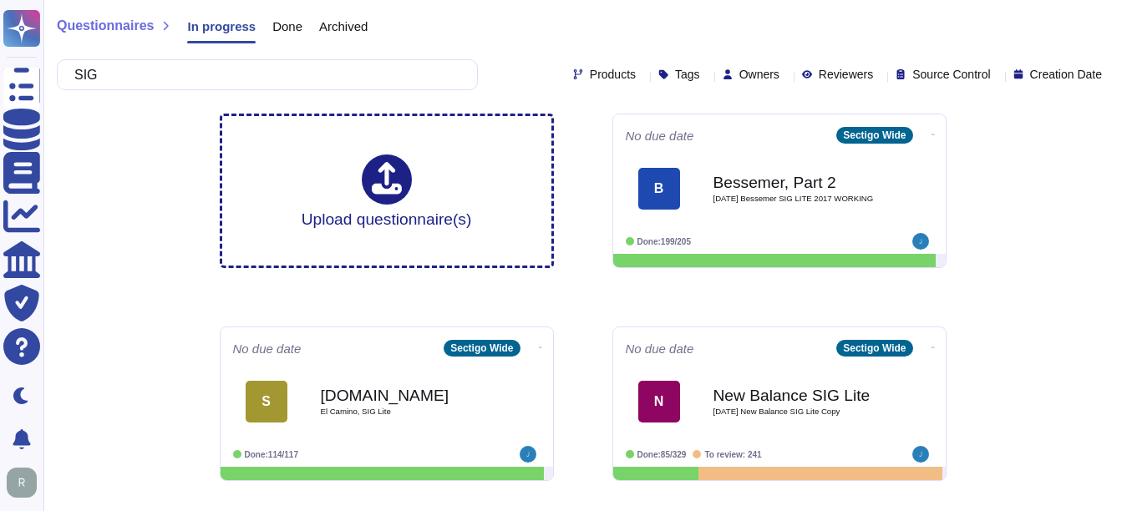
type input "SIG"
click at [278, 28] on span "Done" at bounding box center [287, 26] width 30 height 13
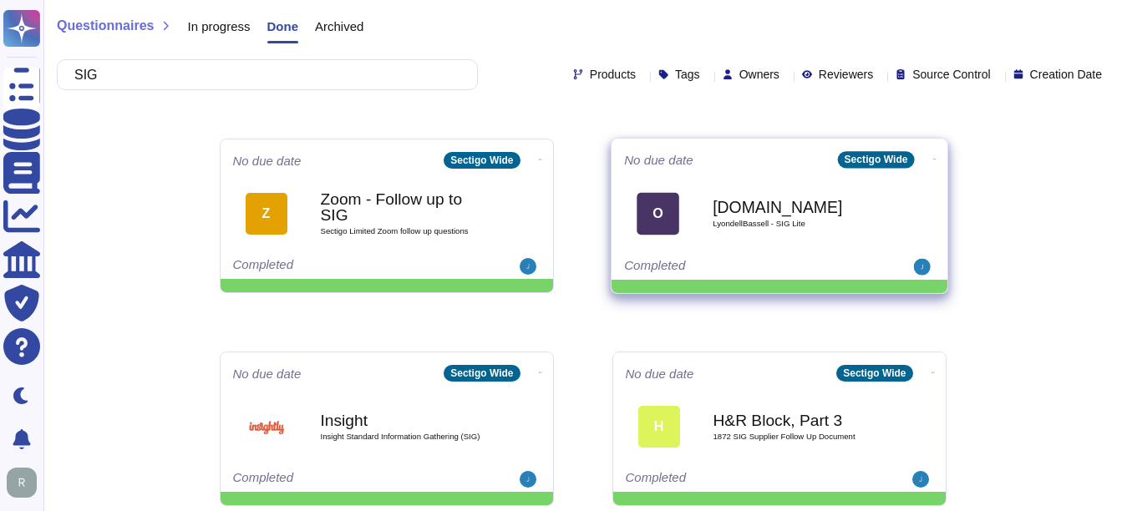
scroll to position [251, 0]
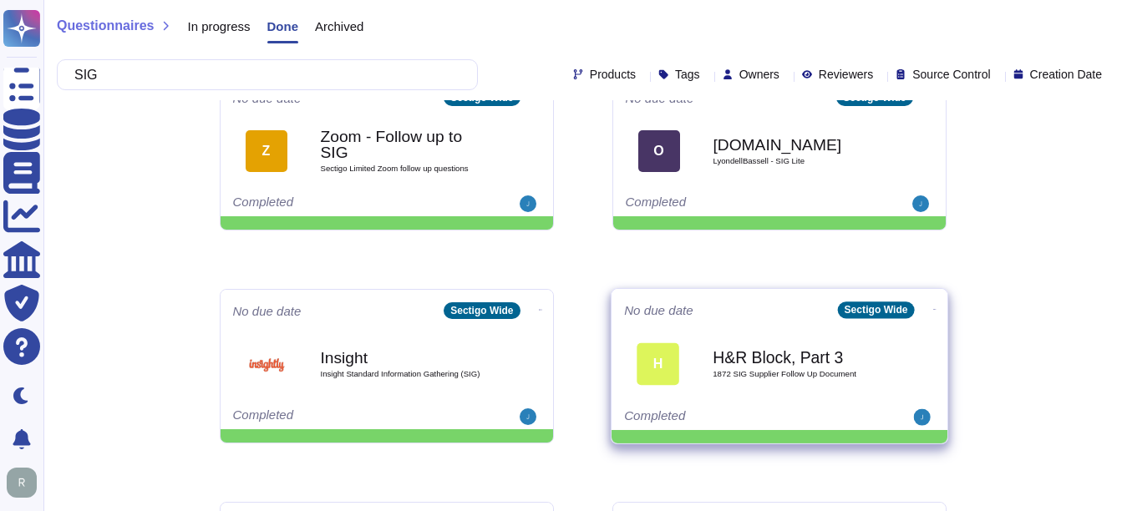
click at [857, 372] on span "1872 SIG Supplier Follow Up Document" at bounding box center [797, 374] width 169 height 8
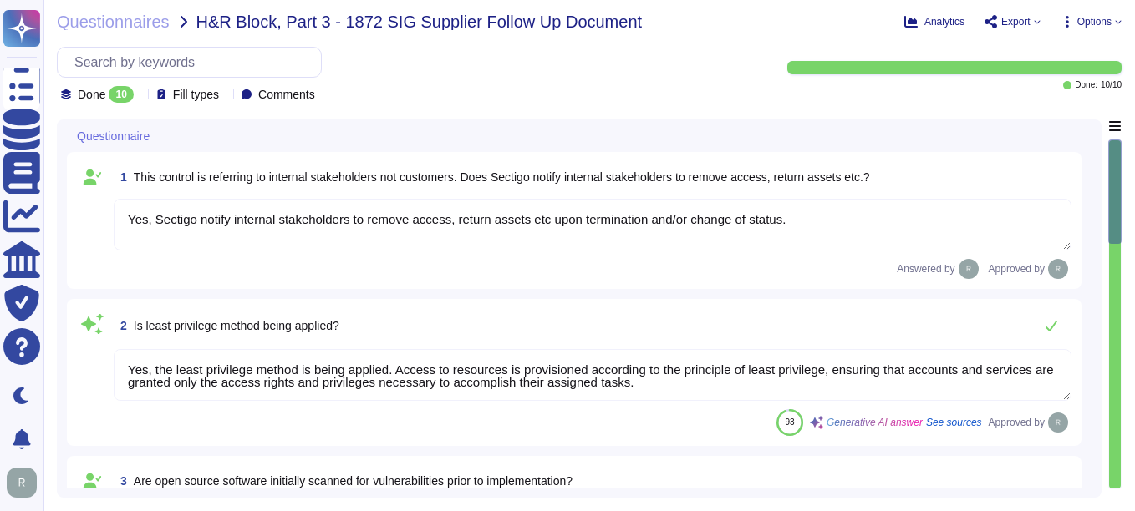
type textarea "Yes, Sectigo notify internal stakeholders to remove access, return assets etc u…"
type textarea "Yes, the least privilege method is being applied. Access to resources is provis…"
type textarea "Yes, open source softwares are initially scanned for vulnerabilities prior to i…"
type textarea "Yes. Personal devices are allowed under a BYOD policy for specific use cases su…"
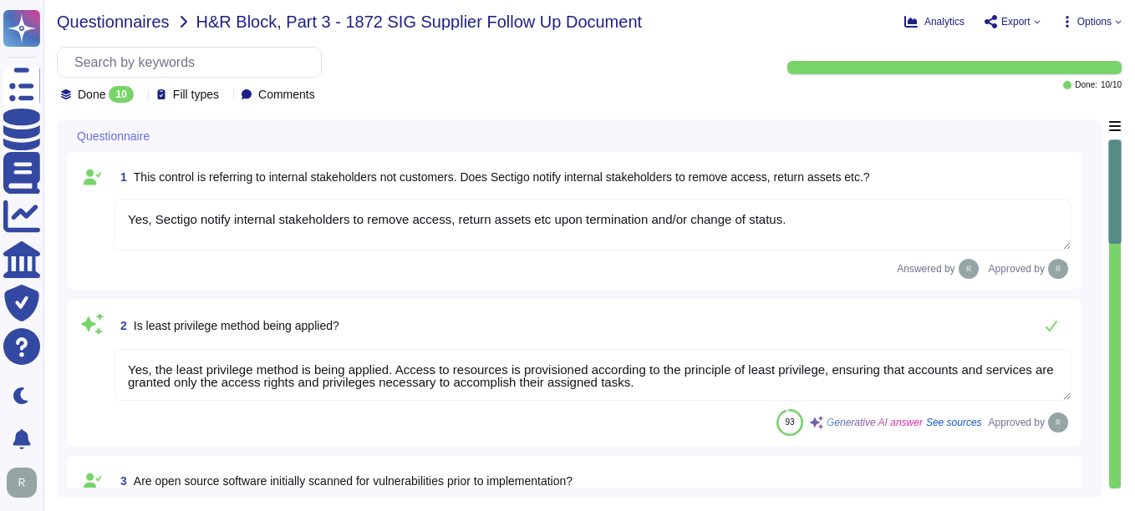
click at [143, 19] on span "Questionnaires" at bounding box center [113, 21] width 113 height 17
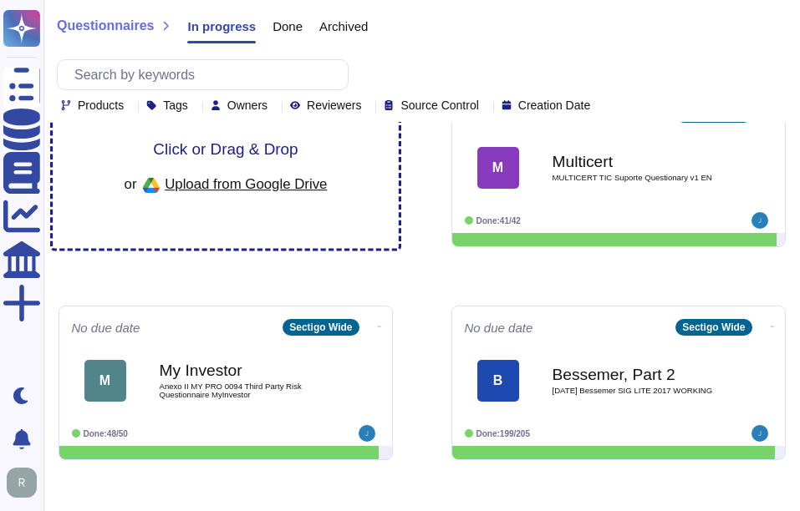
scroll to position [84, 0]
